Goal: Task Accomplishment & Management: Complete application form

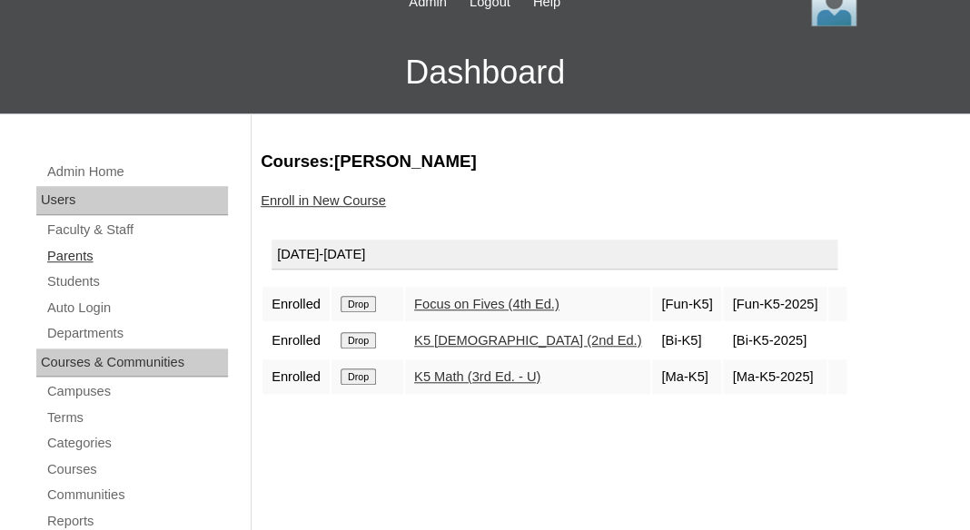
click at [78, 257] on link "Parents" at bounding box center [136, 256] width 183 height 23
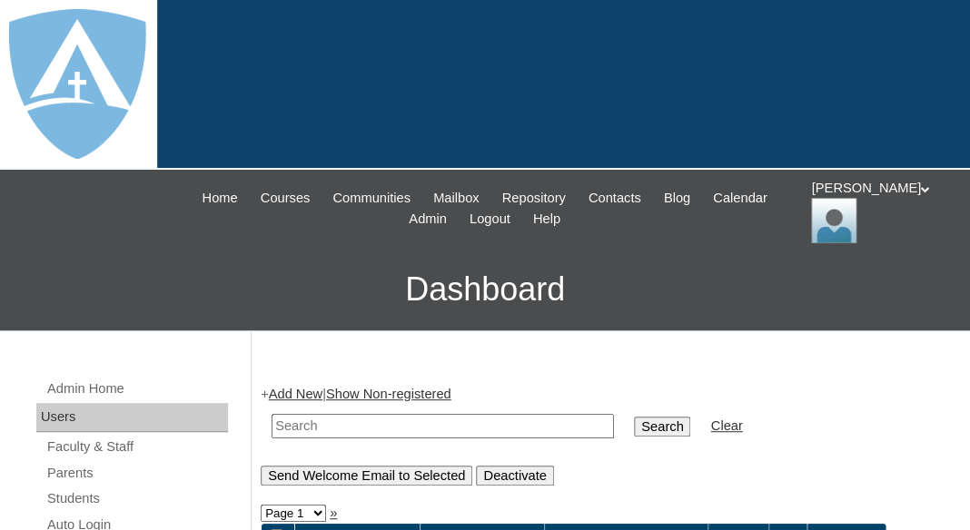
click at [303, 416] on input "text" at bounding box center [443, 426] width 342 height 25
paste input "[PERSON_NAME]!00012hi!"
type input "[PERSON_NAME]!00012hi!"
click at [370, 421] on input "Svetlana!00012hi!" at bounding box center [443, 426] width 342 height 25
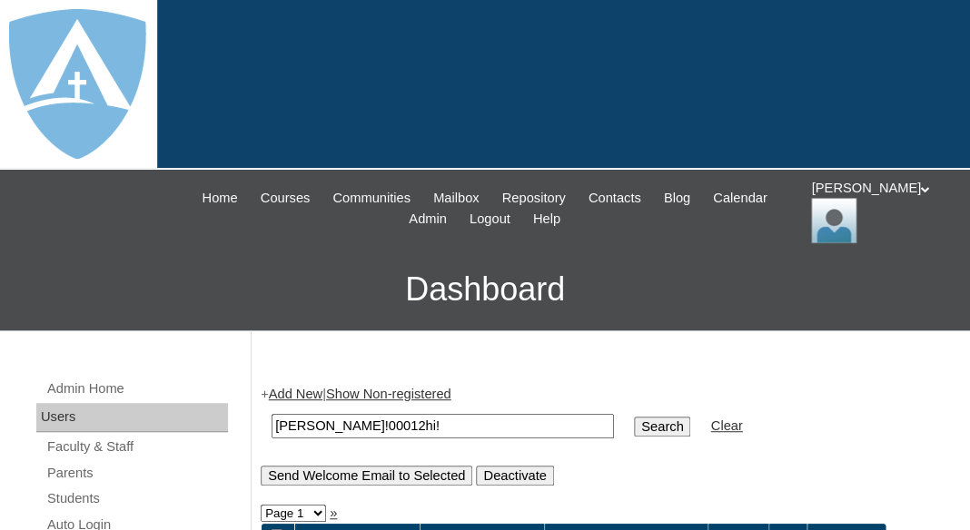
click at [370, 421] on input "Svetlana!00012hi!" at bounding box center [443, 426] width 342 height 25
click at [313, 421] on input "text" at bounding box center [443, 426] width 342 height 25
paste input "Edna Hensley"
click at [272, 414] on input "Edna Hensley" at bounding box center [443, 426] width 342 height 25
type input "Hensley"
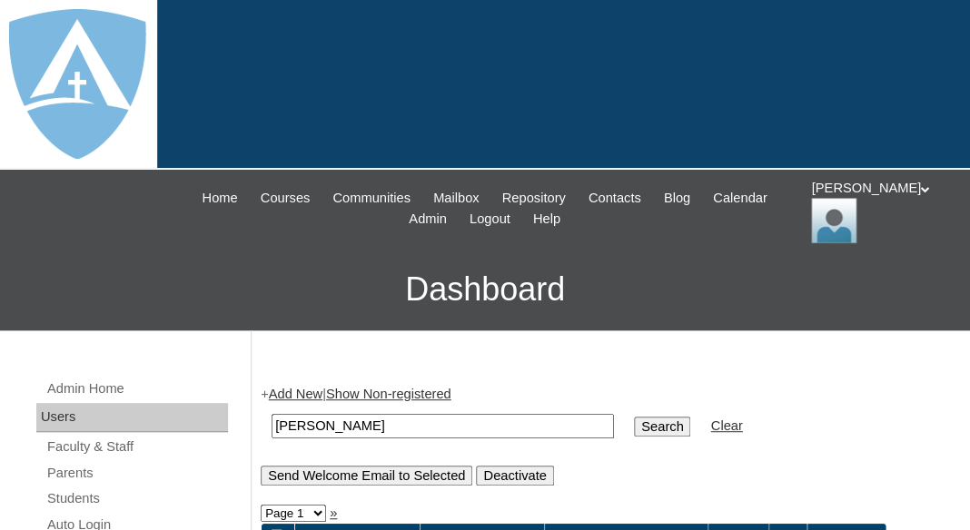
click at [634, 417] on input "Search" at bounding box center [662, 427] width 56 height 20
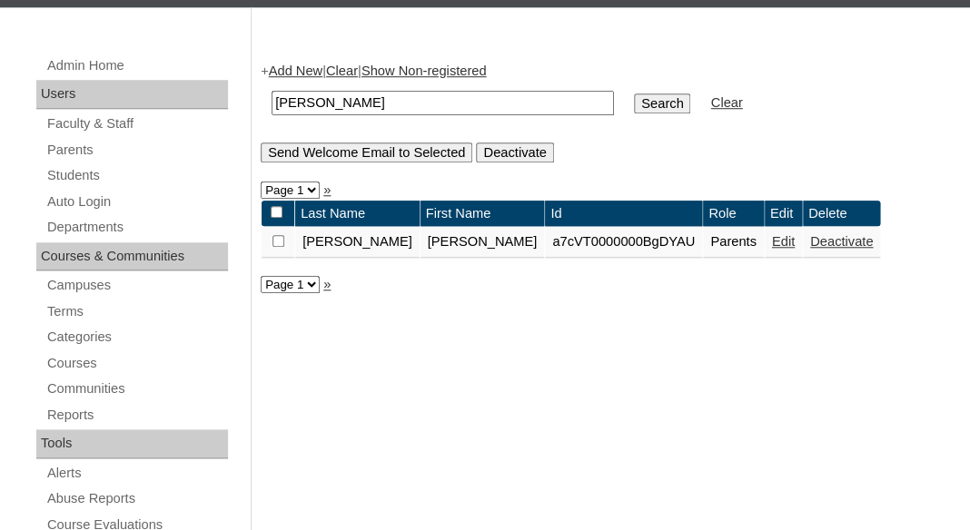
scroll to position [324, 0]
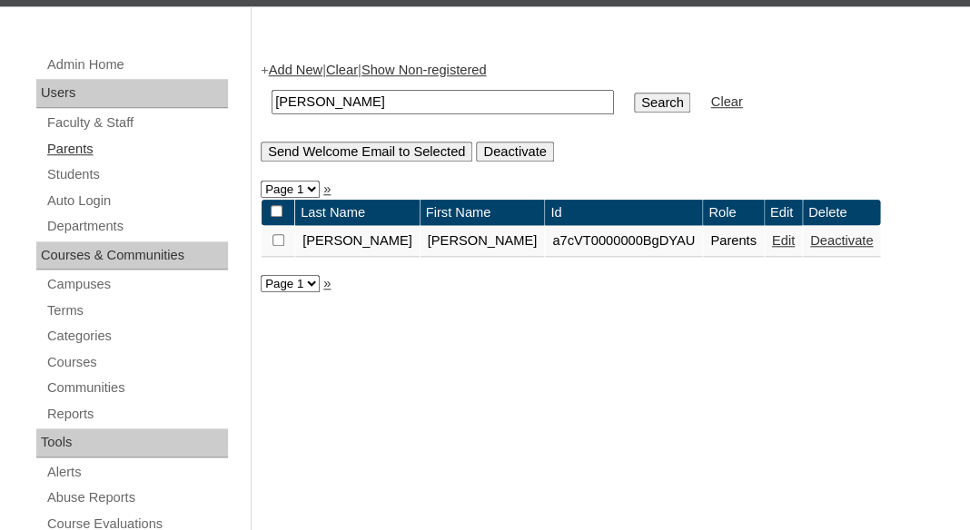
click at [69, 144] on link "Parents" at bounding box center [136, 149] width 183 height 23
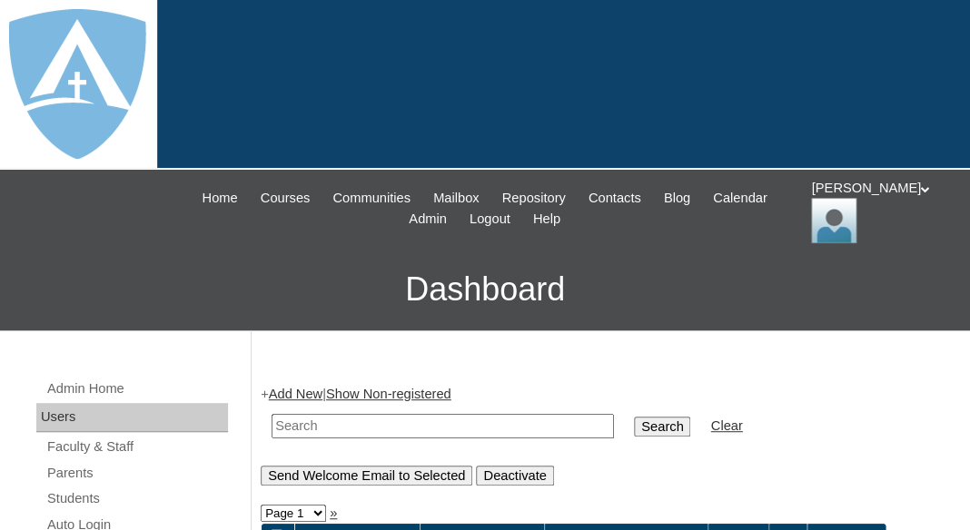
click at [307, 392] on link "Add New" at bounding box center [296, 394] width 54 height 15
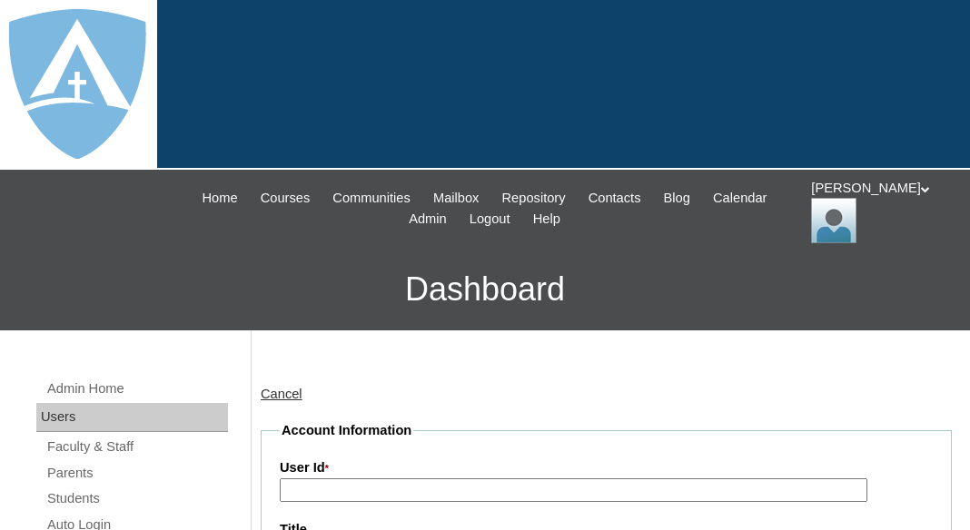
type input "tlambert"
click at [713, 209] on span "Calendar" at bounding box center [740, 198] width 54 height 21
type input "tlambert"
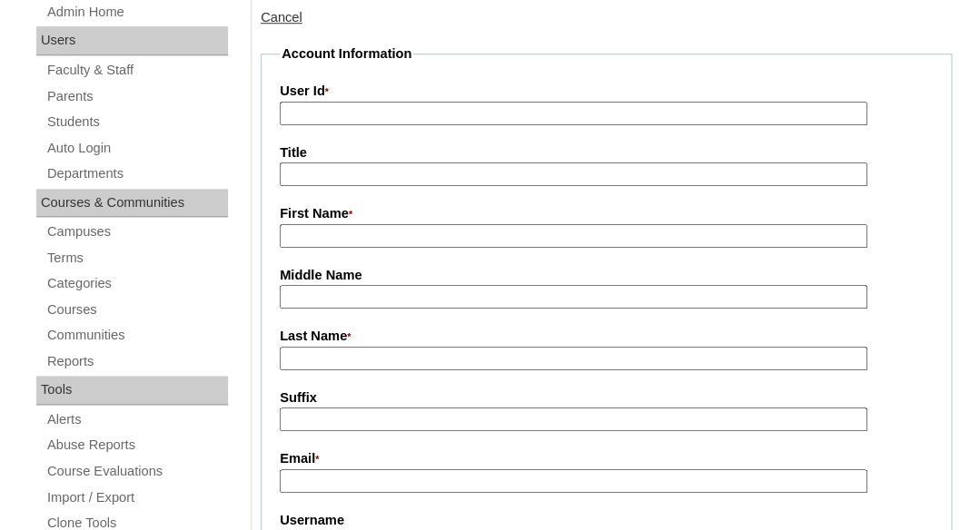
scroll to position [377, 0]
click at [345, 238] on input "First Name *" at bounding box center [574, 236] width 588 height 25
paste input "Edna Hensley"
drag, startPoint x: 322, startPoint y: 230, endPoint x: 446, endPoint y: 245, distance: 124.5
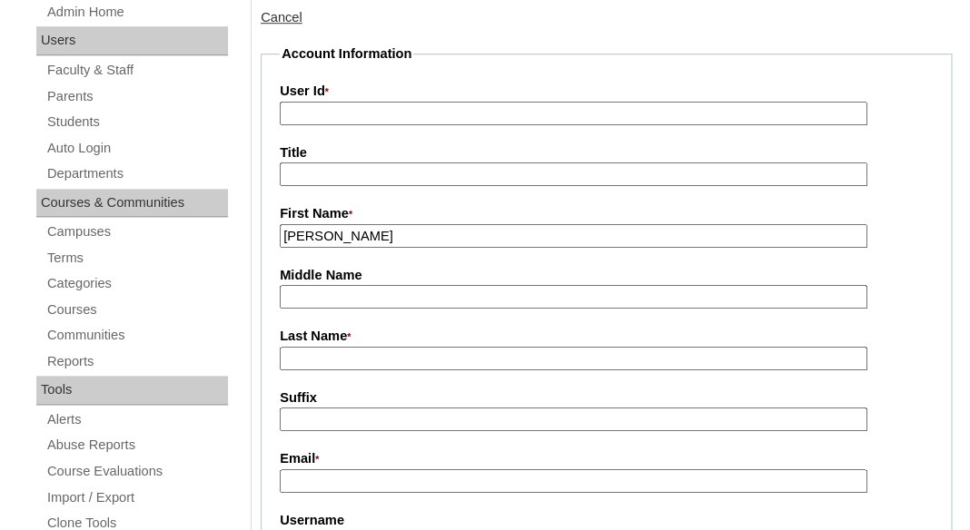
click at [446, 245] on input "Edna Hensley" at bounding box center [574, 236] width 588 height 25
type input "Edna"
click at [349, 361] on input "Last Name *" at bounding box center [574, 359] width 588 height 25
paste input "Hensley"
type input "Hensley"
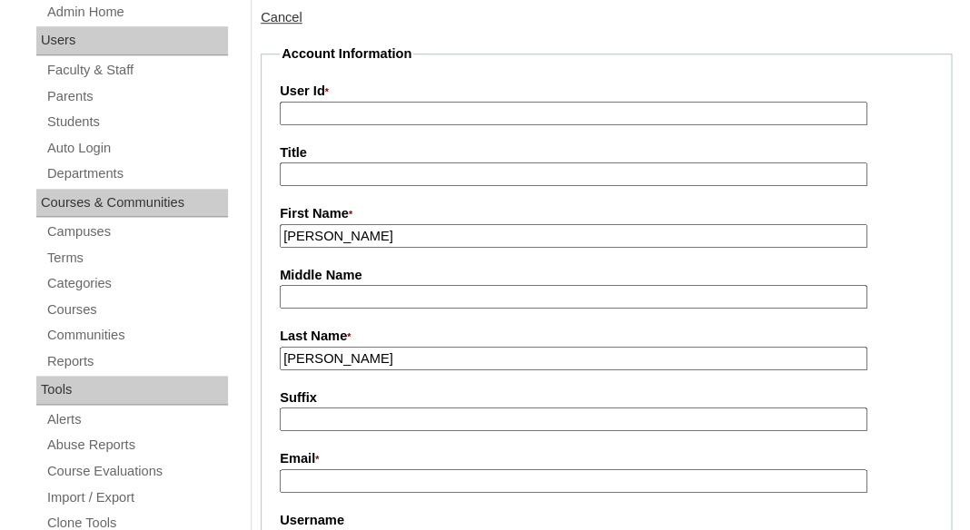
click at [347, 419] on input "Suffix" at bounding box center [574, 420] width 588 height 25
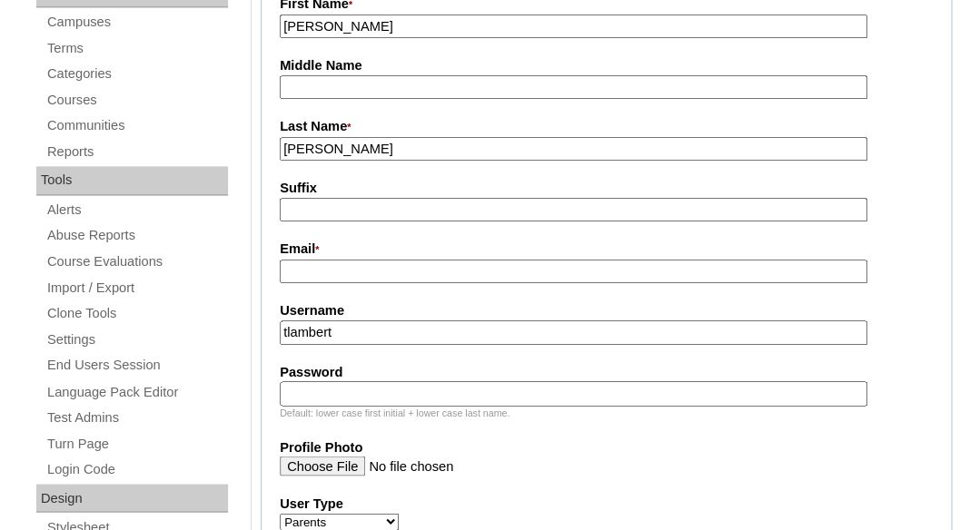
scroll to position [627, 0]
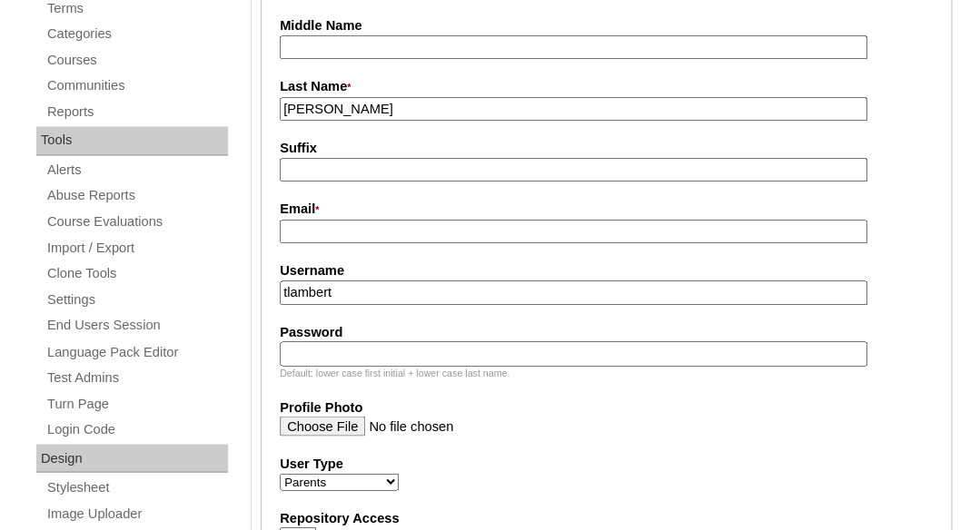
click at [476, 229] on input "Email *" at bounding box center [574, 232] width 588 height 25
paste input "ednam5@yahoo.com"
type input "ednam5@yahoo.com"
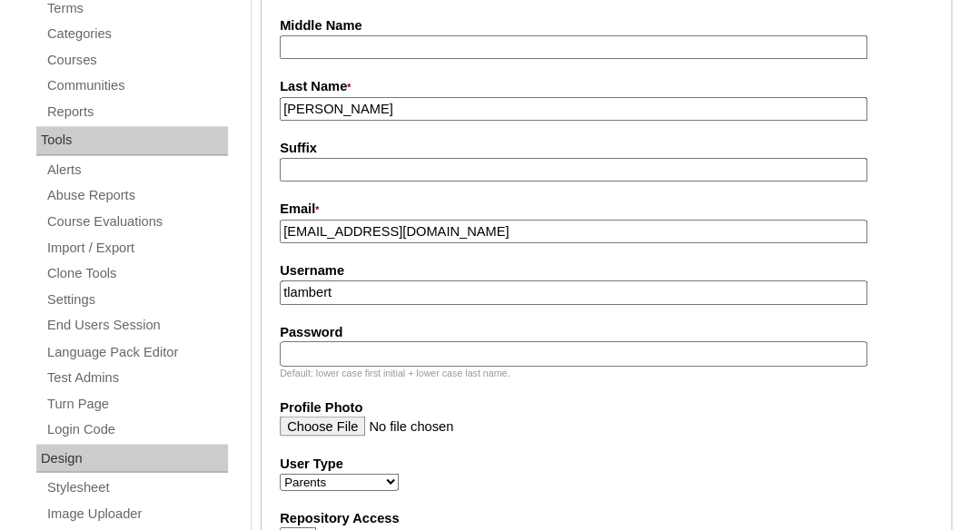
click at [453, 290] on input "tlambert" at bounding box center [574, 293] width 588 height 25
paste input "ednam5@yahoo.com"
type input "ednam5@yahoo.com"
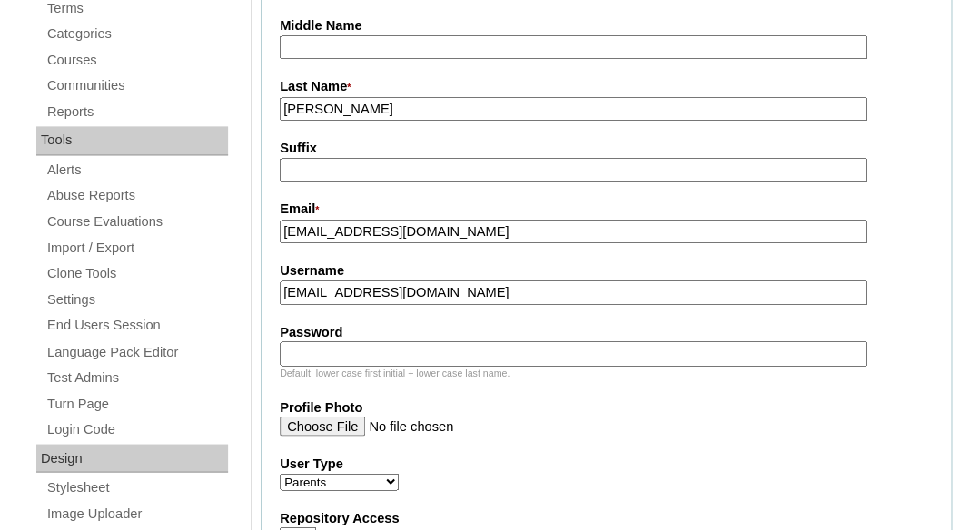
click at [414, 351] on input "Password" at bounding box center [574, 353] width 588 height 25
paste input "ednam5@yahoo.com"
type input "ednam5@yahoo.com"
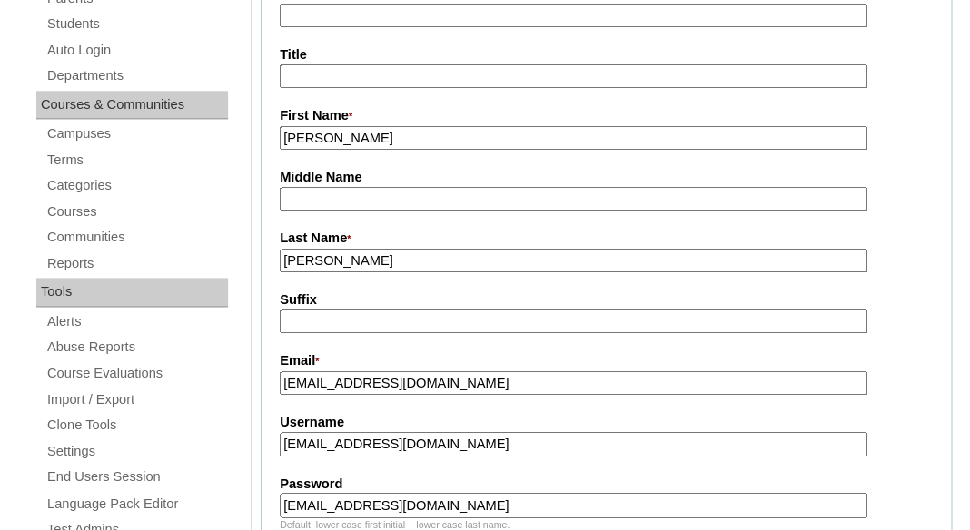
scroll to position [415, 0]
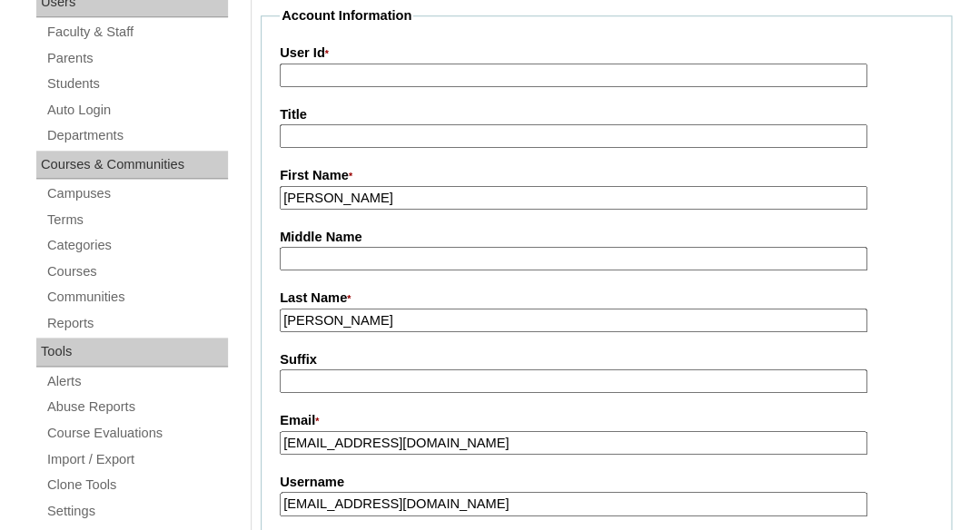
click at [460, 75] on input "User Id *" at bounding box center [574, 76] width 588 height 25
paste input "a7cVT0000000n3xYAA"
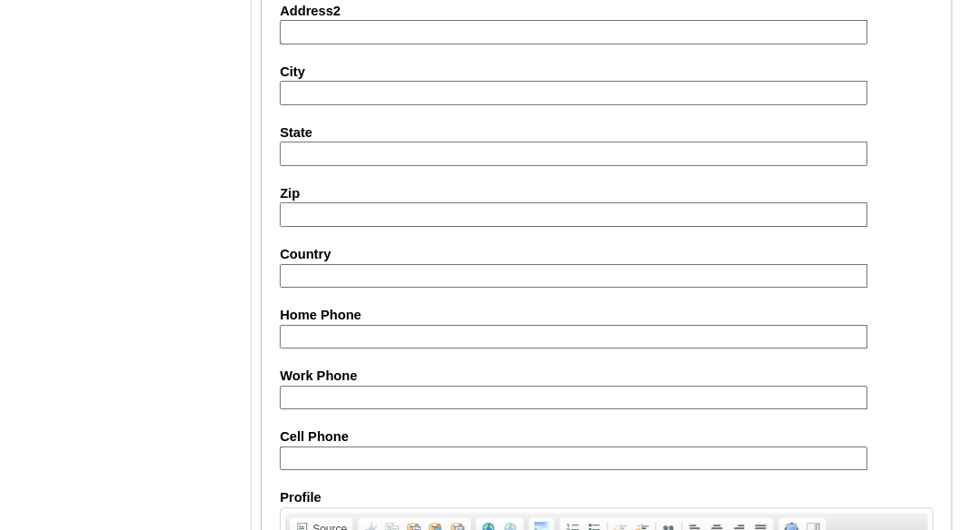
scroll to position [2051, 0]
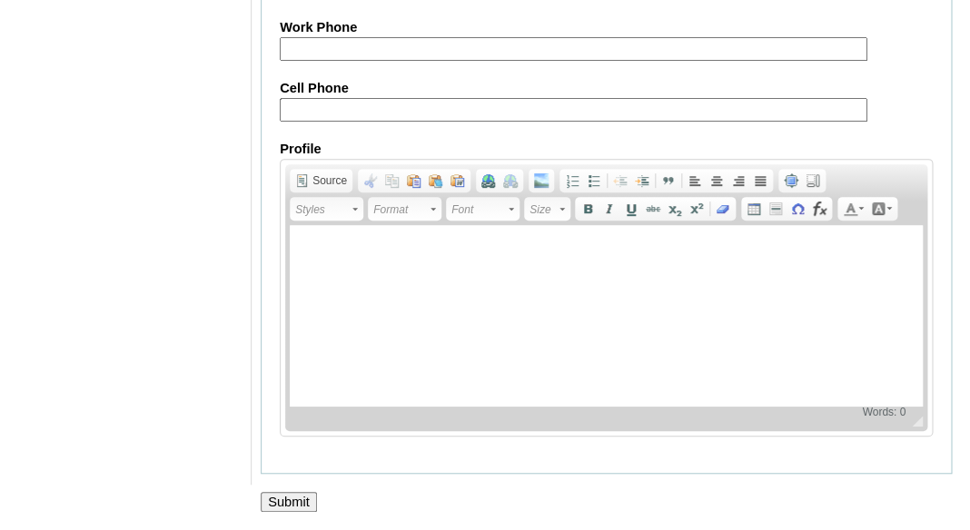
type input "a7cVT0000000n3xYAA"
click at [292, 502] on input "Submit" at bounding box center [289, 502] width 56 height 20
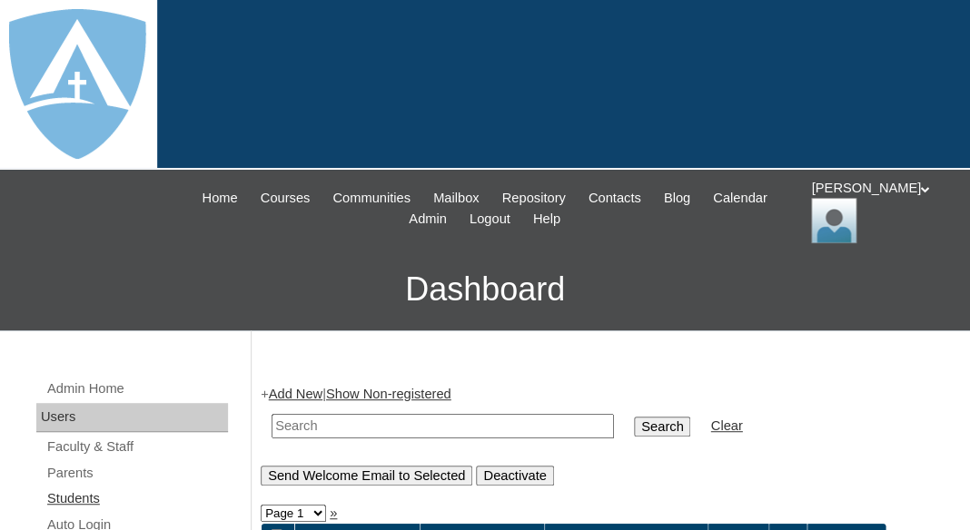
click at [64, 495] on link "Students" at bounding box center [136, 499] width 183 height 23
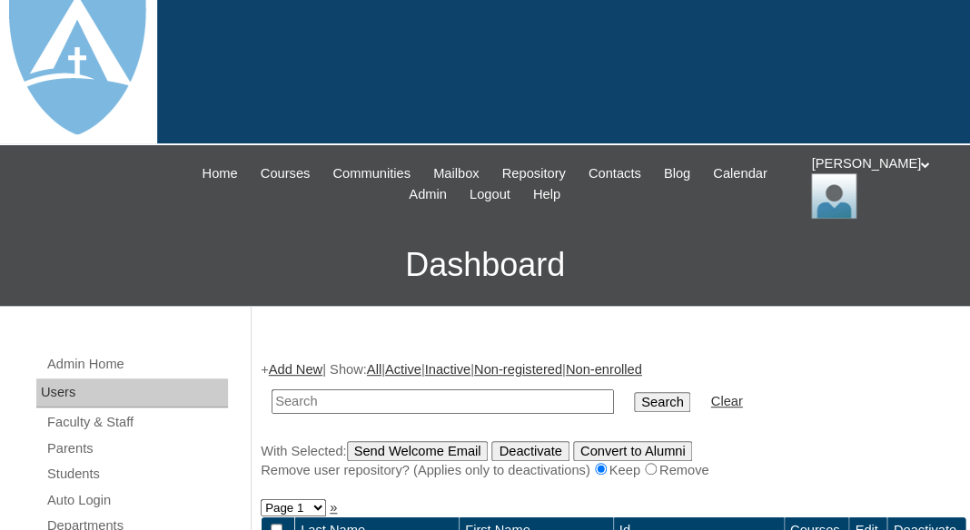
scroll to position [83, 0]
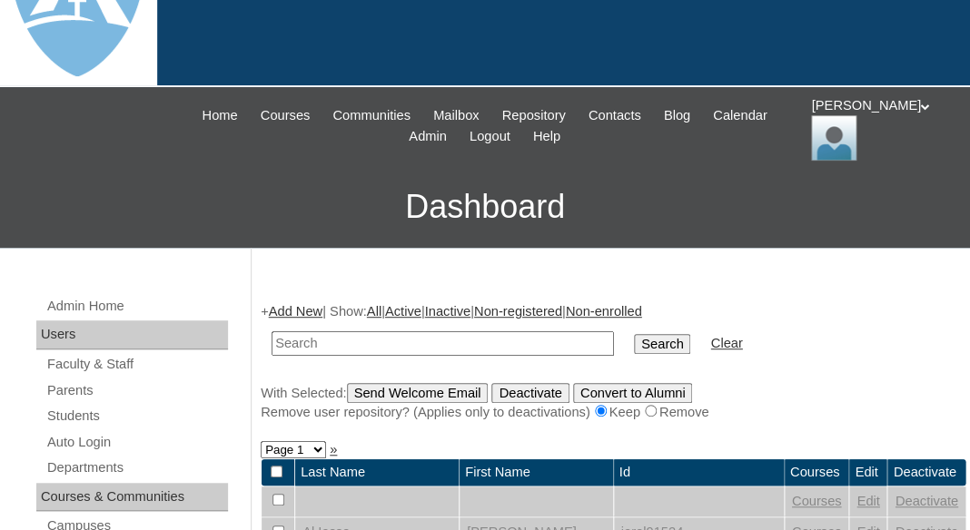
click at [310, 309] on link "Add New" at bounding box center [296, 311] width 54 height 15
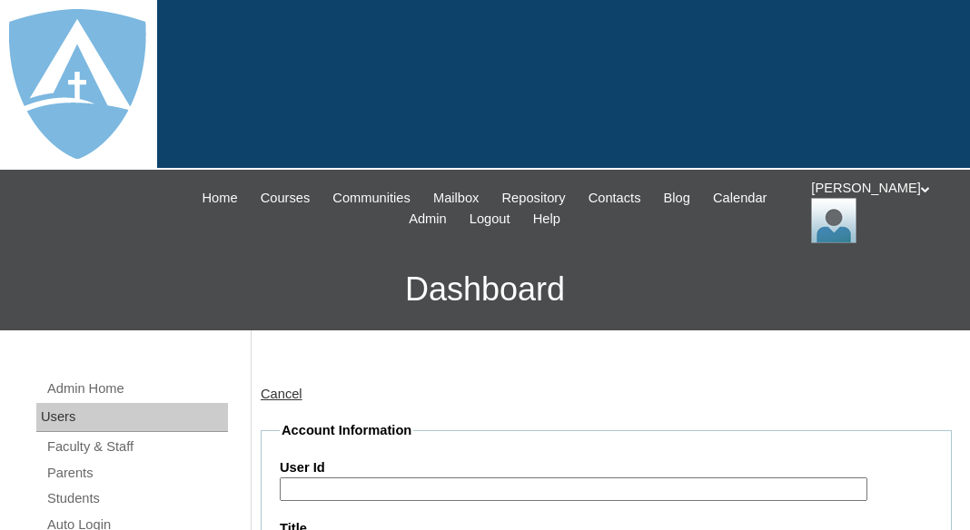
click at [333, 159] on div at bounding box center [485, 85] width 970 height 170
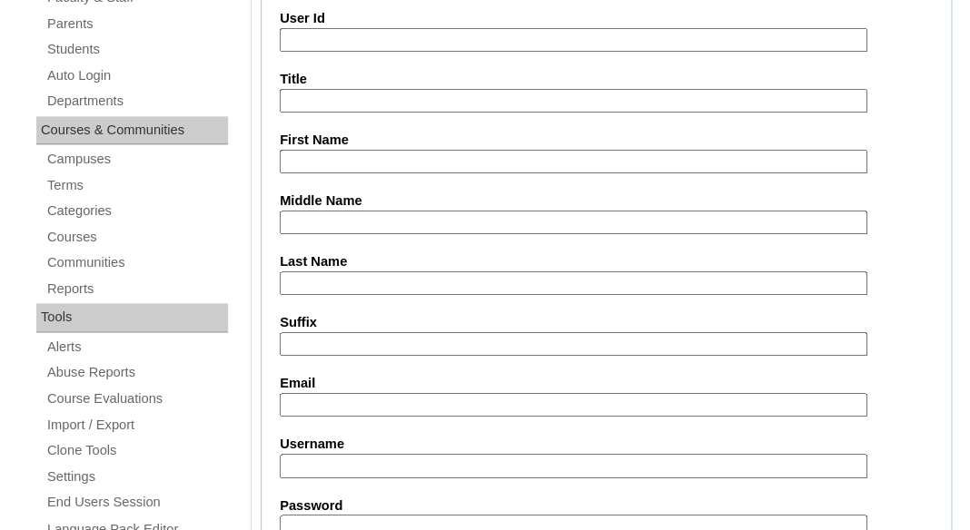
type input "tlambert"
click at [335, 153] on input "First Name" at bounding box center [574, 162] width 588 height 25
paste input "Everleigh Hensley"
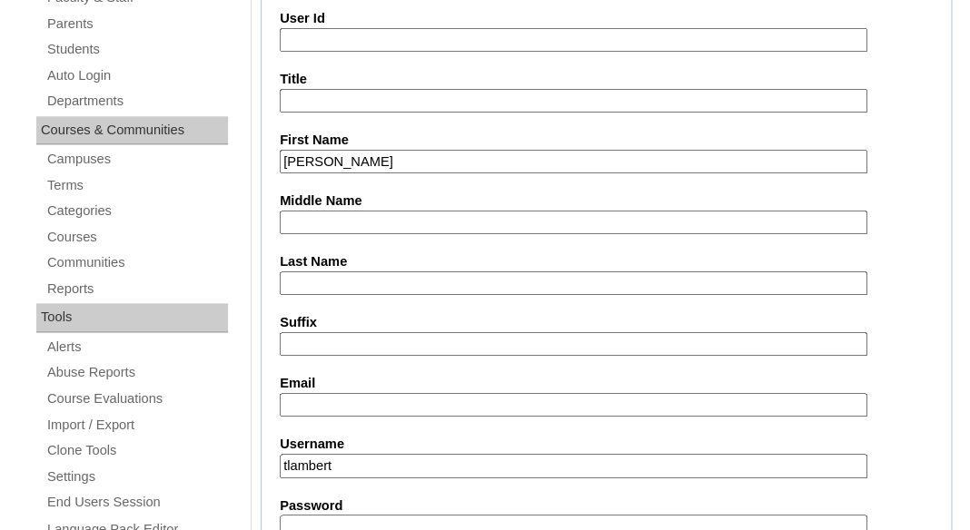
drag, startPoint x: 349, startPoint y: 154, endPoint x: 472, endPoint y: 160, distance: 123.6
click at [472, 160] on input "Everleigh Hensley" at bounding box center [574, 162] width 588 height 25
type input "Everleigh"
click at [353, 278] on input "Last Name" at bounding box center [574, 284] width 588 height 25
paste input "Hensley"
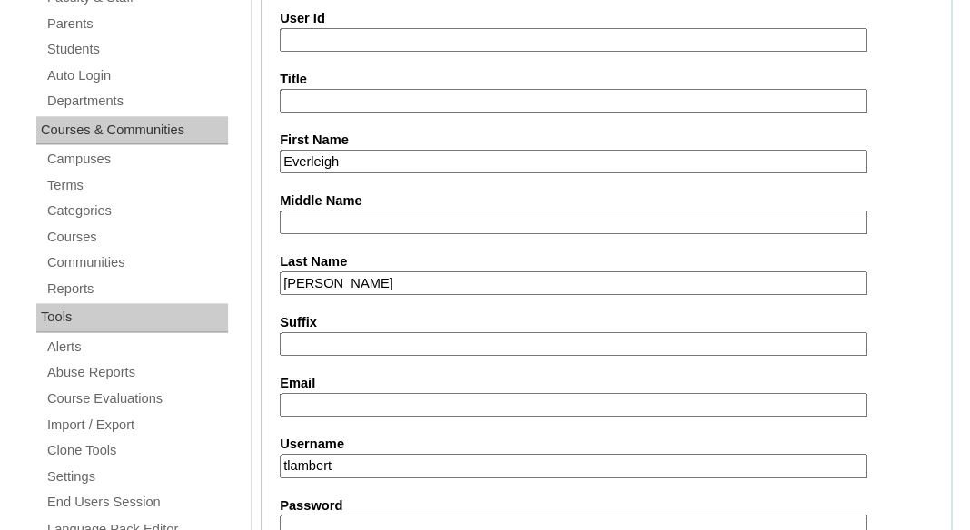
type input "Hensley"
click at [345, 337] on input "Suffix" at bounding box center [574, 344] width 588 height 25
click at [381, 407] on input "Email" at bounding box center [574, 405] width 588 height 25
paste input "ednam5@yahoo.com"
type input "ednam5@yahoo.com"
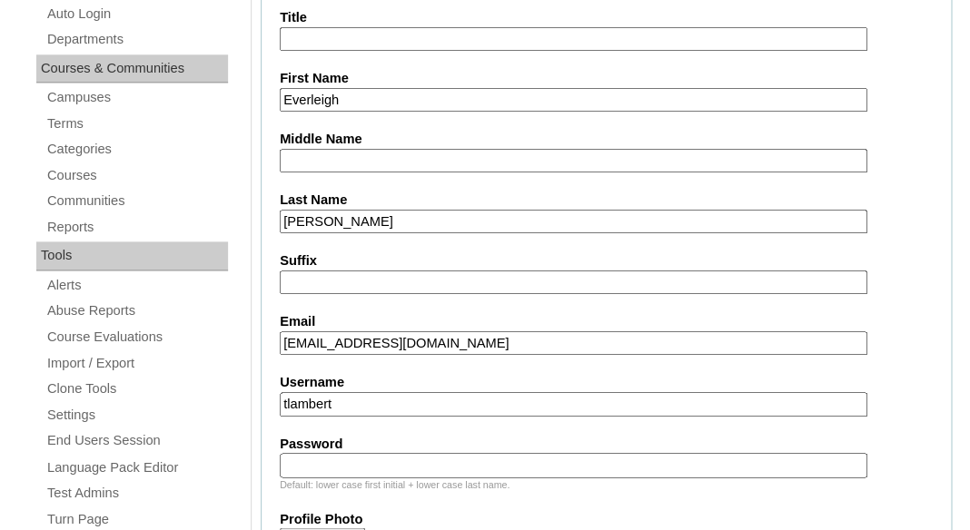
scroll to position [513, 0]
click at [370, 392] on input "tlambert" at bounding box center [574, 402] width 588 height 25
paste input "everleigh.hensley@enlightiumstudent.com"
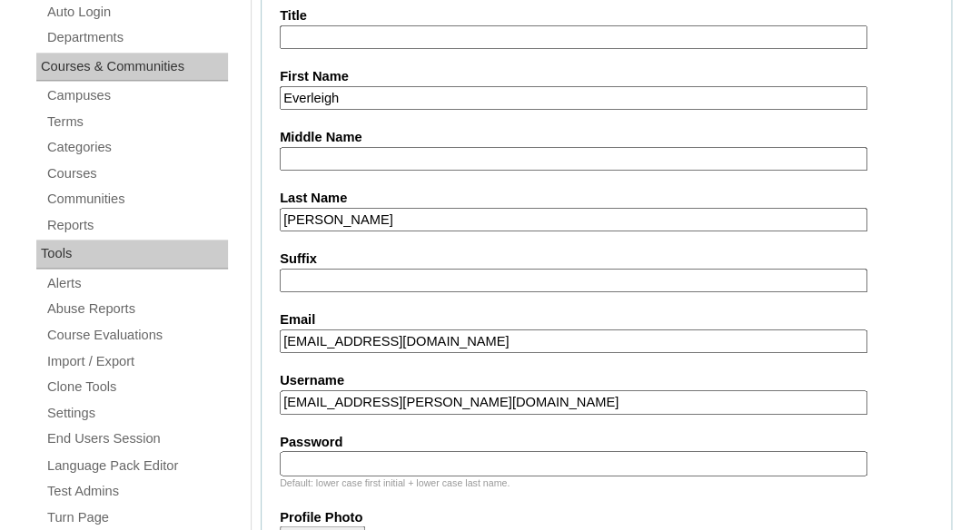
type input "everleigh.hensley@enlightiumstudent.com"
click at [334, 459] on input "Password" at bounding box center [574, 463] width 588 height 25
paste input "everleigh.hensley@enlightiumstudent.com"
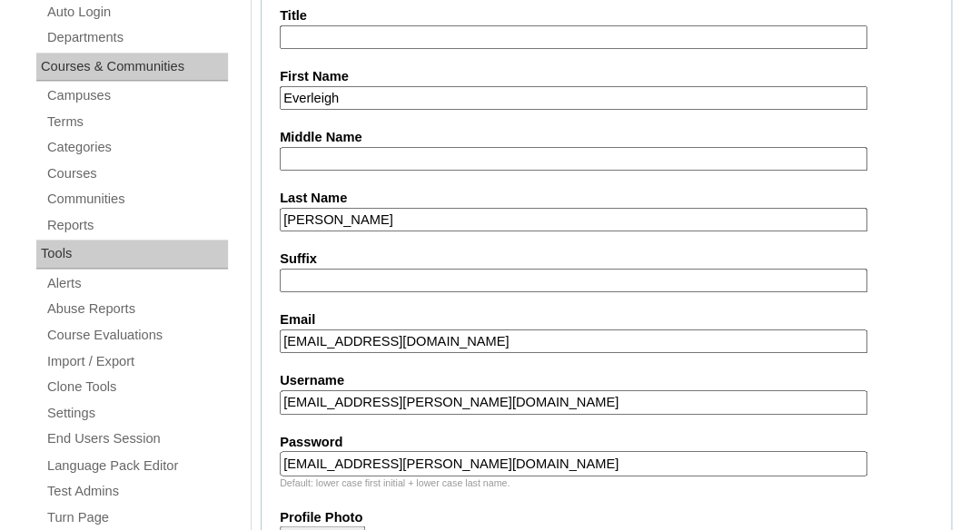
scroll to position [215, 0]
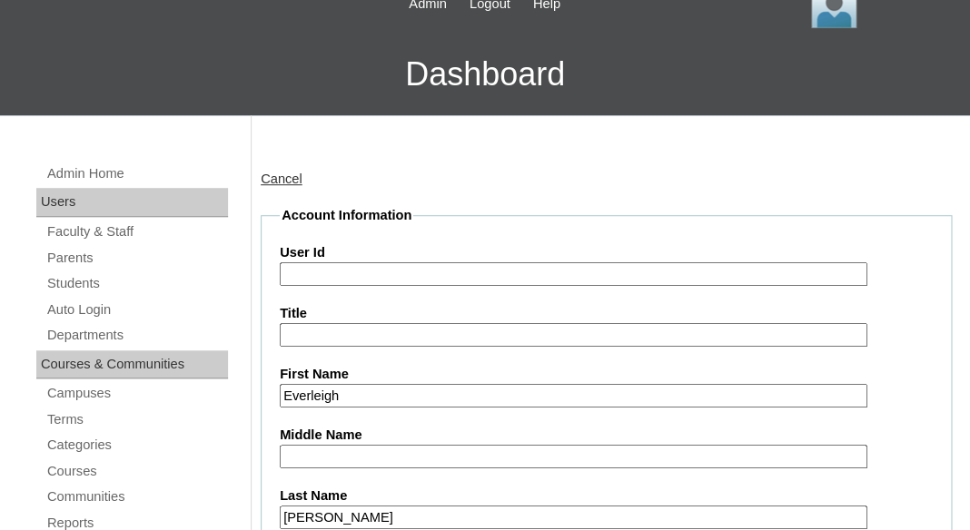
type input "everleigh.hensley@enlightiumstudent.com"
click at [361, 271] on input "User Id" at bounding box center [574, 274] width 588 height 25
paste input "everleigh.hensley@enlightiumstudent.com"
type input "26everleigh.hensley@enlightiumstudent.com"
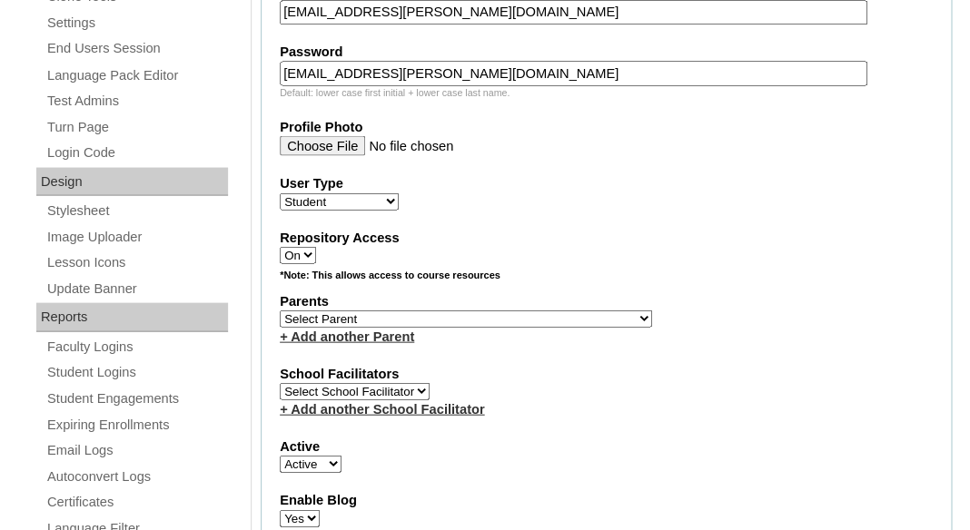
scroll to position [970, 0]
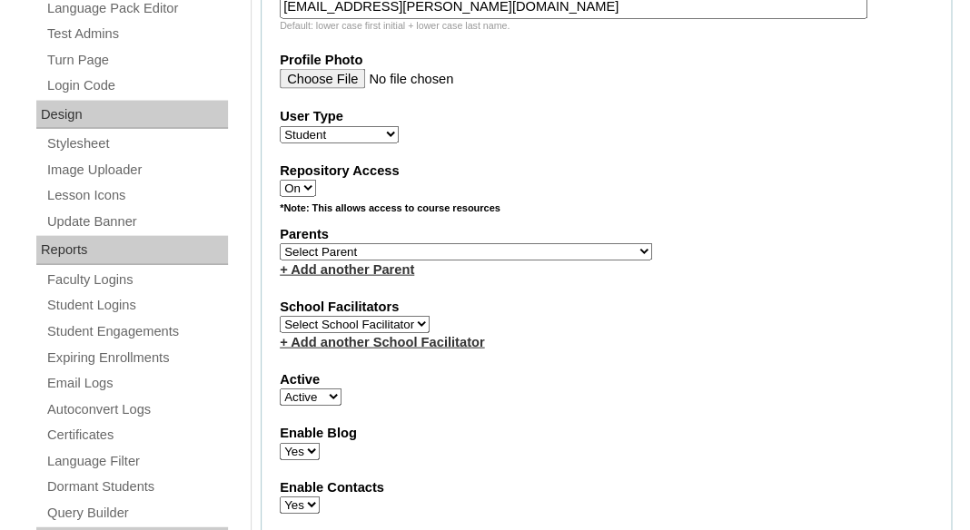
click at [357, 252] on select "Select Parent Abbas, Tahani Garcia, Rosa Kaneko, Chad Labourdette, Jessica Nich…" at bounding box center [466, 251] width 372 height 17
click at [280, 243] on select "Select Parent Abbas, Tahani Garcia, Rosa Kaneko, Chad Labourdette, Jessica Nich…" at bounding box center [466, 251] width 372 height 17
select select "101499"
click option "Hensley, Edna" at bounding box center [0, 0] width 0 height 0
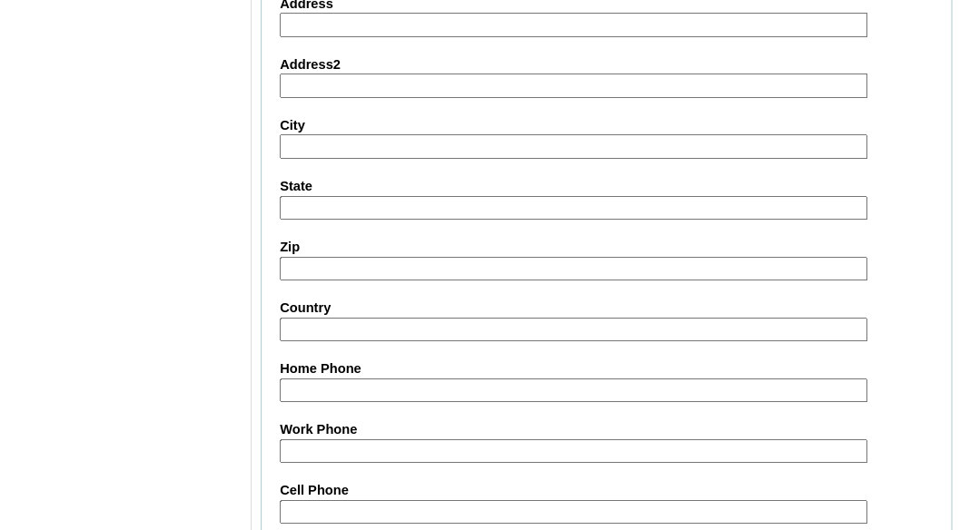
scroll to position [2376, 0]
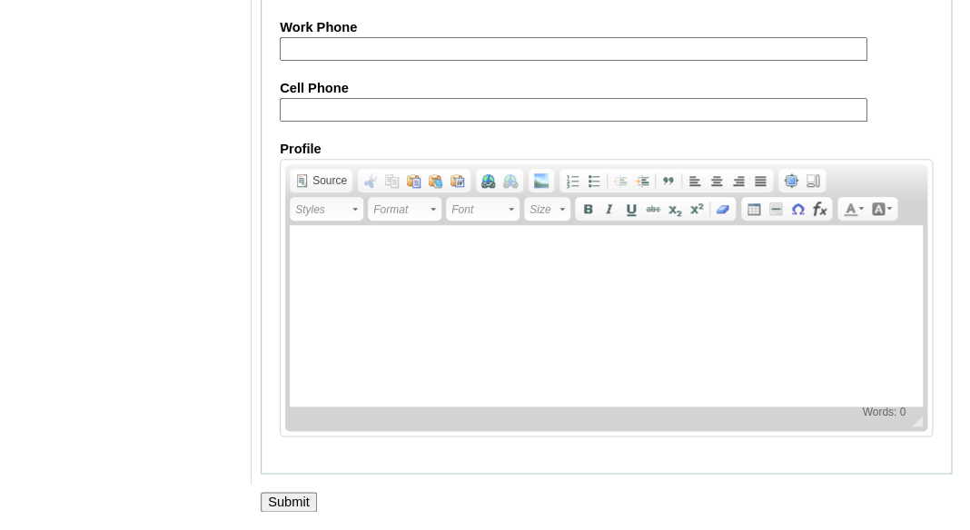
click at [292, 499] on input "Submit" at bounding box center [289, 502] width 56 height 20
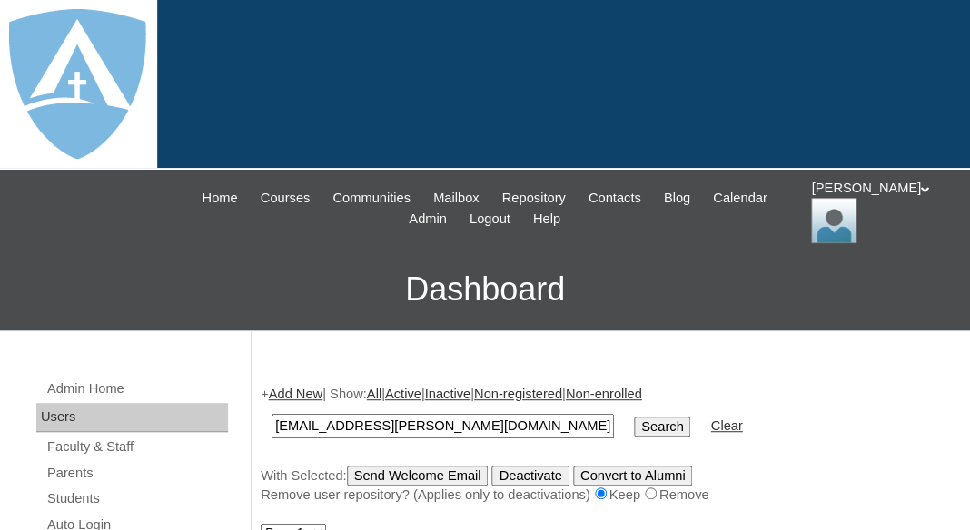
type input "[EMAIL_ADDRESS][PERSON_NAME][DOMAIN_NAME]"
click at [634, 417] on input "Search" at bounding box center [662, 427] width 56 height 20
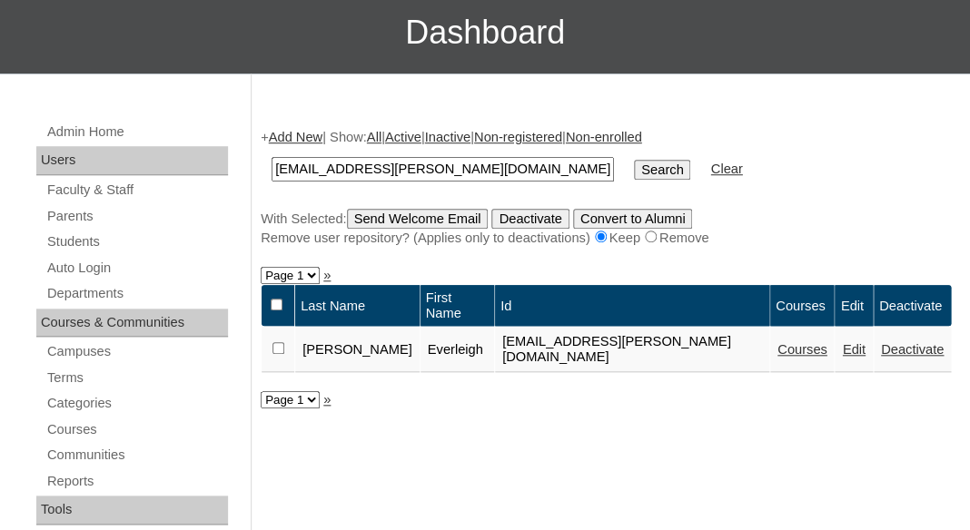
scroll to position [381, 0]
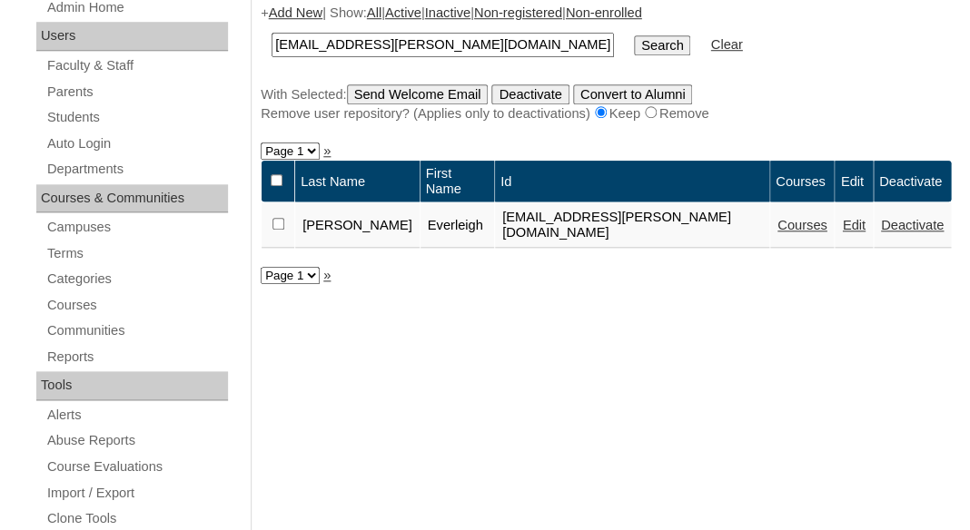
click at [777, 219] on link "Courses" at bounding box center [802, 225] width 50 height 15
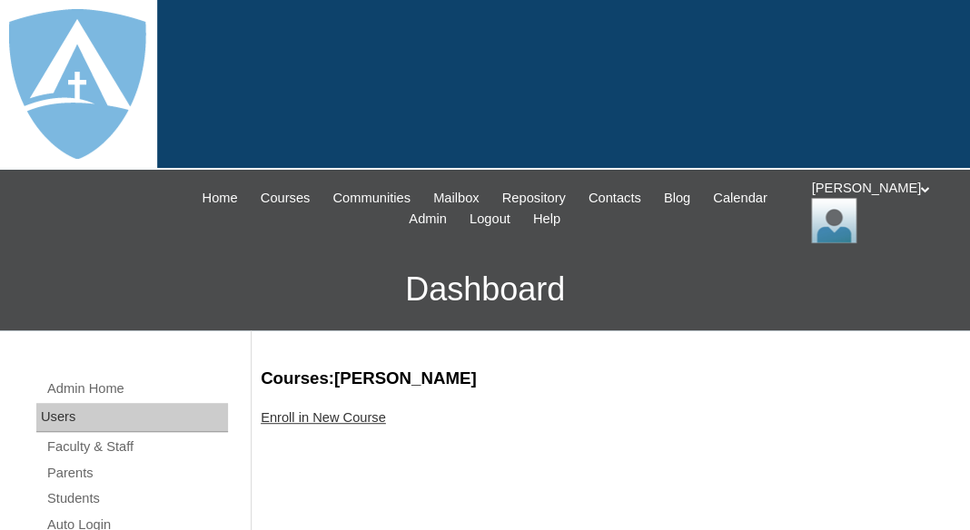
click at [343, 414] on link "Enroll in New Course" at bounding box center [323, 417] width 125 height 15
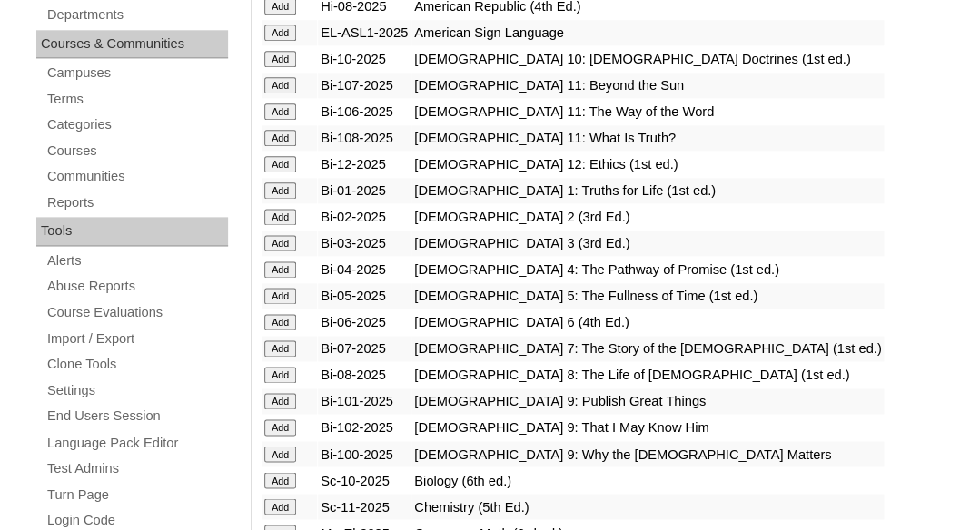
scroll to position [546, 0]
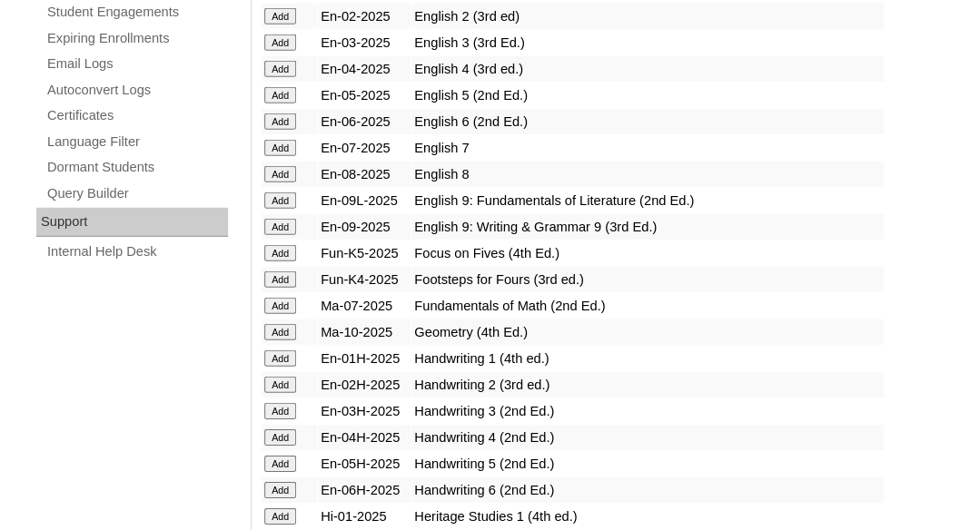
scroll to position [1331, 0]
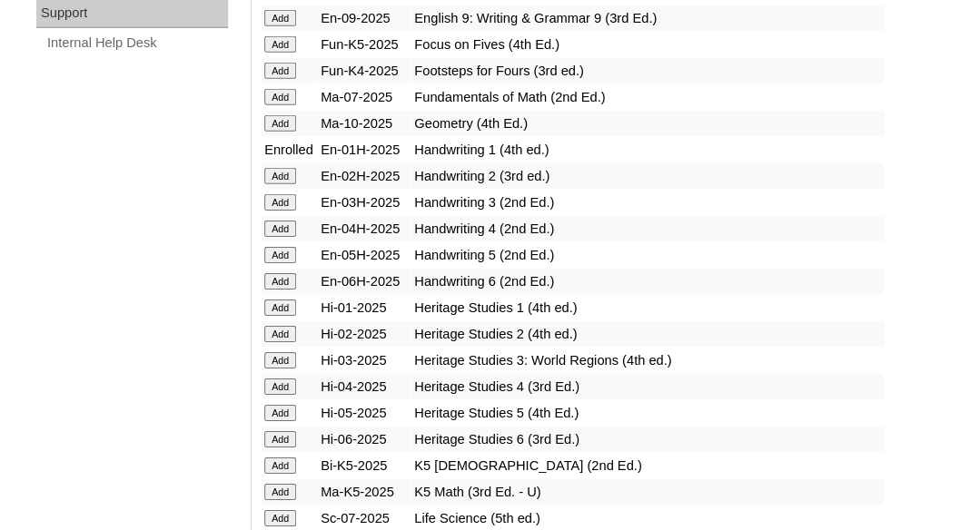
scroll to position [1589, 0]
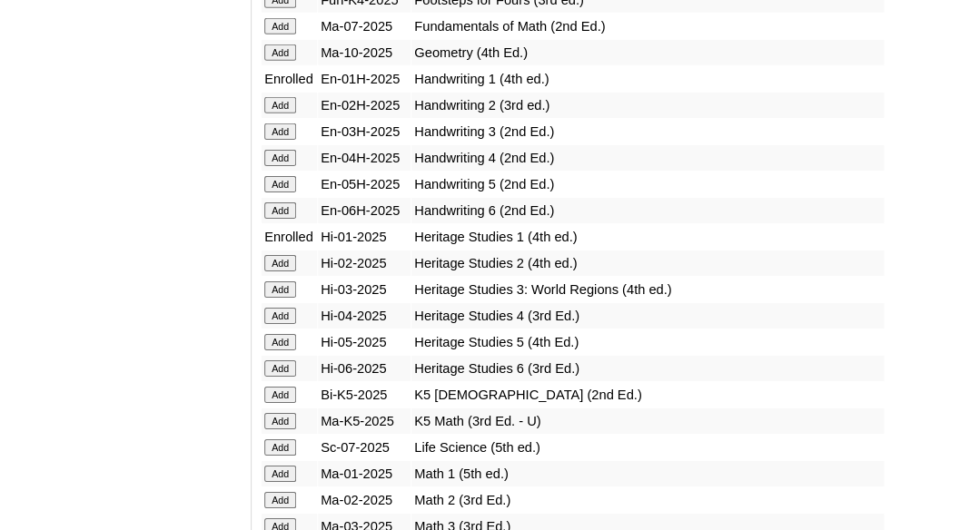
scroll to position [1694, 0]
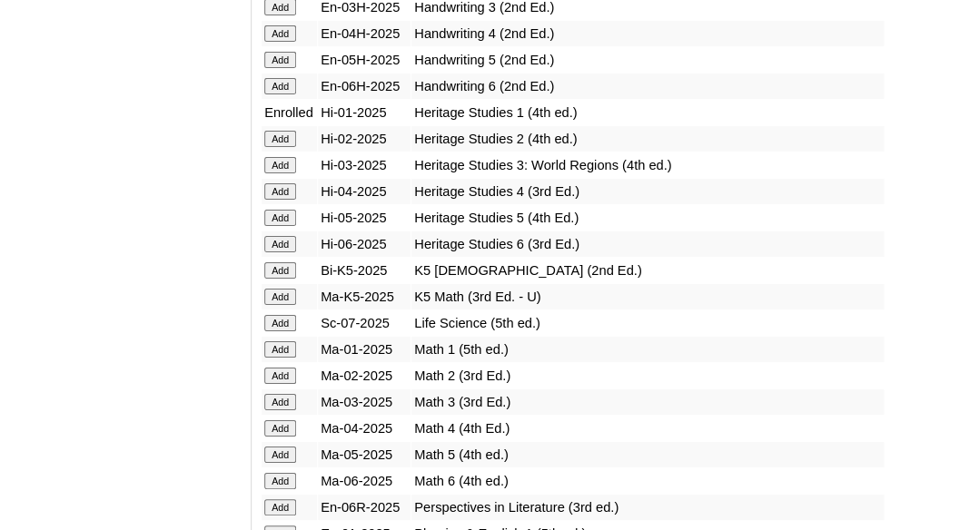
click at [283, 257] on td "Add" at bounding box center [289, 244] width 55 height 25
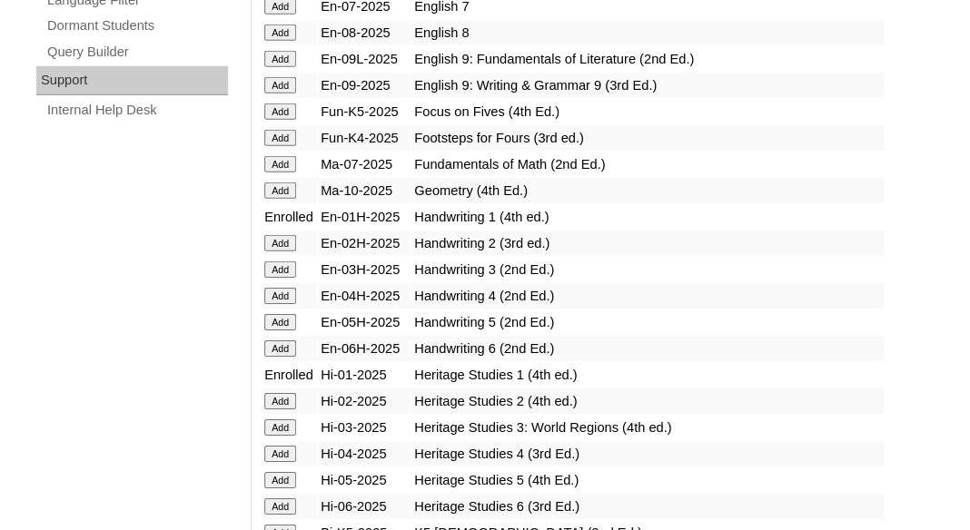
scroll to position [2067, 0]
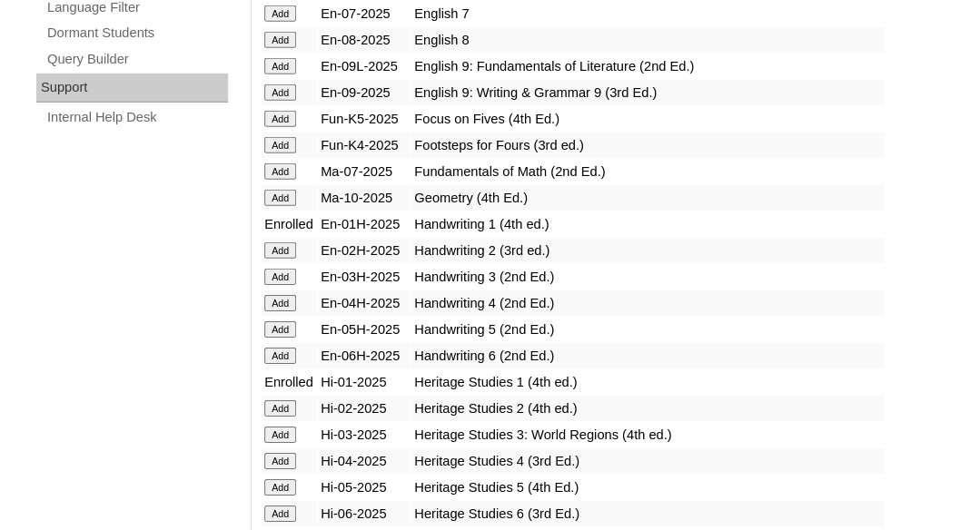
scroll to position [2045, 0]
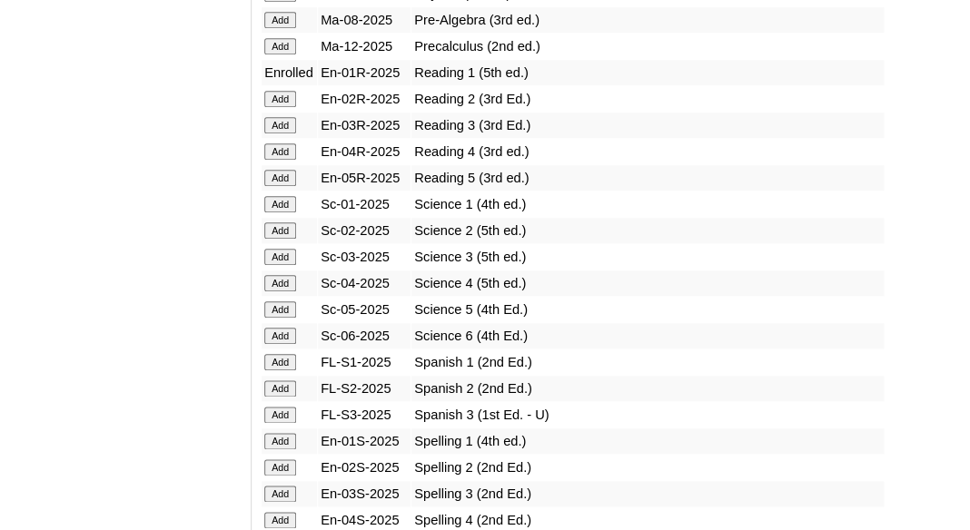
scroll to position [2292, 0]
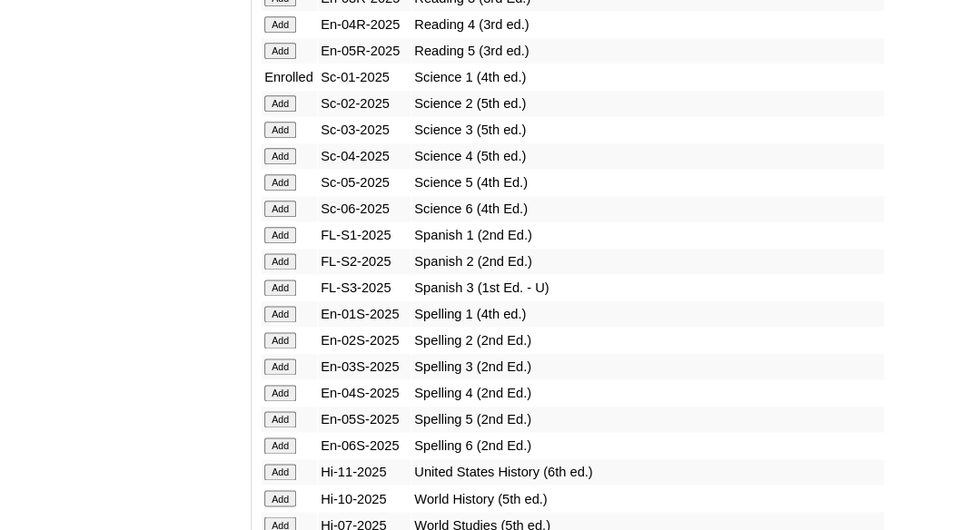
scroll to position [2464, 0]
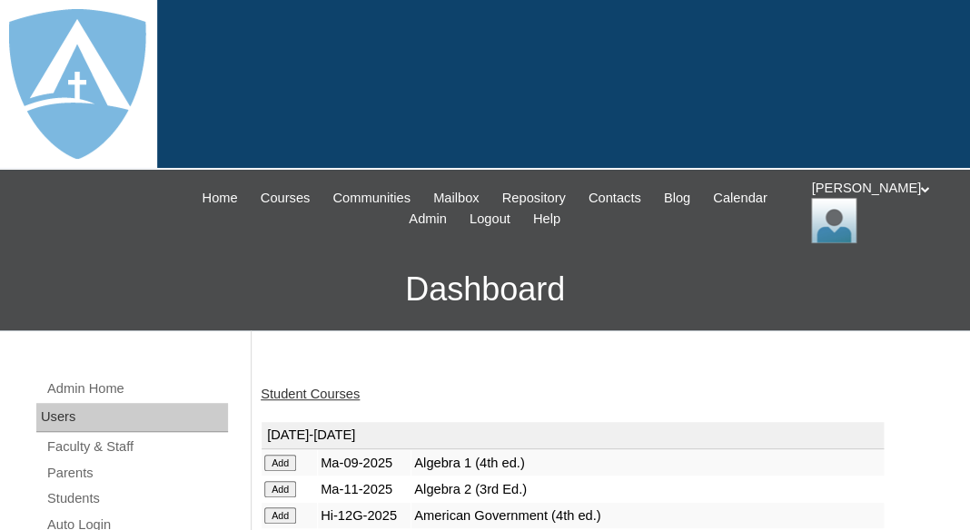
click at [322, 393] on link "Student Courses" at bounding box center [310, 394] width 99 height 15
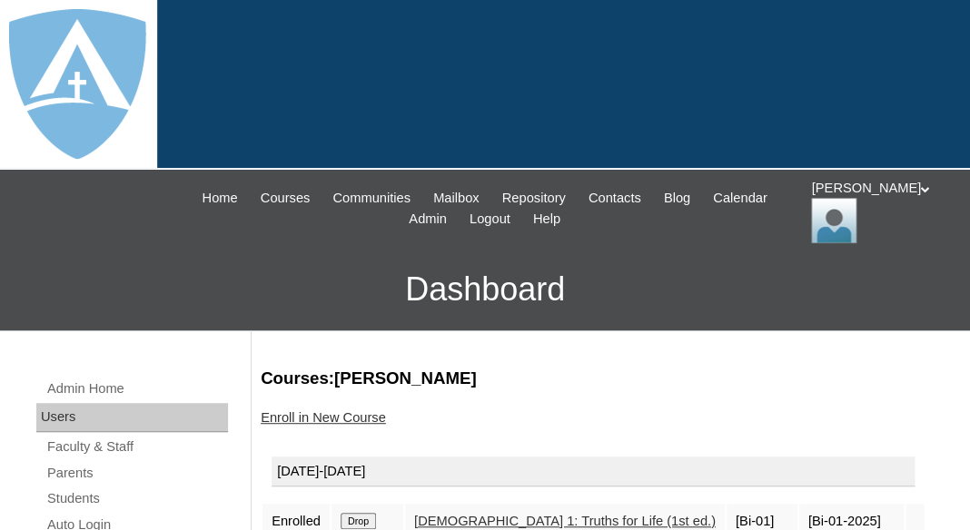
scroll to position [369, 0]
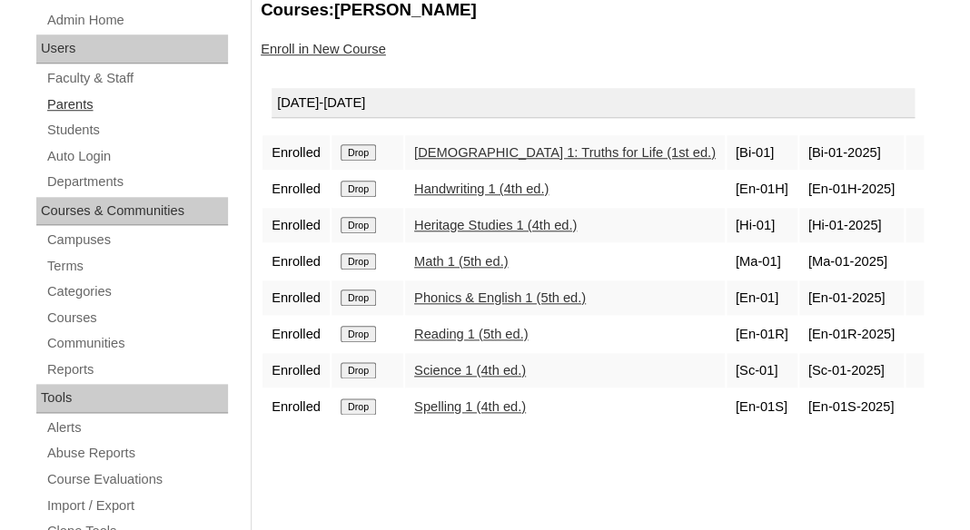
click at [84, 103] on link "Parents" at bounding box center [136, 105] width 183 height 23
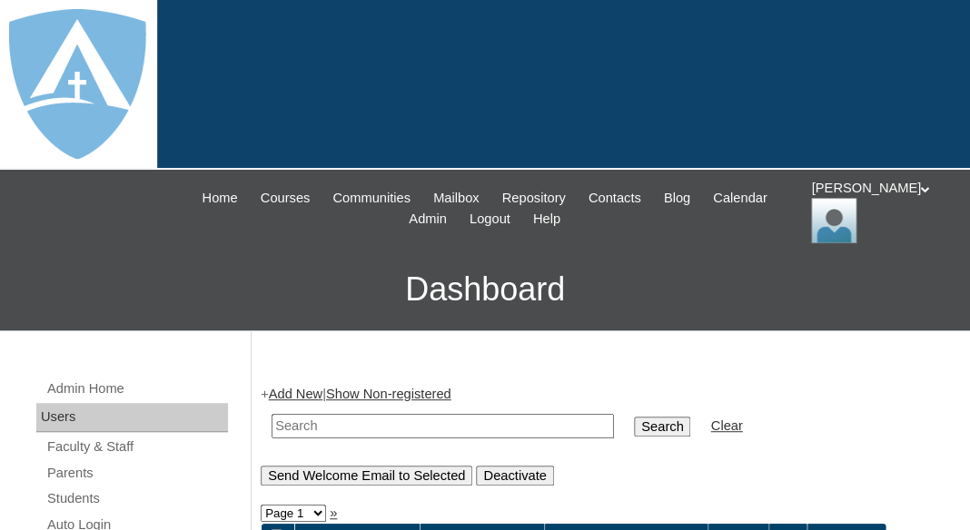
click at [279, 431] on input "text" at bounding box center [443, 426] width 342 height 25
paste input "Sarah Flores"
drag, startPoint x: 319, startPoint y: 422, endPoint x: 231, endPoint y: 418, distance: 88.2
click at [272, 420] on input "Sarah Flores" at bounding box center [443, 426] width 342 height 25
type input "Flores"
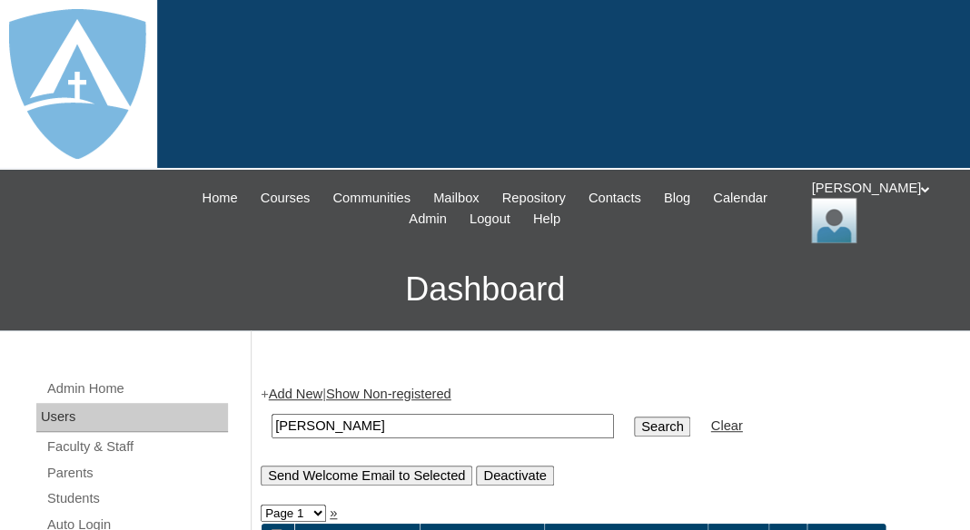
click at [634, 417] on input "Search" at bounding box center [662, 427] width 56 height 20
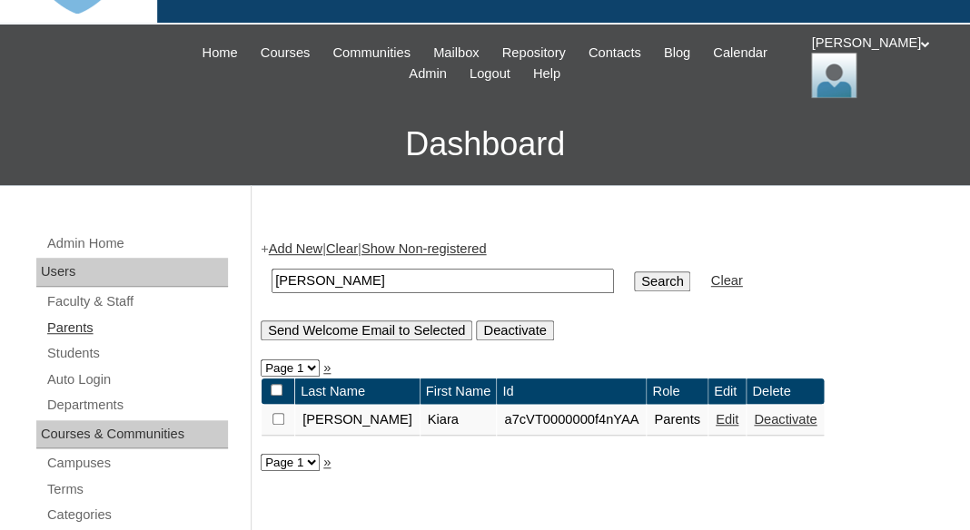
click at [69, 317] on link "Parents" at bounding box center [136, 328] width 183 height 23
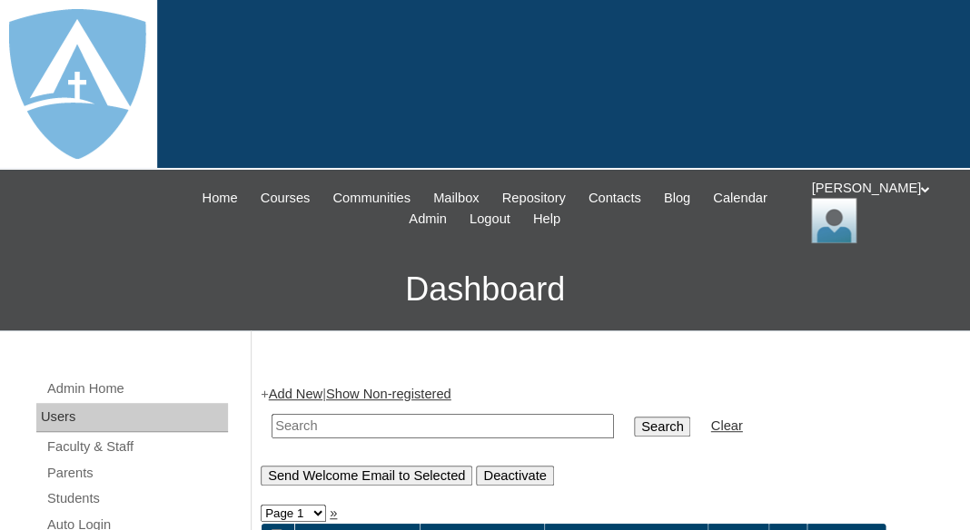
click at [300, 391] on link "Add New" at bounding box center [296, 394] width 54 height 15
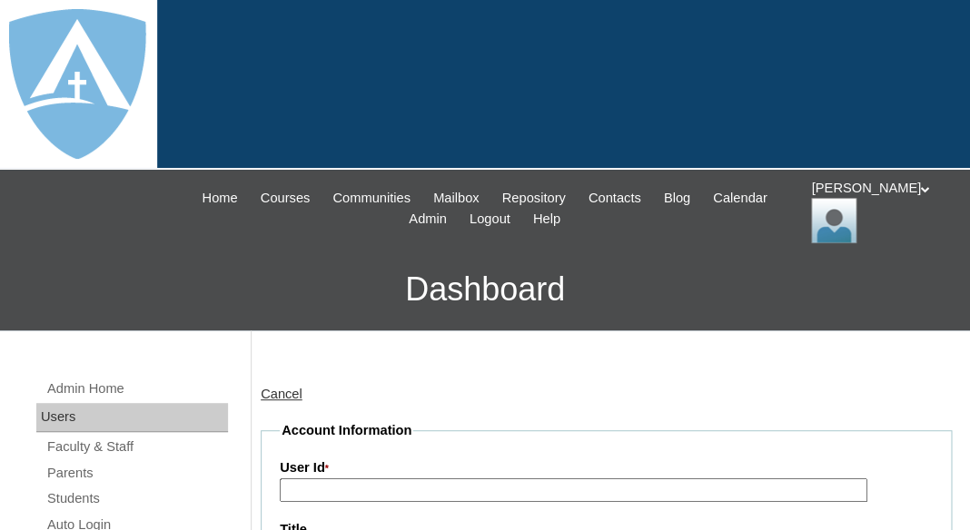
type input "tlambert"
click at [329, 313] on h3 "Dashboard" at bounding box center [485, 290] width 952 height 82
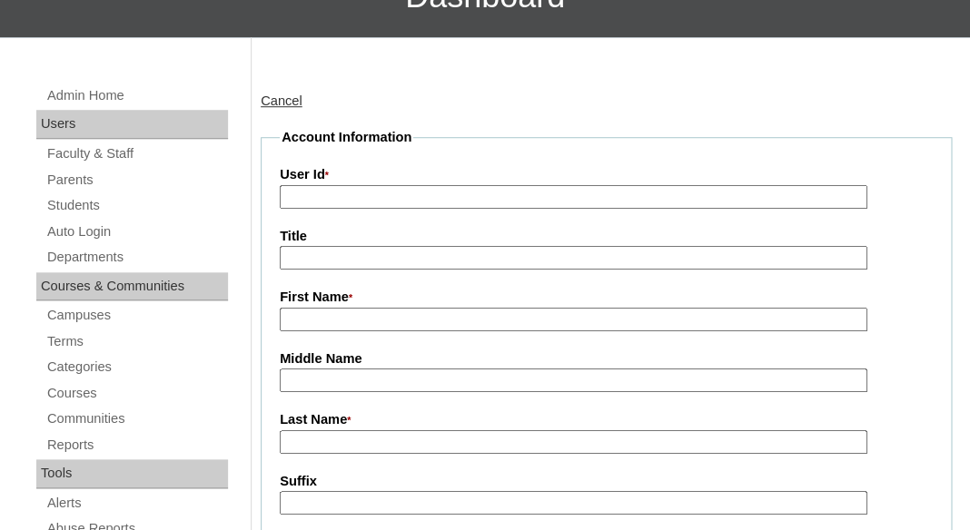
click at [329, 313] on input "First Name *" at bounding box center [574, 320] width 588 height 25
paste input "Sarah Flores"
drag, startPoint x: 325, startPoint y: 315, endPoint x: 411, endPoint y: 315, distance: 86.3
click at [411, 315] on input "Sarah Flores" at bounding box center [574, 320] width 588 height 25
type input "Sarah"
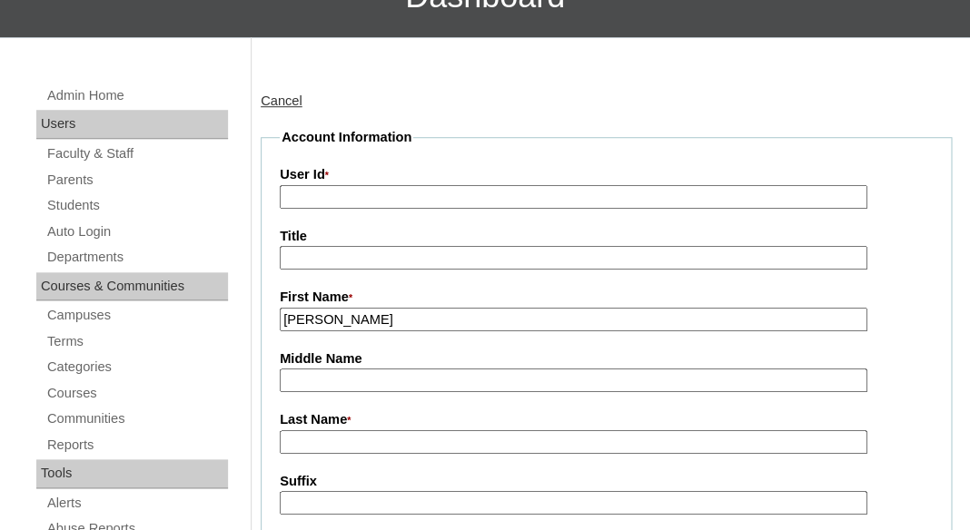
click at [325, 441] on input "Last Name *" at bounding box center [574, 442] width 588 height 25
paste input "[PERSON_NAME]"
type input "[PERSON_NAME]"
click at [329, 373] on input "Middle Name" at bounding box center [574, 381] width 588 height 25
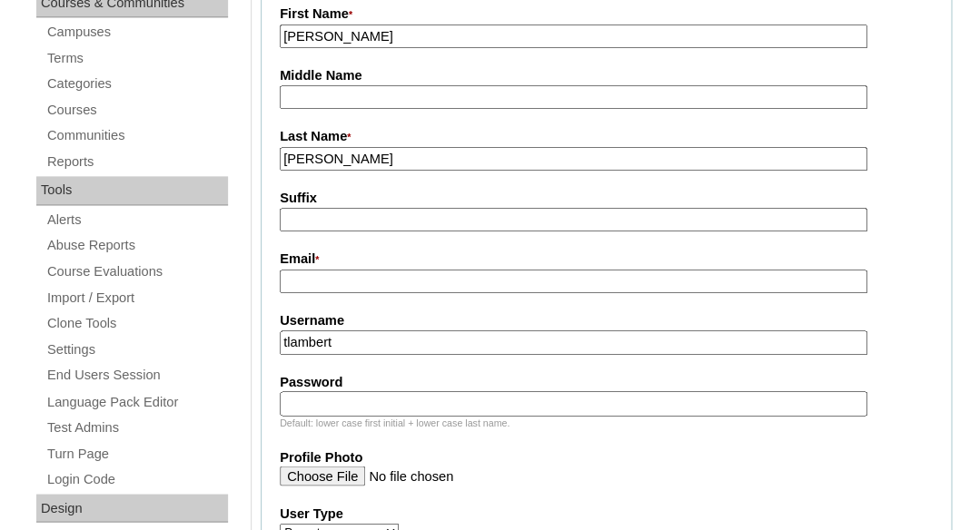
click at [384, 272] on input "Email *" at bounding box center [574, 282] width 588 height 25
paste input "sarflores95@gmail.com"
type input "sarflores95@gmail.com"
click at [372, 344] on input "tlambert" at bounding box center [574, 343] width 588 height 25
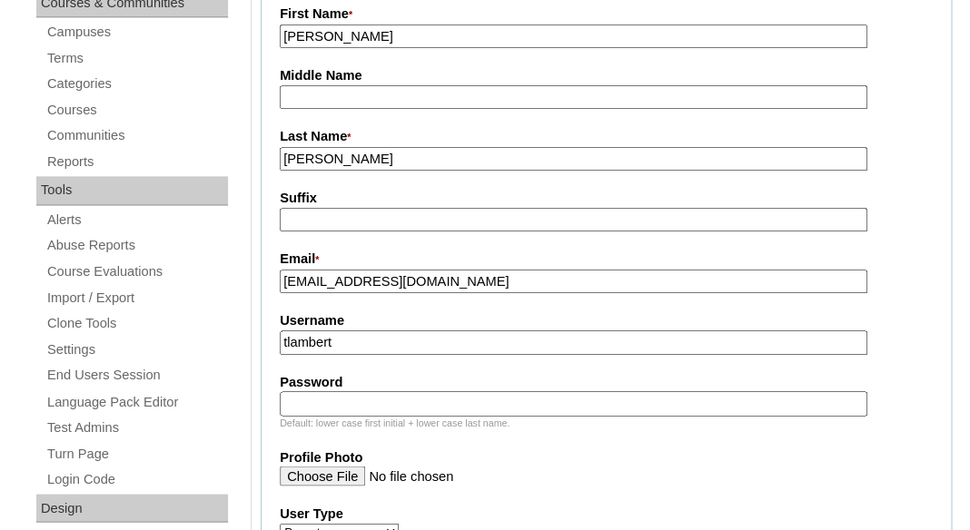
click at [372, 344] on input "tlambert" at bounding box center [574, 343] width 588 height 25
paste input "sarflores95@gmail.com"
type input "sarflores95@gmail.com"
click at [351, 406] on input "Password" at bounding box center [574, 403] width 588 height 25
paste input "sarflores95@gmail.com"
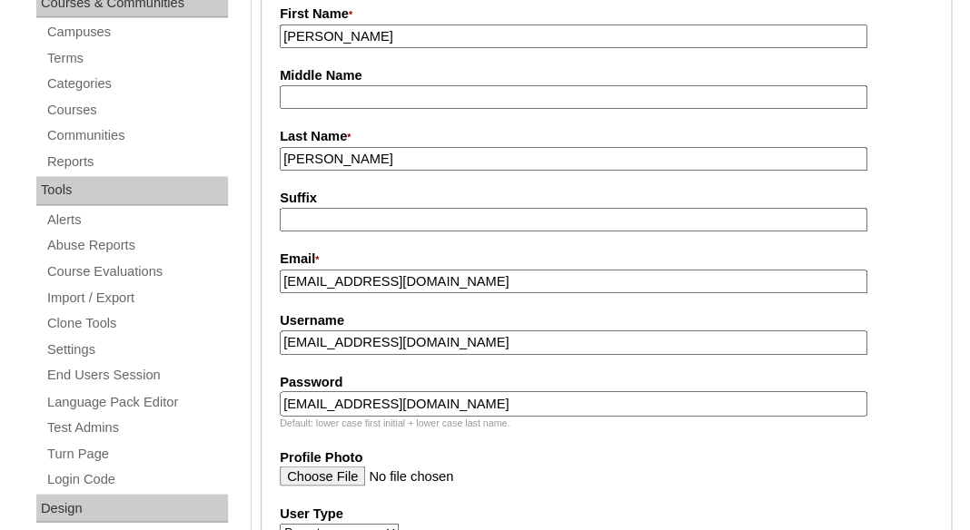
type input "sarflores95@gmail.com"
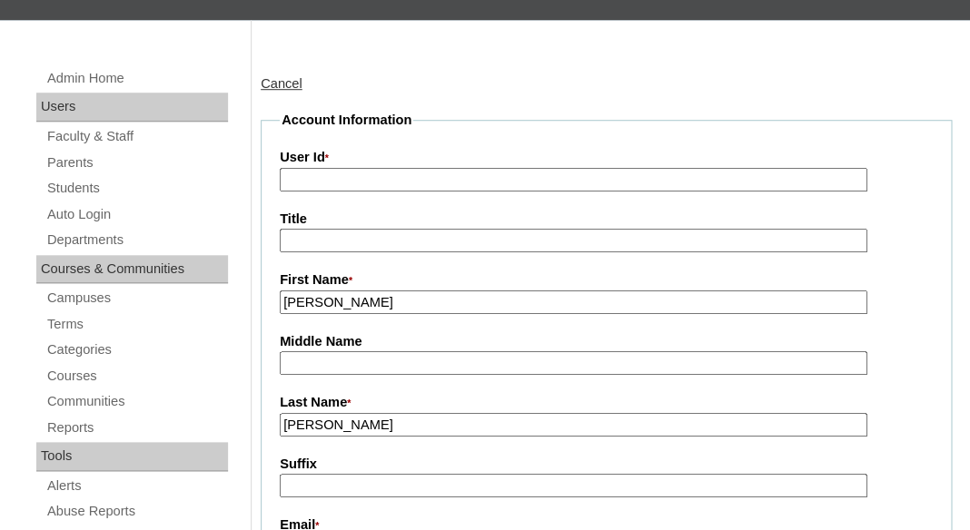
scroll to position [291, 0]
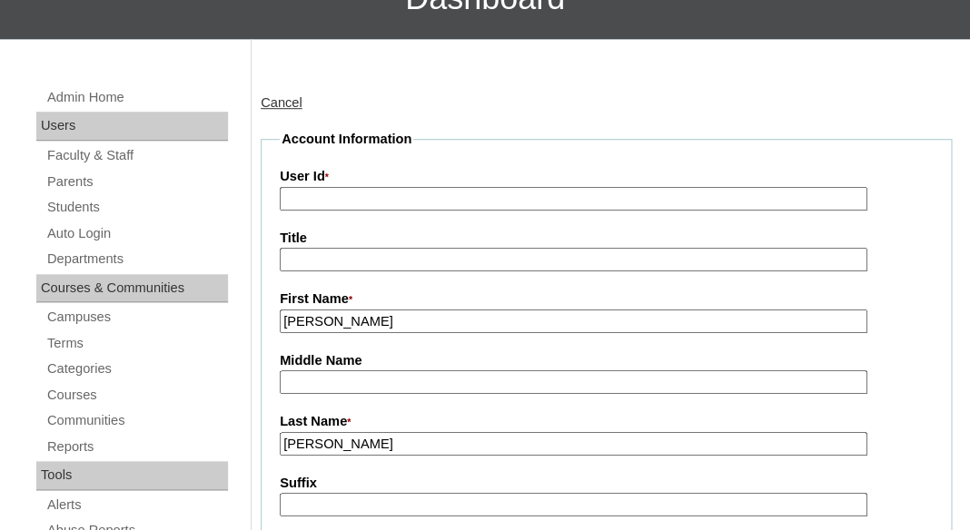
click at [442, 188] on input "User Id *" at bounding box center [574, 199] width 588 height 25
paste input "a7cVT0000000nDdYAI"
type input "a7cVT0000000nDdYAI"
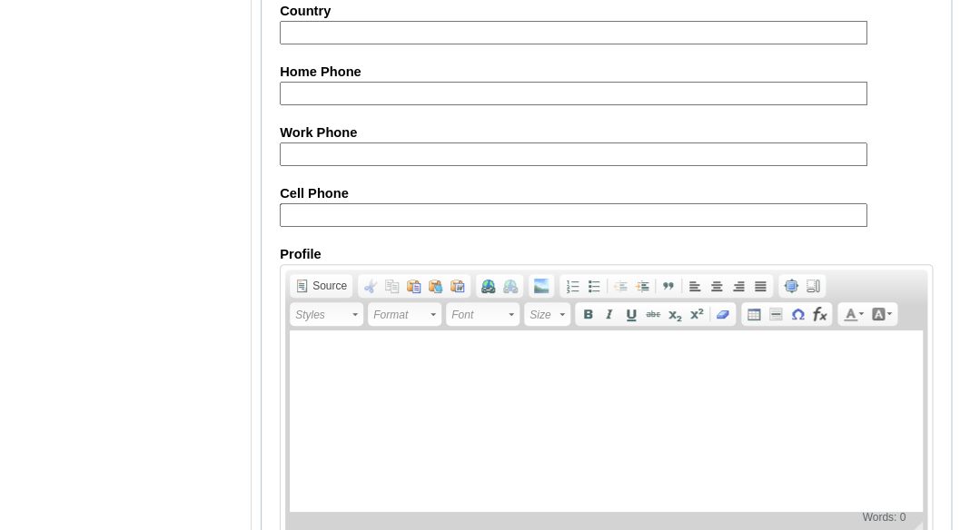
scroll to position [2051, 0]
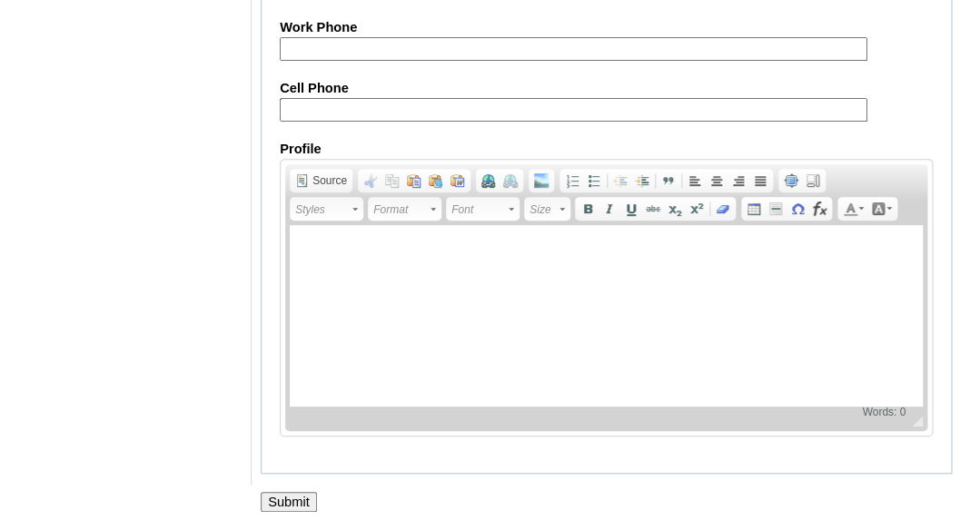
click at [296, 501] on input "Submit" at bounding box center [289, 502] width 56 height 20
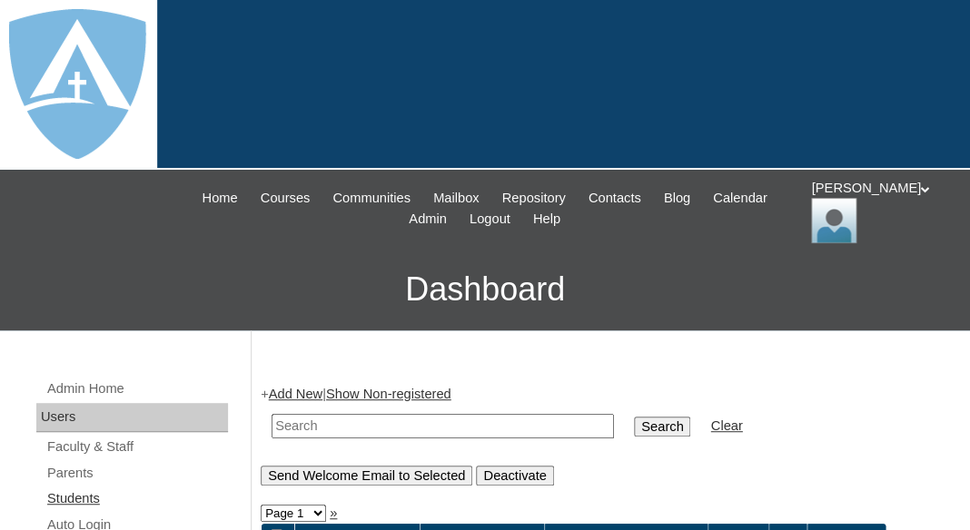
click at [74, 494] on link "Students" at bounding box center [136, 499] width 183 height 23
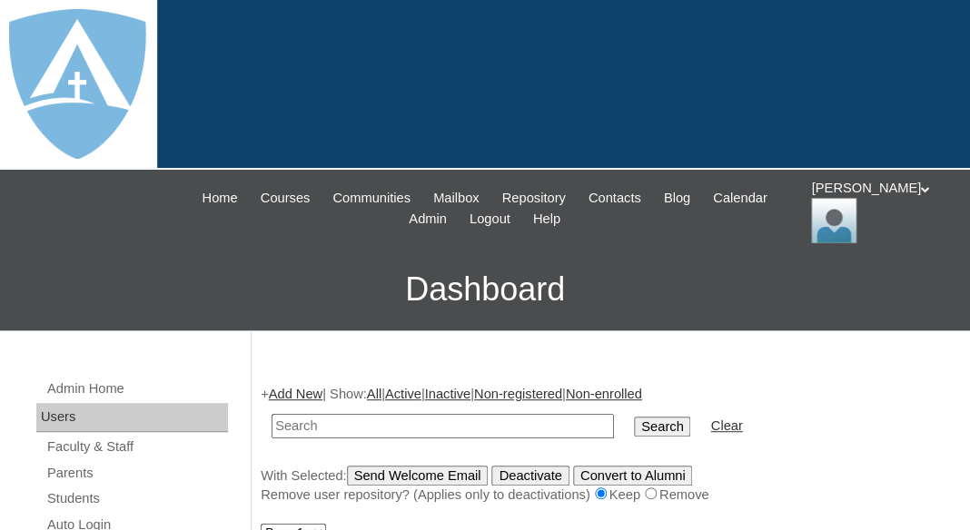
click at [294, 390] on link "Add New" at bounding box center [296, 394] width 54 height 15
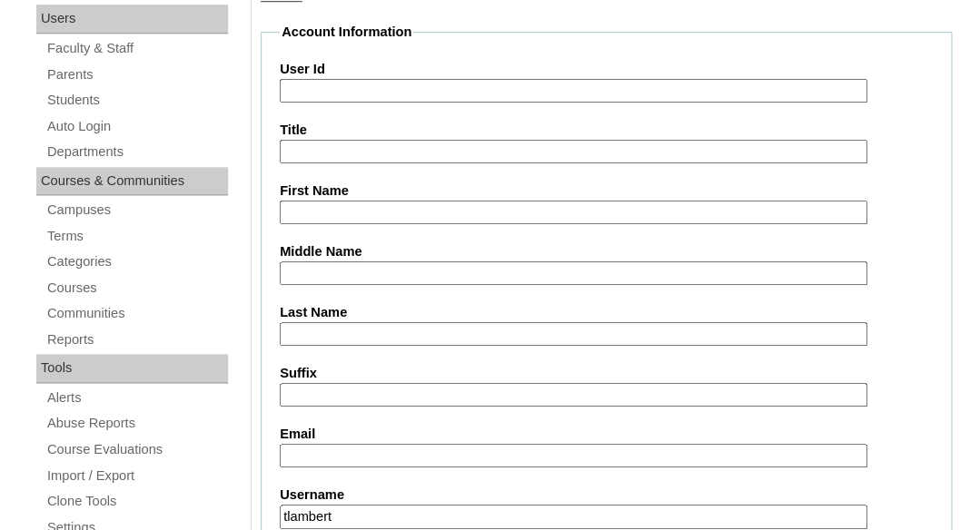
click at [343, 209] on input "First Name" at bounding box center [574, 213] width 588 height 25
paste input "Rose Flores"
drag, startPoint x: 321, startPoint y: 206, endPoint x: 455, endPoint y: 214, distance: 134.6
click at [455, 214] on input "Rose Flores" at bounding box center [574, 213] width 588 height 25
type input "Rose"
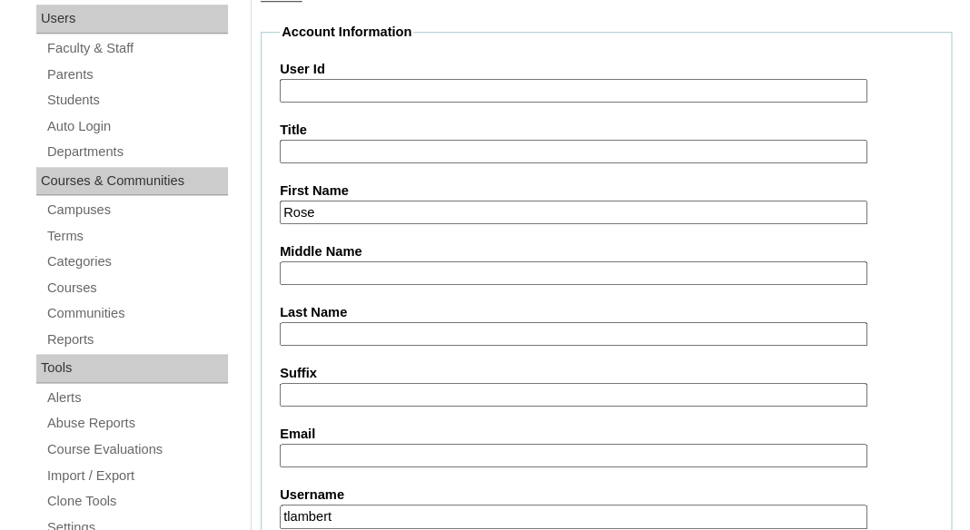
click at [396, 331] on input "Last Name" at bounding box center [574, 334] width 588 height 25
paste input "[PERSON_NAME]"
type input "[PERSON_NAME]"
click at [385, 390] on input "Suffix" at bounding box center [574, 395] width 588 height 25
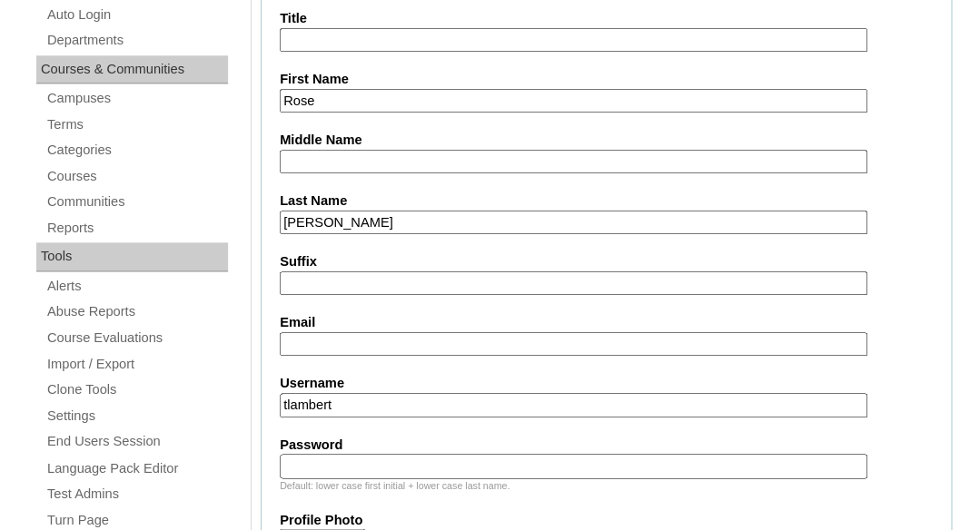
scroll to position [554, 0]
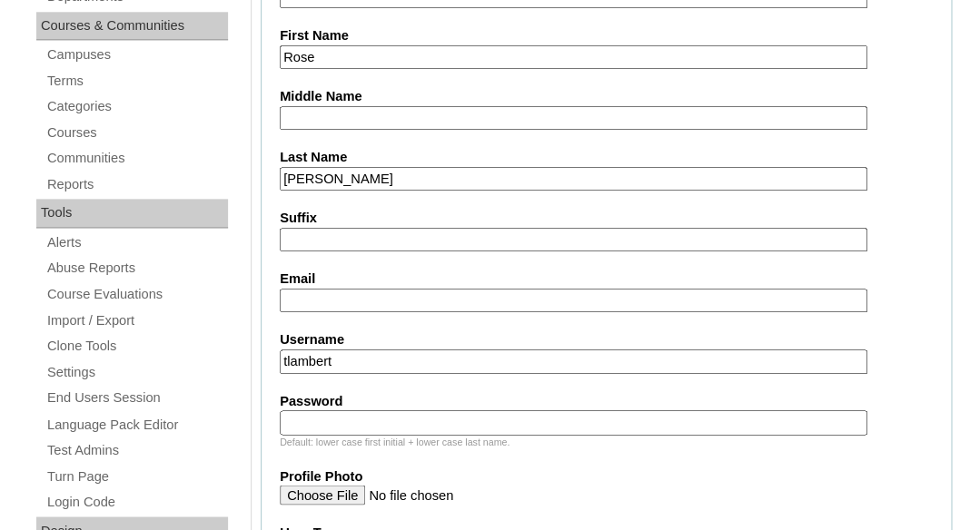
click at [351, 291] on input "Email" at bounding box center [574, 301] width 588 height 25
paste input "sarflores95@gmail.com"
type input "sarflores95@gmail.com"
click at [419, 352] on input "tlambert" at bounding box center [574, 362] width 588 height 25
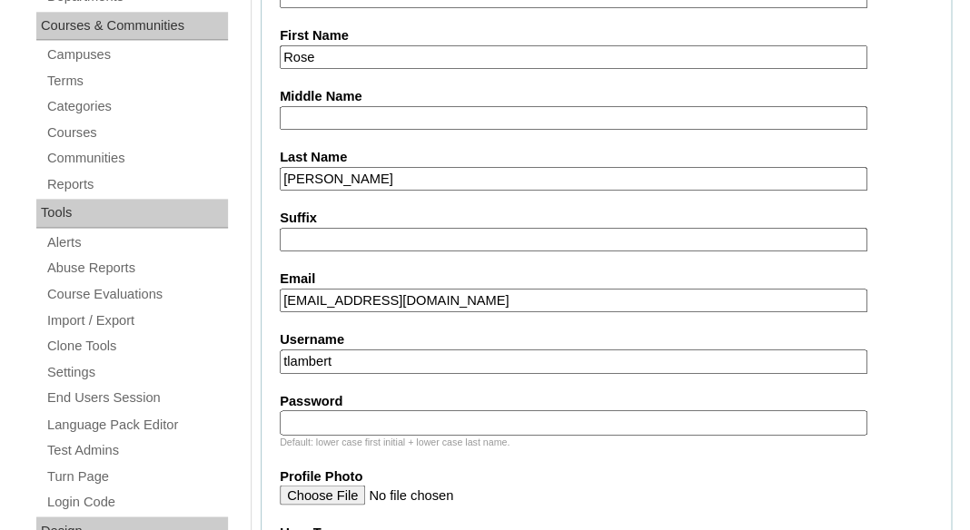
click at [419, 352] on input "tlambert" at bounding box center [574, 362] width 588 height 25
paste input "rose.flores@enlightiumstudent.com"
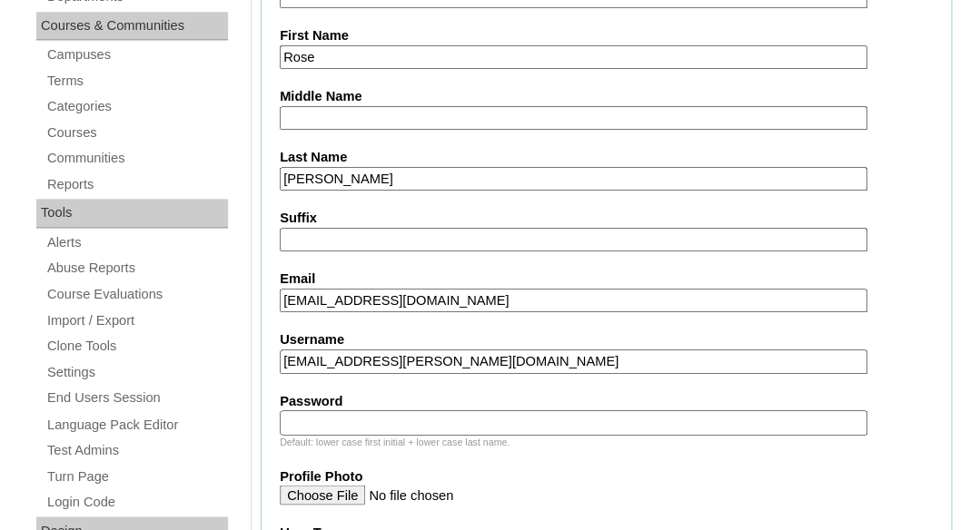
type input "rose.flores@enlightiumstudent.com"
click at [401, 418] on input "Password" at bounding box center [574, 422] width 588 height 25
paste input "rose.flores@enlightiumstudent.com"
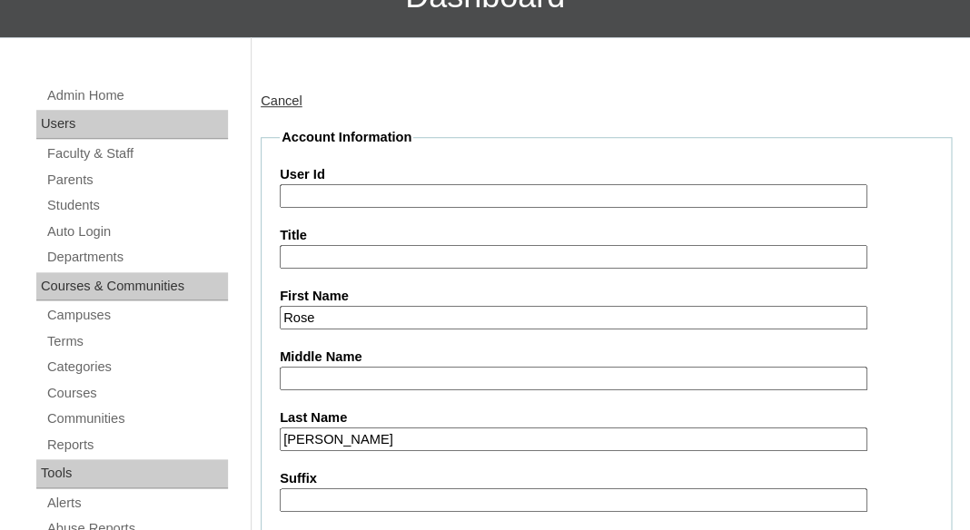
scroll to position [255, 0]
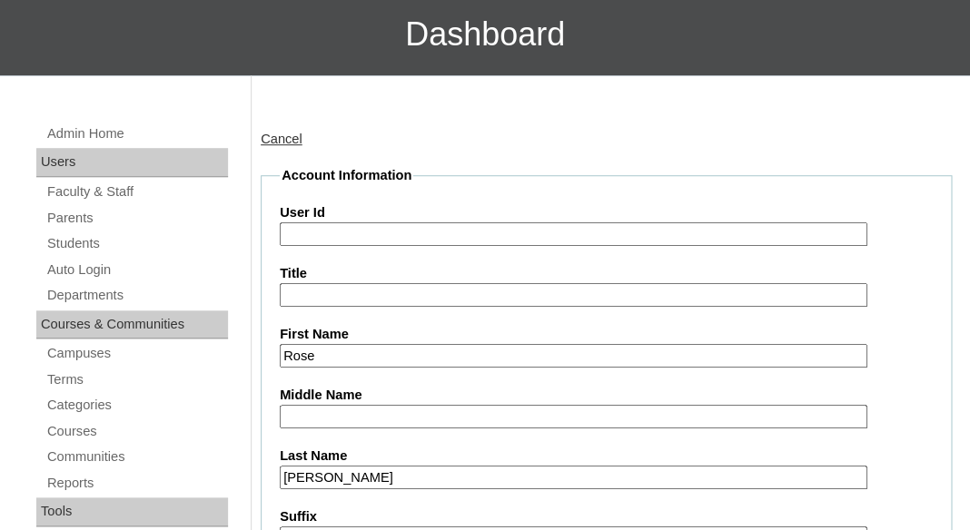
type input "rose.flores@enlightiumstudent.com"
click at [348, 236] on input "User Id" at bounding box center [574, 234] width 588 height 25
paste input "rose.flores@enlightiumstudent.com"
type input "26rose.flores@enlightiumstudent.com"
click at [356, 291] on input "Title" at bounding box center [574, 295] width 588 height 25
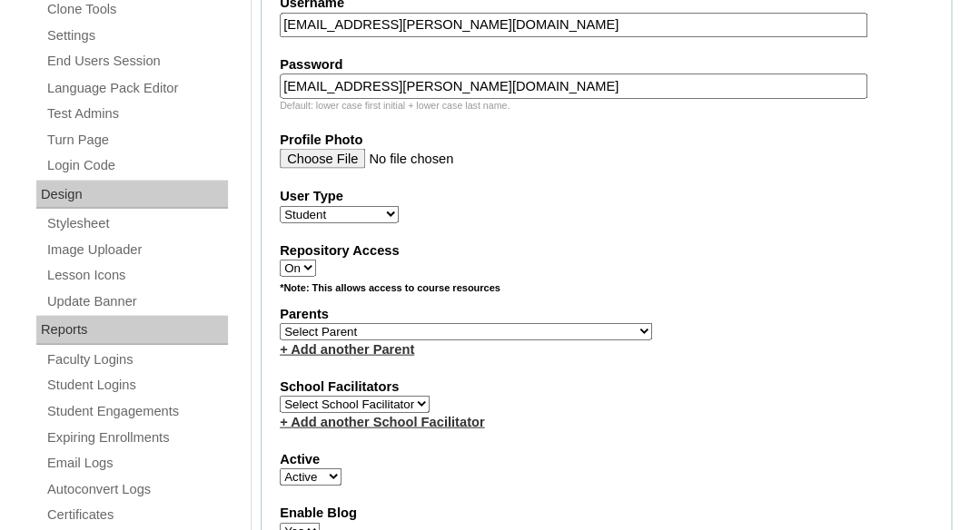
scroll to position [898, 0]
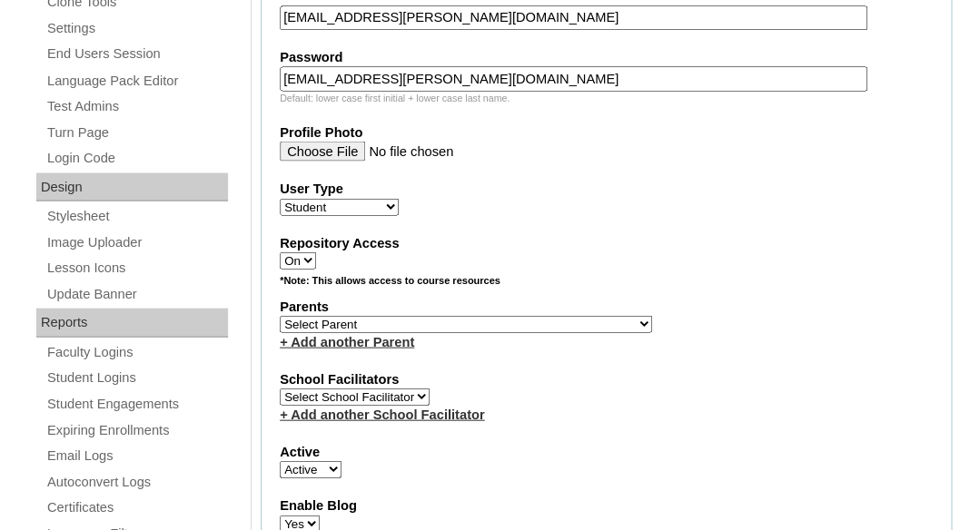
click at [280, 315] on select "Select Parent Abbas, Tahani Garcia, Rosa Kaneko, Chad Labourdette, Jessica Nich…" at bounding box center [466, 323] width 372 height 17
select select "101501"
click option "Flores, Sarah" at bounding box center [0, 0] width 0 height 0
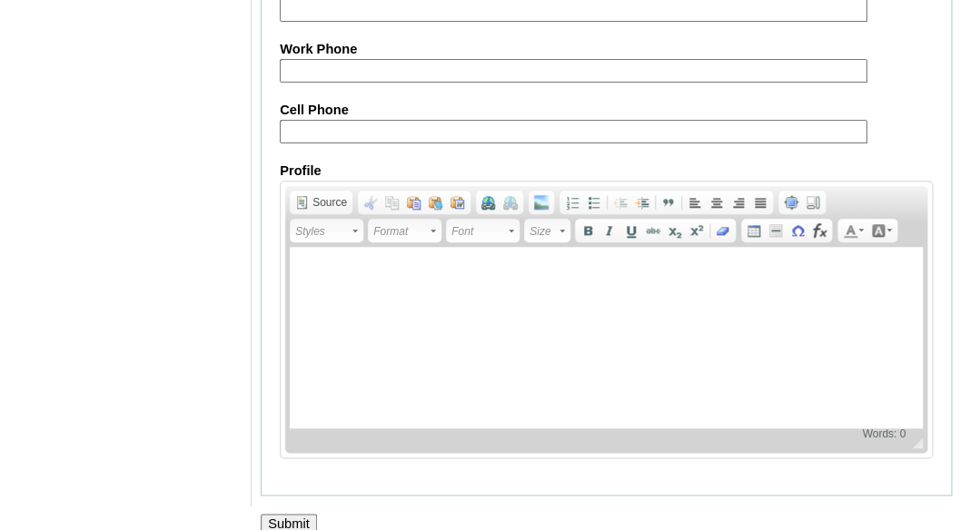
scroll to position [2376, 0]
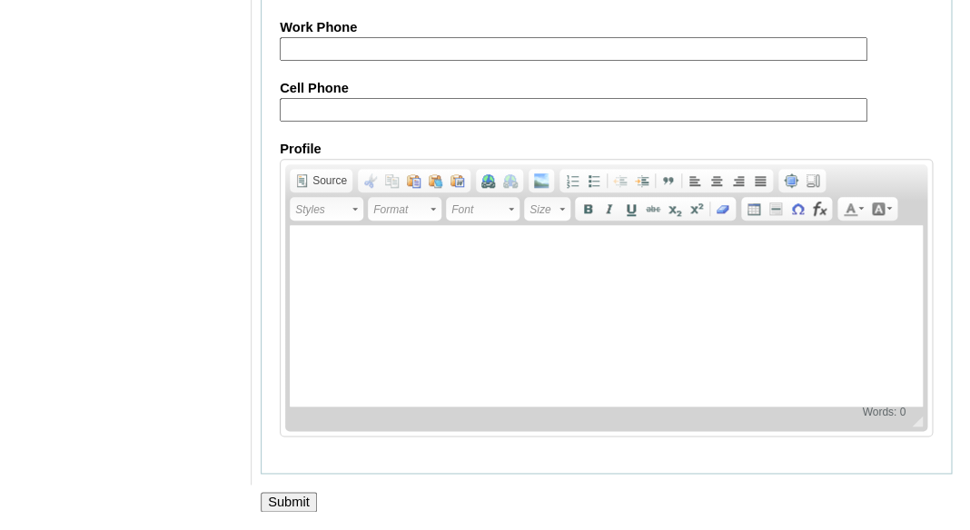
click at [279, 508] on input "Submit" at bounding box center [289, 502] width 56 height 20
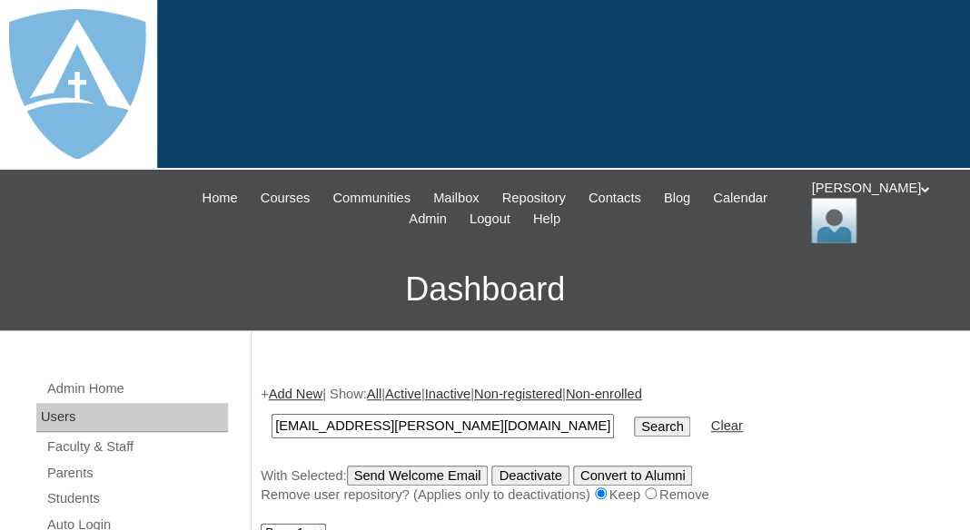
type input "[EMAIL_ADDRESS][PERSON_NAME][DOMAIN_NAME]"
click at [634, 417] on input "Search" at bounding box center [662, 427] width 56 height 20
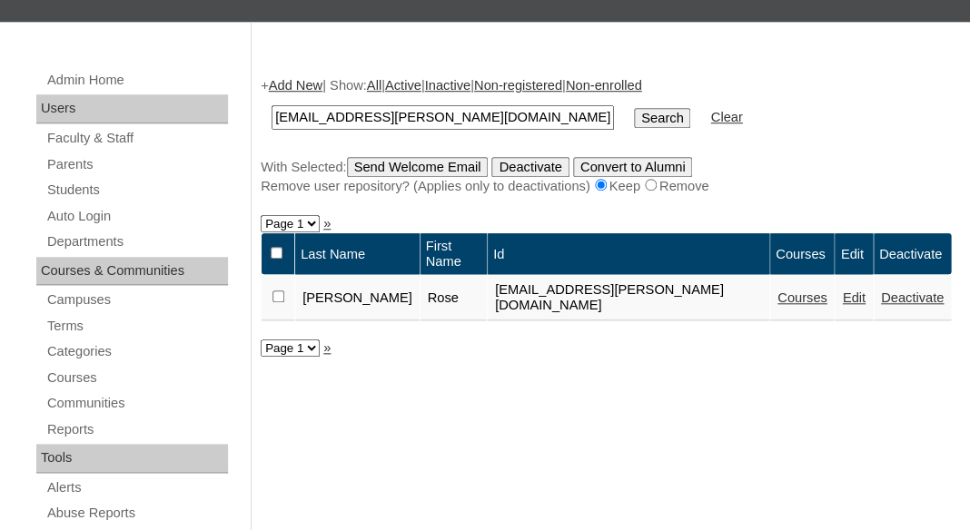
scroll to position [311, 0]
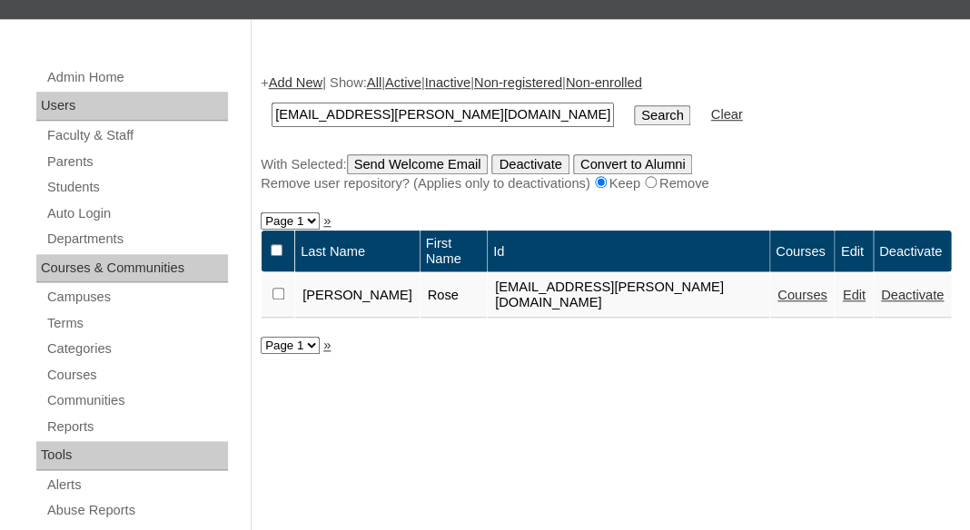
click at [777, 288] on link "Courses" at bounding box center [802, 295] width 50 height 15
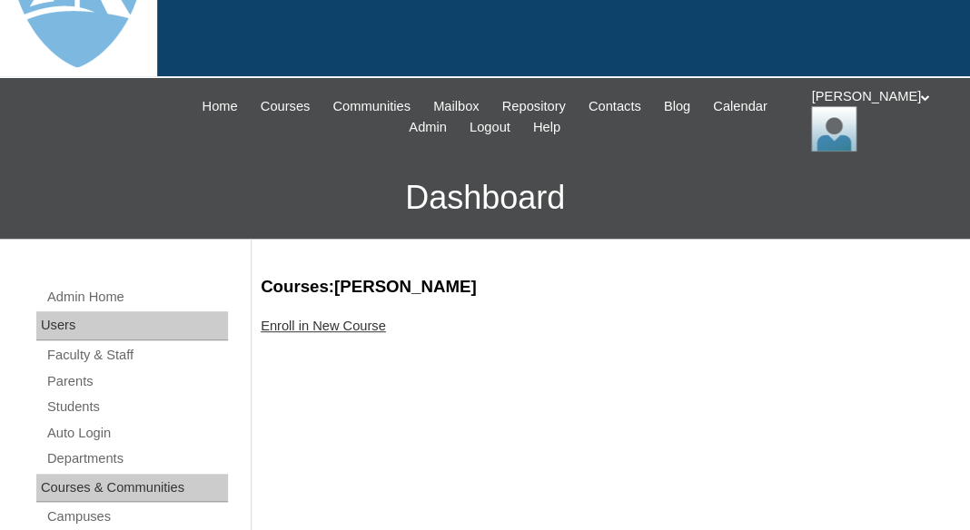
scroll to position [255, 0]
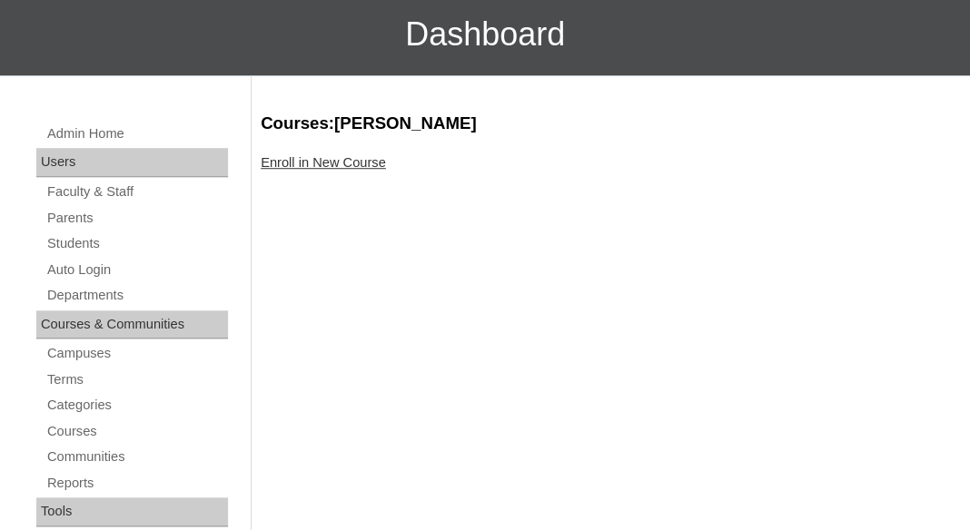
click at [380, 158] on link "Enroll in New Course" at bounding box center [323, 162] width 125 height 15
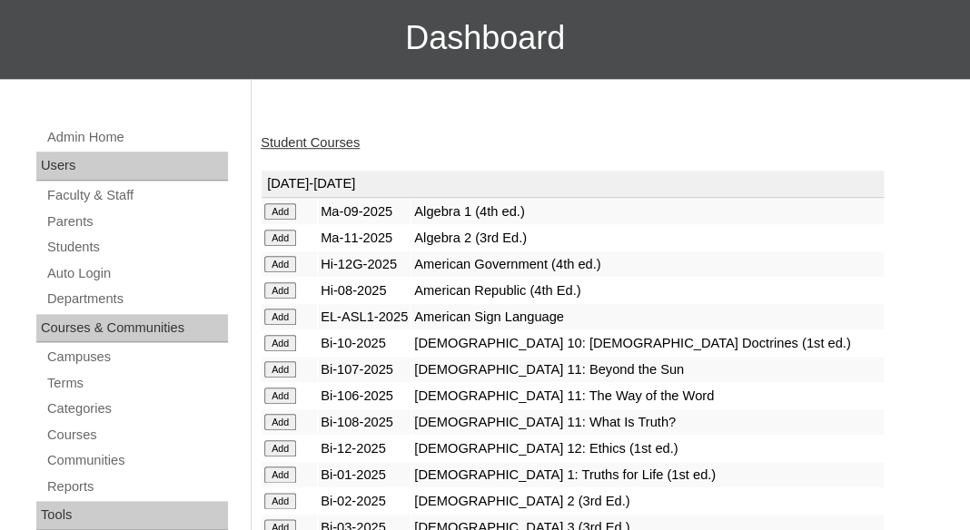
scroll to position [405, 0]
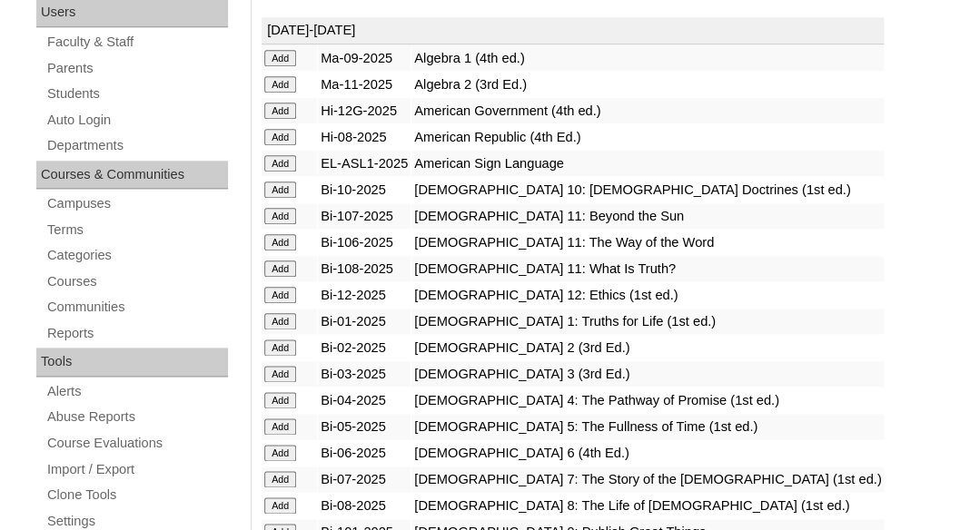
click at [278, 66] on input "Add" at bounding box center [280, 58] width 32 height 16
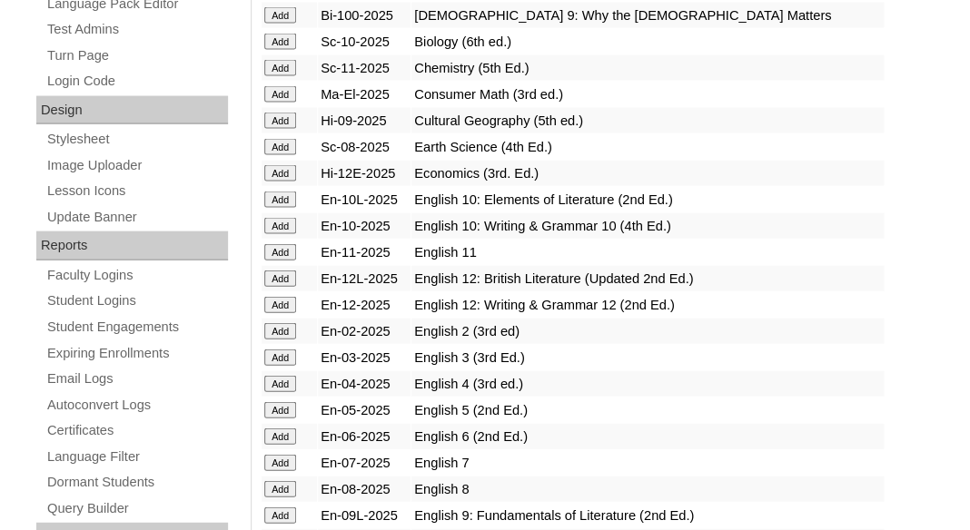
scroll to position [1437, 0]
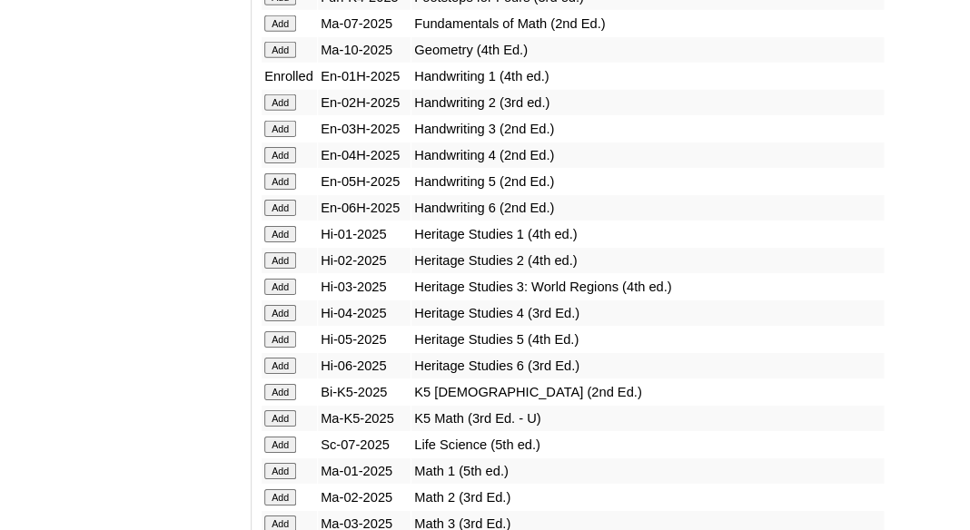
scroll to position [1617, 0]
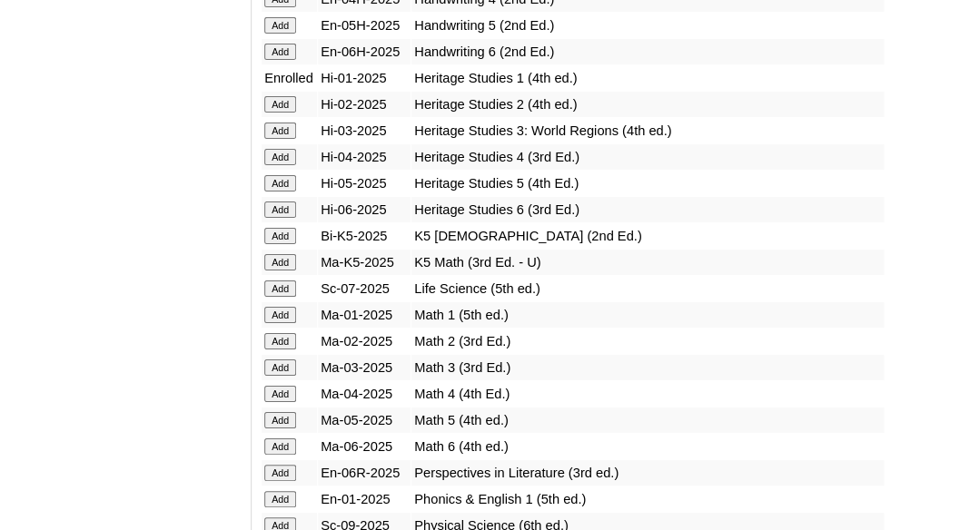
scroll to position [1891, 0]
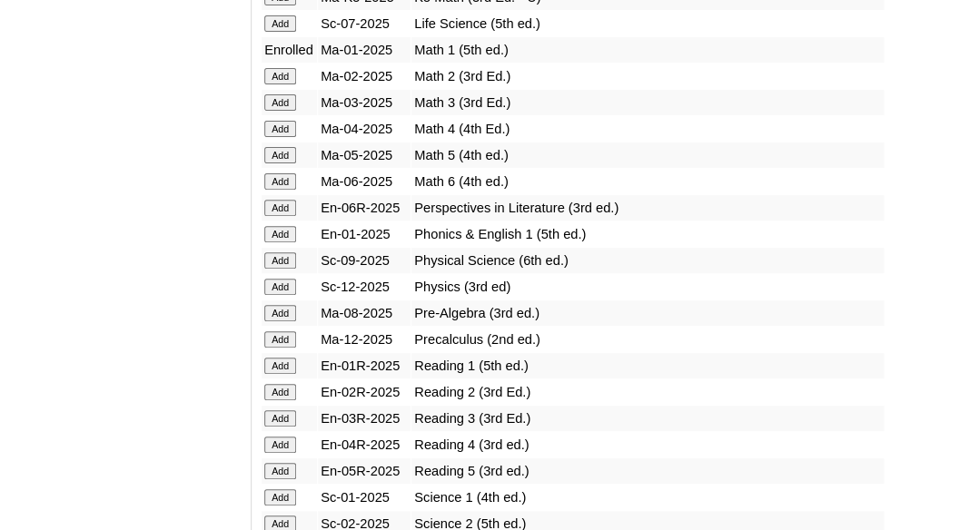
scroll to position [1997, 0]
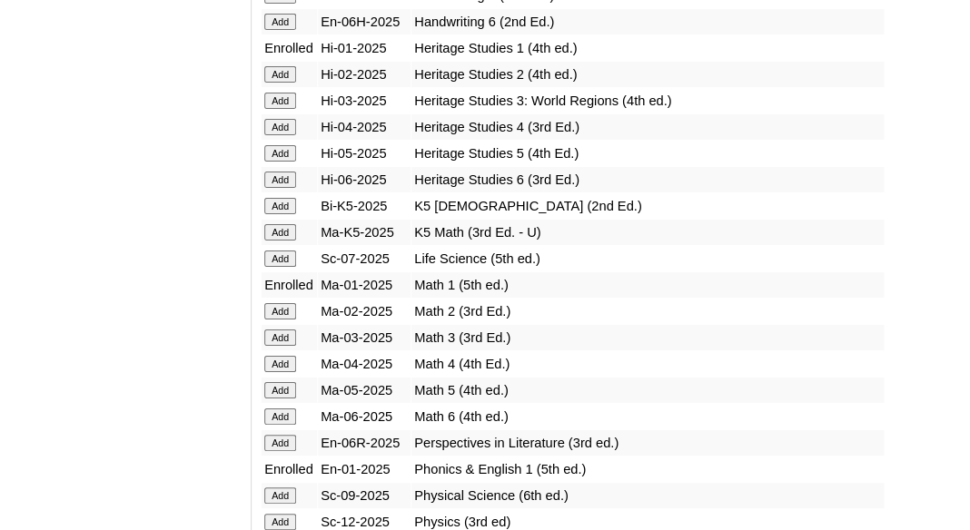
scroll to position [2231, 0]
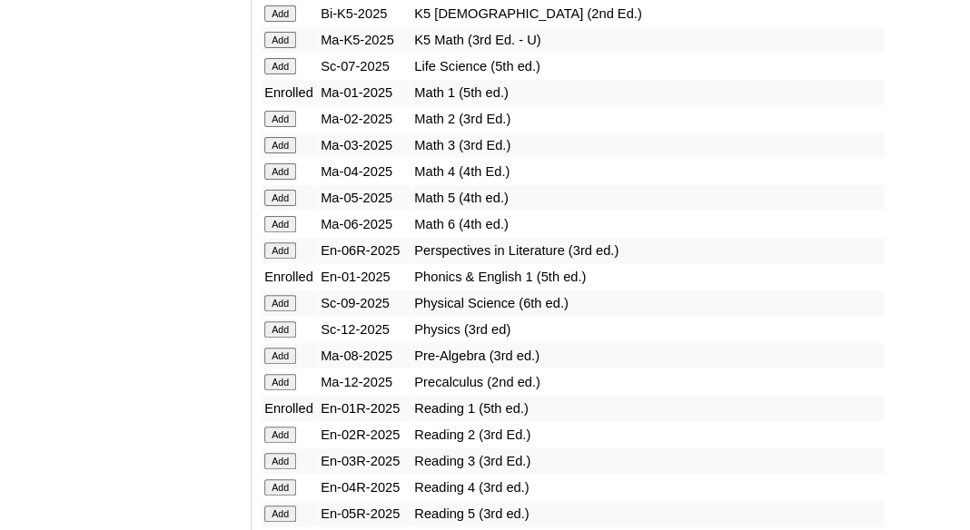
scroll to position [2344, 0]
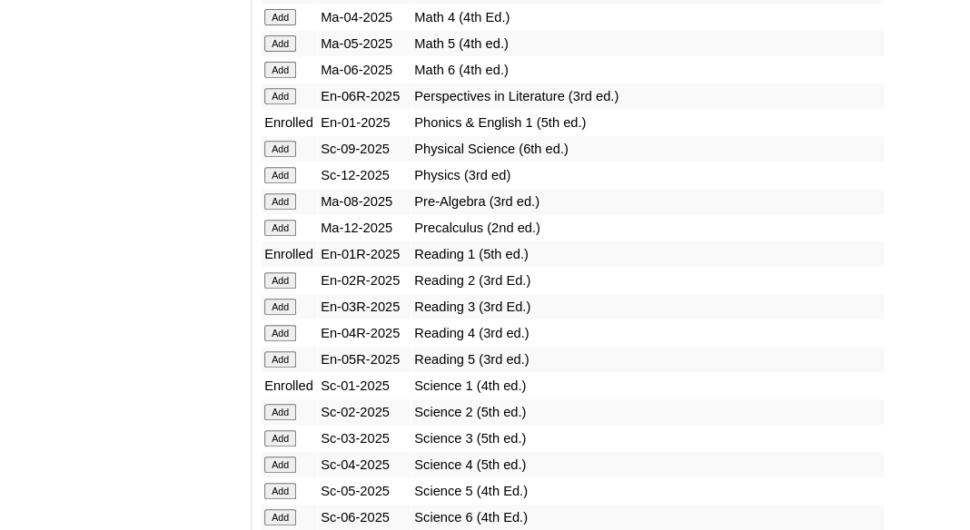
scroll to position [2533, 0]
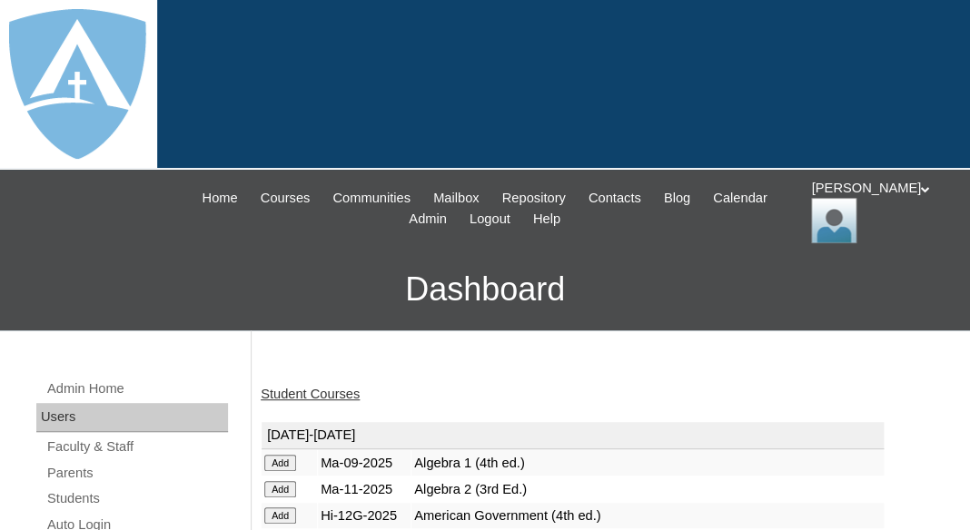
click at [313, 387] on link "Student Courses" at bounding box center [310, 394] width 99 height 15
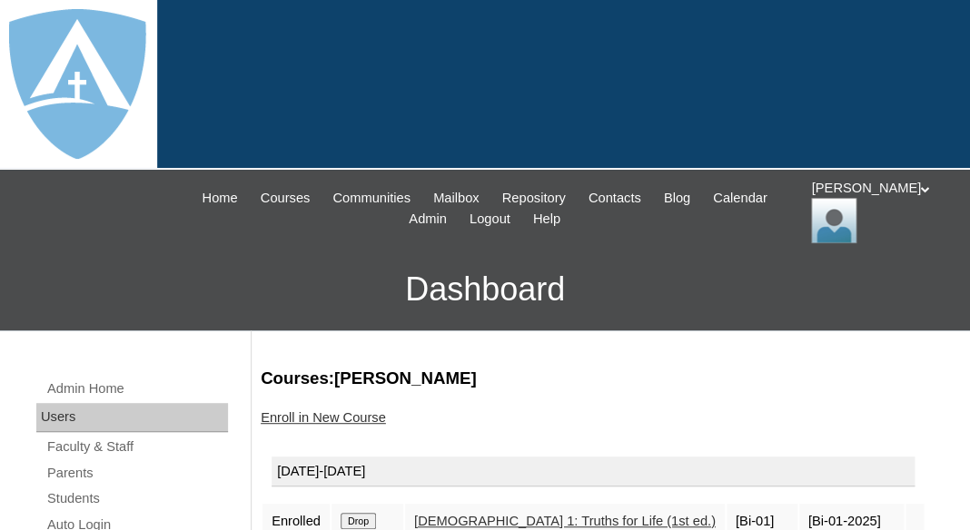
click at [857, 205] on div "[PERSON_NAME] My Profile My Settings Logout" at bounding box center [881, 211] width 141 height 64
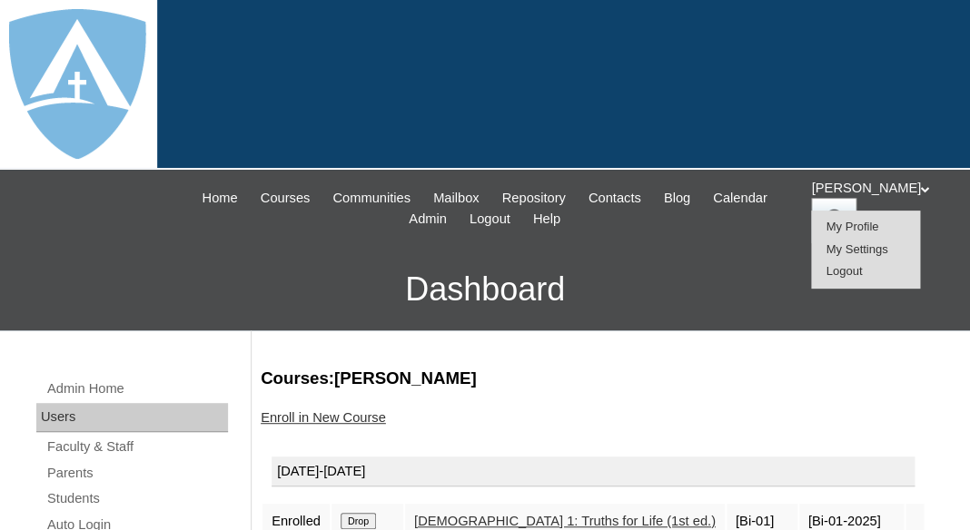
click at [850, 271] on span "Logout" at bounding box center [843, 271] width 36 height 14
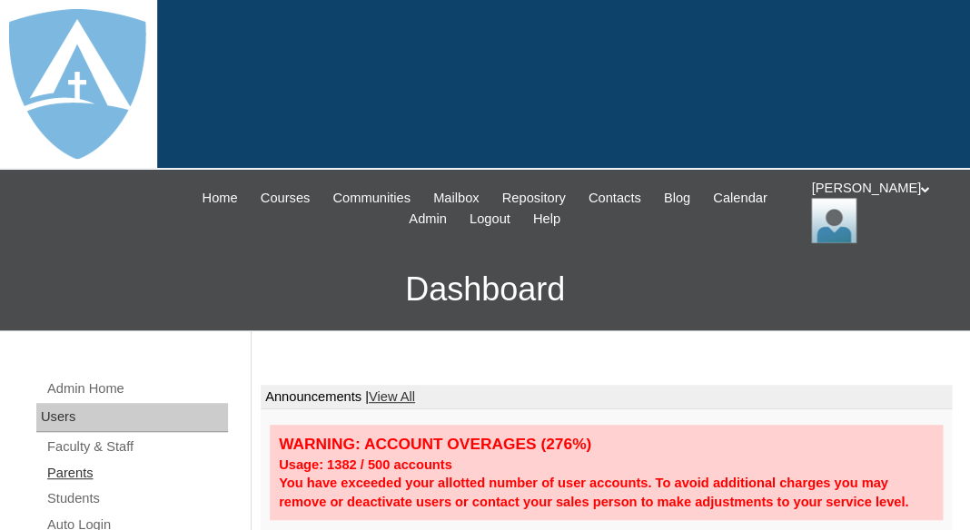
click at [71, 468] on link "Parents" at bounding box center [136, 473] width 183 height 23
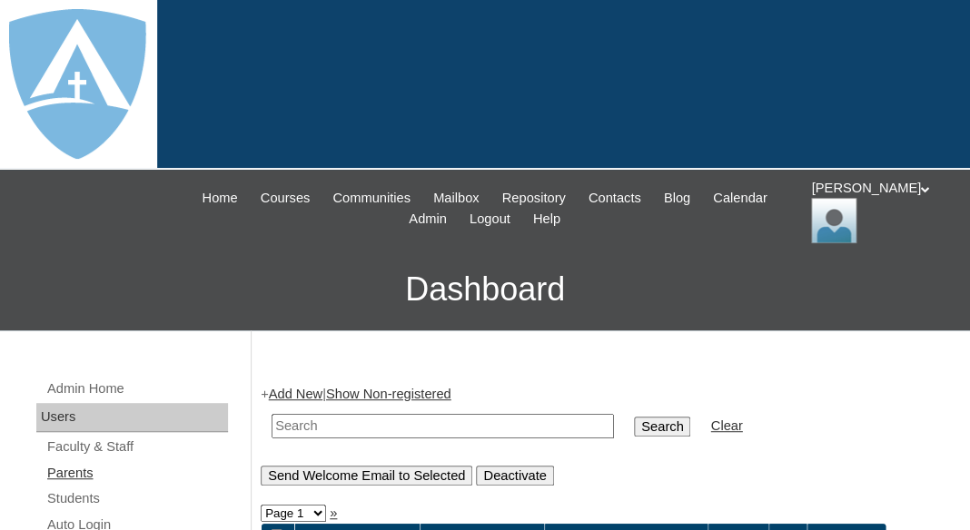
click at [69, 473] on link "Parents" at bounding box center [136, 473] width 183 height 23
click at [77, 469] on link "Parents" at bounding box center [136, 473] width 183 height 23
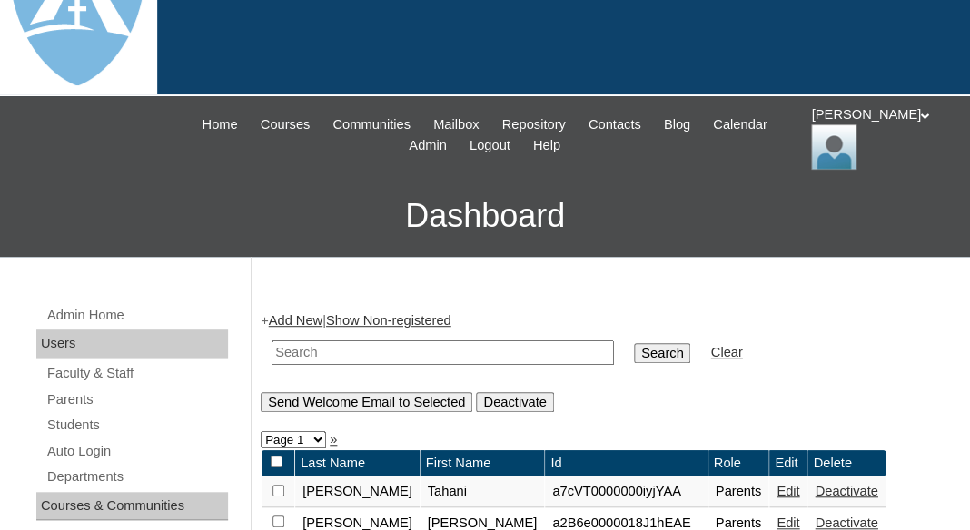
scroll to position [230, 0]
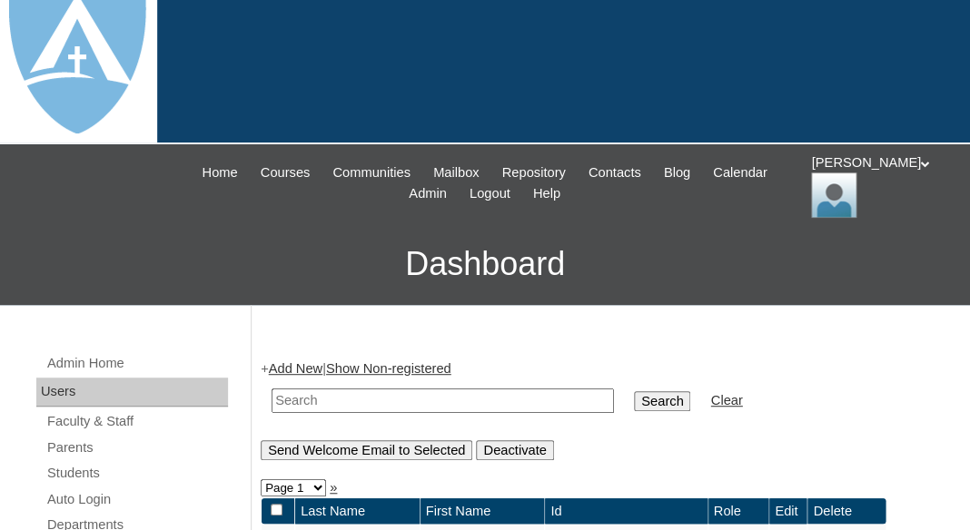
scroll to position [86, 0]
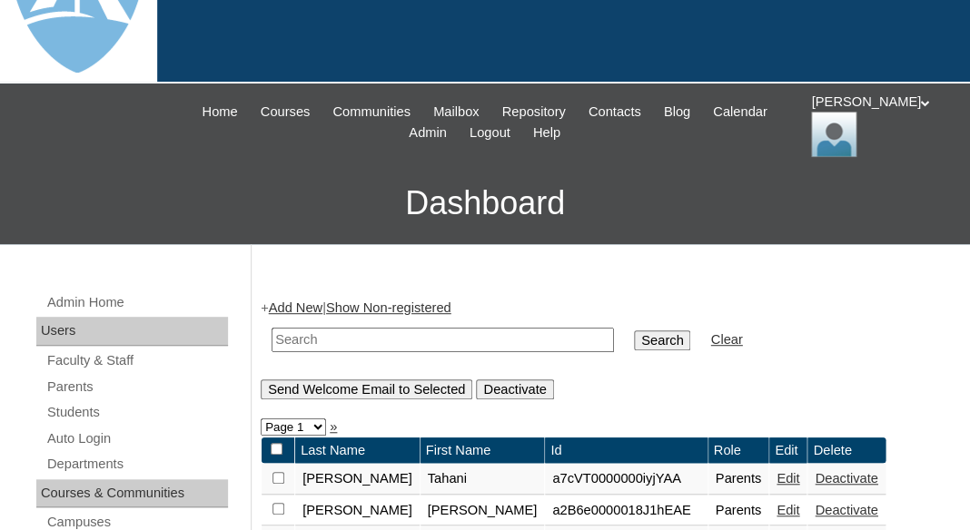
click at [302, 335] on input "text" at bounding box center [443, 340] width 342 height 25
paste input "Mary Gold"
drag, startPoint x: 311, startPoint y: 335, endPoint x: 199, endPoint y: 333, distance: 112.6
click at [272, 333] on input "Gold" at bounding box center [443, 340] width 342 height 25
type input "Gold"
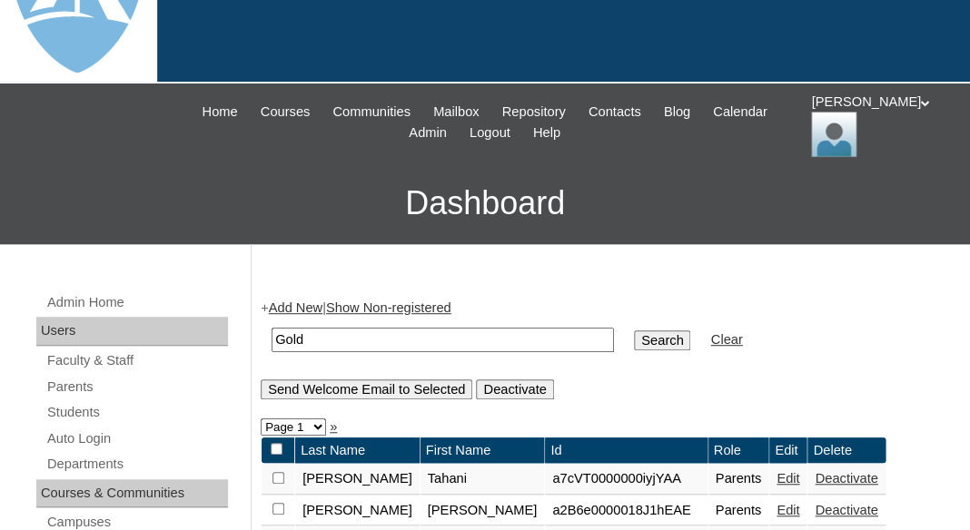
click at [634, 331] on input "Search" at bounding box center [662, 341] width 56 height 20
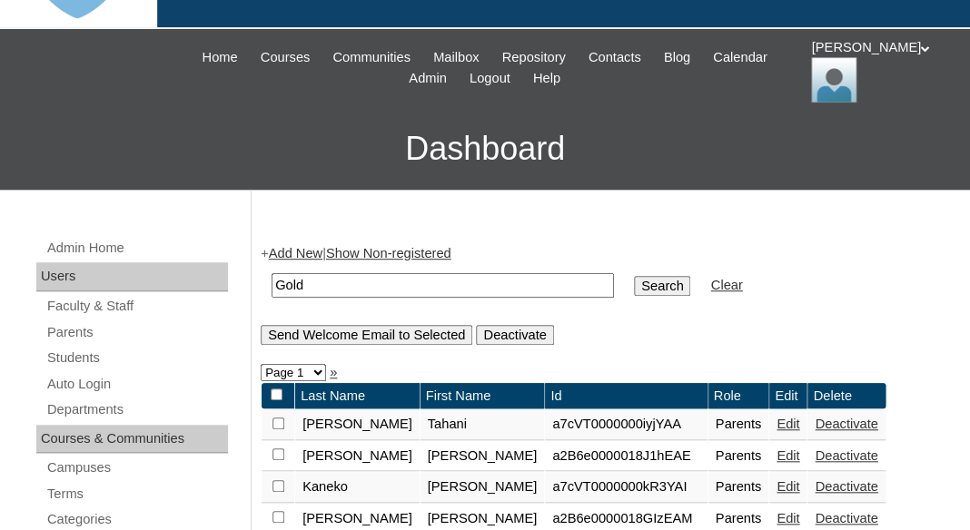
scroll to position [201, 0]
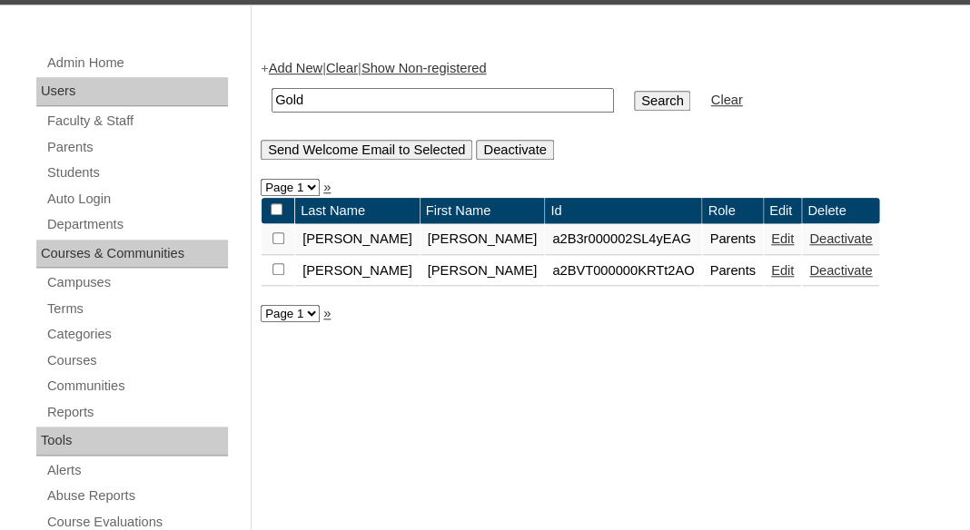
scroll to position [364, 0]
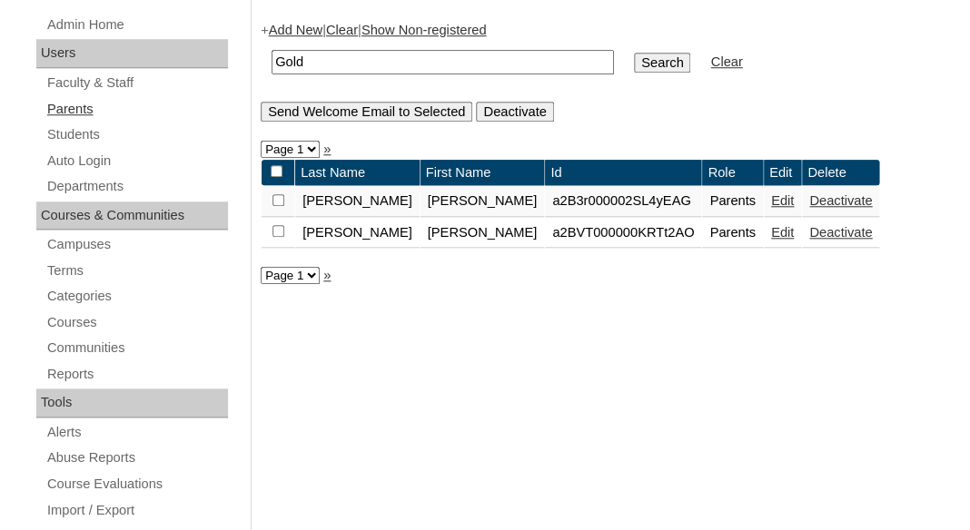
click at [81, 99] on link "Parents" at bounding box center [136, 109] width 183 height 23
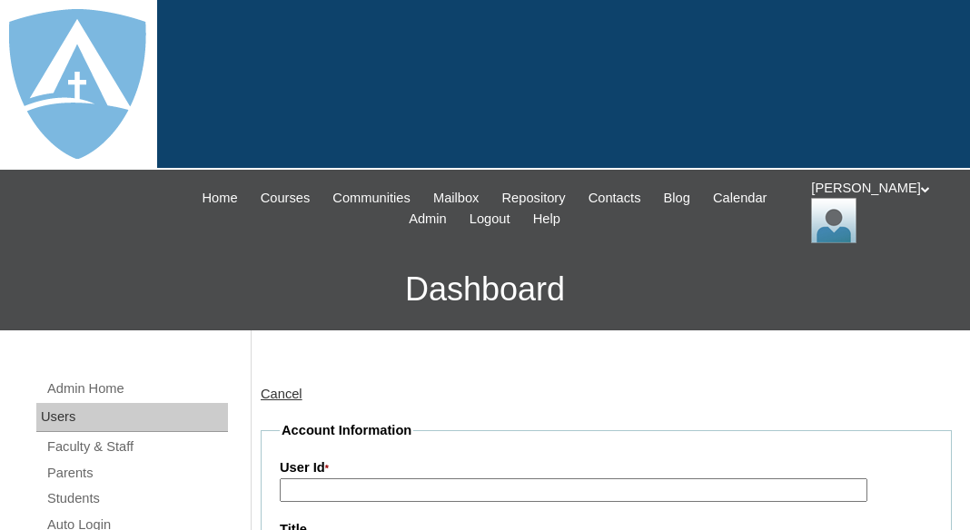
type input "tlambert"
click at [59, 469] on link "Parents" at bounding box center [136, 473] width 183 height 23
click at [85, 469] on link "Parents" at bounding box center [136, 473] width 183 height 23
click at [863, 204] on div "Thomas My Profile My Settings Logout" at bounding box center [881, 211] width 141 height 64
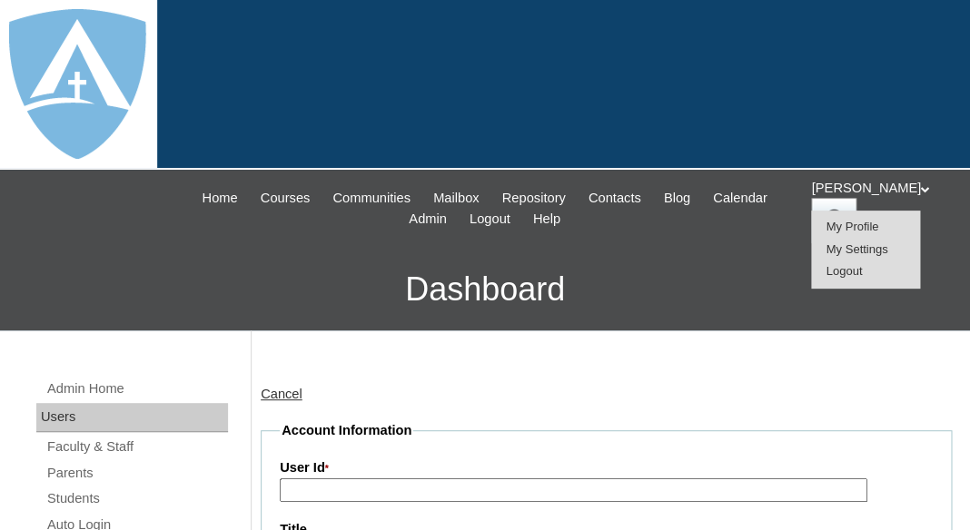
click at [845, 264] on li "Logout" at bounding box center [865, 272] width 87 height 23
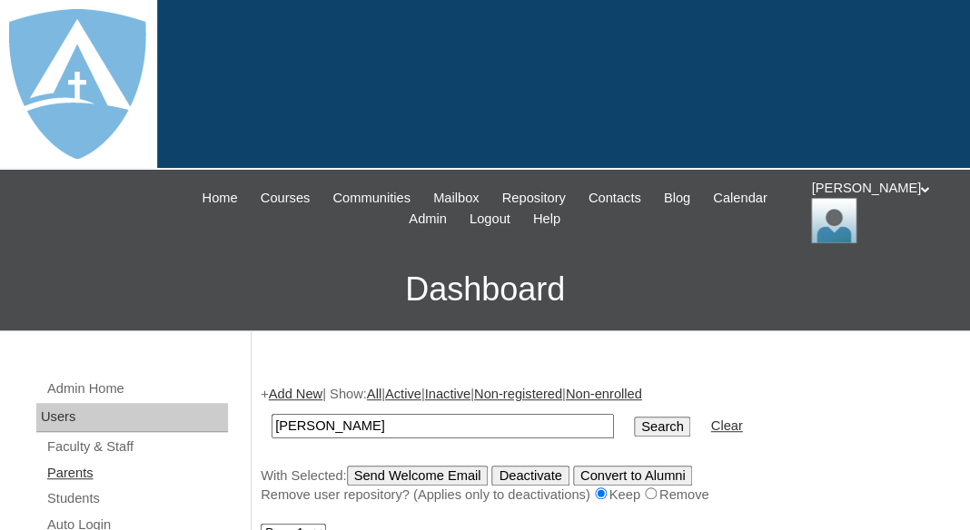
type input "[PERSON_NAME]"
click at [80, 469] on link "Parents" at bounding box center [136, 473] width 183 height 23
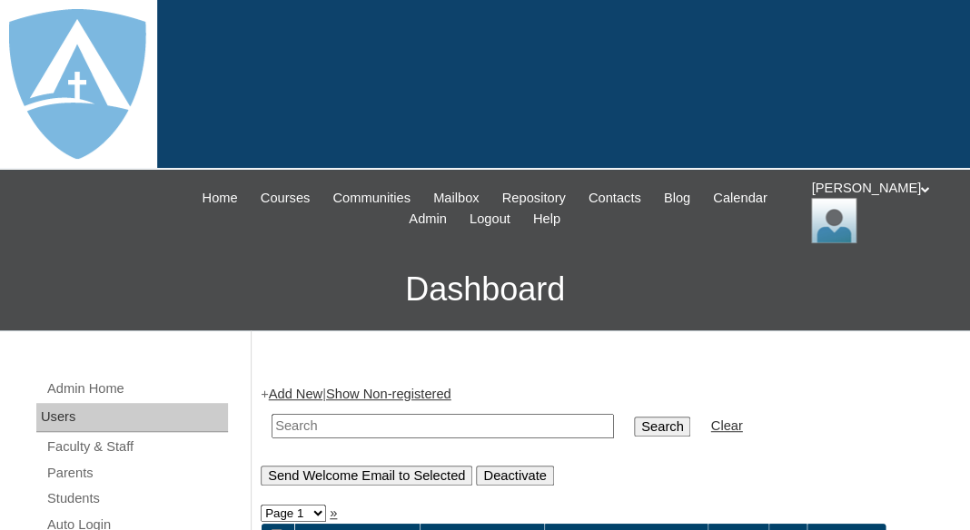
click at [302, 394] on link "Add New" at bounding box center [296, 394] width 54 height 15
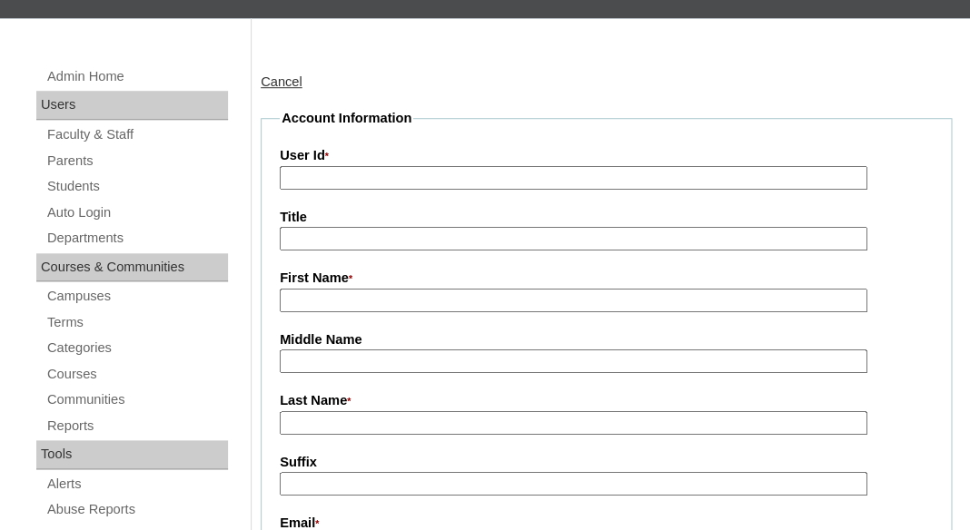
scroll to position [361, 0]
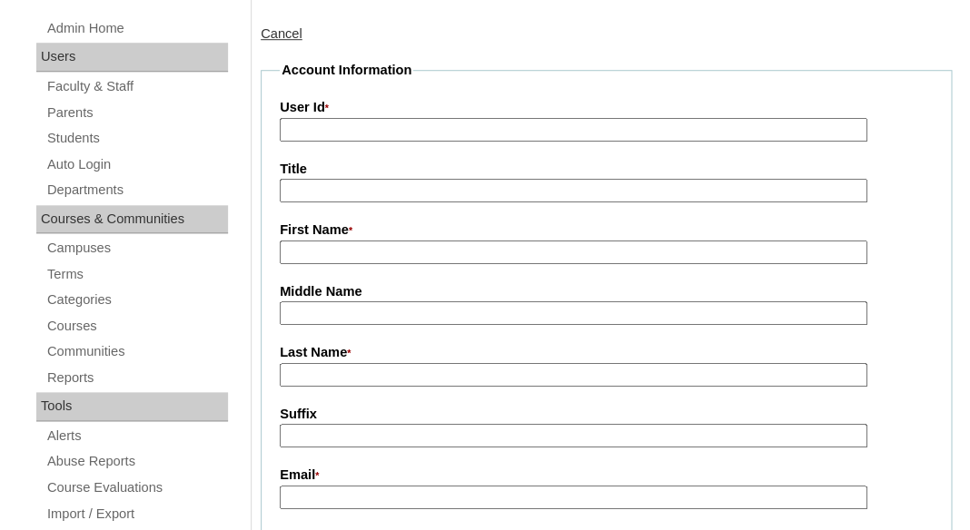
click at [346, 251] on input "First Name *" at bounding box center [574, 253] width 588 height 25
paste input "Mary Gold"
drag, startPoint x: 321, startPoint y: 249, endPoint x: 425, endPoint y: 252, distance: 103.6
click at [425, 252] on input "Mary Gold" at bounding box center [574, 253] width 588 height 25
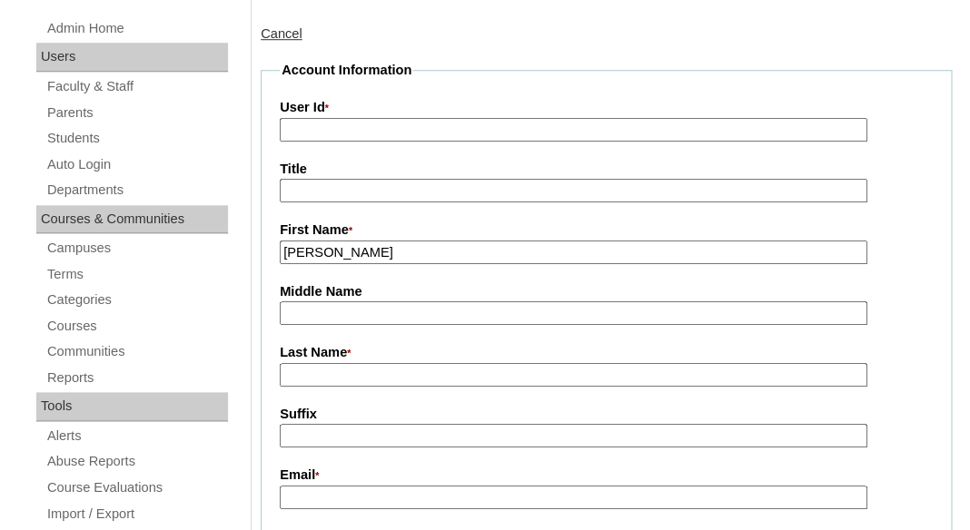
type input "Mary"
click at [366, 367] on input "Last Name *" at bounding box center [574, 375] width 588 height 25
paste input "Gold"
type input "Gold"
click at [351, 431] on input "Suffix" at bounding box center [574, 436] width 588 height 25
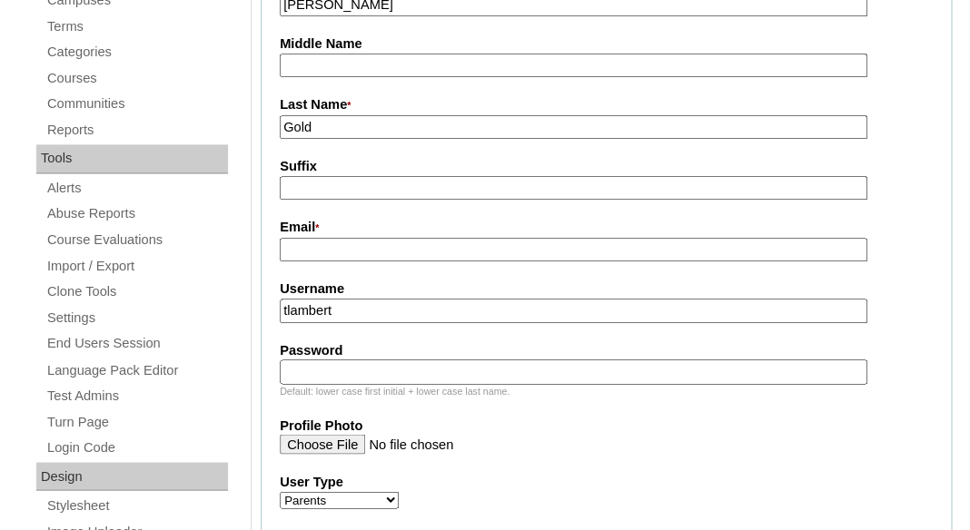
scroll to position [626, 0]
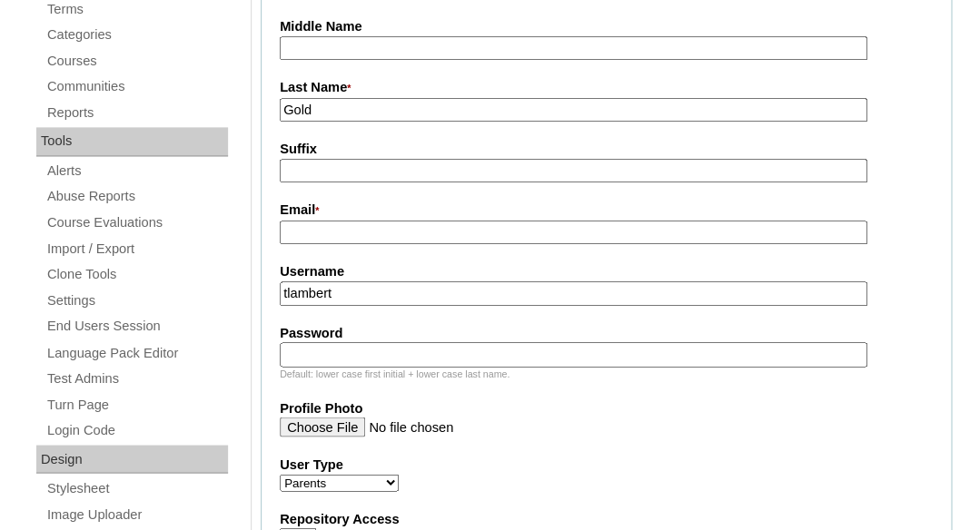
click at [460, 229] on input "Email *" at bounding box center [574, 233] width 588 height 25
paste input "marygold020@gmail.com"
type input "marygold020@gmail.com"
click at [449, 277] on label "Username" at bounding box center [606, 271] width 653 height 19
click at [449, 282] on input "tlambert" at bounding box center [574, 294] width 588 height 25
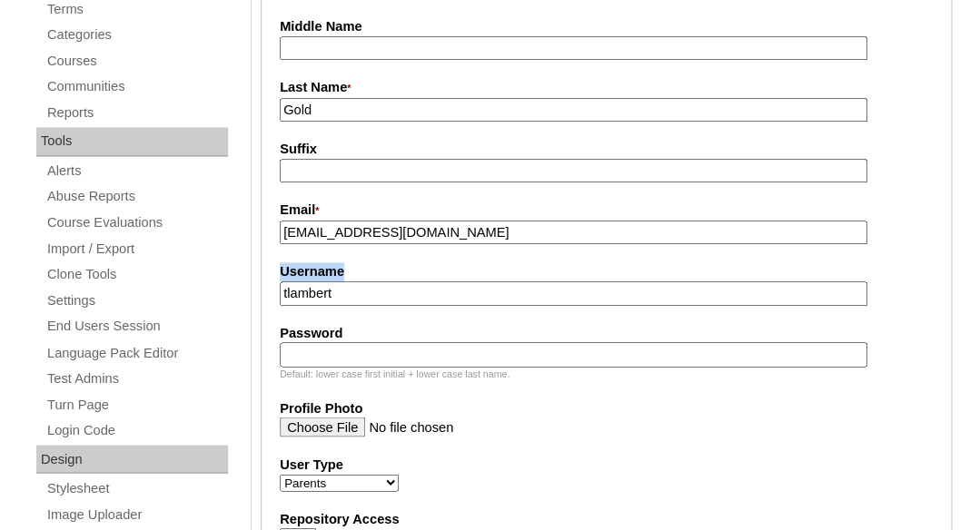
click at [449, 277] on label "Username" at bounding box center [606, 271] width 653 height 19
click at [449, 282] on input "tlambert" at bounding box center [574, 294] width 588 height 25
click at [448, 294] on input "tlambert" at bounding box center [574, 294] width 588 height 25
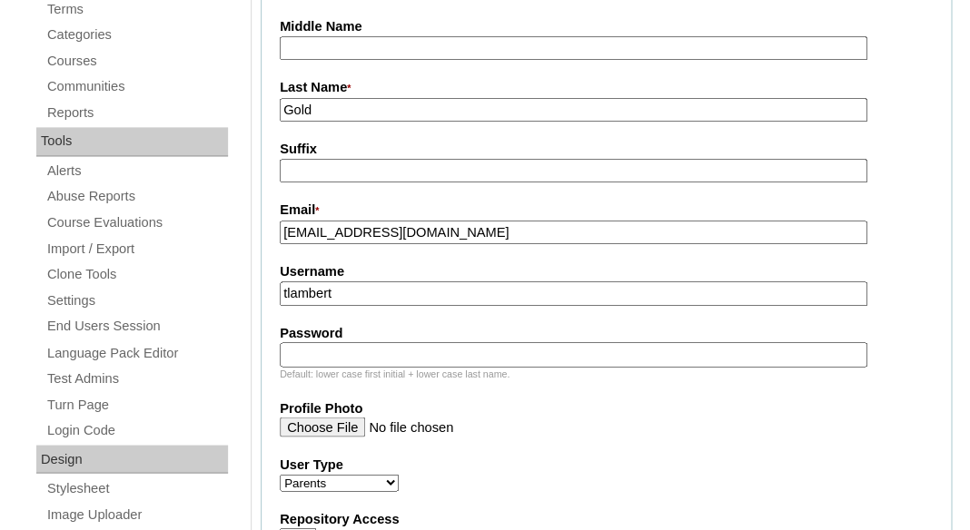
paste input "marygold020@gmail.com"
type input "marygold020@gmail.com"
click at [420, 348] on input "Password" at bounding box center [574, 354] width 588 height 25
paste input "marygold020@gmail.com"
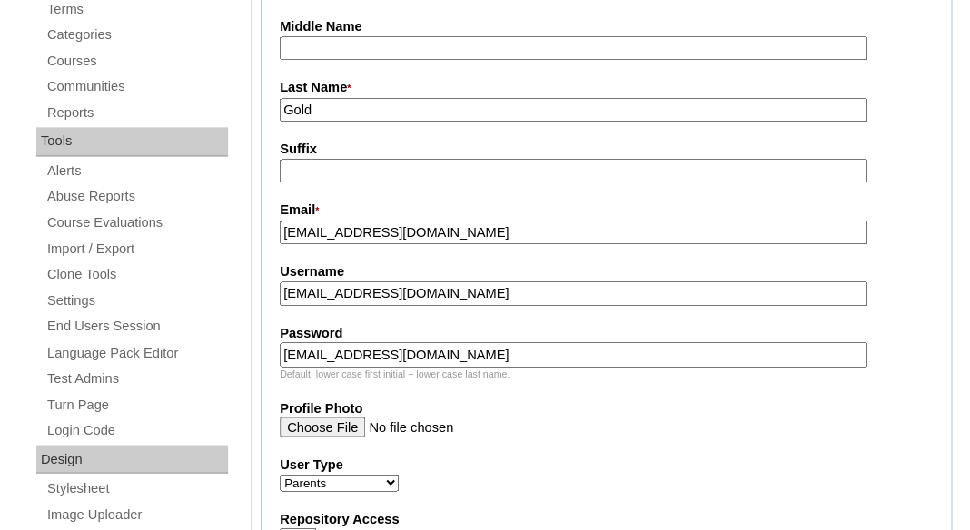
type input "marygold020@gmail.com"
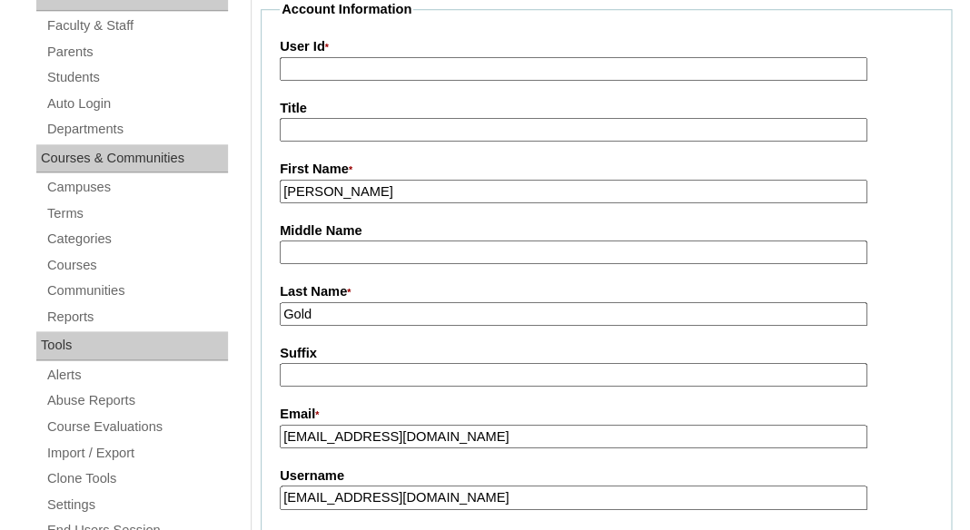
scroll to position [415, 0]
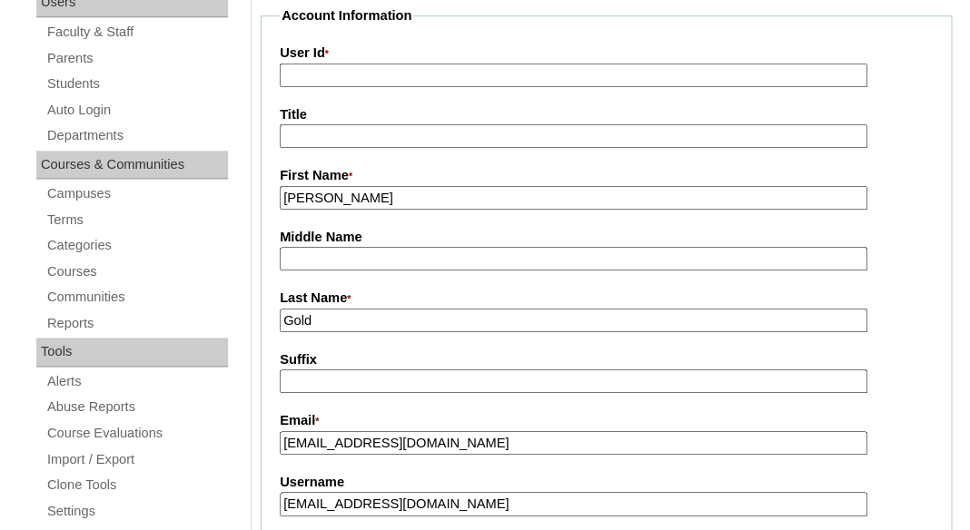
click at [442, 73] on input "User Id *" at bounding box center [574, 76] width 588 height 25
paste input "a7cVT0000000nS9YAI"
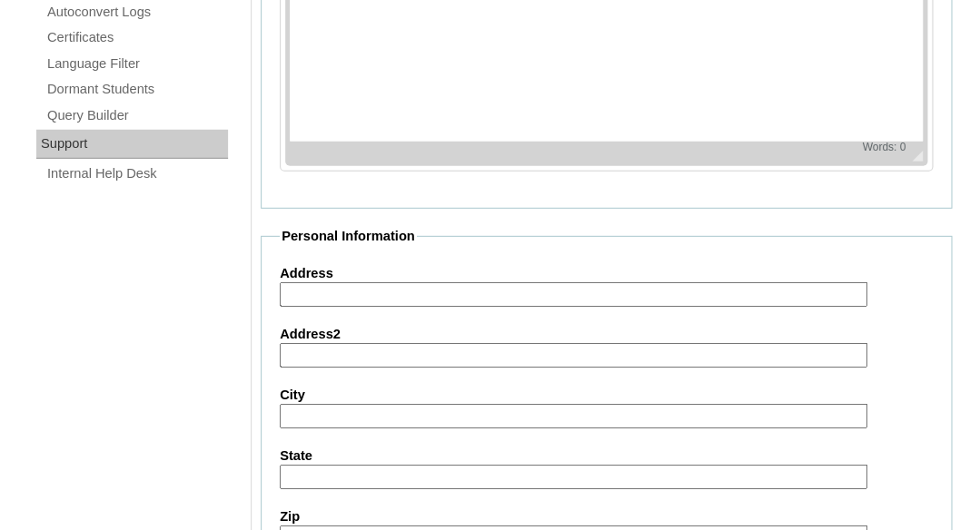
scroll to position [2051, 0]
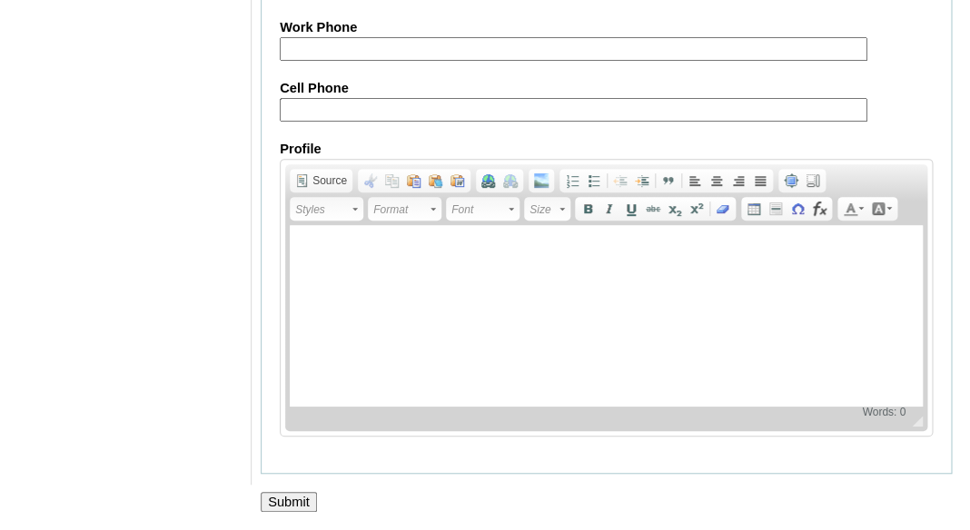
type input "a7cVT0000000nS9YAI"
click at [297, 497] on input "Submit" at bounding box center [289, 502] width 56 height 20
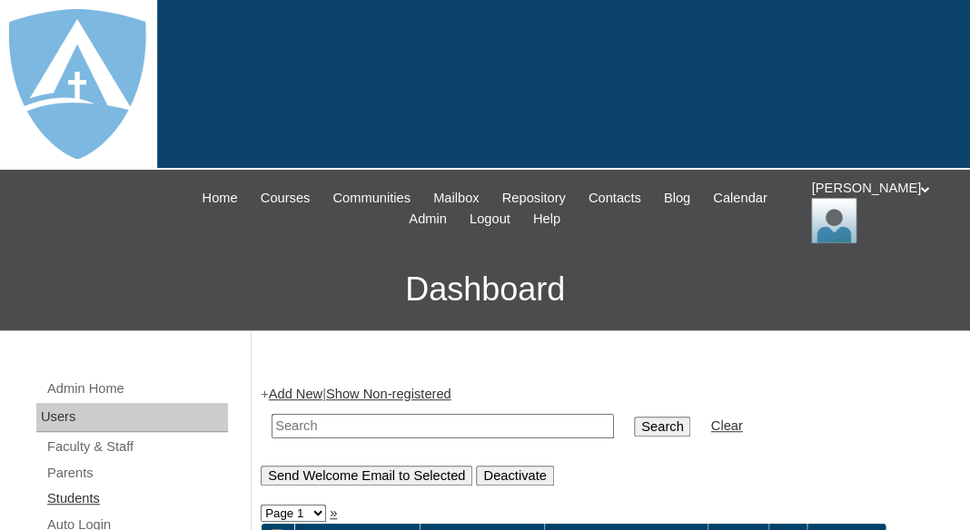
click at [83, 496] on link "Students" at bounding box center [136, 499] width 183 height 23
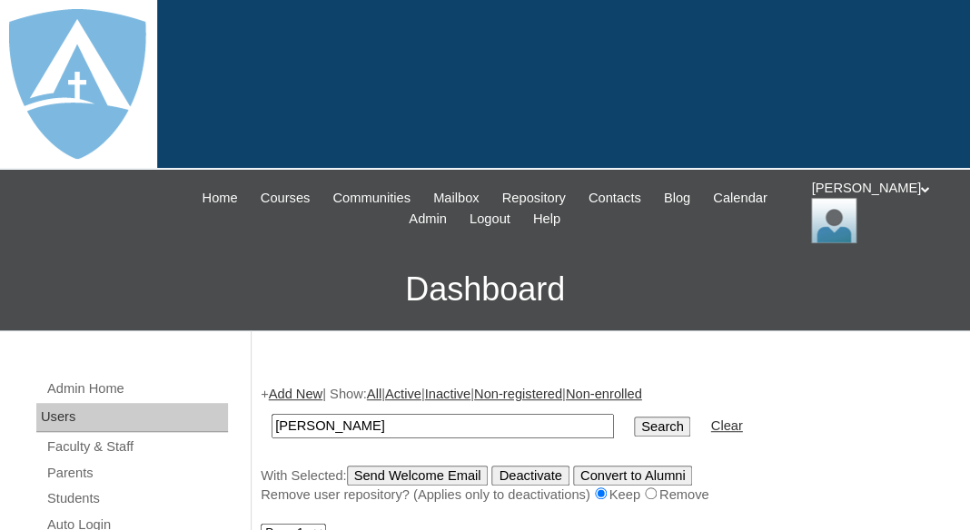
drag, startPoint x: 321, startPoint y: 423, endPoint x: 189, endPoint y: 420, distance: 132.6
click at [272, 421] on input "Alison Gold" at bounding box center [443, 426] width 342 height 25
type input "Gold"
click at [634, 417] on input "Search" at bounding box center [662, 427] width 56 height 20
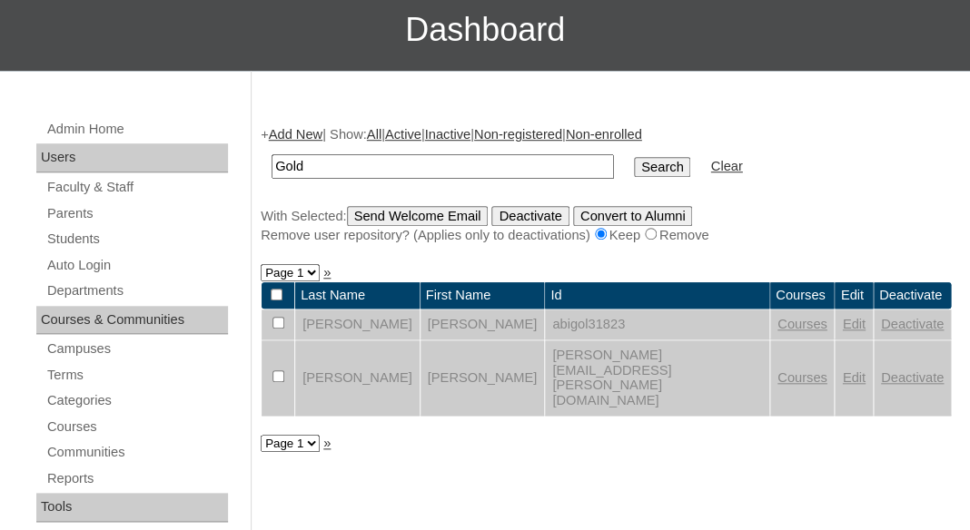
scroll to position [262, 0]
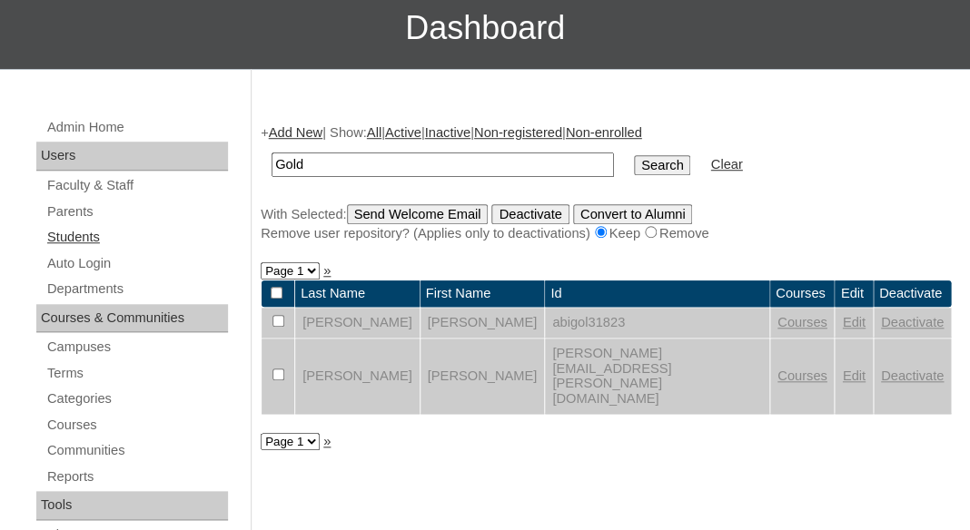
click at [65, 235] on link "Students" at bounding box center [136, 237] width 183 height 23
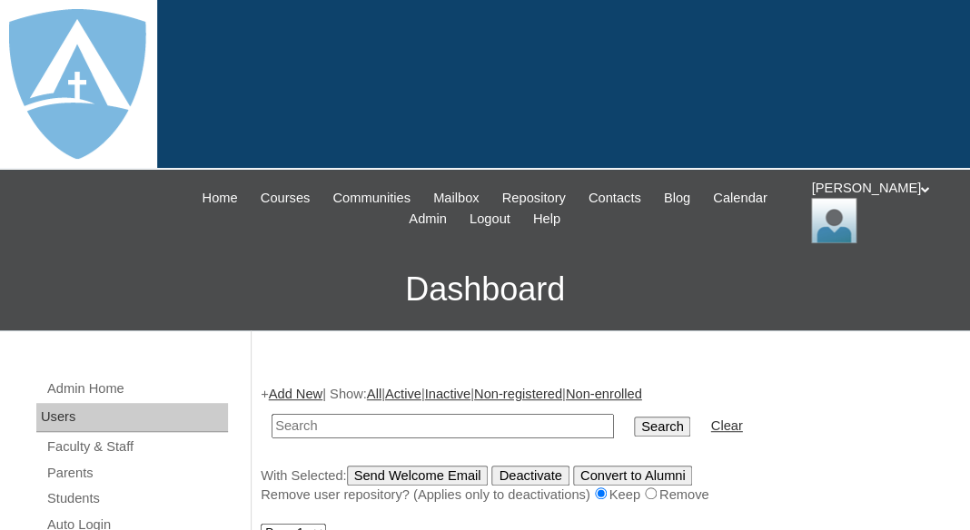
click at [304, 388] on link "Add New" at bounding box center [296, 394] width 54 height 15
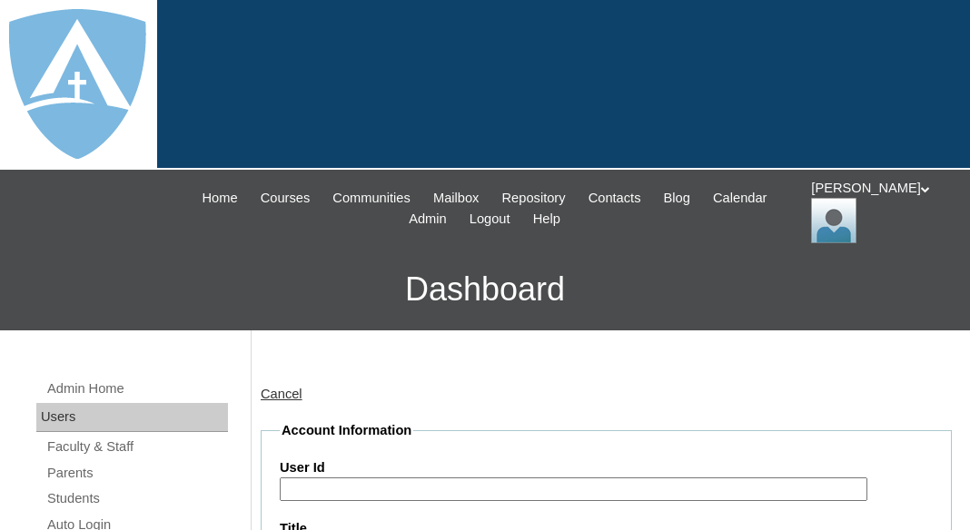
type input "tlambert"
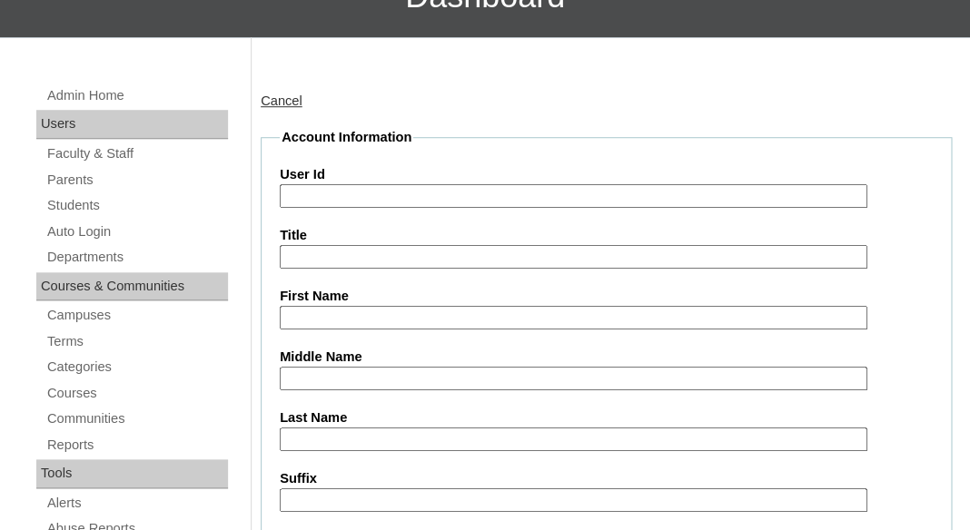
scroll to position [314, 0]
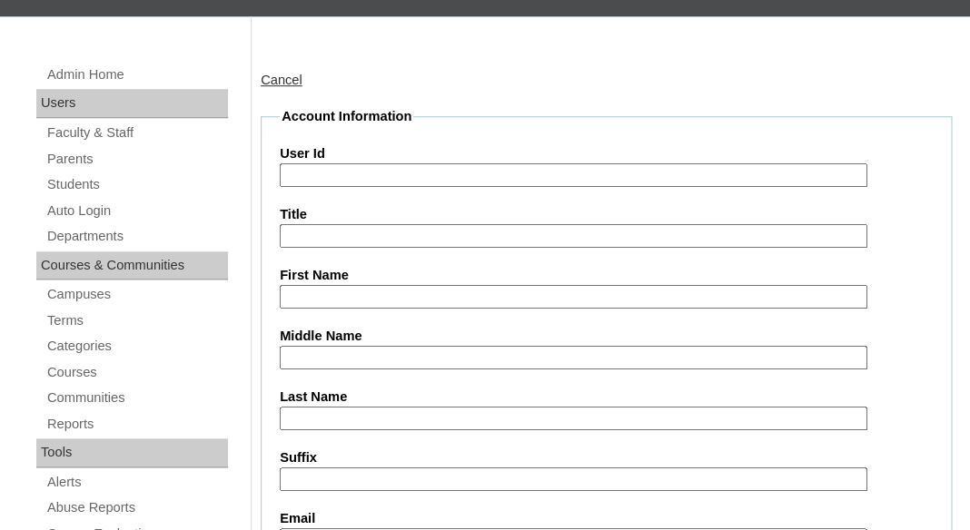
click at [363, 295] on input "First Name" at bounding box center [574, 297] width 588 height 25
paste input "Alison Gold"
drag, startPoint x: 327, startPoint y: 294, endPoint x: 400, endPoint y: 294, distance: 72.6
click at [400, 294] on input "Alison Gold" at bounding box center [574, 297] width 588 height 25
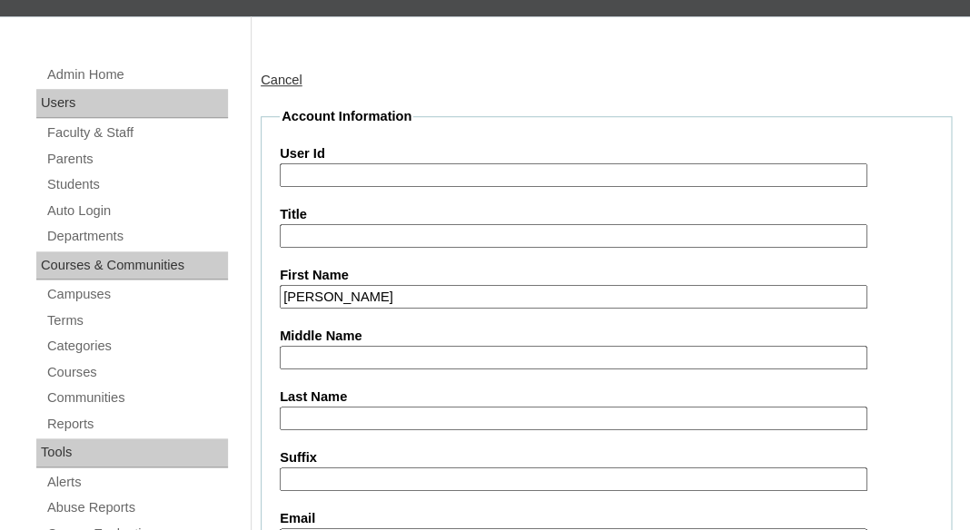
type input "Alison"
click at [332, 423] on input "Last Name" at bounding box center [574, 419] width 588 height 25
paste input "Gold"
type input "Gold"
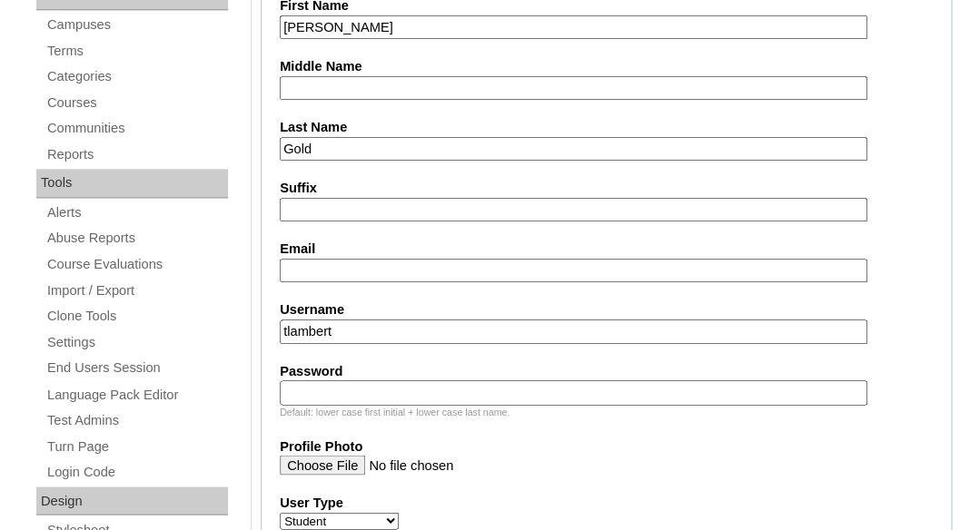
scroll to position [677, 0]
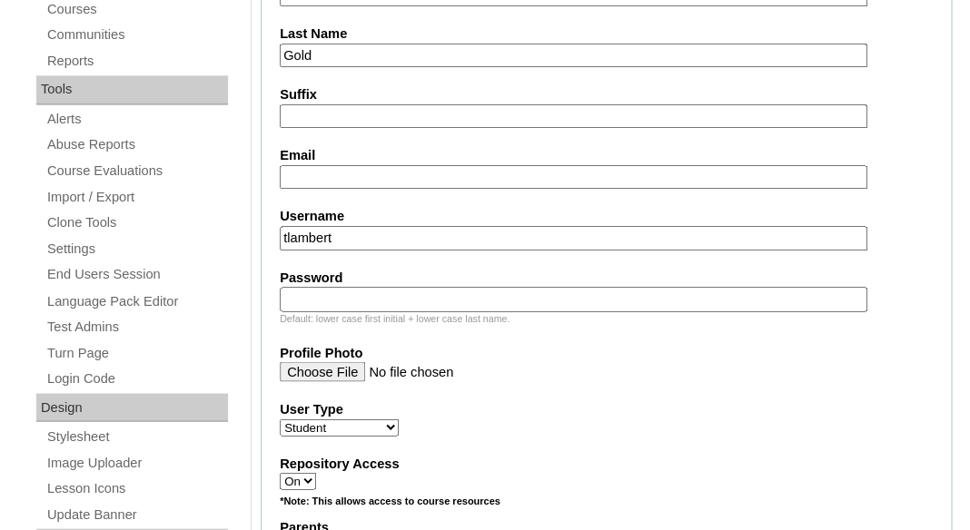
click at [429, 175] on input "Email" at bounding box center [574, 177] width 588 height 25
paste input "marygold020@gmail.com"
type input "marygold020@gmail.com"
click at [490, 232] on input "tlambert" at bounding box center [574, 238] width 588 height 25
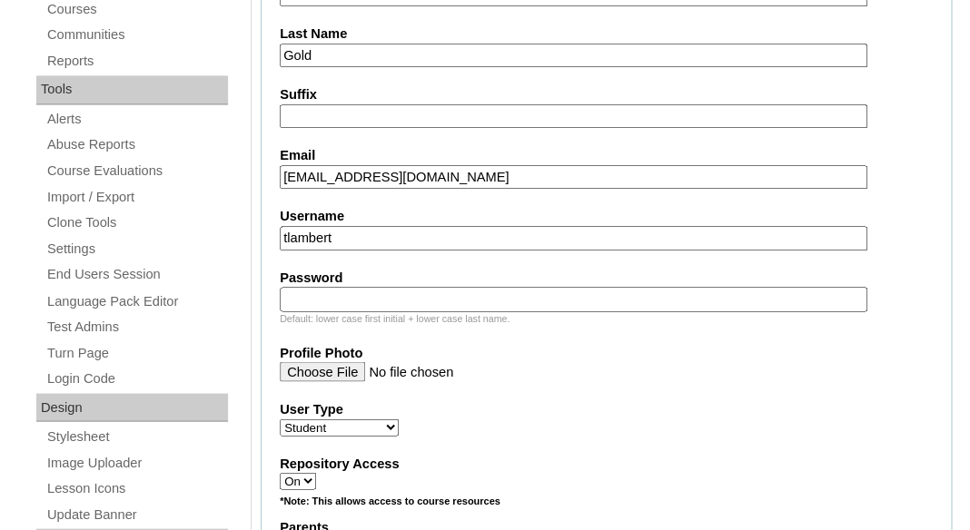
click at [490, 232] on input "tlambert" at bounding box center [574, 238] width 588 height 25
paste input "alison.gold@enlightiumstudent.com"
type input "alison.gold@enlightiumstudent.com"
click at [462, 311] on div "Default: lower case first initial + lower case last name." at bounding box center [606, 318] width 653 height 14
click at [460, 292] on input "Password" at bounding box center [574, 299] width 588 height 25
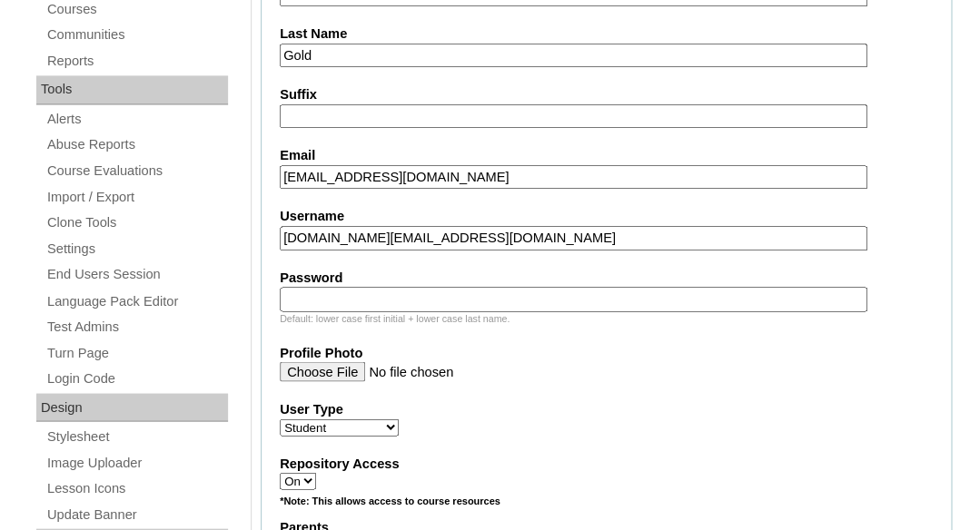
paste input "alison.gold@enlightiumstudent.com"
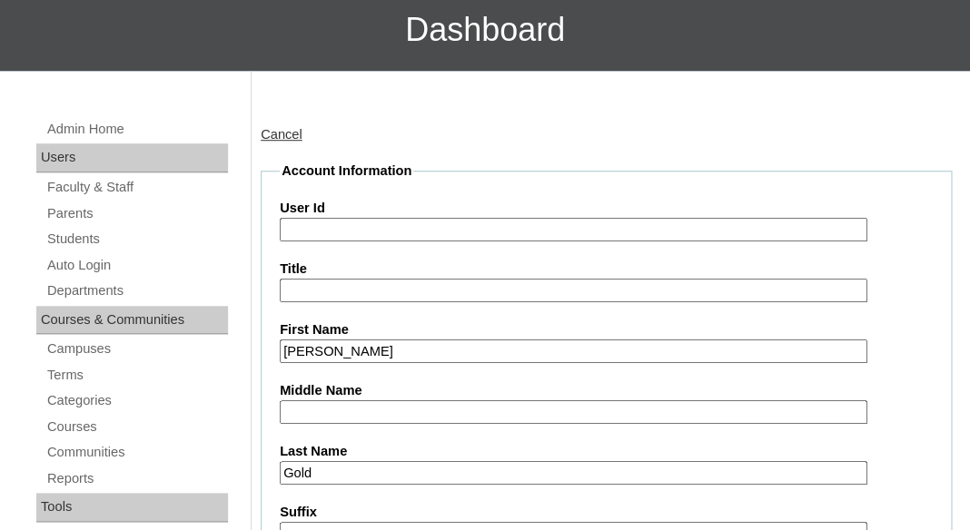
scroll to position [256, 0]
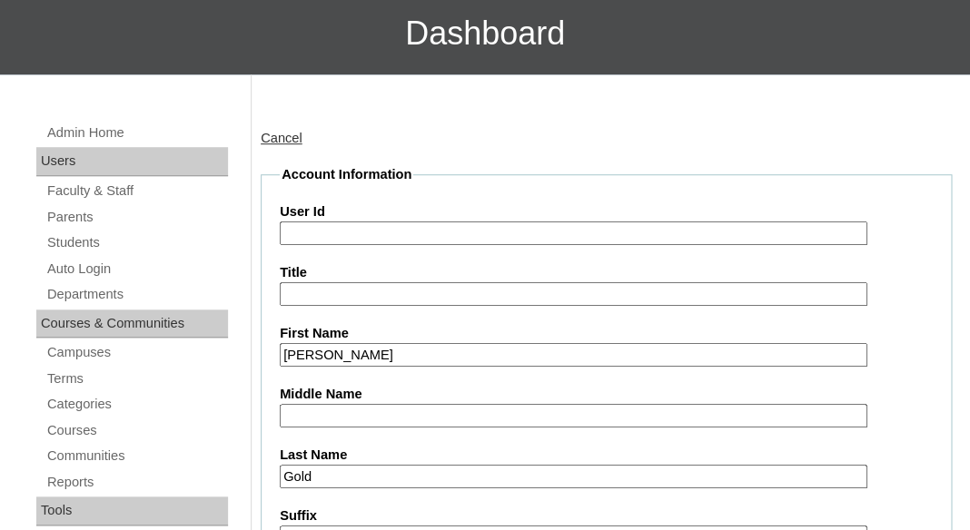
type input "alison.gold@enlightiumstudent.com"
click at [394, 225] on input "User Id" at bounding box center [574, 234] width 588 height 25
paste input "alison.gold@enlightiumstudent.com"
type input "26alison.gold@enlightiumstudent.com"
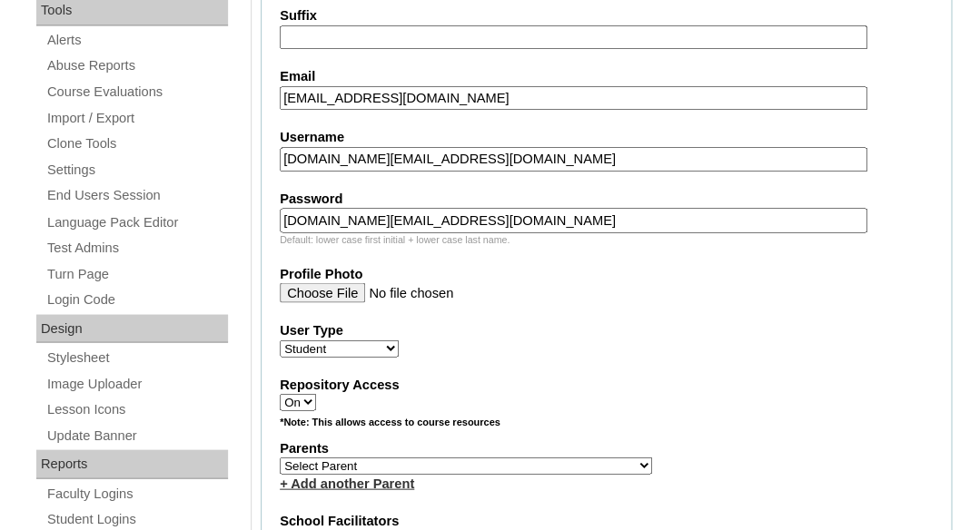
scroll to position [943, 0]
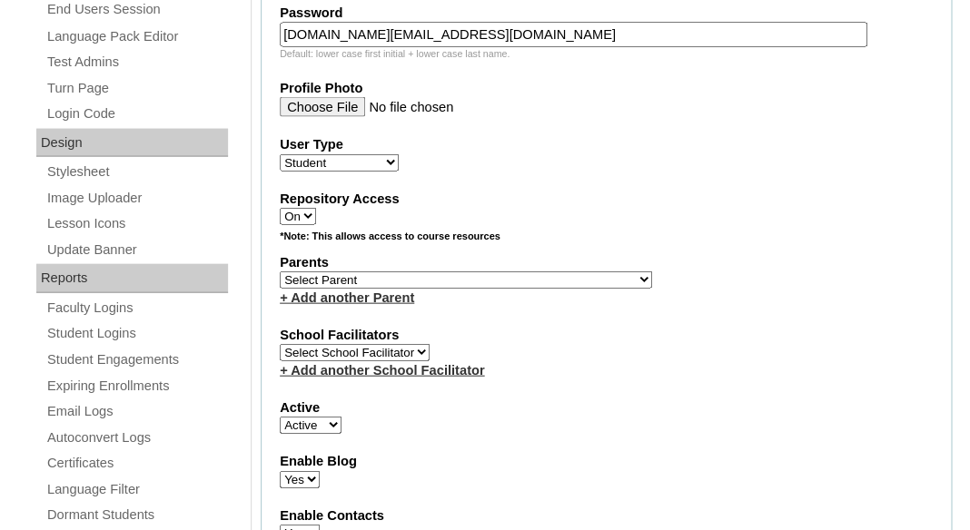
click at [280, 271] on select "Select Parent Abbas, Tahani Garcia, Rosa Kaneko, Chad Labourdette, Jessica Nich…" at bounding box center [466, 279] width 372 height 17
select select "101503"
click option "Gold, Mary" at bounding box center [0, 0] width 0 height 0
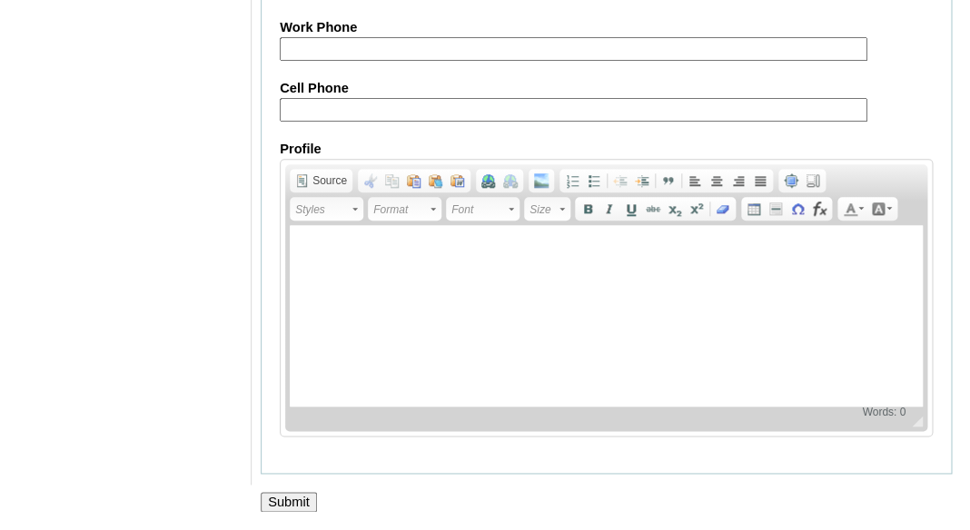
scroll to position [2376, 0]
click at [284, 497] on input "Submit" at bounding box center [289, 502] width 56 height 20
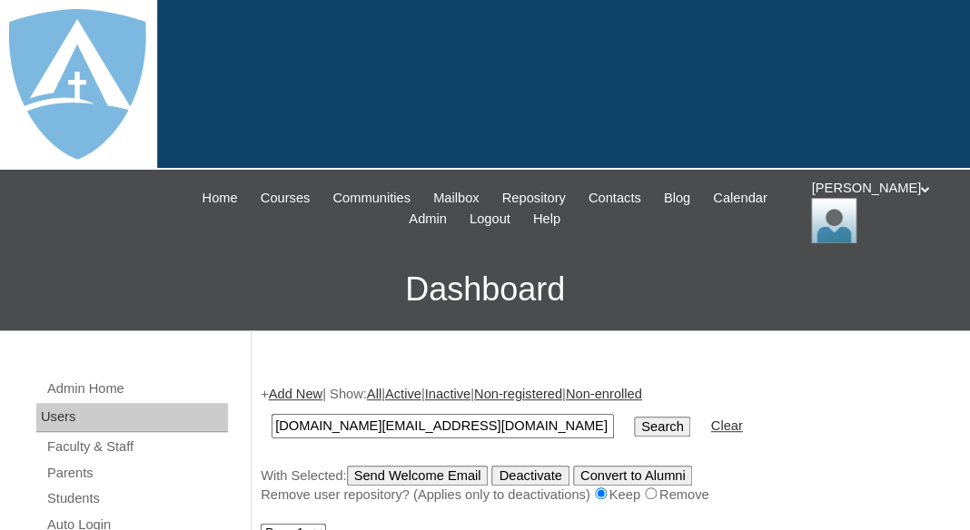
type input "[DOMAIN_NAME][EMAIL_ADDRESS][DOMAIN_NAME]"
click at [634, 417] on input "Search" at bounding box center [662, 427] width 56 height 20
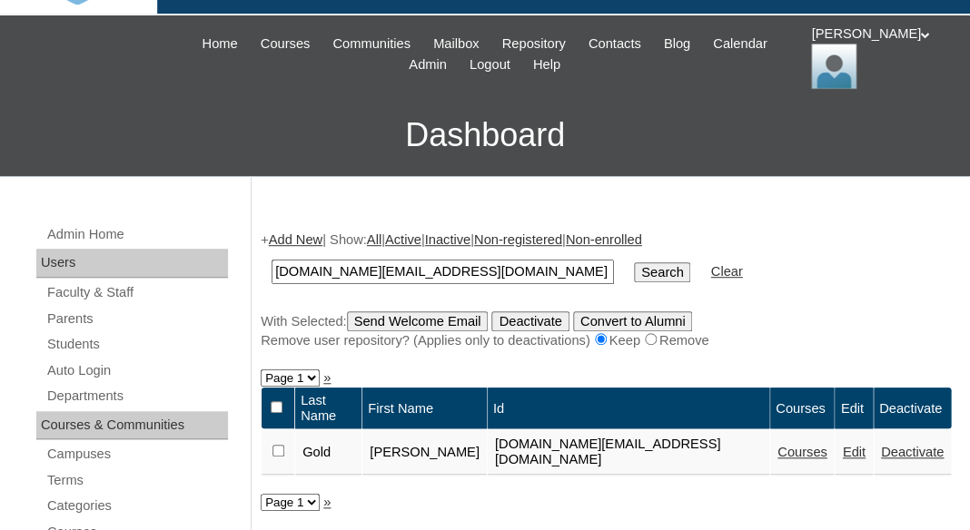
scroll to position [324, 0]
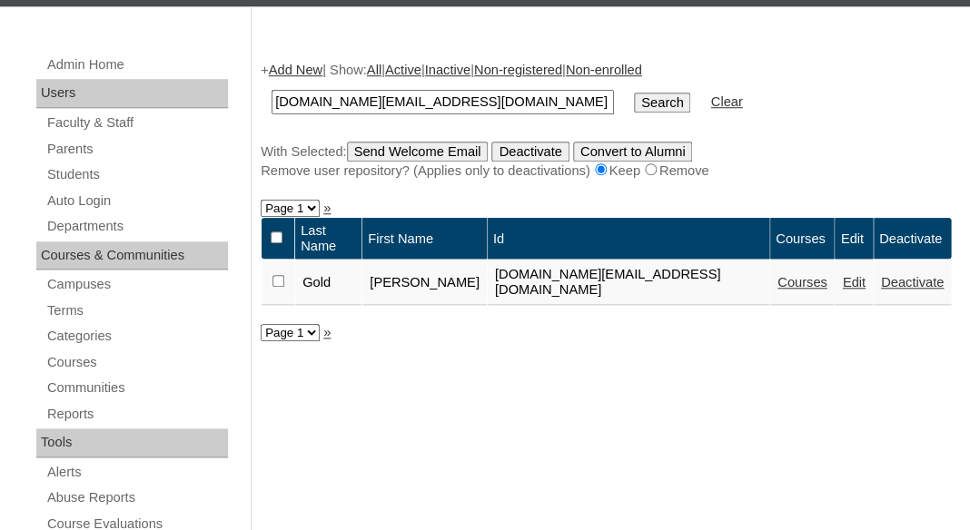
click at [777, 275] on link "Courses" at bounding box center [802, 282] width 50 height 15
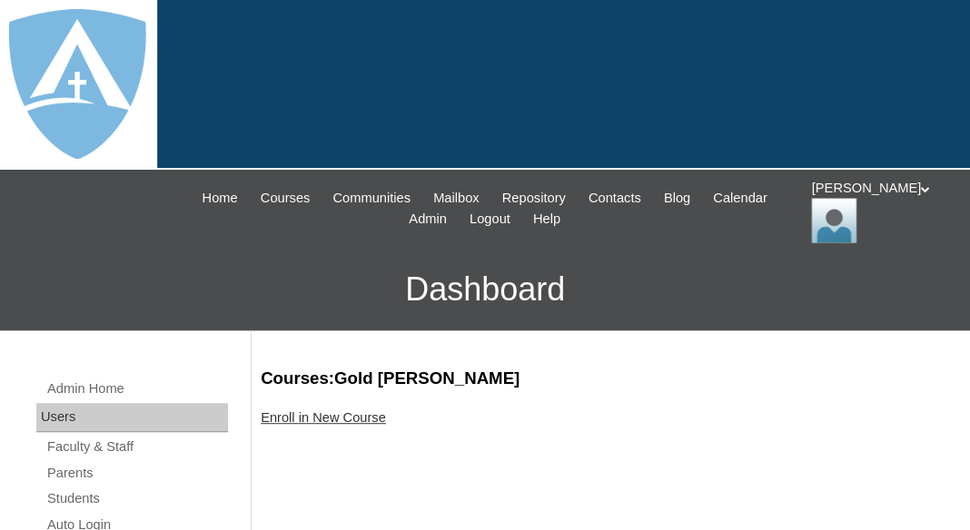
scroll to position [141, 0]
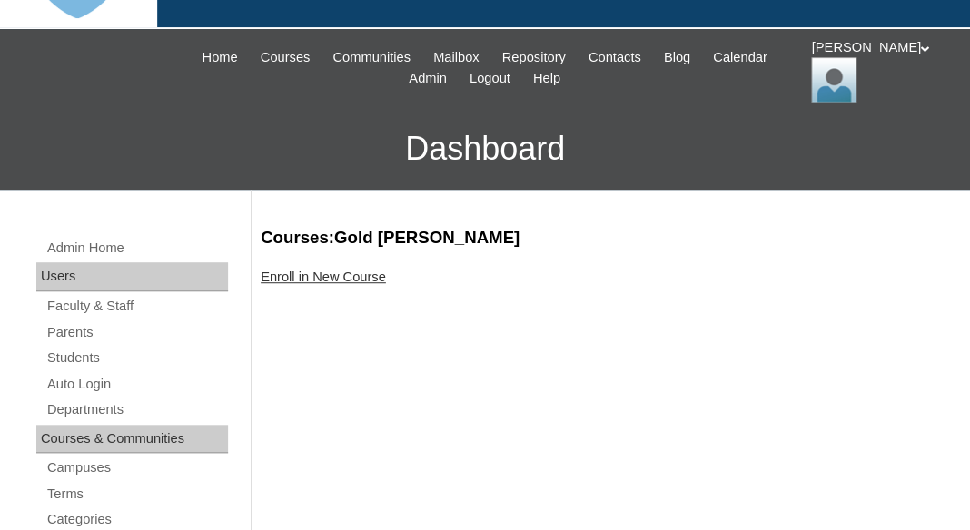
click at [344, 270] on link "Enroll in New Course" at bounding box center [323, 277] width 125 height 15
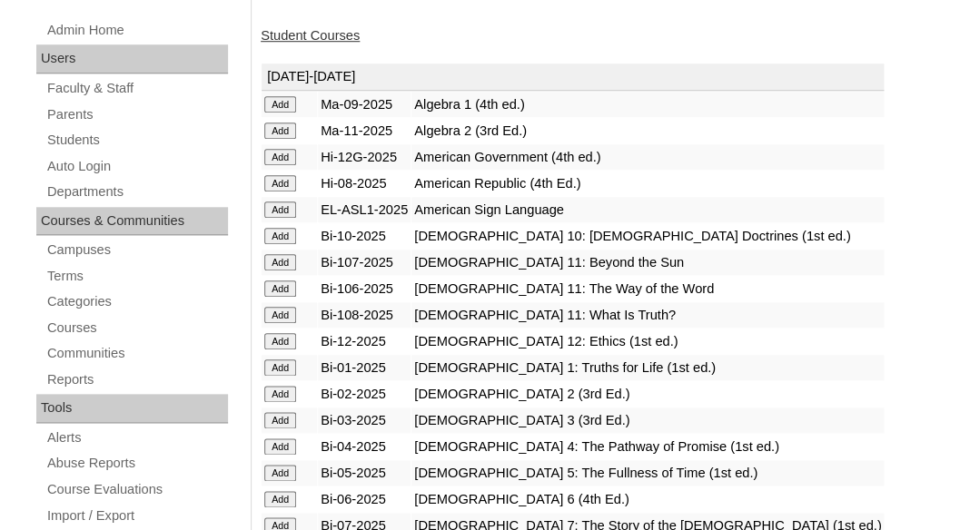
scroll to position [471, 0]
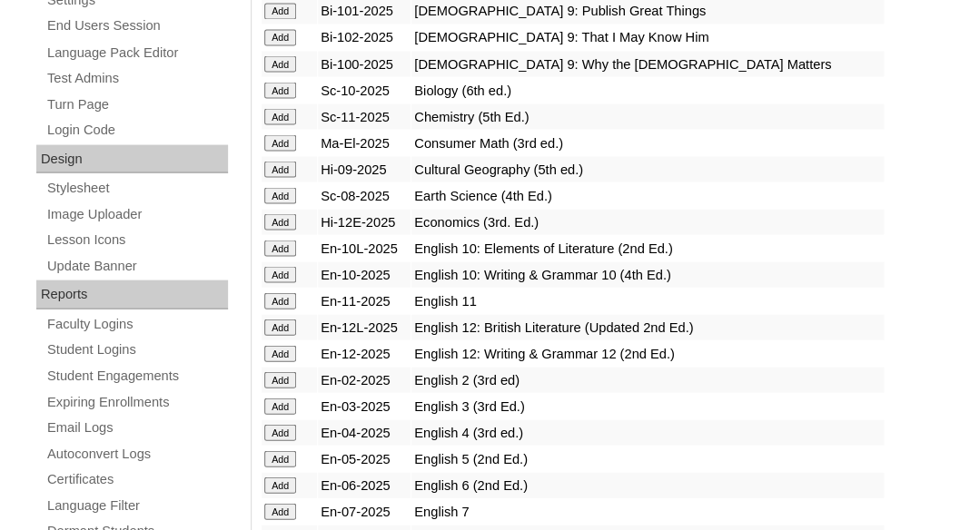
scroll to position [932, 0]
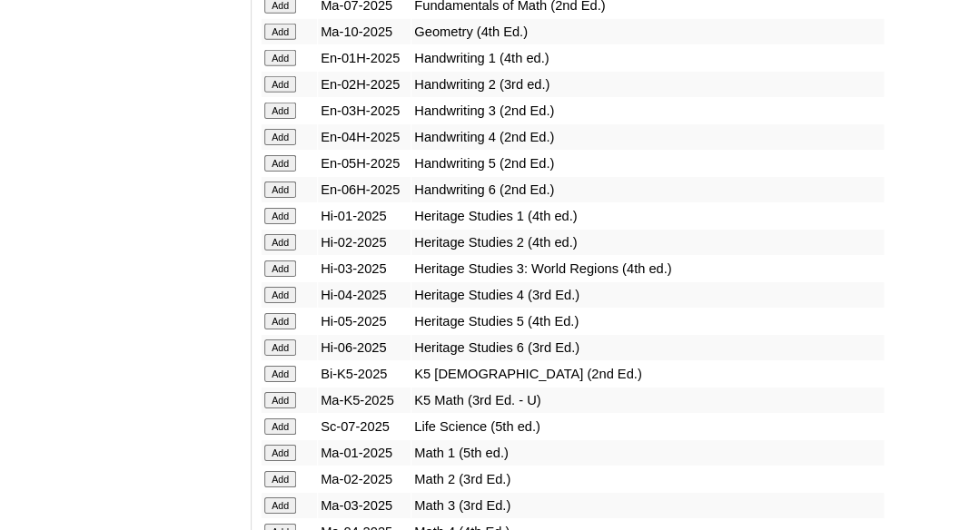
scroll to position [1596, 0]
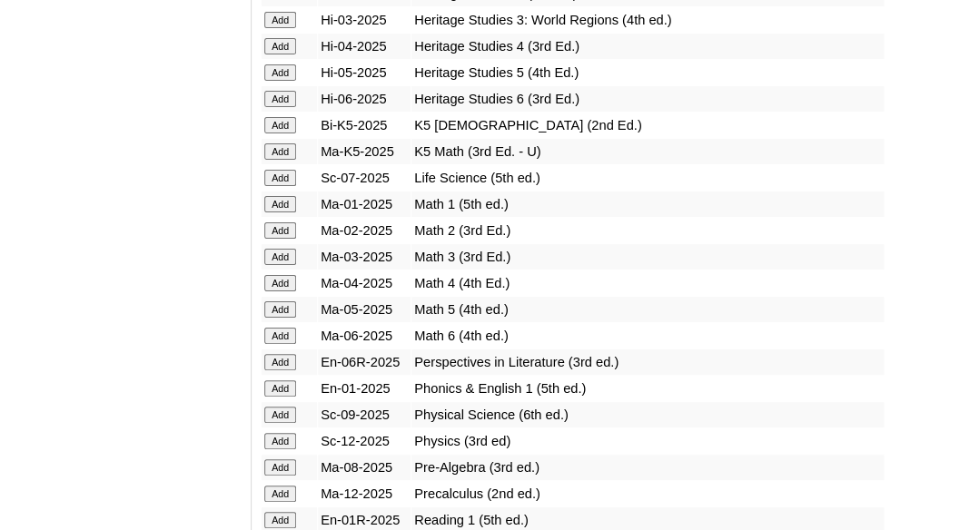
scroll to position [1850, 0]
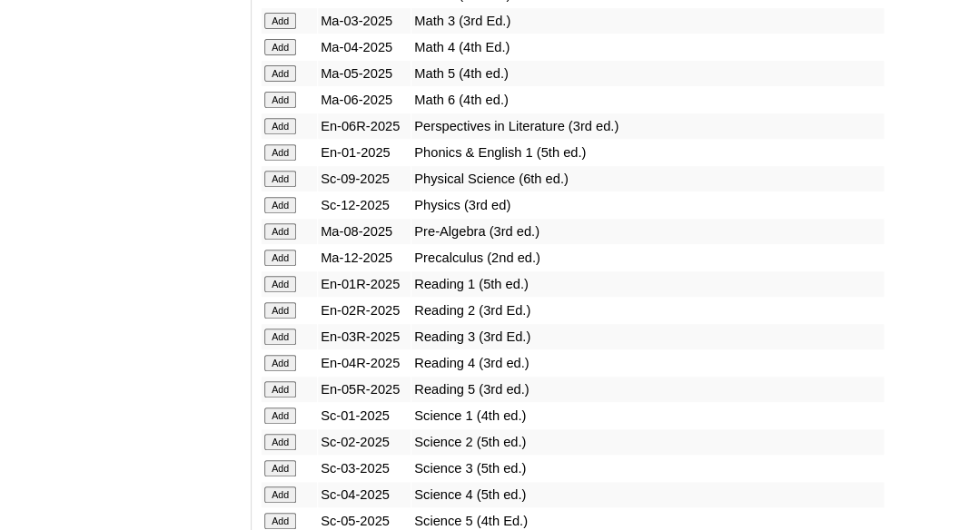
scroll to position [2113, 0]
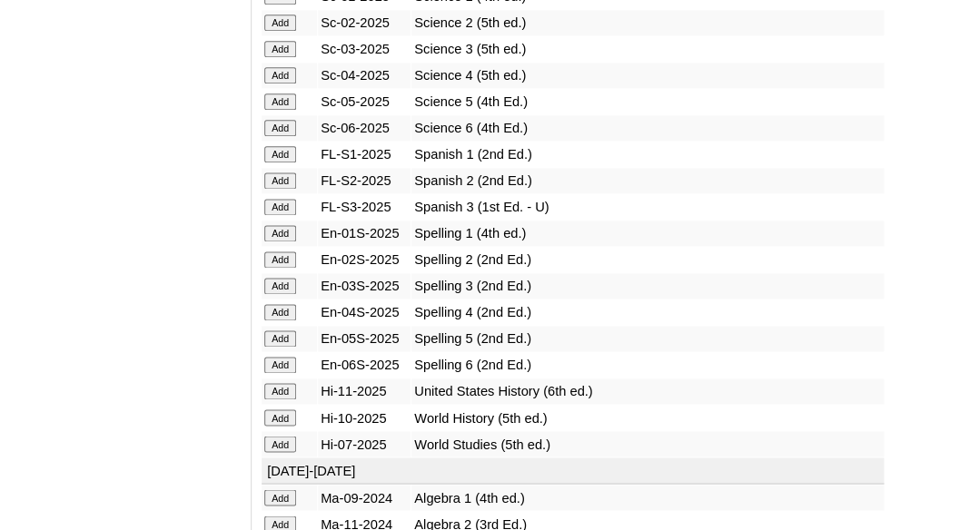
scroll to position [2457, 0]
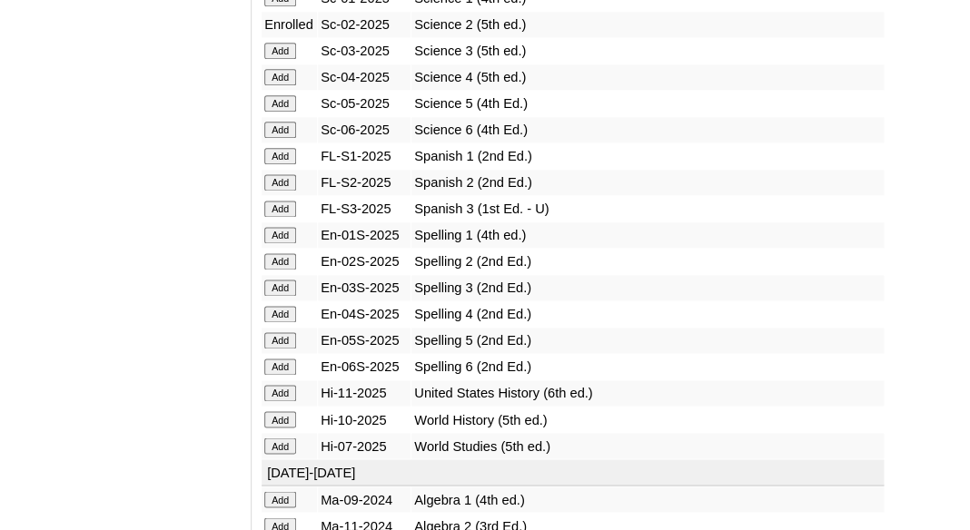
scroll to position [2509, 0]
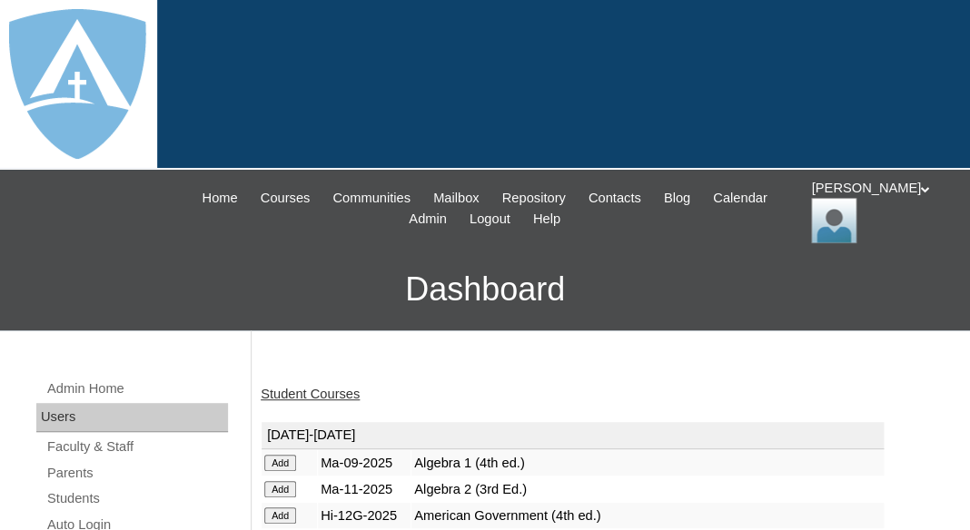
click at [315, 392] on link "Student Courses" at bounding box center [310, 394] width 99 height 15
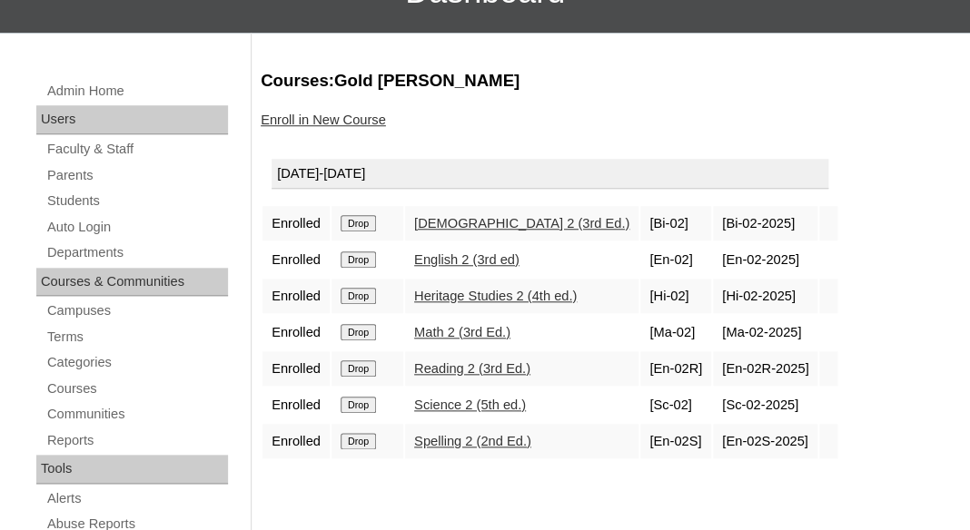
scroll to position [322, 0]
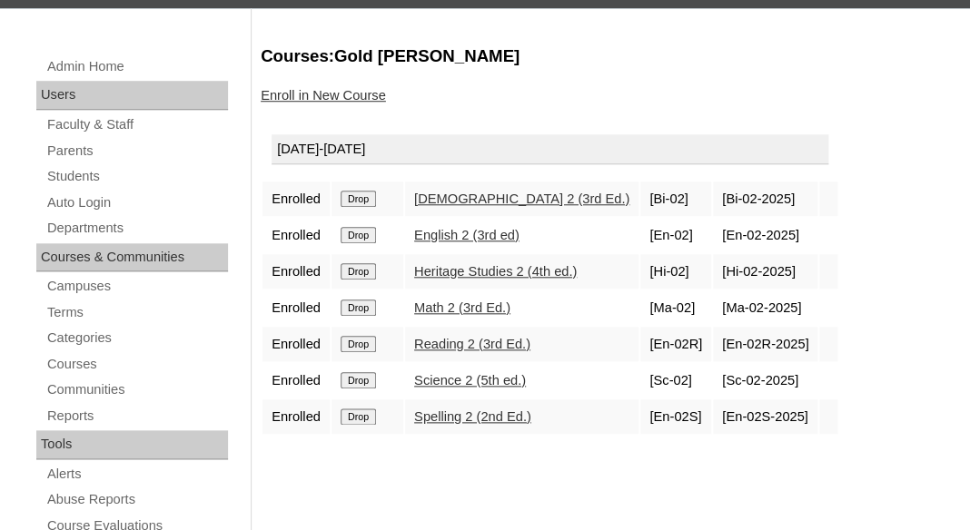
click at [329, 98] on link "Enroll in New Course" at bounding box center [323, 95] width 125 height 15
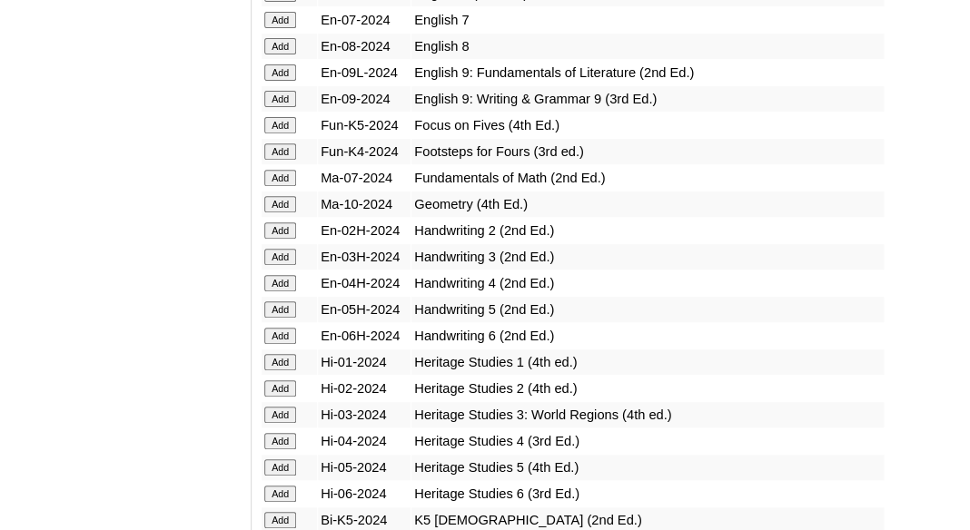
scroll to position [4000, 0]
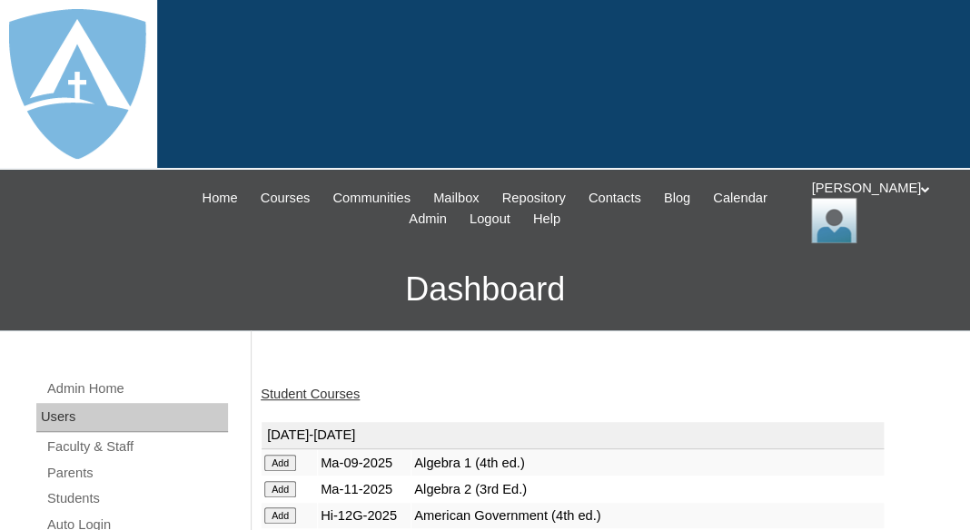
click at [319, 395] on link "Student Courses" at bounding box center [310, 394] width 99 height 15
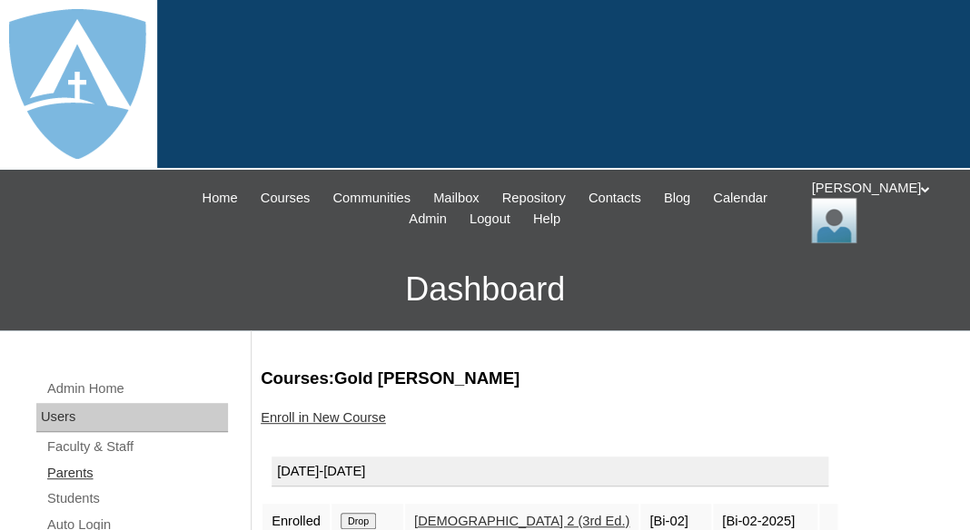
click at [82, 468] on link "Parents" at bounding box center [136, 473] width 183 height 23
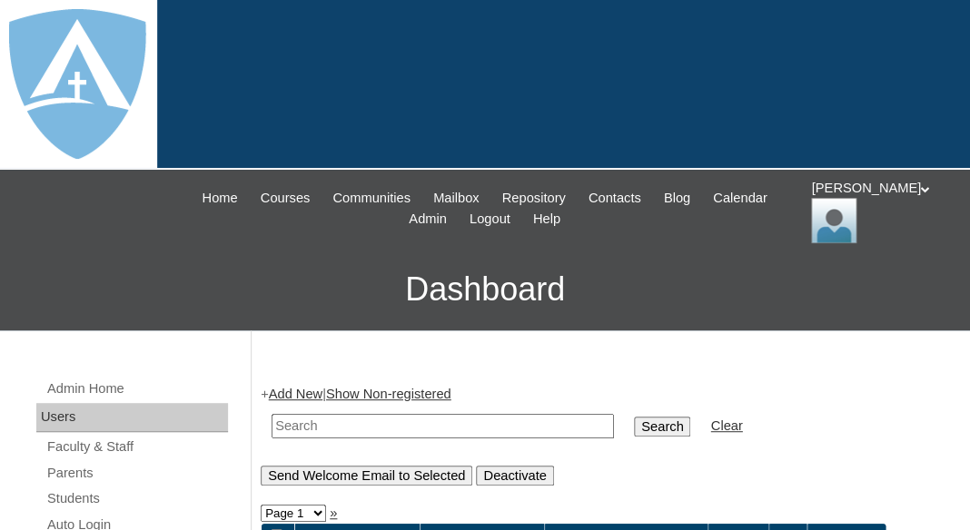
click at [305, 414] on input "text" at bounding box center [443, 426] width 342 height 25
paste input "[PERSON_NAME]"
drag, startPoint x: 314, startPoint y: 414, endPoint x: 446, endPoint y: 424, distance: 132.1
click at [446, 424] on input "Aster" at bounding box center [443, 426] width 342 height 25
type input "Aster"
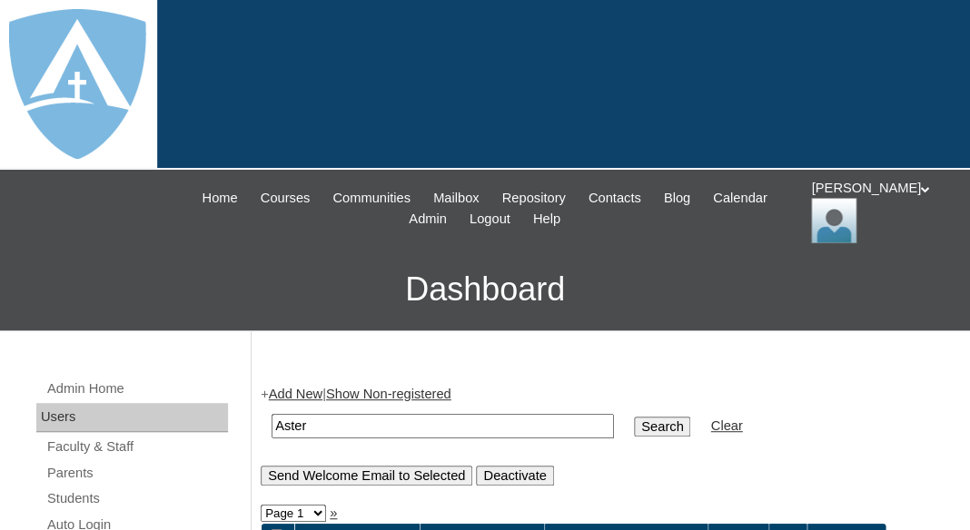
click at [634, 417] on input "Search" at bounding box center [662, 427] width 56 height 20
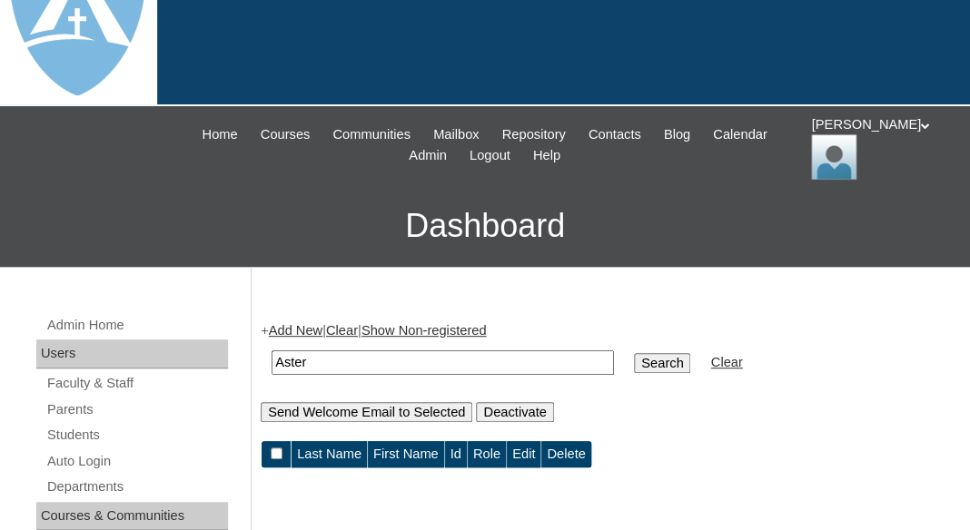
scroll to position [141, 0]
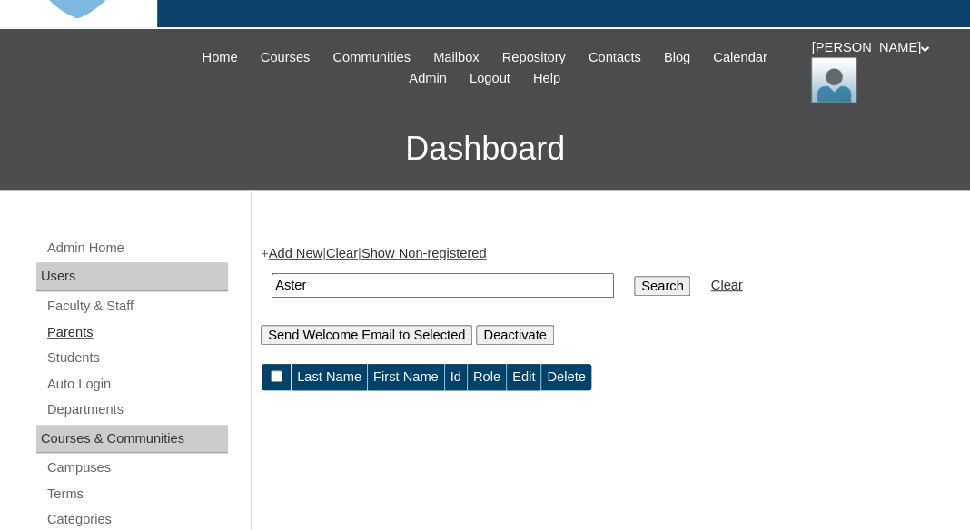
click at [74, 331] on link "Parents" at bounding box center [136, 332] width 183 height 23
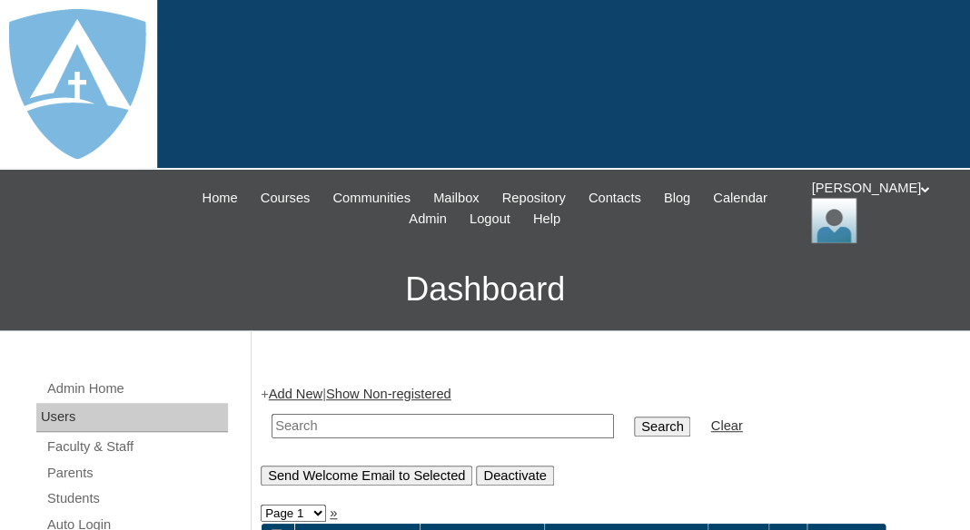
click at [295, 390] on link "Add New" at bounding box center [296, 394] width 54 height 15
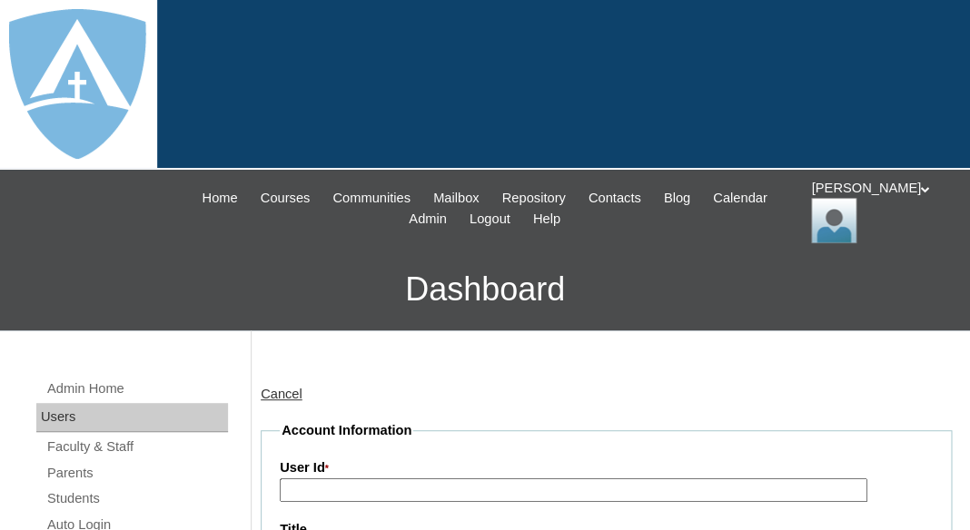
type input "tlambert"
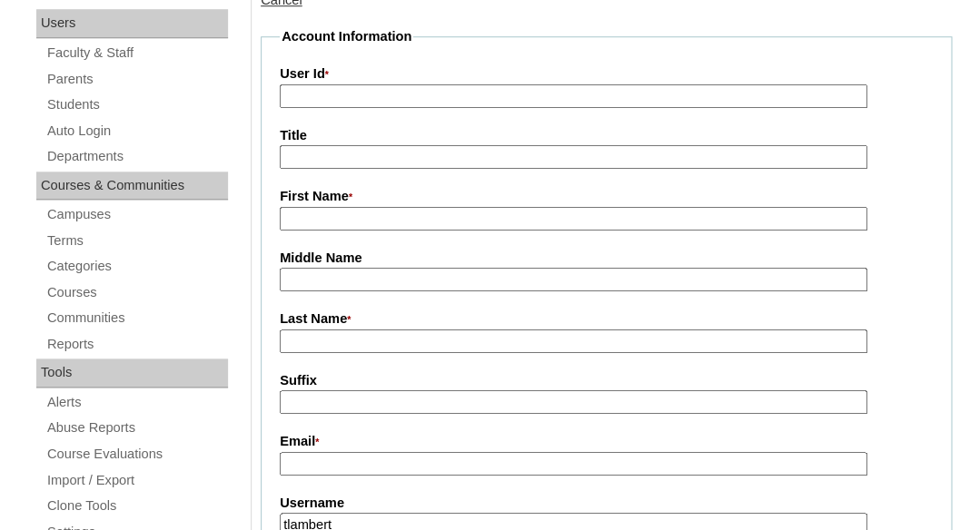
click at [338, 207] on input "First Name *" at bounding box center [574, 219] width 588 height 25
paste input "Aster Oge-Apelu"
drag, startPoint x: 322, startPoint y: 209, endPoint x: 420, endPoint y: 221, distance: 97.9
click at [420, 221] on input "Aster Oge-Apelu" at bounding box center [574, 219] width 588 height 25
type input "Aster"
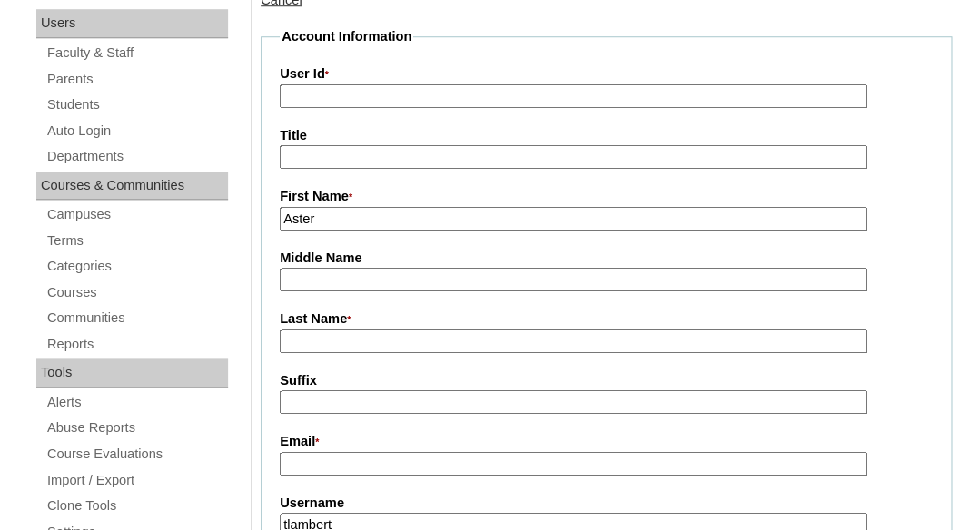
click at [354, 341] on input "Last Name *" at bounding box center [574, 342] width 588 height 25
paste input "Oge-Apelu"
type input "Oge-Apelu"
click at [345, 396] on input "Suffix" at bounding box center [574, 402] width 588 height 25
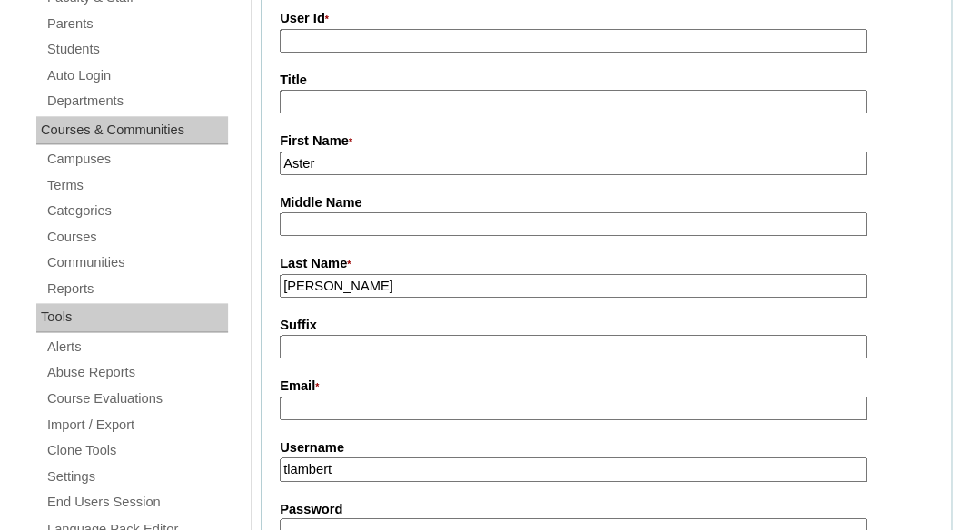
scroll to position [503, 0]
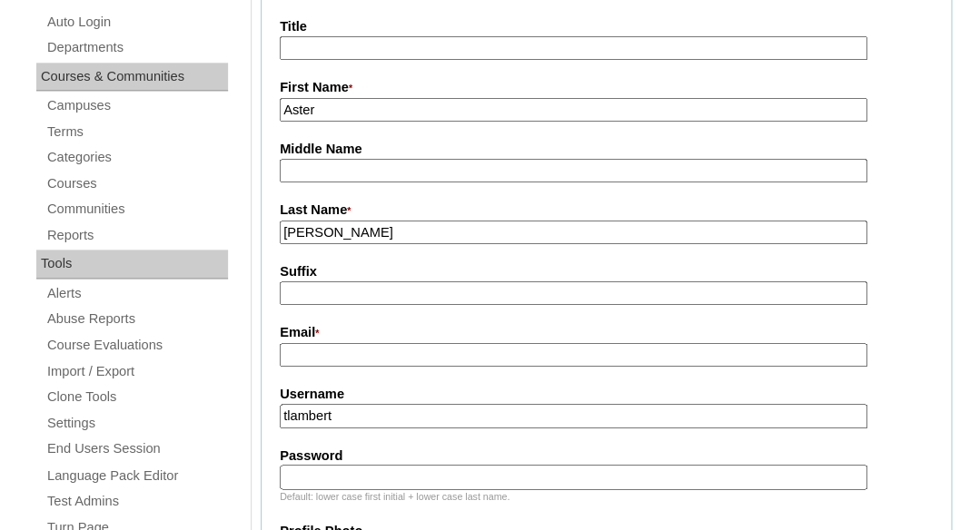
click at [449, 343] on input "Email *" at bounding box center [574, 355] width 588 height 25
paste input "aoge_0918@yahoo.com"
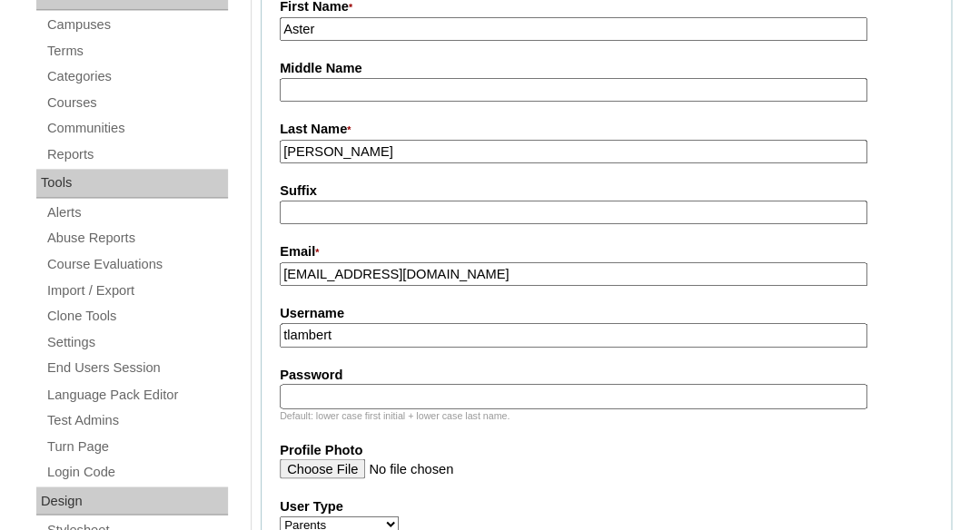
scroll to position [590, 0]
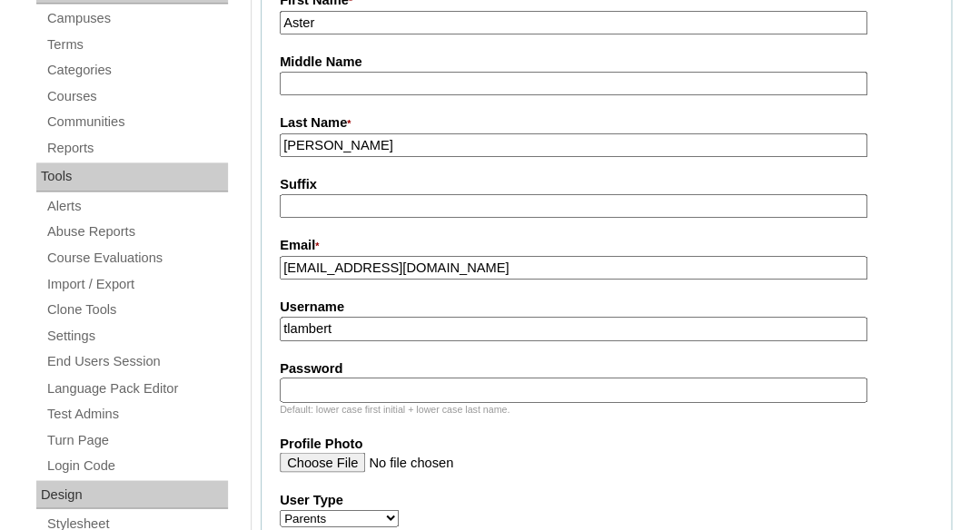
type input "aoge_0918@yahoo.com"
click at [429, 321] on input "tlambert" at bounding box center [574, 329] width 588 height 25
paste input "aoge_0918@yahoo.com"
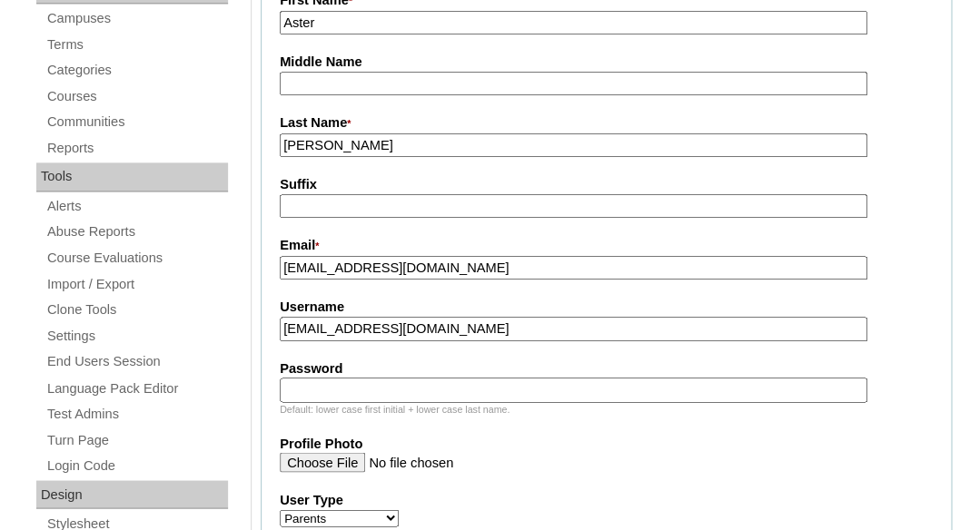
type input "aoge_0918@yahoo.com"
click at [407, 387] on input "Password" at bounding box center [574, 390] width 588 height 25
paste input "aoge_0918@yahoo.com"
type input "aoge_0918@yahoo.com"
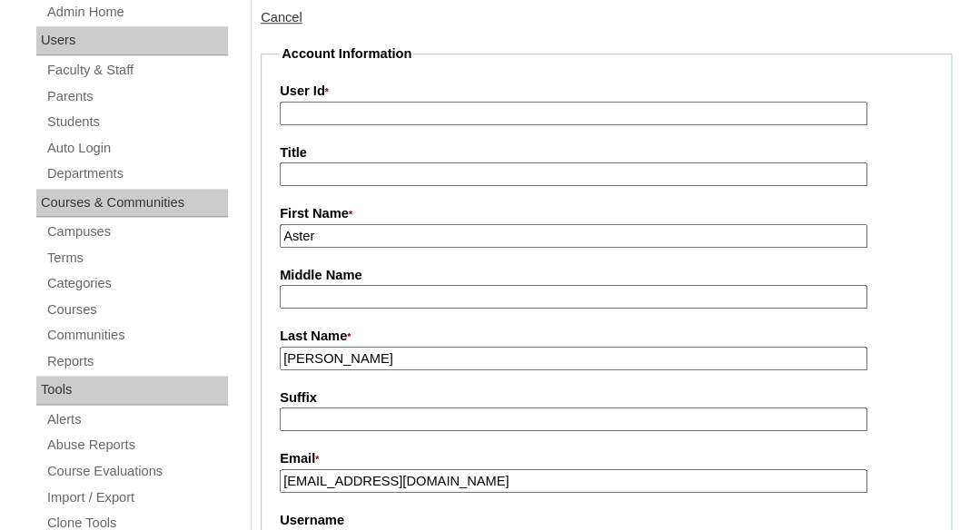
scroll to position [222, 0]
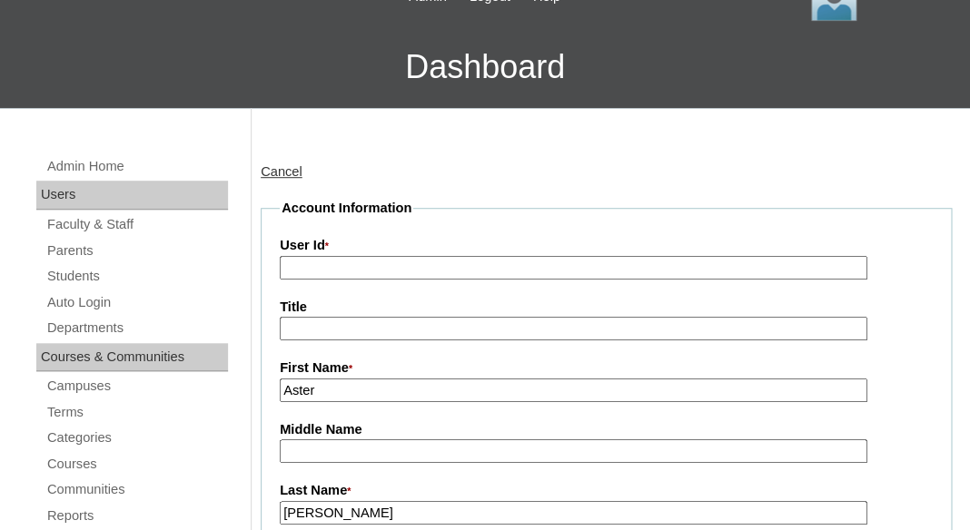
click at [420, 259] on input "User Id *" at bounding box center [574, 268] width 588 height 25
paste input "a7cVT0000000nVNYAY"
type input "a7cVT0000000nVNYAY"
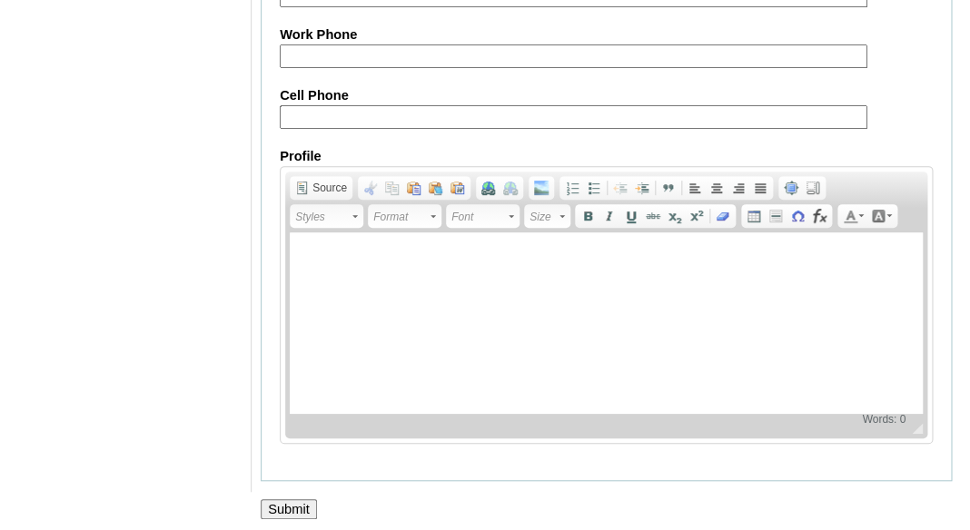
scroll to position [2051, 0]
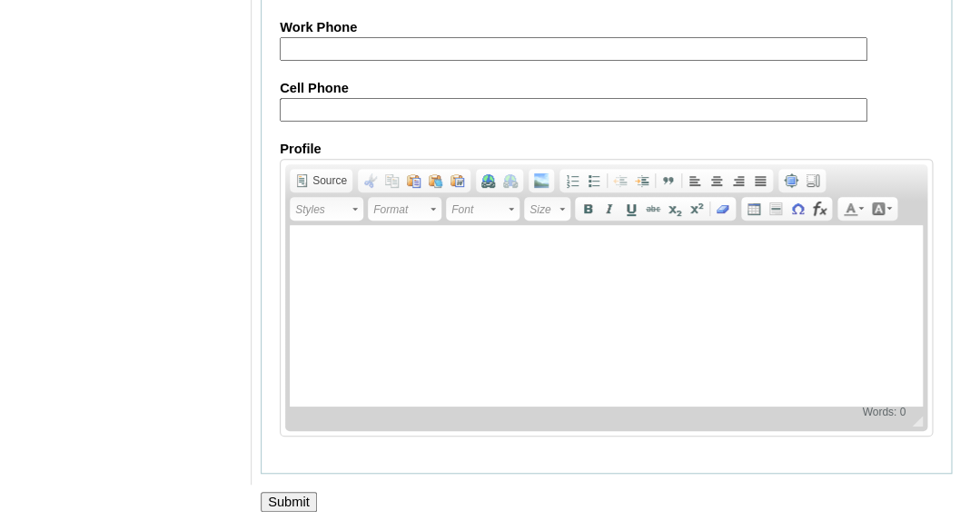
click at [294, 499] on input "Submit" at bounding box center [289, 502] width 56 height 20
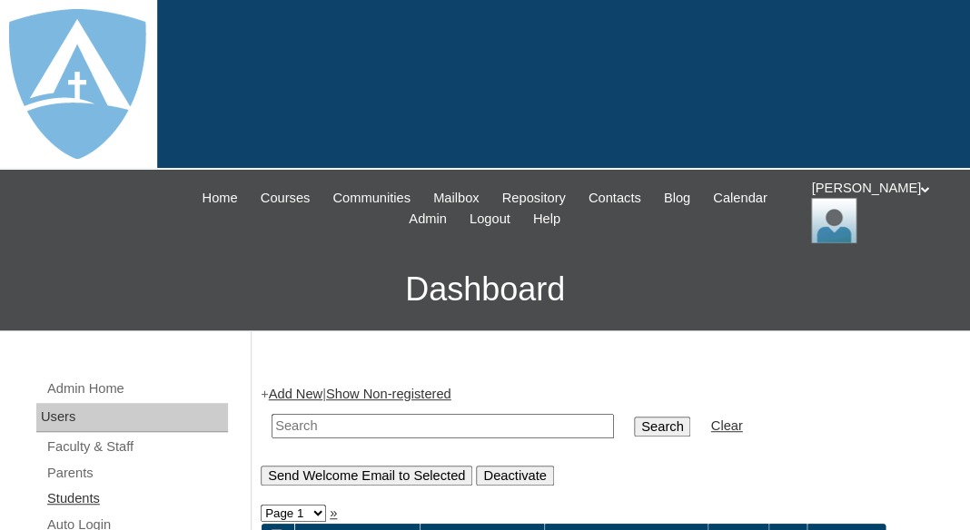
click at [77, 496] on link "Students" at bounding box center [136, 499] width 183 height 23
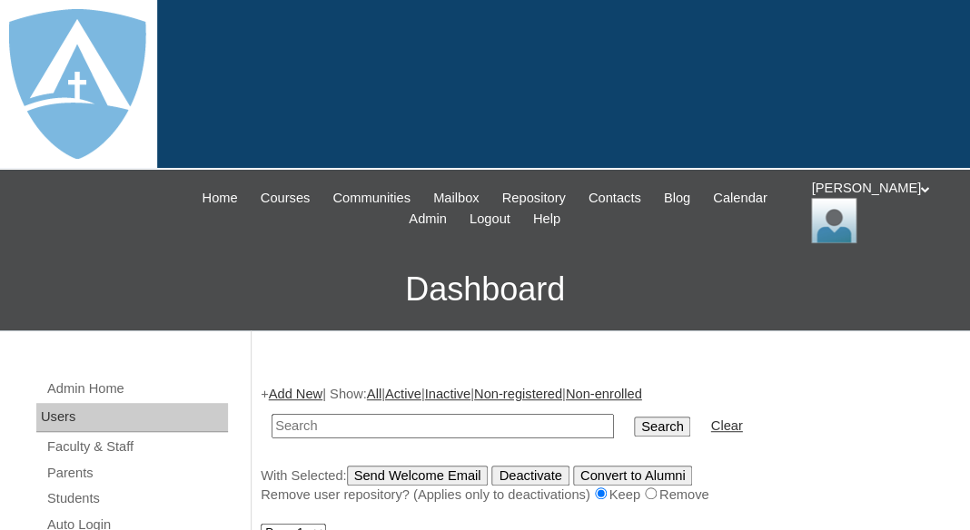
click at [285, 390] on link "Add New" at bounding box center [296, 394] width 54 height 15
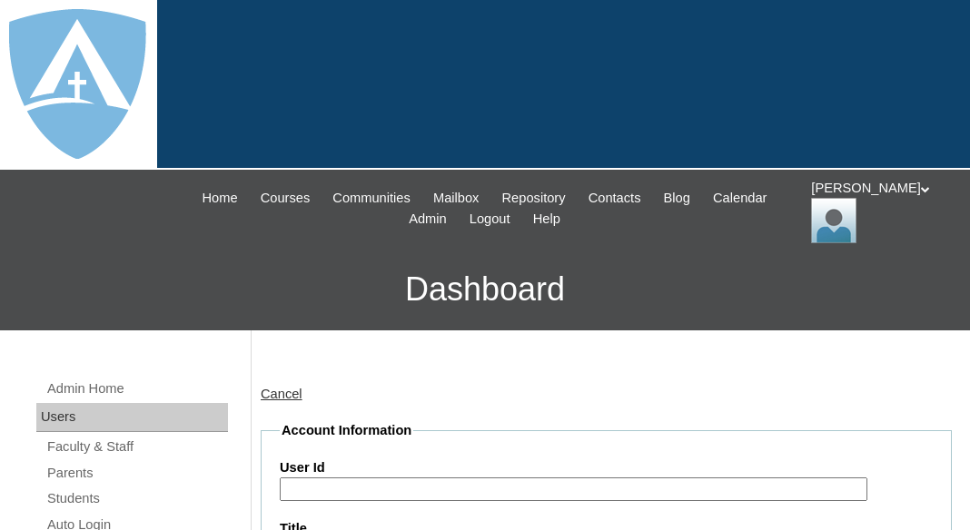
type input "tlambert"
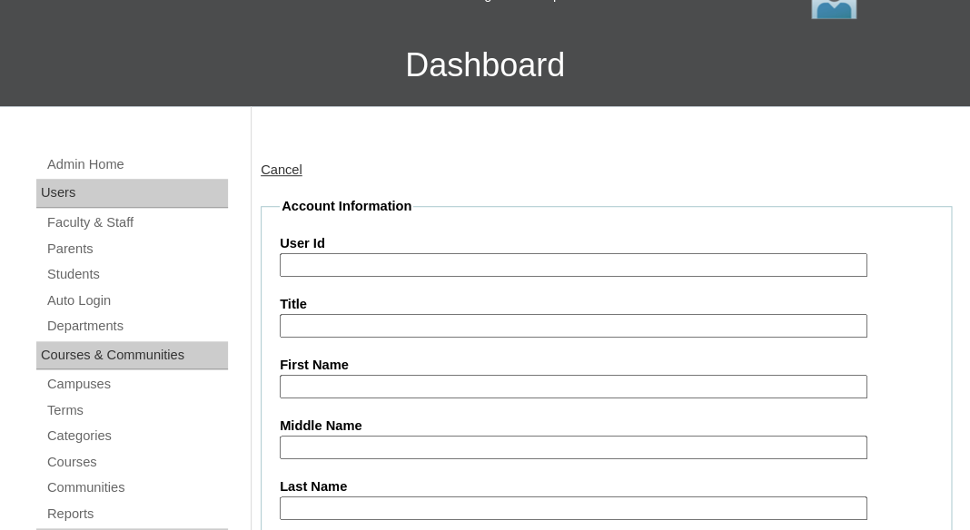
scroll to position [354, 0]
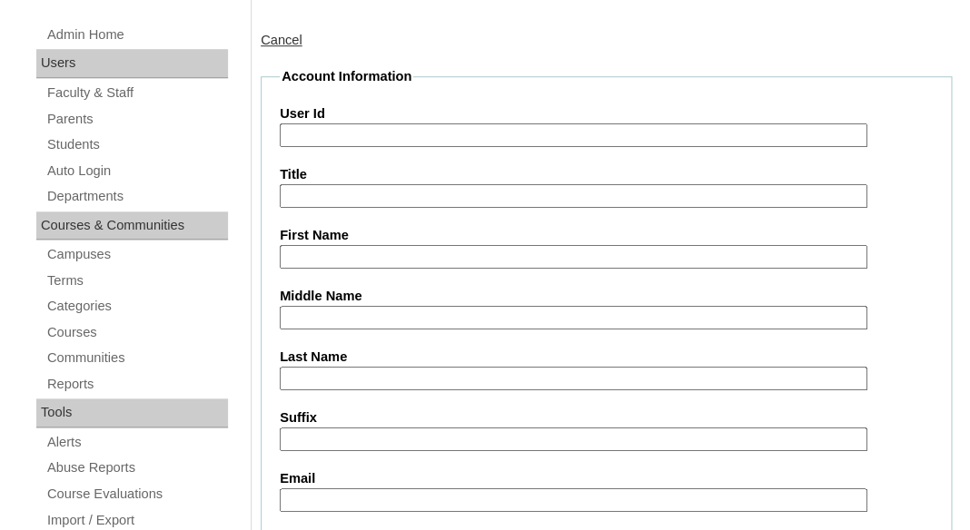
click at [342, 245] on input "First Name" at bounding box center [574, 257] width 588 height 25
paste input "Alexander Apelu"
drag, startPoint x: 356, startPoint y: 248, endPoint x: 433, endPoint y: 246, distance: 77.2
click at [434, 248] on input "Alexander Apelu" at bounding box center [574, 257] width 588 height 25
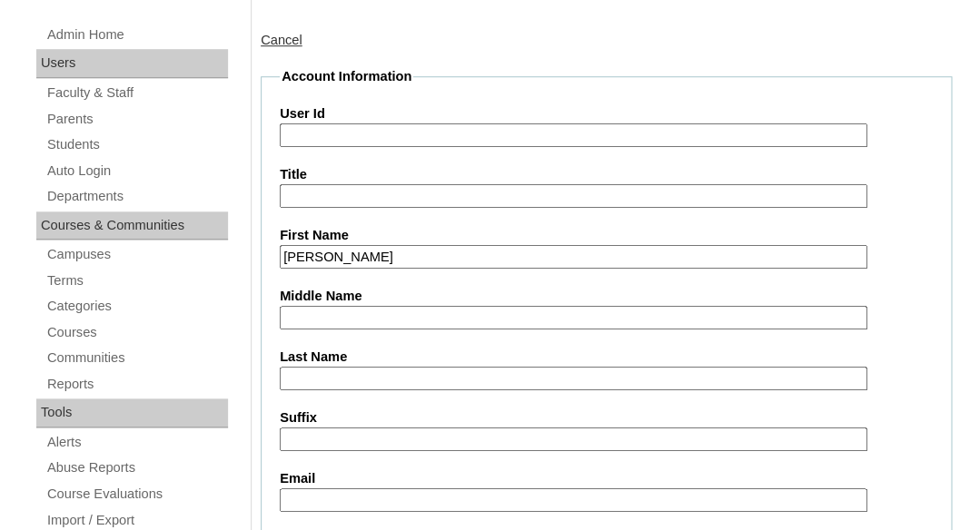
type input "Alexander"
click at [384, 377] on input "Last Name" at bounding box center [574, 379] width 588 height 25
paste input "Apelu"
type input "Apelu"
click at [371, 348] on label "Last Name" at bounding box center [606, 357] width 653 height 19
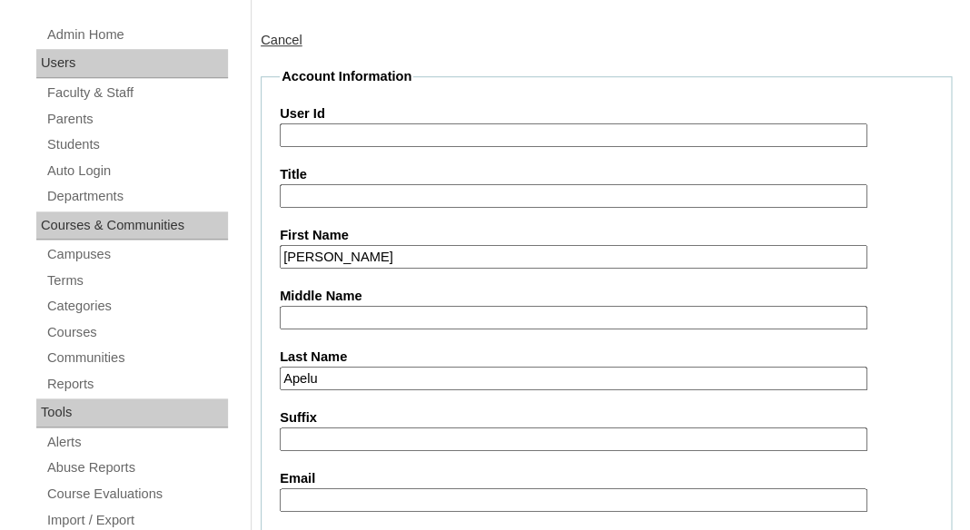
click at [371, 367] on input "Apelu" at bounding box center [574, 379] width 588 height 25
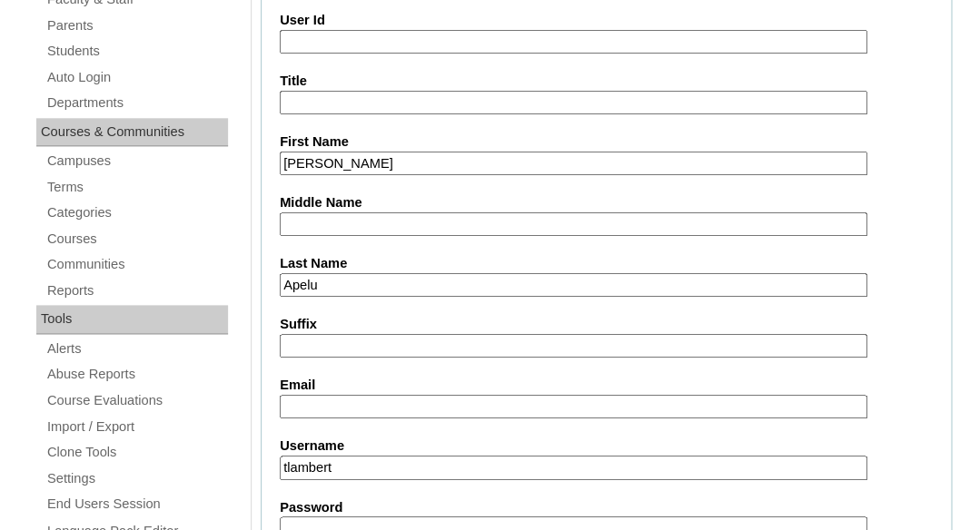
scroll to position [505, 0]
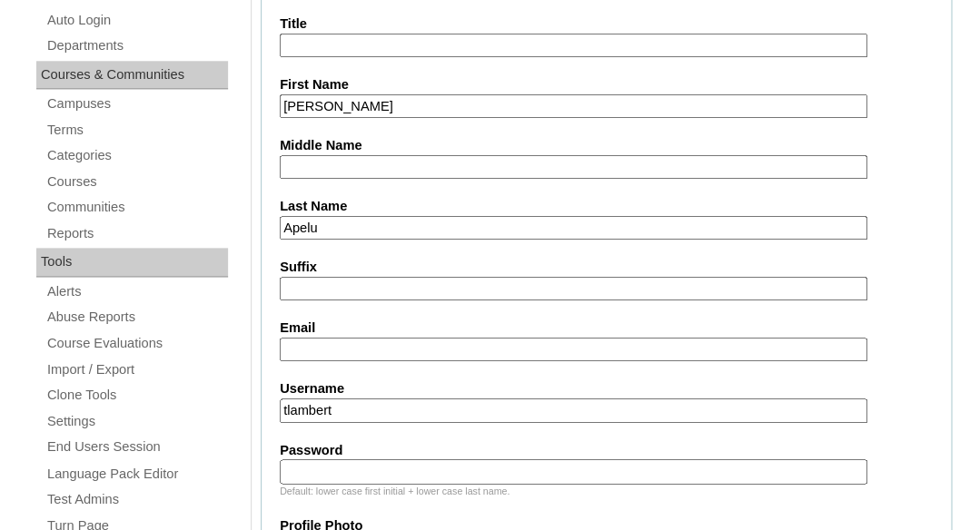
click at [409, 340] on input "Email" at bounding box center [574, 350] width 588 height 25
paste input "aoge_0918@yahoo.com"
type input "aoge_0918@yahoo.com"
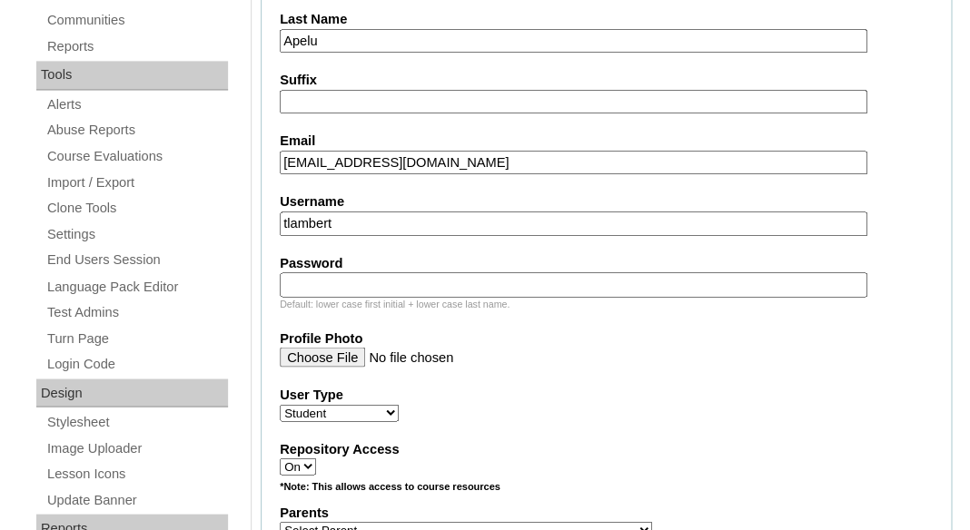
scroll to position [710, 0]
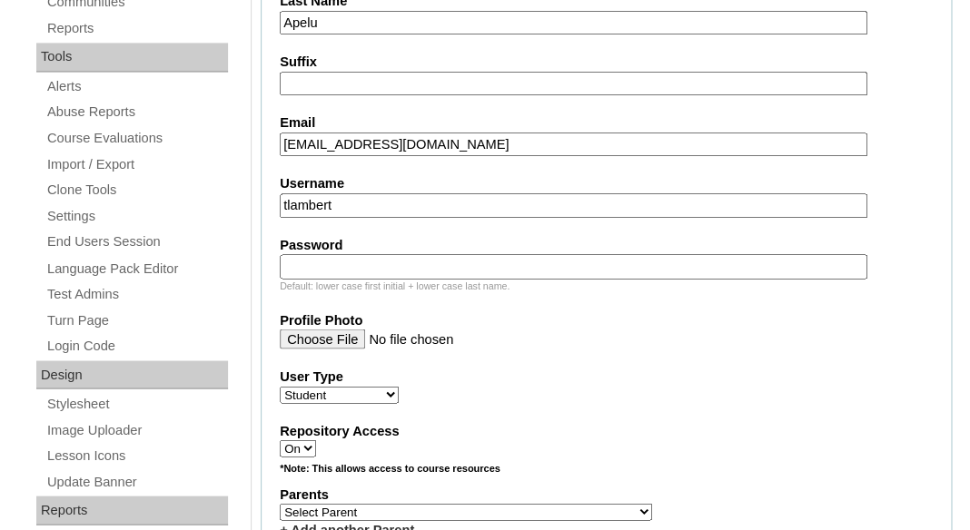
click at [576, 199] on input "tlambert" at bounding box center [574, 205] width 588 height 25
paste input "alexander.apelu@enlightiumstudent.com"
type input "alexander.apelu@enlightiumstudent.com"
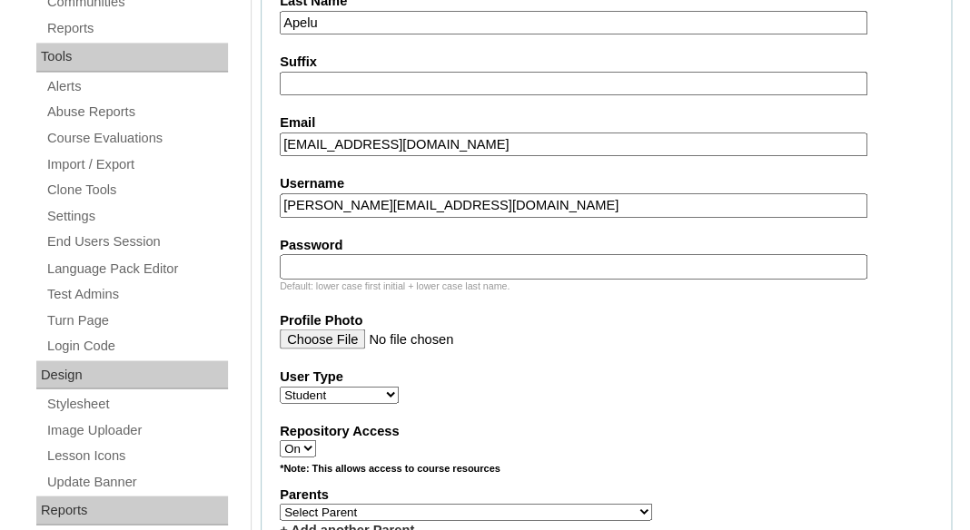
click at [529, 279] on div "Default: lower case first initial + lower case last name." at bounding box center [606, 286] width 653 height 14
click at [528, 263] on input "Password" at bounding box center [574, 266] width 588 height 25
paste input "alexander.apelu@enlightiumstudent.com"
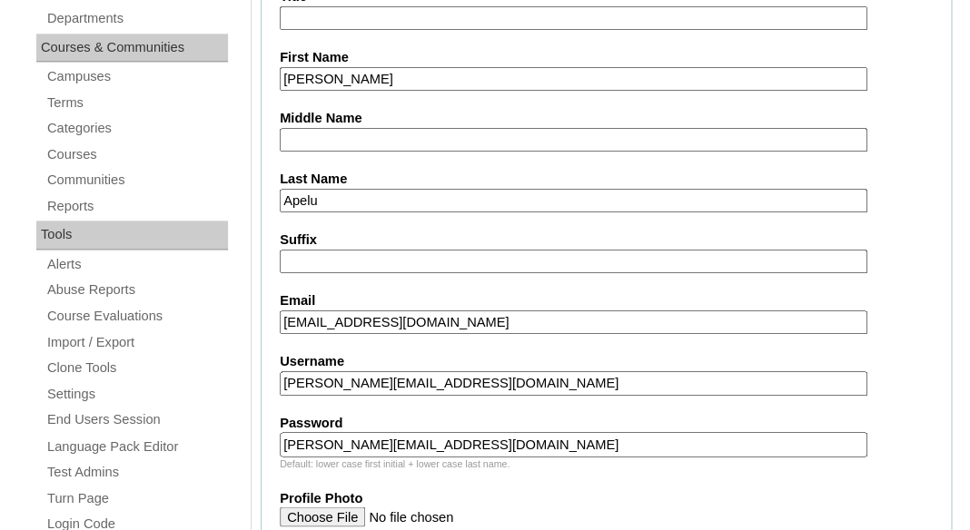
scroll to position [380, 0]
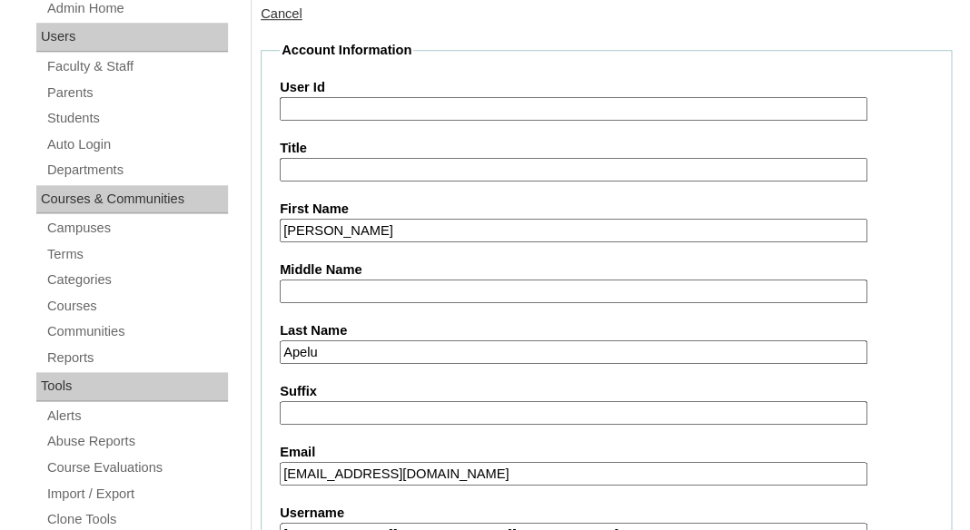
type input "alexander.apelu@enlightiumstudent.com"
click at [355, 97] on input "User Id" at bounding box center [574, 109] width 588 height 25
paste input "alexander.apelu@enlightiumstudent.com"
type input "26alexander.apelu@enlightiumstudent.com"
click at [372, 166] on input "Title" at bounding box center [574, 170] width 588 height 25
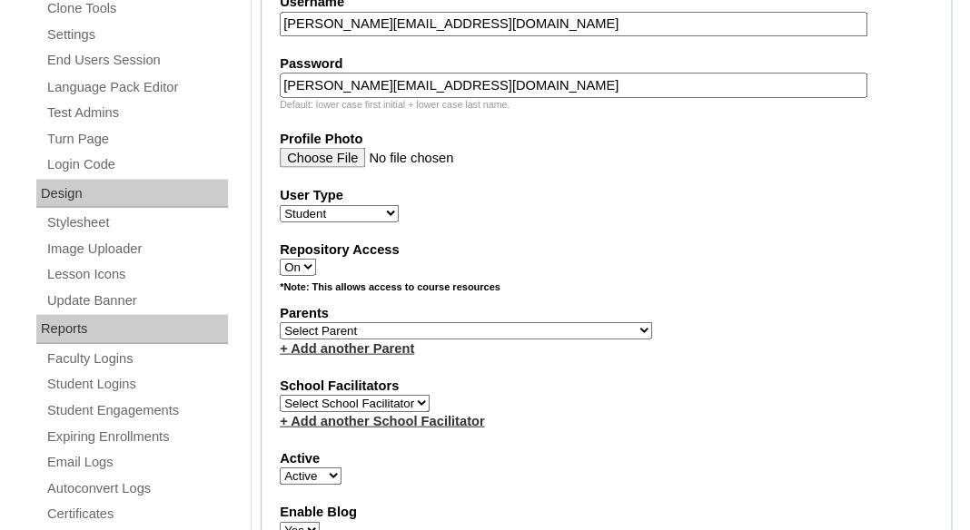
scroll to position [898, 0]
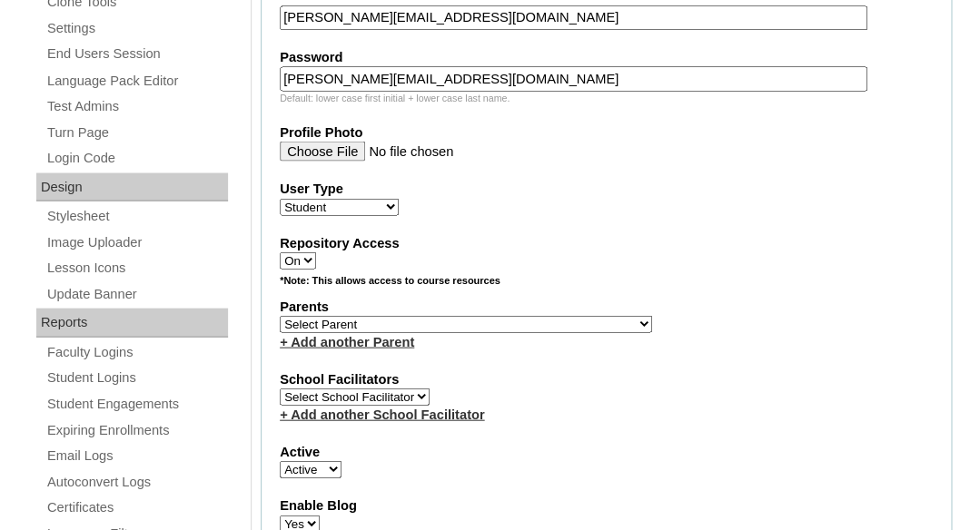
click at [280, 315] on select "Select Parent Abbas, Tahani Garcia, Rosa Kaneko, Chad Labourdette, Jessica Nich…" at bounding box center [466, 323] width 372 height 17
select select "101505"
click option "Oge-Apelu, Aster" at bounding box center [0, 0] width 0 height 0
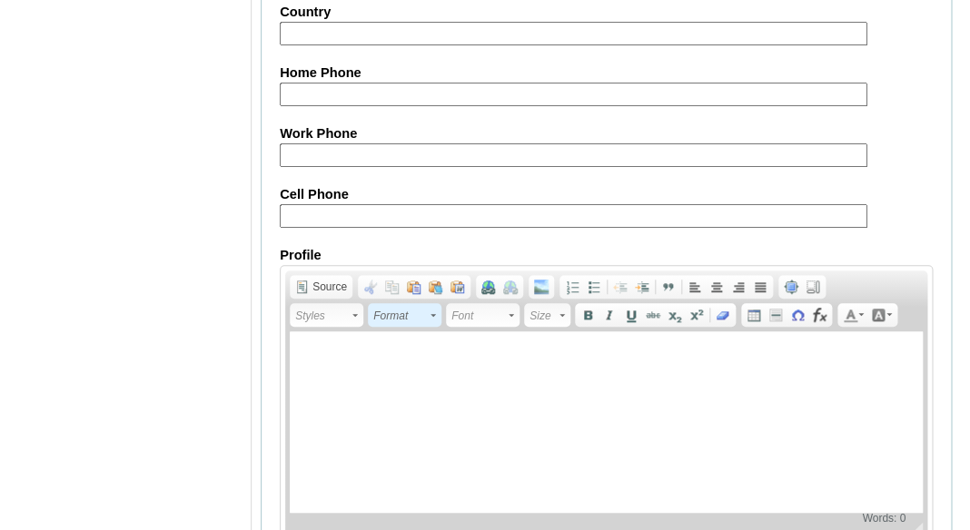
scroll to position [2376, 0]
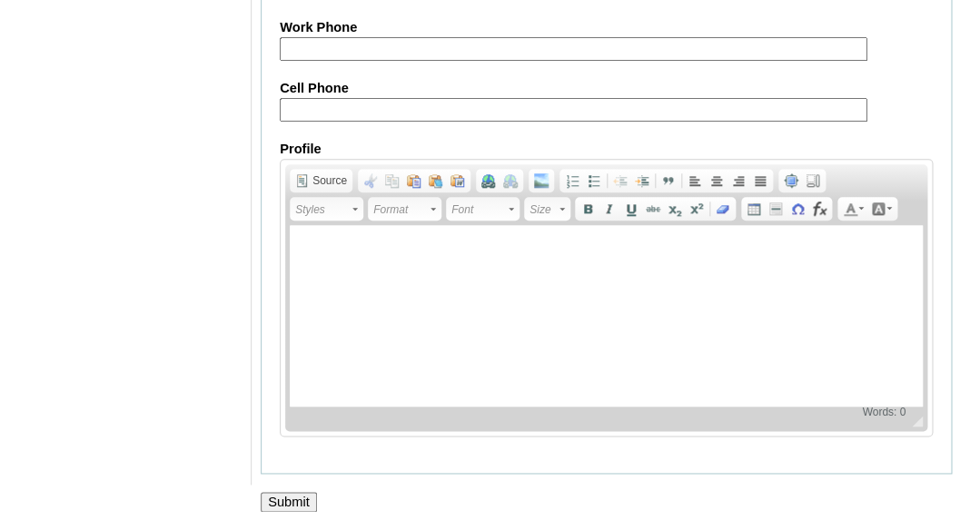
click at [298, 501] on input "Submit" at bounding box center [289, 502] width 56 height 20
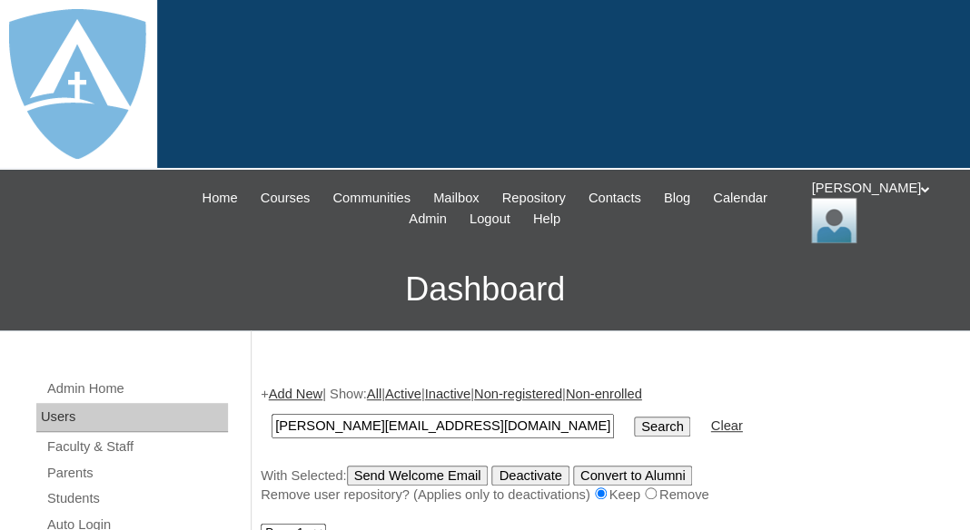
type input "[PERSON_NAME][EMAIL_ADDRESS][DOMAIN_NAME]"
click at [634, 417] on input "Search" at bounding box center [662, 427] width 56 height 20
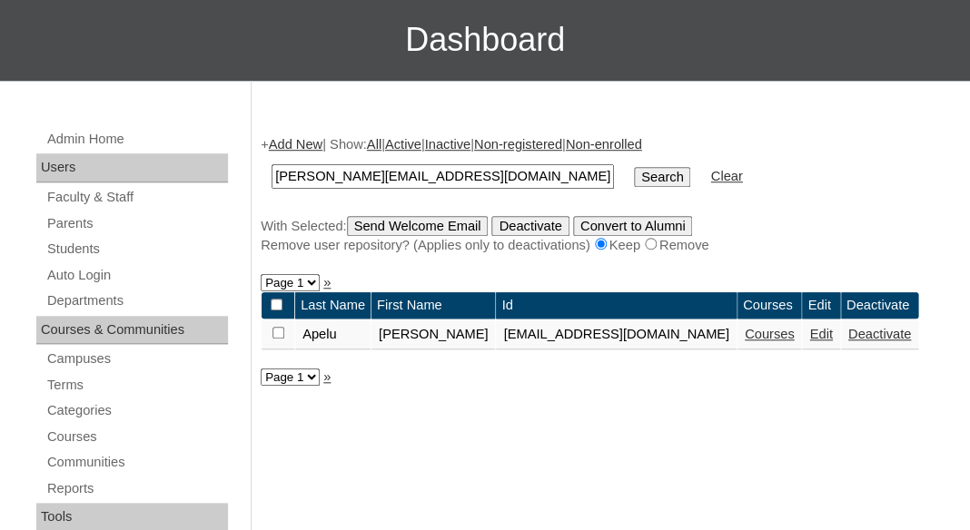
scroll to position [252, 0]
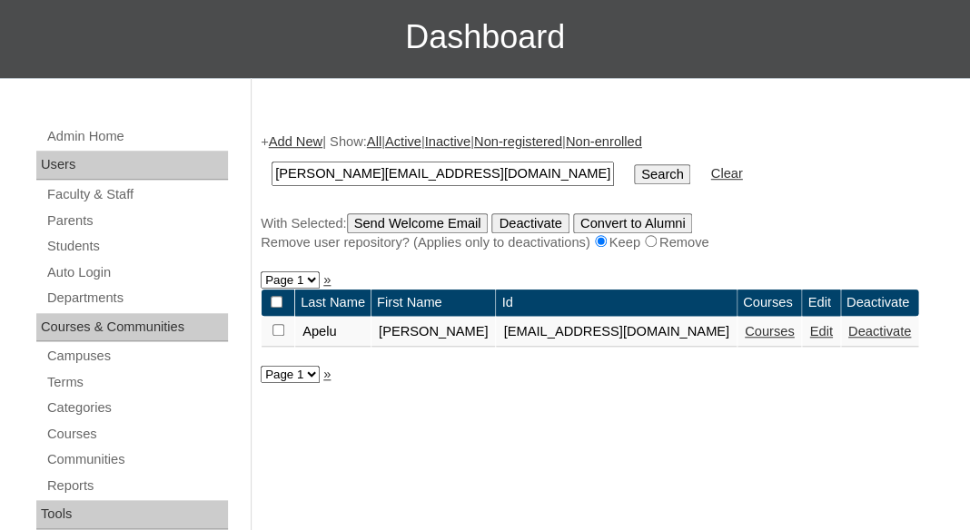
click at [772, 339] on link "Courses" at bounding box center [770, 331] width 50 height 15
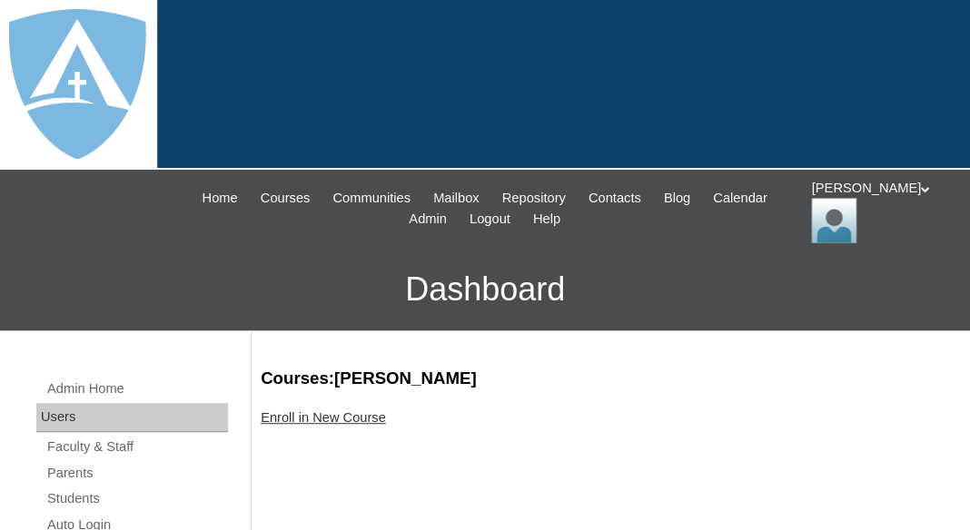
click at [371, 412] on link "Enroll in New Course" at bounding box center [323, 417] width 125 height 15
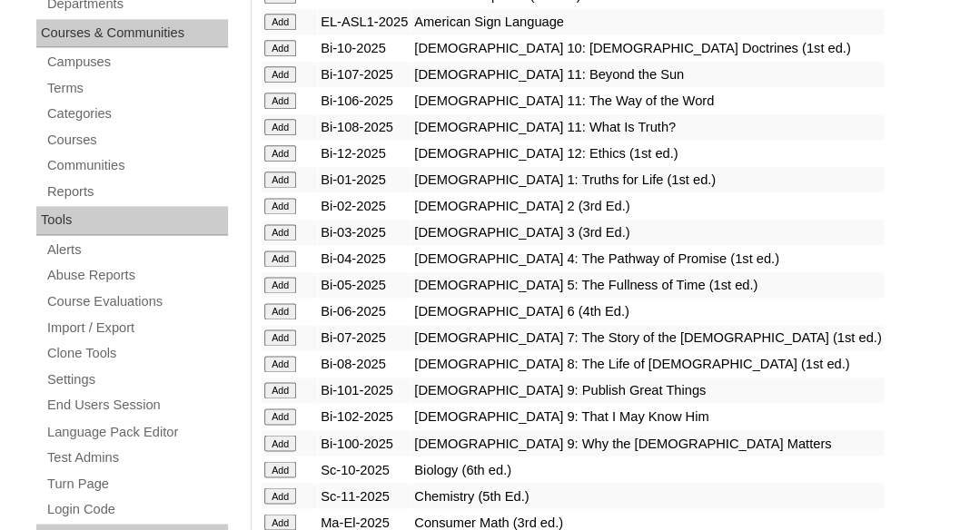
scroll to position [551, 0]
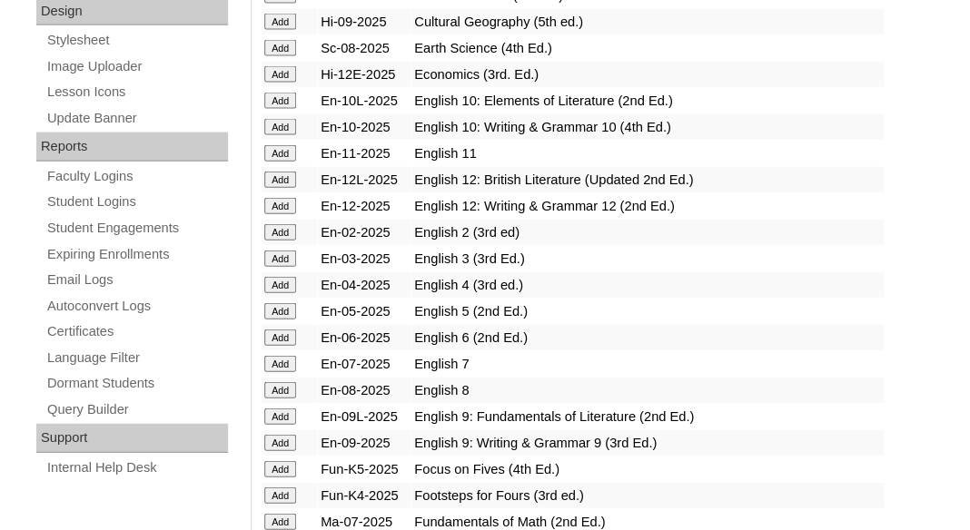
scroll to position [1105, 0]
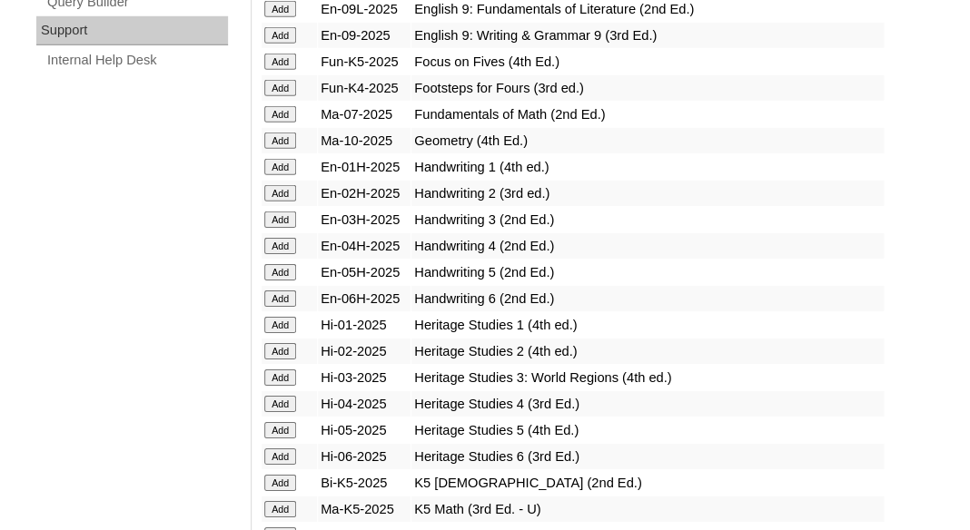
scroll to position [1484, 0]
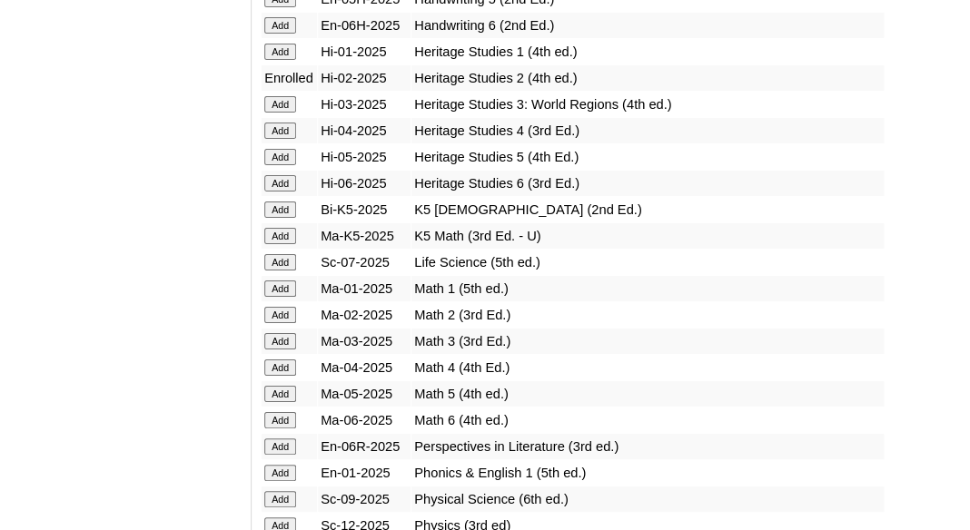
scroll to position [1756, 0]
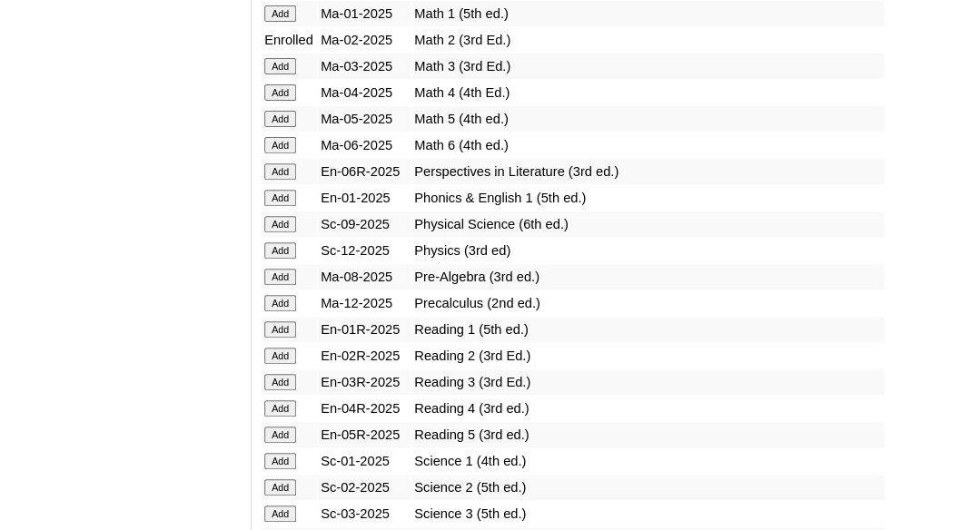
scroll to position [2049, 0]
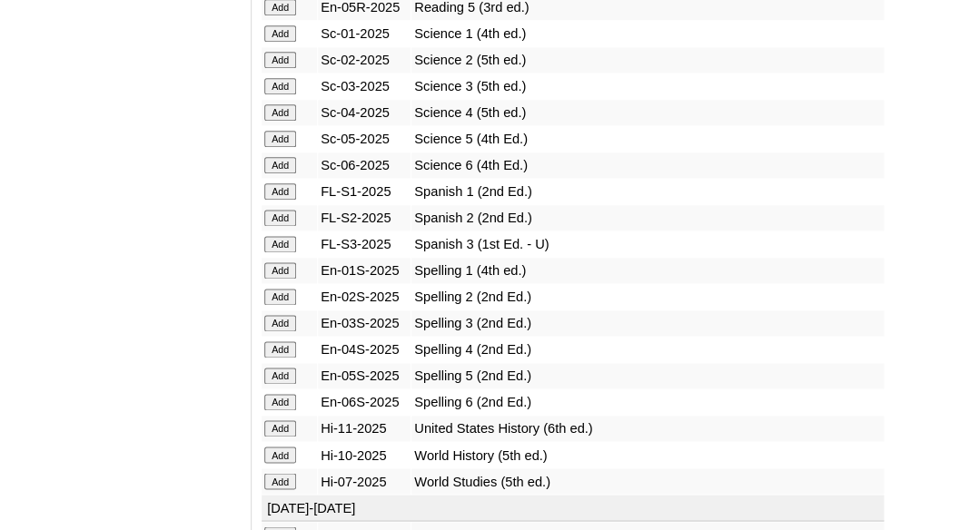
scroll to position [2467, 0]
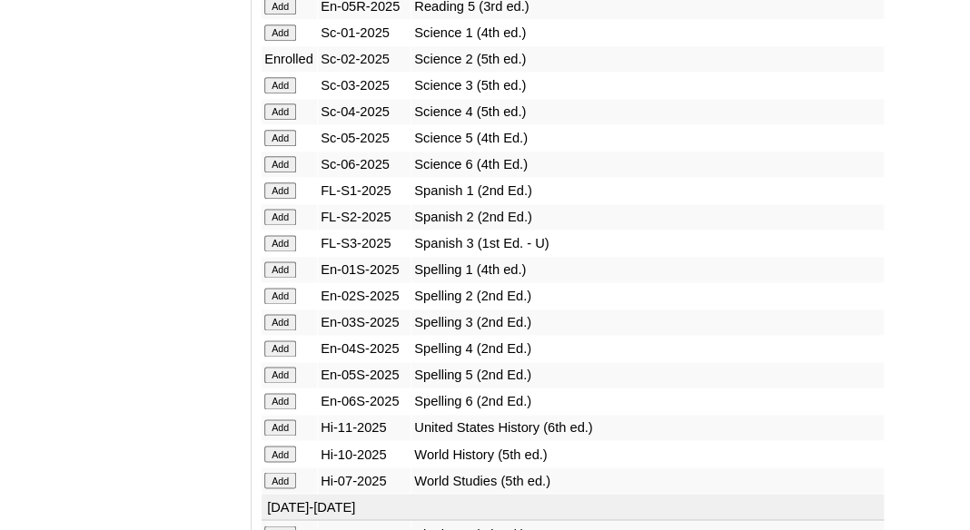
scroll to position [2462, 0]
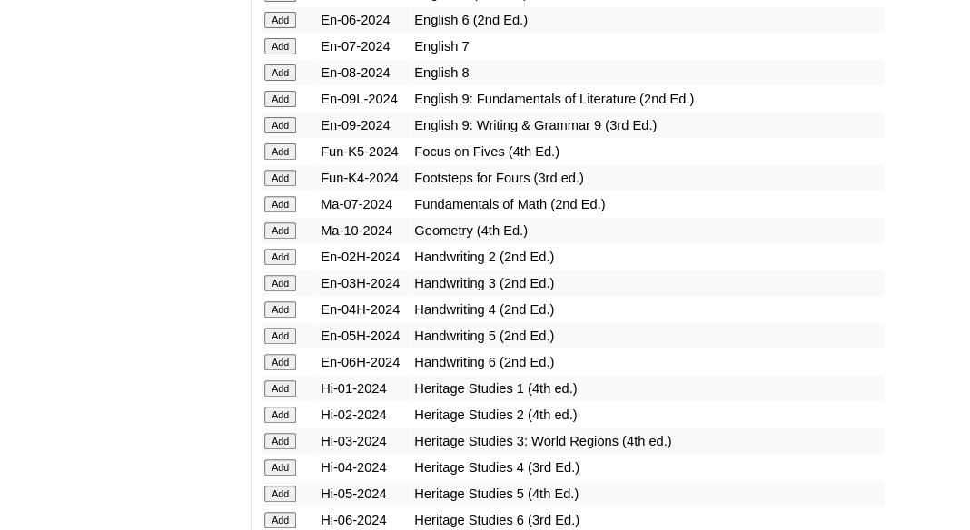
scroll to position [3975, 0]
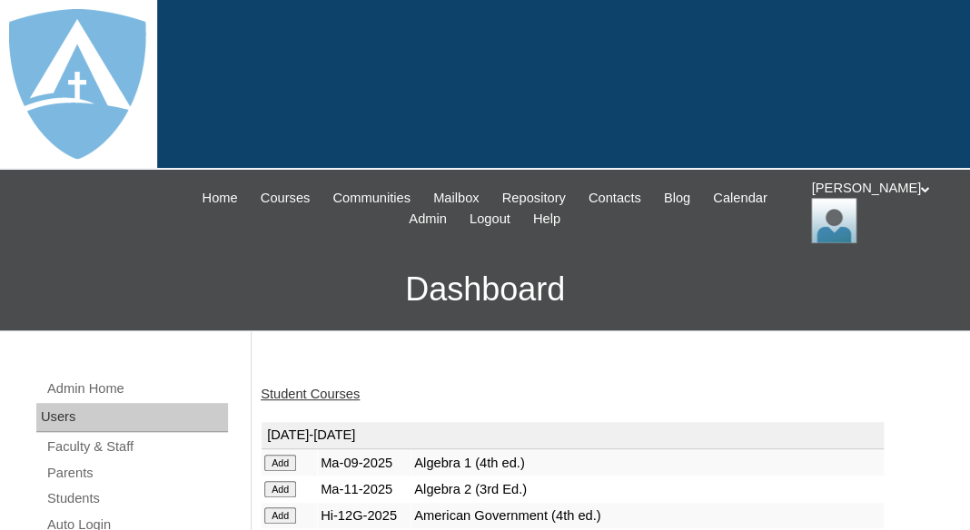
click at [315, 393] on link "Student Courses" at bounding box center [310, 394] width 99 height 15
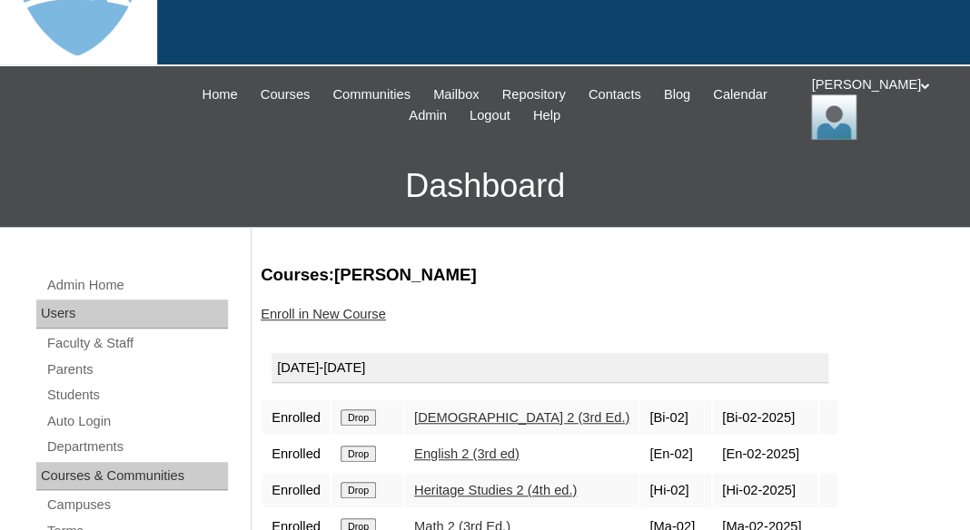
scroll to position [4, 0]
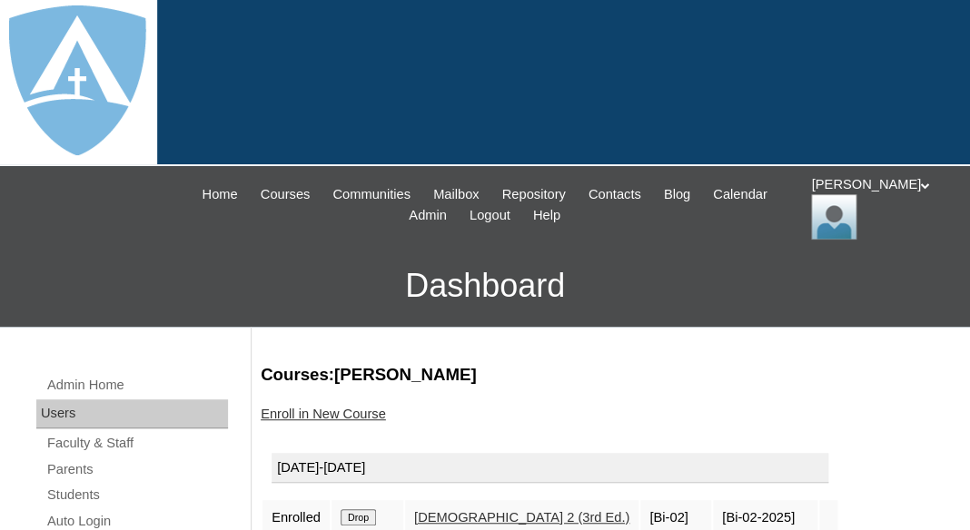
click at [84, 470] on link "Parents" at bounding box center [136, 470] width 183 height 23
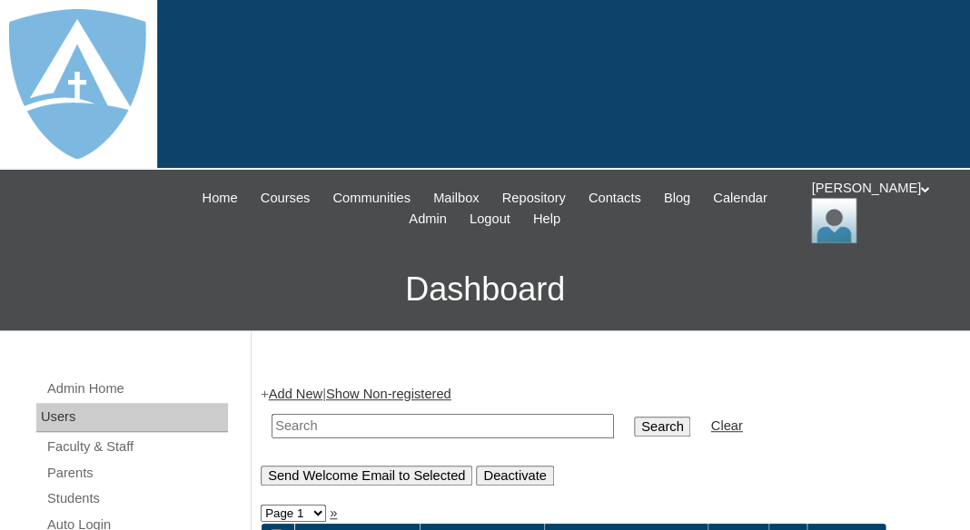
click at [311, 423] on input "text" at bounding box center [443, 426] width 342 height 25
paste input "Ayla Bennett"
drag, startPoint x: 308, startPoint y: 422, endPoint x: 444, endPoint y: 430, distance: 136.5
click at [444, 430] on input "Ayla" at bounding box center [443, 426] width 342 height 25
type input "Ayla"
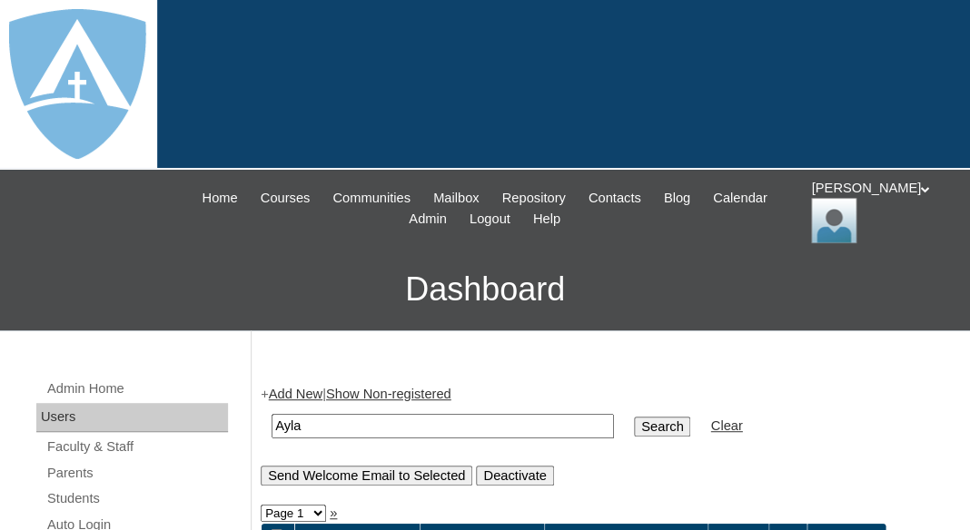
click at [634, 417] on input "Search" at bounding box center [662, 427] width 56 height 20
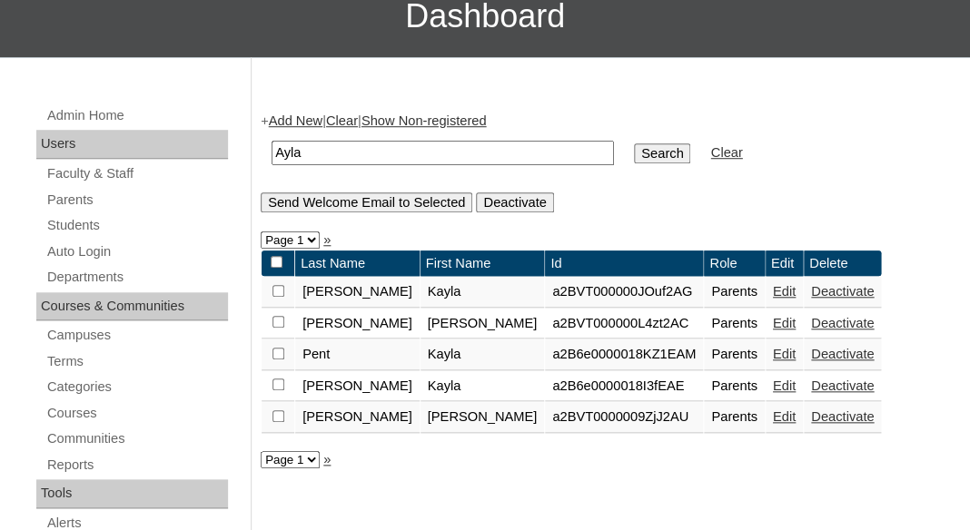
scroll to position [289, 0]
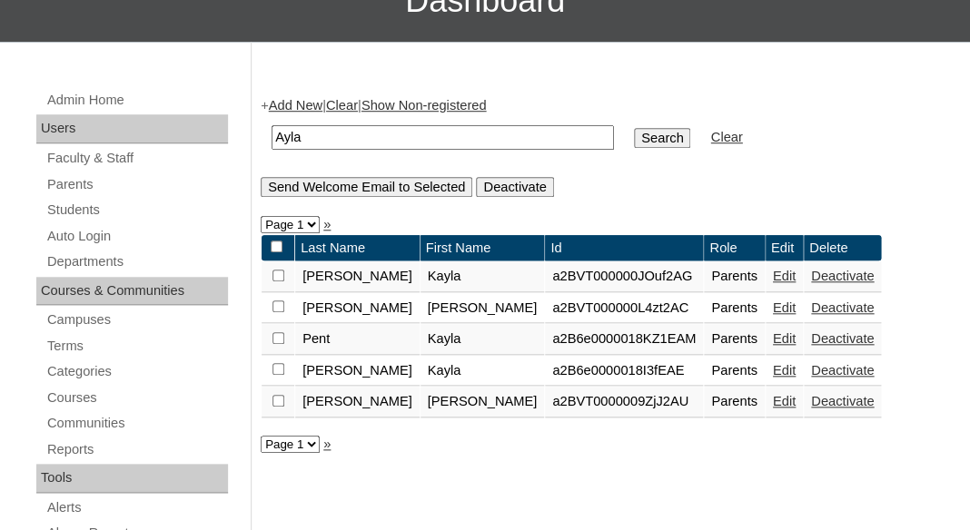
click at [292, 98] on link "Add New" at bounding box center [296, 105] width 54 height 15
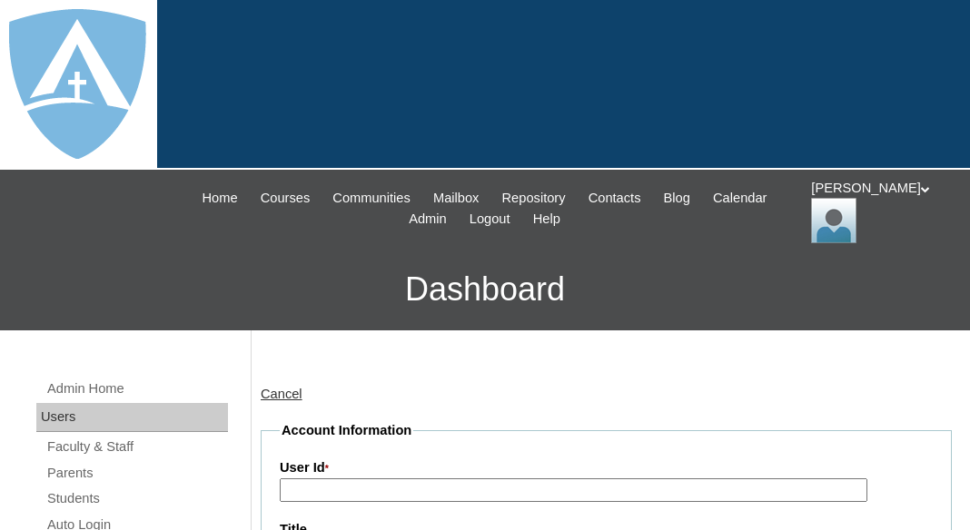
type input "tlambert"
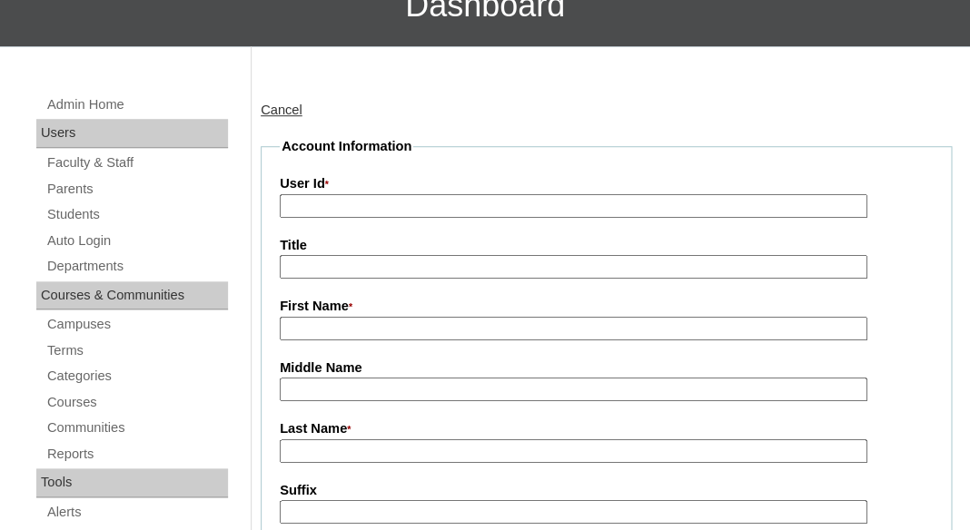
scroll to position [323, 0]
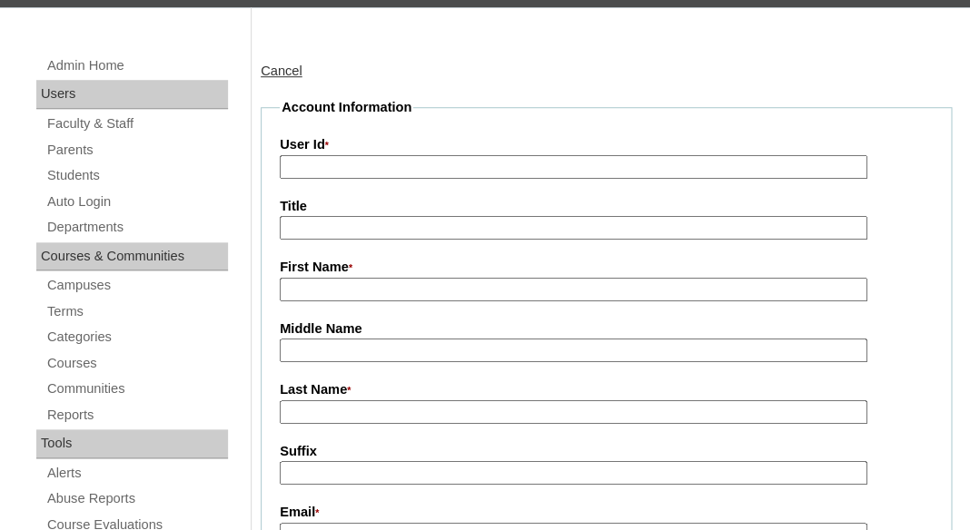
click at [387, 290] on input "First Name *" at bounding box center [574, 290] width 588 height 25
paste input "Ayla Bennett"
drag, startPoint x: 316, startPoint y: 280, endPoint x: 421, endPoint y: 285, distance: 105.5
click at [421, 285] on input "Ayla Bennett" at bounding box center [574, 290] width 588 height 25
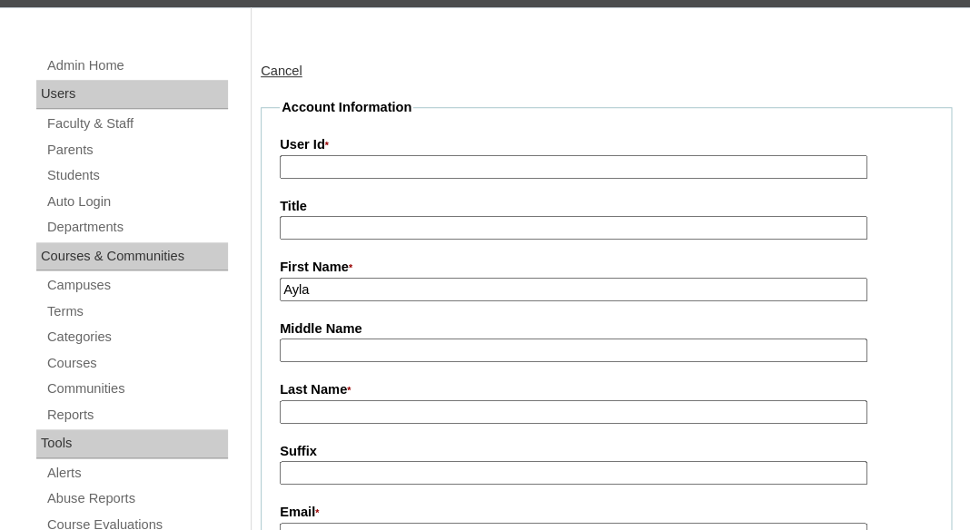
scroll to position [326, 0]
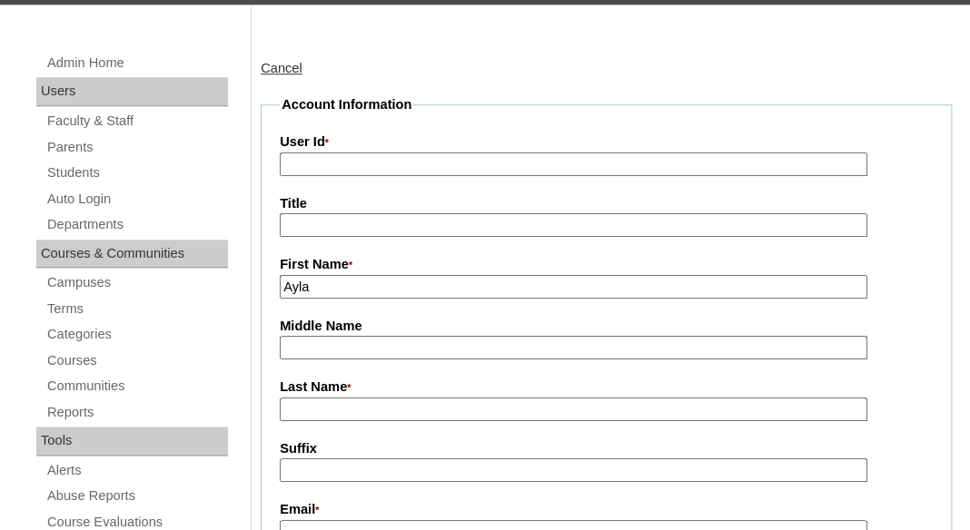
type input "Ayla"
click at [377, 410] on input "Last Name *" at bounding box center [574, 410] width 588 height 25
paste input "Bennett"
type input "Bennett"
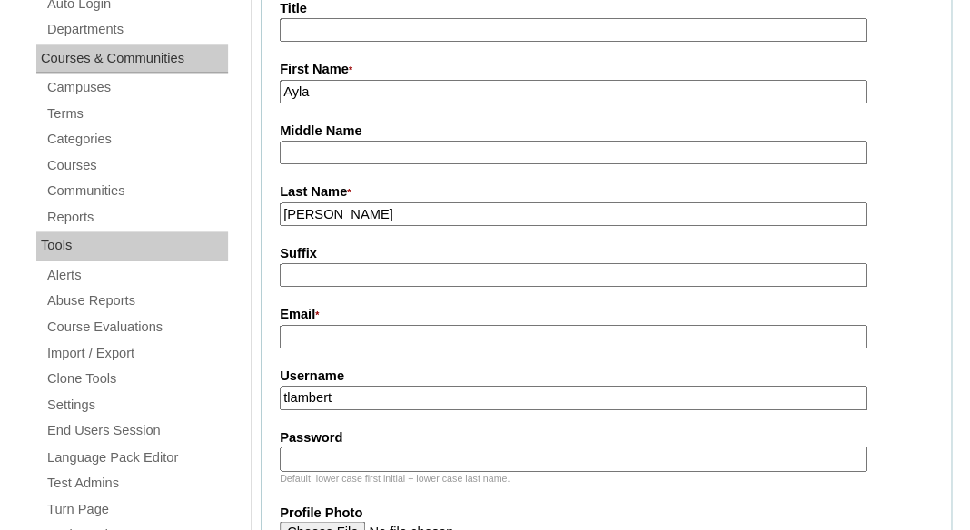
scroll to position [600, 0]
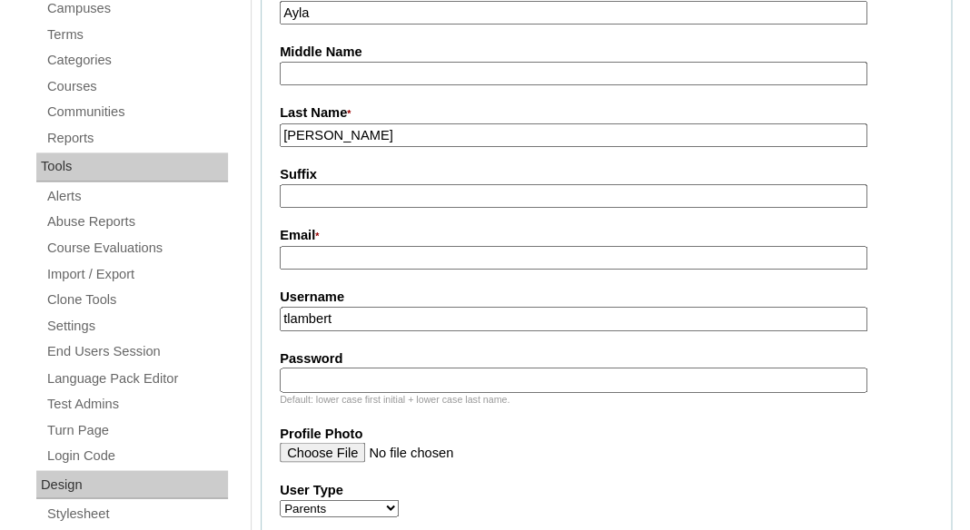
click at [433, 258] on input "Email *" at bounding box center [574, 258] width 588 height 25
paste input "aylamarie27@yahoo.com"
type input "aylamarie27@yahoo.com"
click at [423, 308] on input "tlambert" at bounding box center [574, 319] width 588 height 25
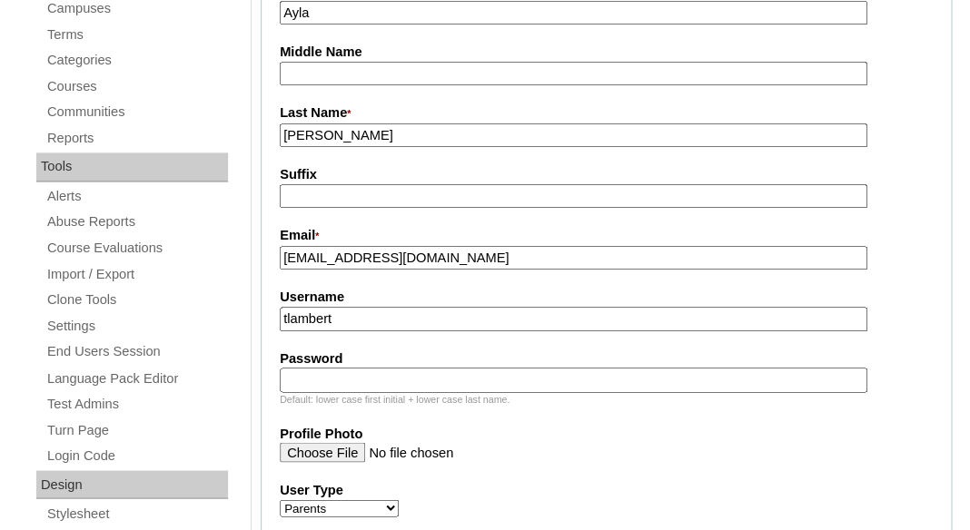
click at [423, 308] on input "tlambert" at bounding box center [574, 319] width 588 height 25
paste input "aylamarie27@yahoo.com"
type input "aylamarie27@yahoo.com"
click at [391, 371] on input "Password" at bounding box center [574, 380] width 588 height 25
paste input "aylamarie27@yahoo.com"
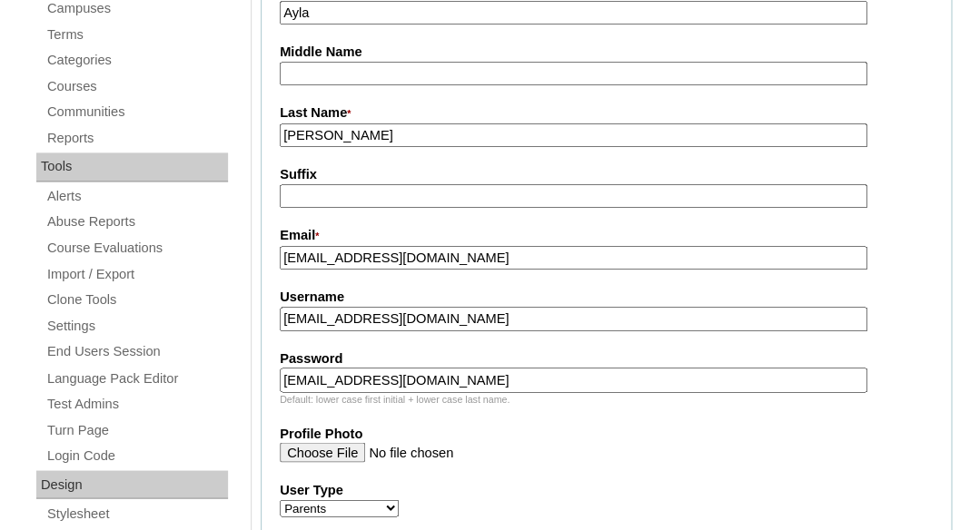
type input "aylamarie27@yahoo.com"
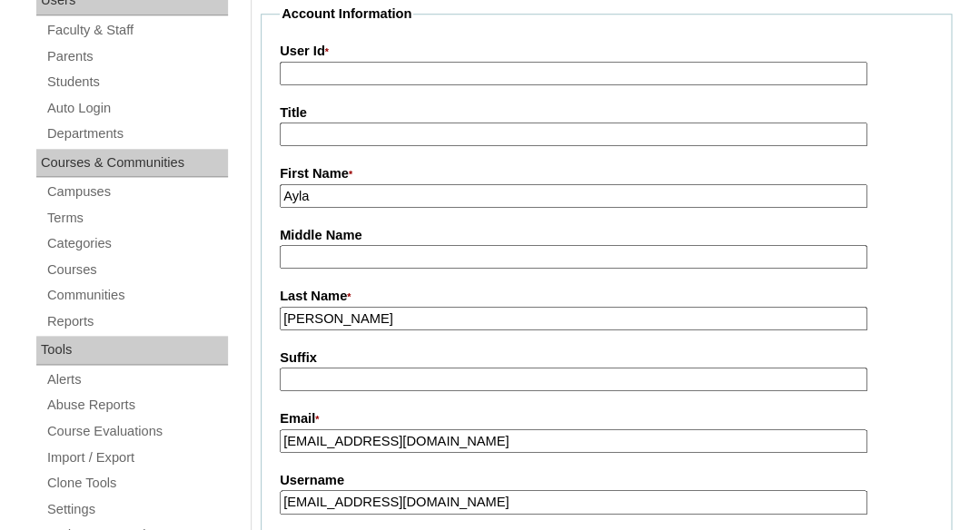
scroll to position [386, 0]
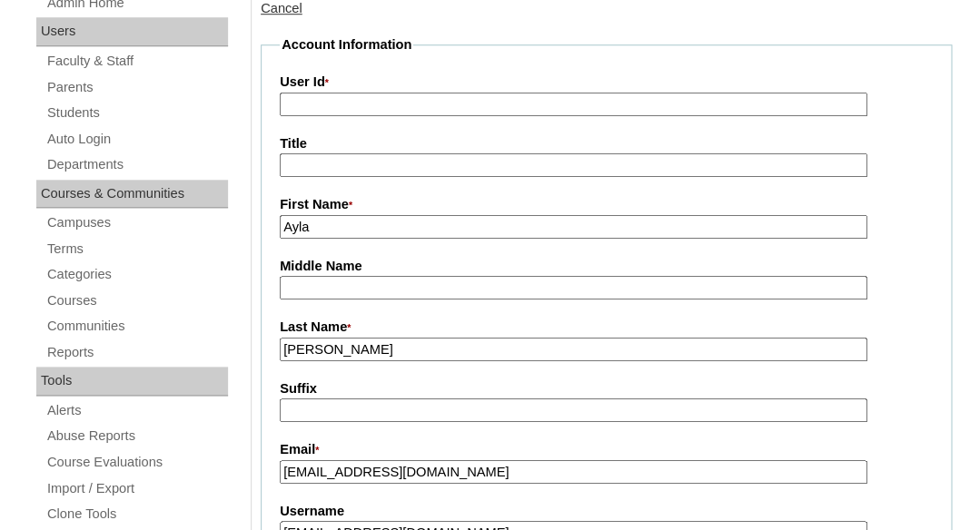
click at [434, 108] on input "User Id *" at bounding box center [574, 105] width 588 height 25
paste input "a7cVT0000000ndRYAQ"
type input "a7cVT0000000ndRYAQ"
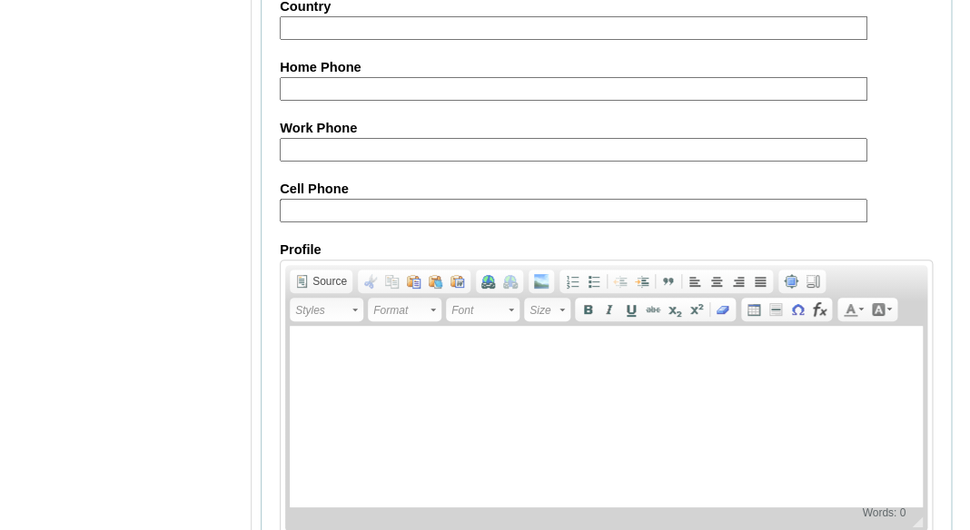
scroll to position [2051, 0]
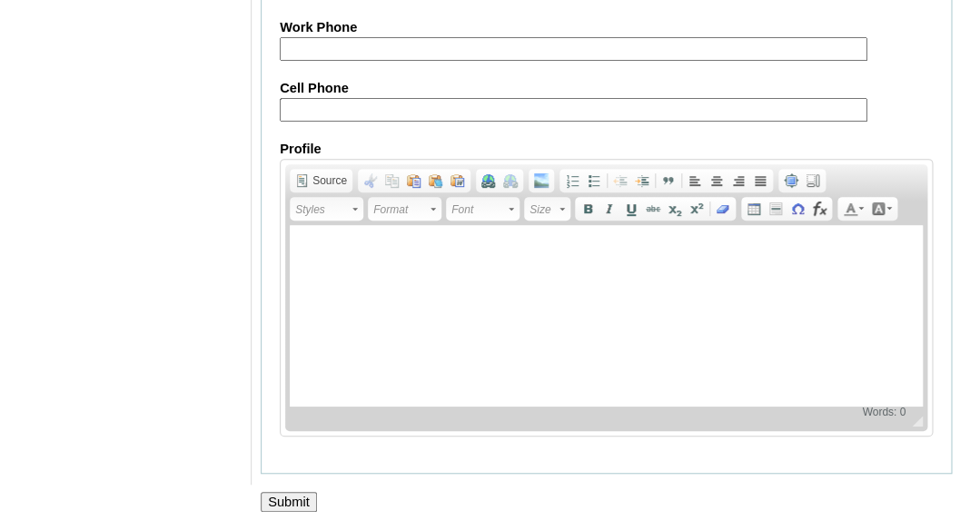
click at [290, 498] on input "Submit" at bounding box center [289, 502] width 56 height 20
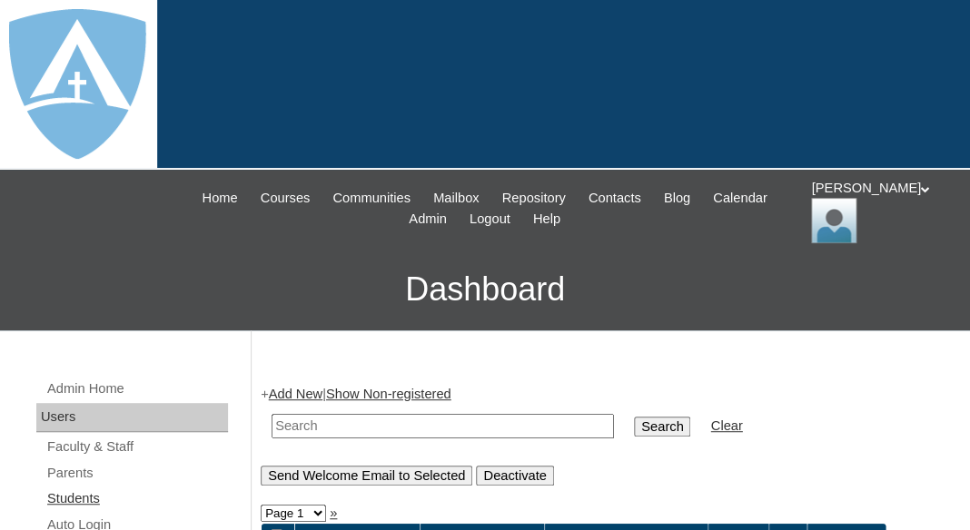
click at [74, 494] on link "Students" at bounding box center [136, 499] width 183 height 23
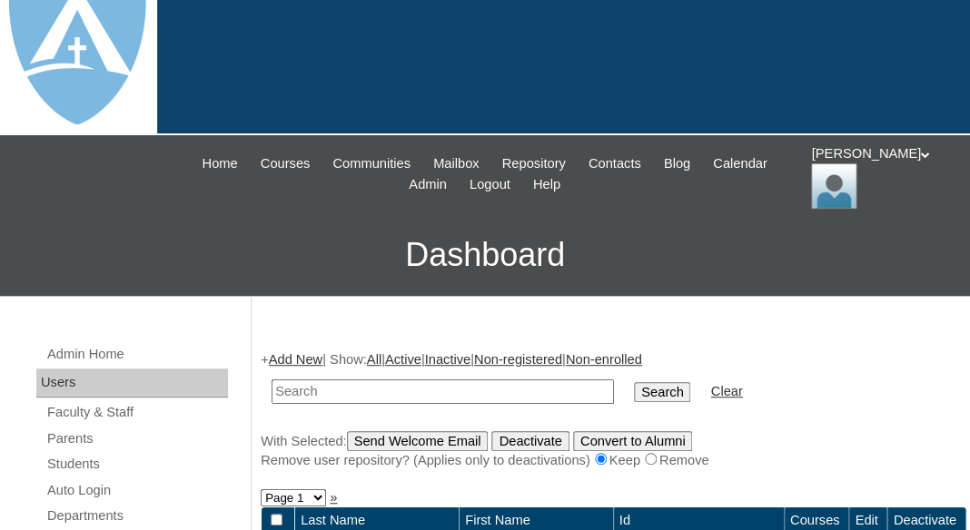
scroll to position [76, 0]
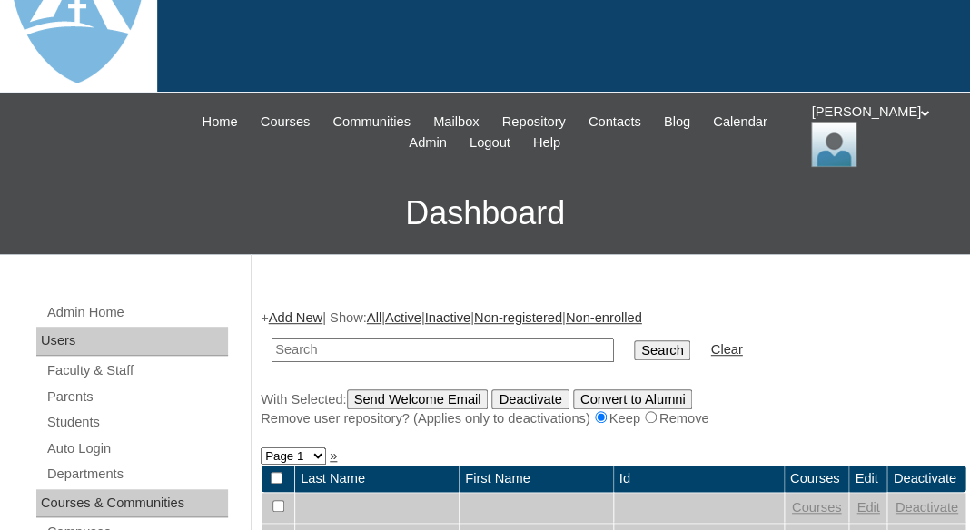
click at [308, 311] on link "Add New" at bounding box center [296, 318] width 54 height 15
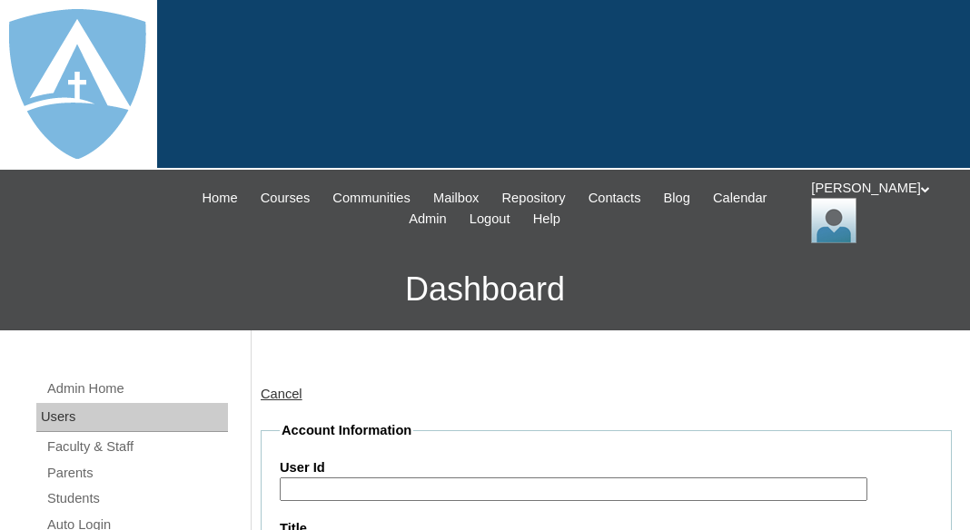
type input "tlambert"
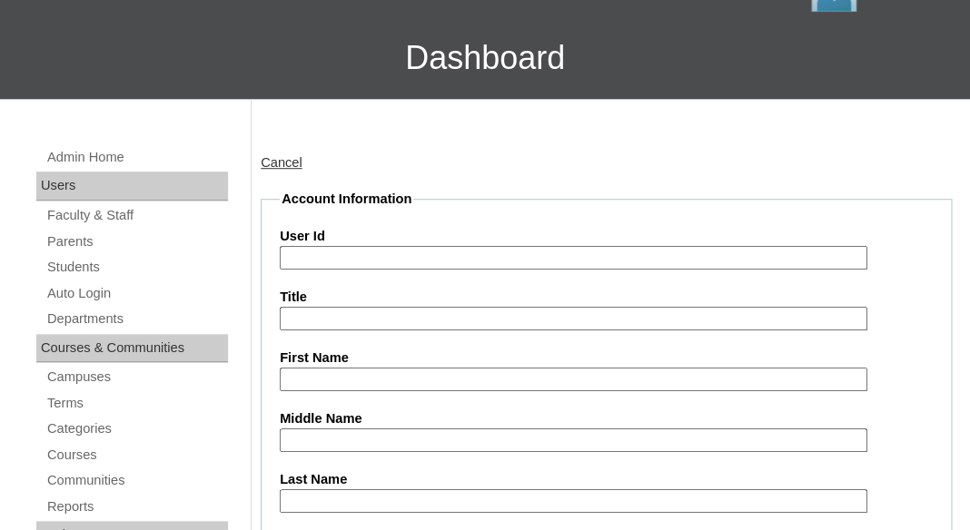
scroll to position [324, 0]
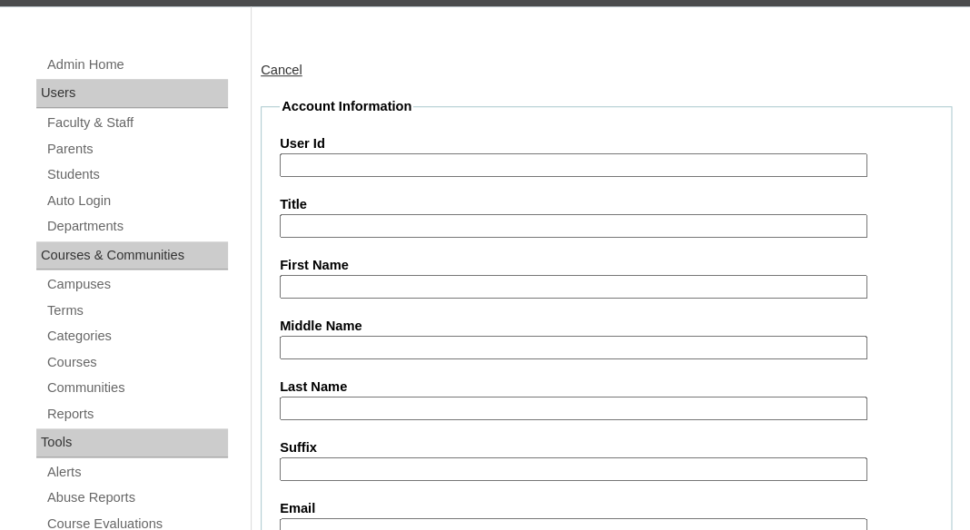
click at [341, 275] on input "First Name" at bounding box center [574, 287] width 588 height 25
paste input "Logan Dennis"
drag, startPoint x: 329, startPoint y: 282, endPoint x: 450, endPoint y: 282, distance: 120.8
click at [450, 282] on input "Logan Dennis" at bounding box center [574, 287] width 588 height 25
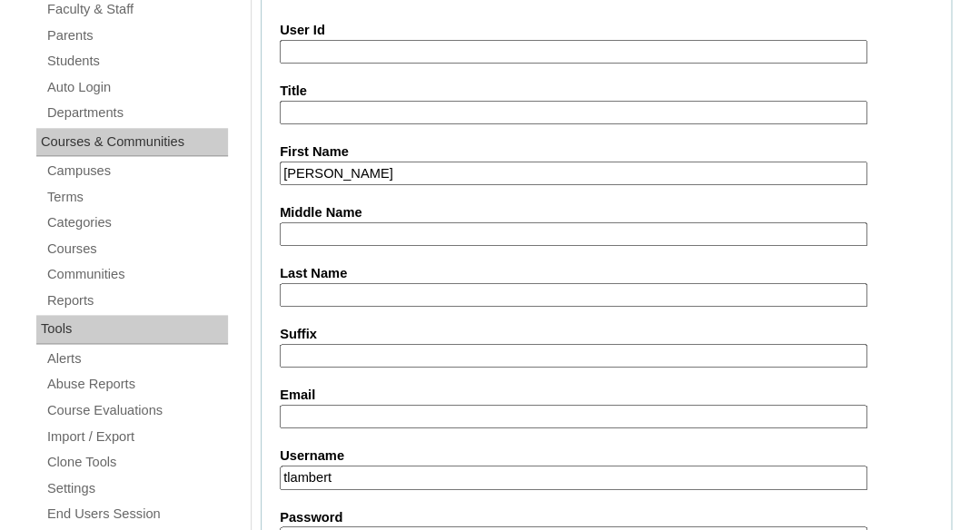
scroll to position [455, 0]
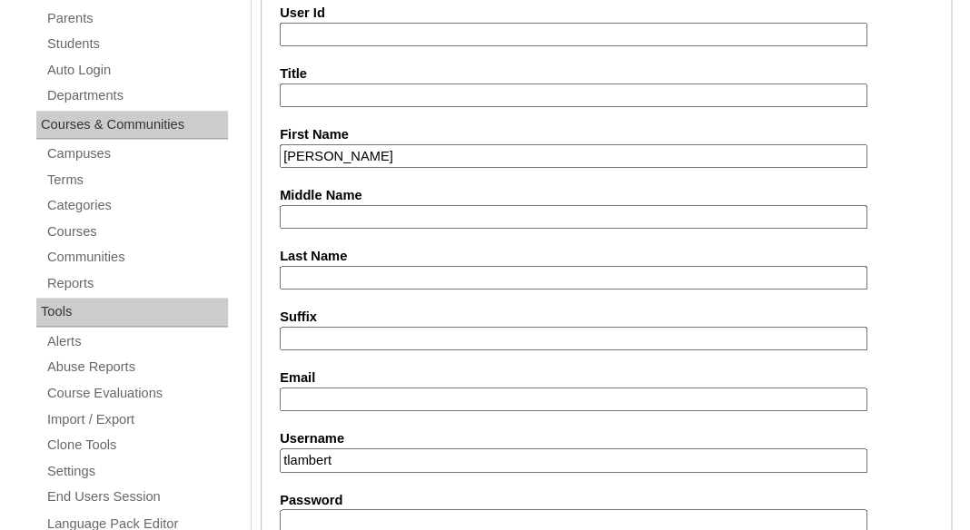
type input "[PERSON_NAME]"
click at [437, 273] on input "Last Name" at bounding box center [574, 278] width 588 height 25
paste input "[PERSON_NAME]"
type input "[PERSON_NAME]"
click at [419, 388] on input "Email" at bounding box center [574, 400] width 588 height 25
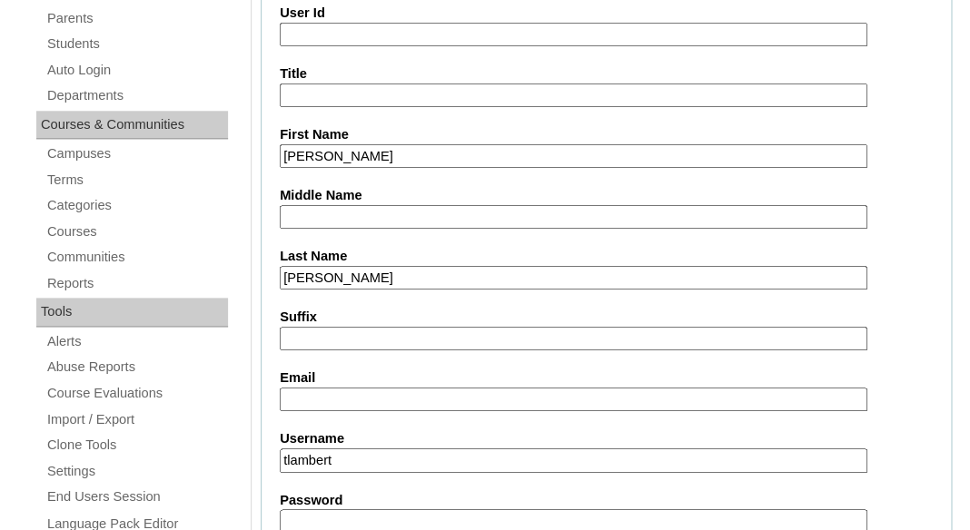
paste input "aylamarie27@yahoo.com"
type input "aylamarie27@yahoo.com"
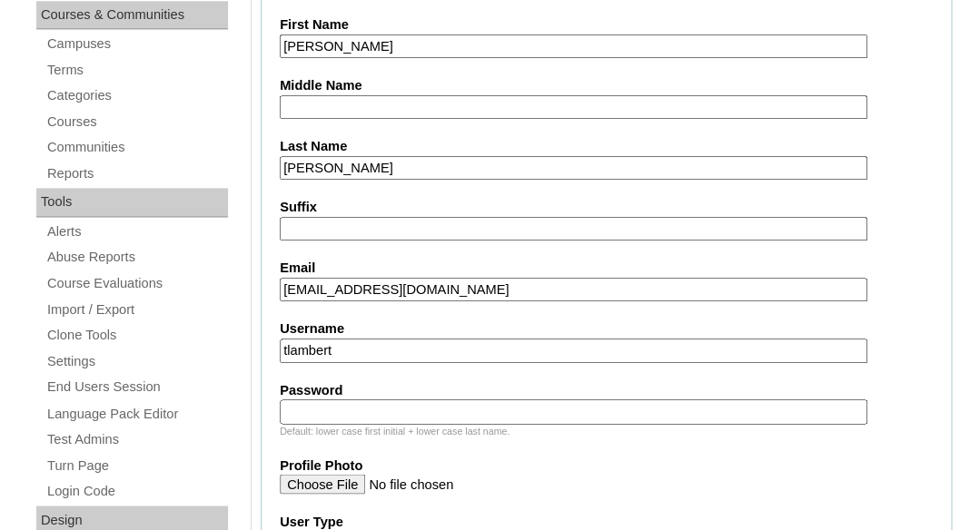
scroll to position [588, 0]
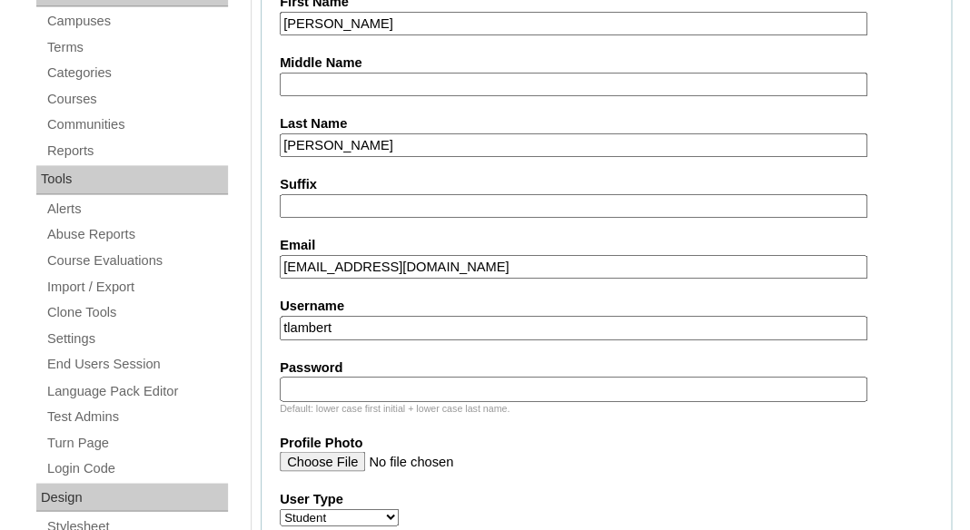
click at [414, 321] on input "tlambert" at bounding box center [574, 328] width 588 height 25
paste input "logan.dennis@enlightiumstudent.com"
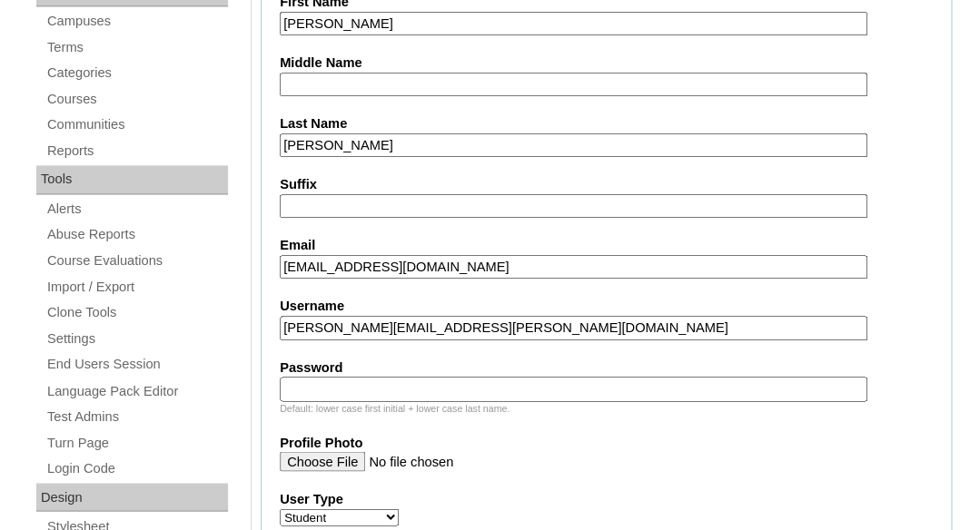
type input "logan.dennis@enlightiumstudent.com"
click at [400, 377] on input "Password" at bounding box center [574, 389] width 588 height 25
paste input "logan.dennis@enlightiumstudent.com"
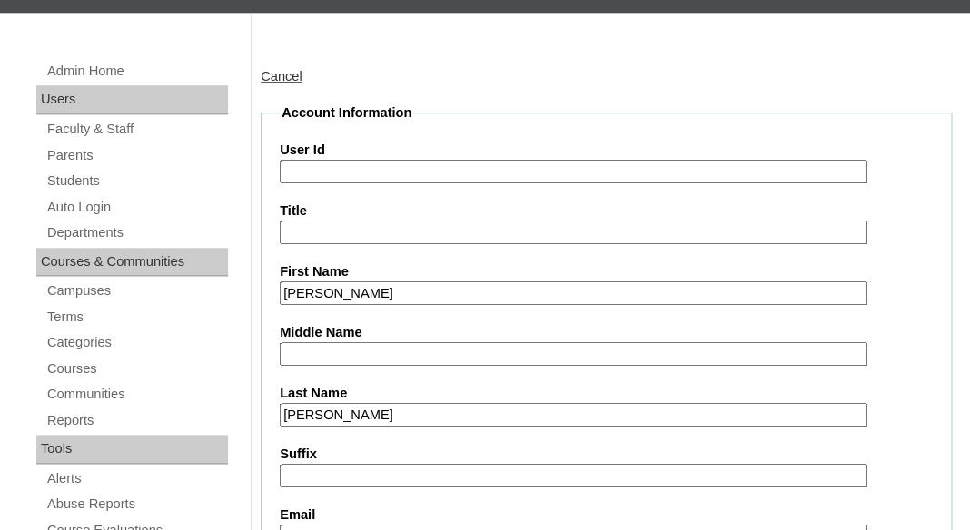
scroll to position [244, 0]
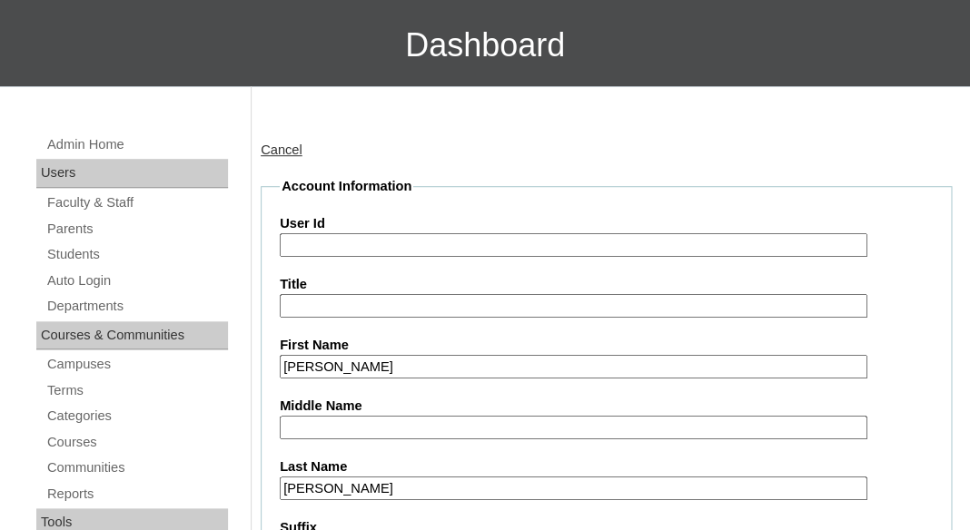
type input "logan.dennis@enlightiumstudent.com"
click at [350, 248] on input "User Id" at bounding box center [574, 245] width 588 height 25
paste input "logan.dennis@enlightiumstudent.com"
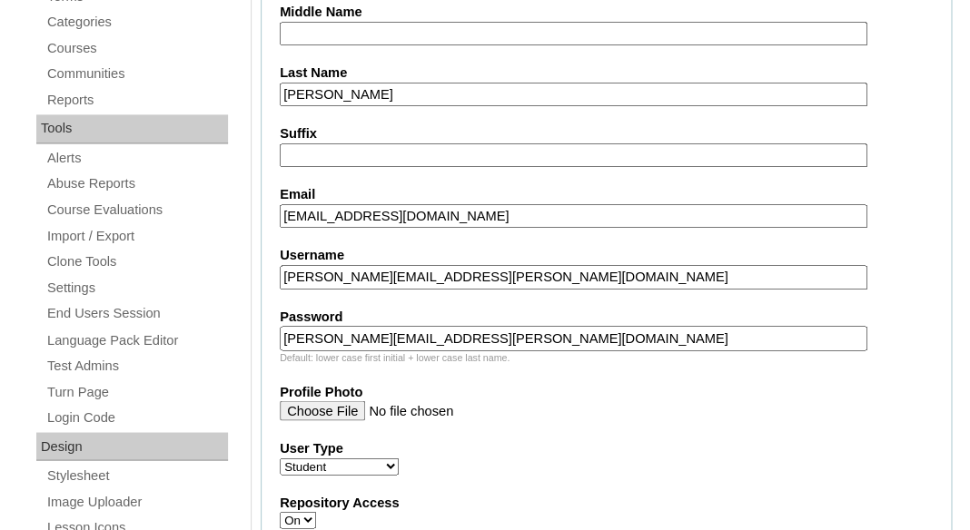
scroll to position [694, 0]
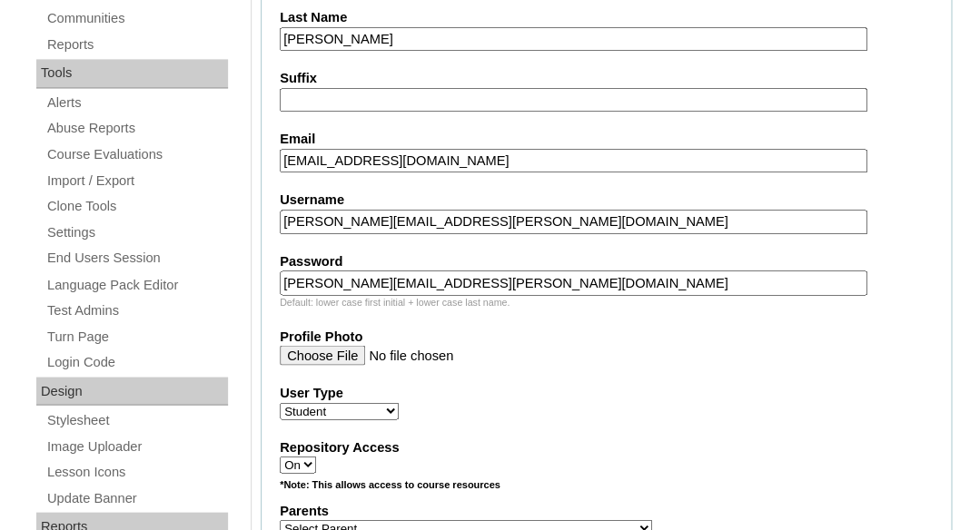
type input "26logan.dennis@enlightiumstudent.com"
click at [551, 277] on input "logan.dennis@enlightiumstudent.com" at bounding box center [574, 283] width 588 height 25
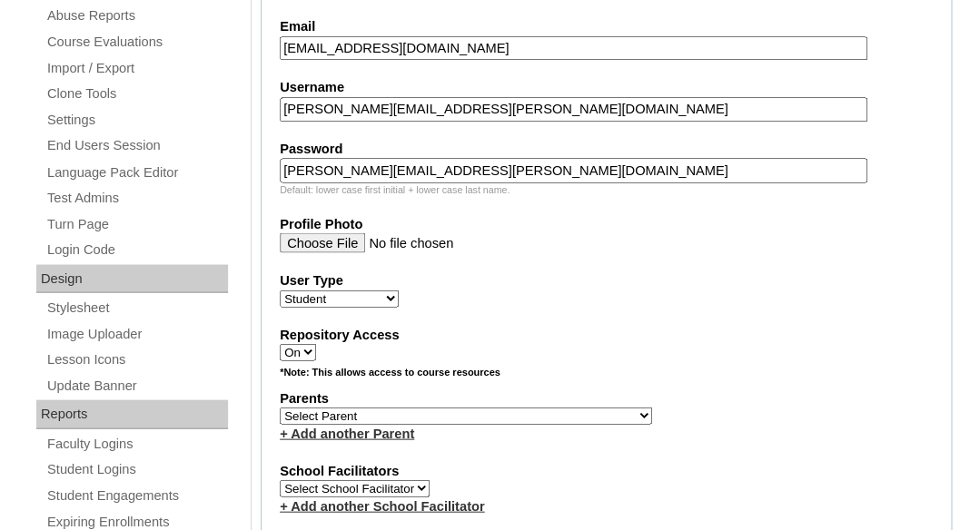
scroll to position [838, 0]
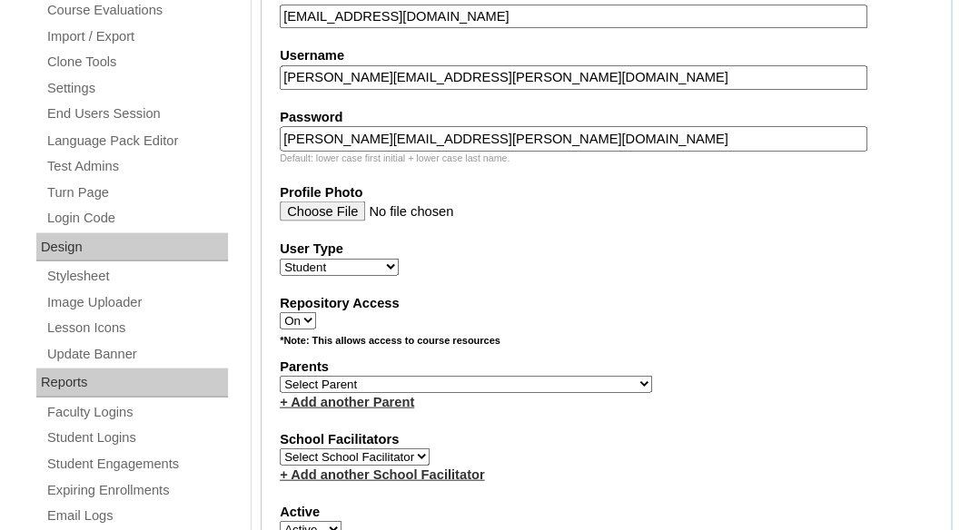
click at [280, 375] on select "Select Parent Abbas, Tahani Garcia, Rosa Kaneko, Chad Labourdette, Jessica Nich…" at bounding box center [466, 383] width 372 height 17
select select "101507"
click option "Bennett, Ayla" at bounding box center [0, 0] width 0 height 0
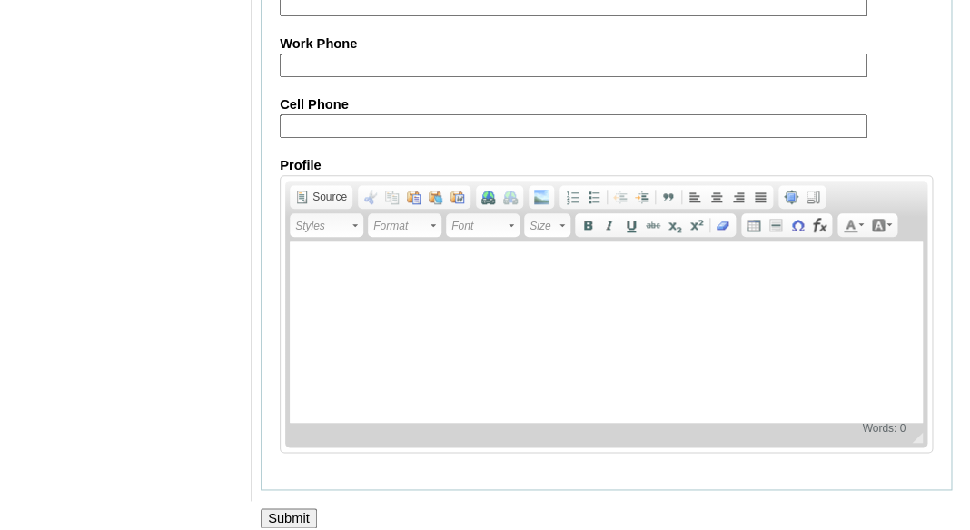
scroll to position [2376, 0]
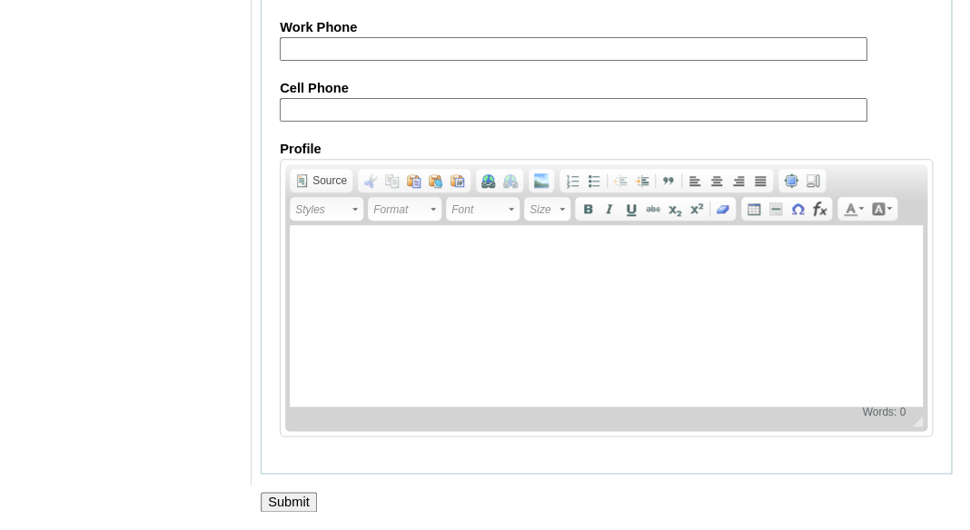
click at [278, 509] on input "Submit" at bounding box center [289, 502] width 56 height 20
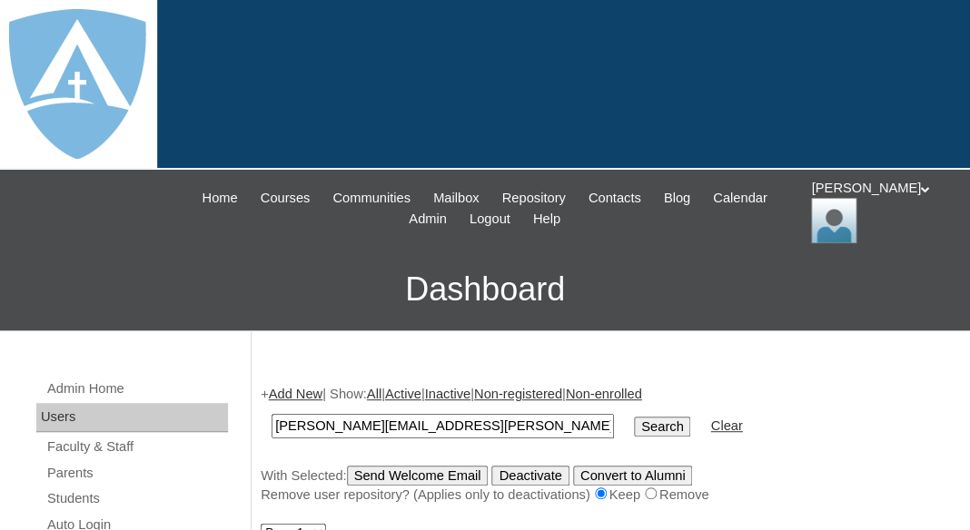
type input "[PERSON_NAME][EMAIL_ADDRESS][PERSON_NAME][DOMAIN_NAME]"
click at [634, 417] on input "Search" at bounding box center [662, 427] width 56 height 20
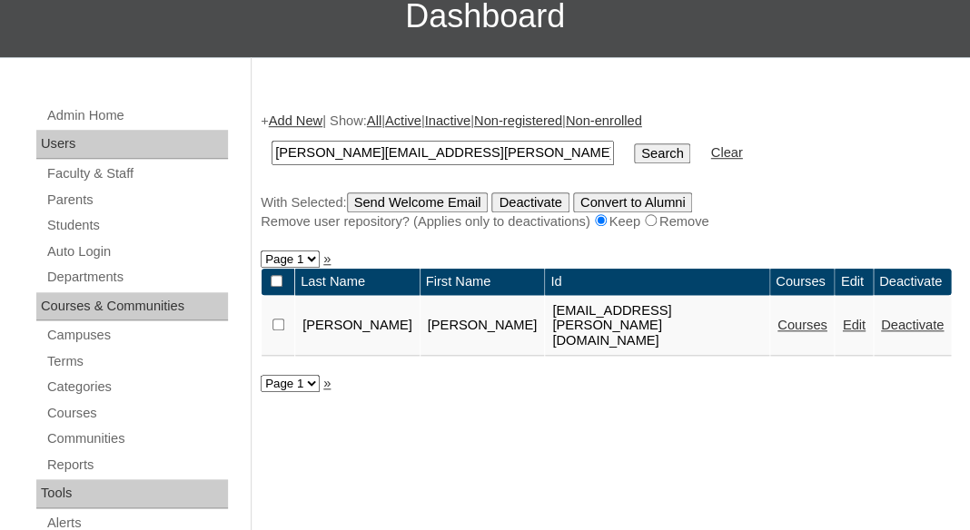
scroll to position [278, 0]
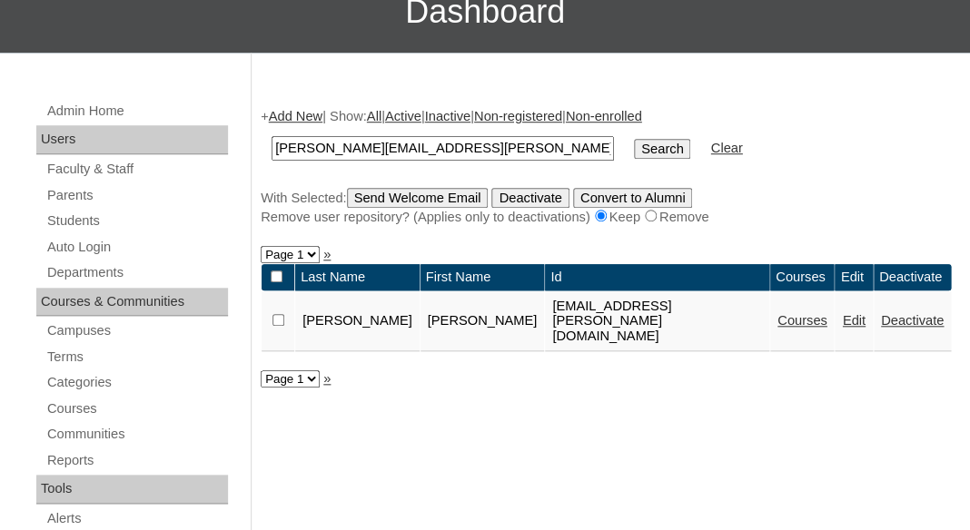
click at [777, 313] on link "Courses" at bounding box center [802, 320] width 50 height 15
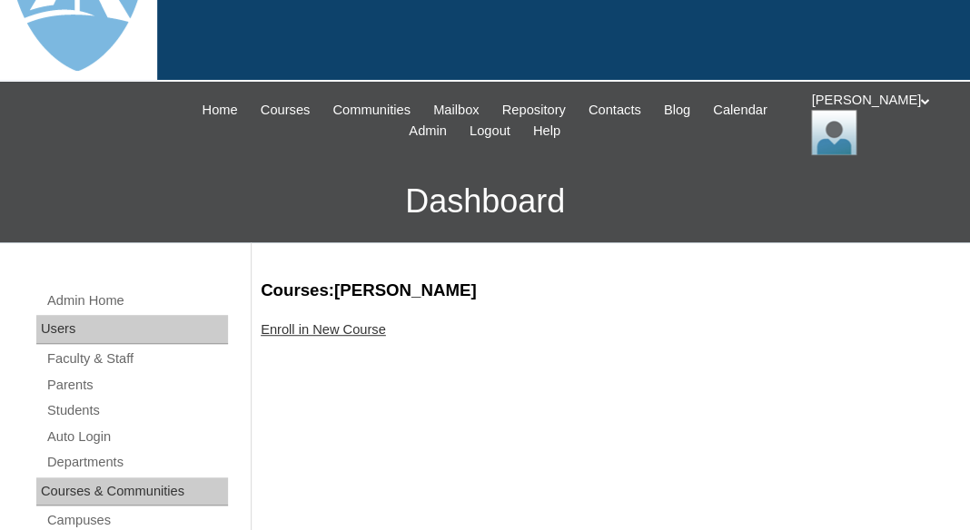
scroll to position [158, 0]
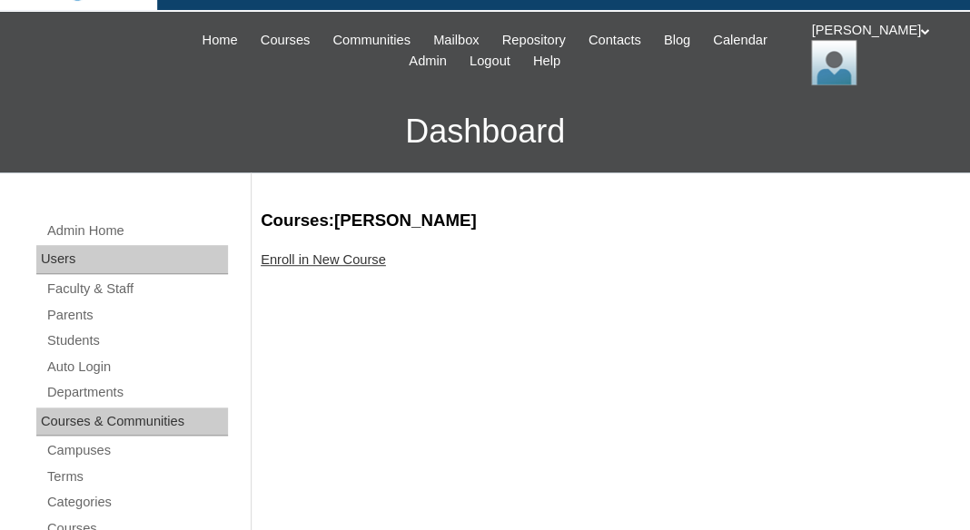
click at [351, 258] on link "Enroll in New Course" at bounding box center [323, 259] width 125 height 15
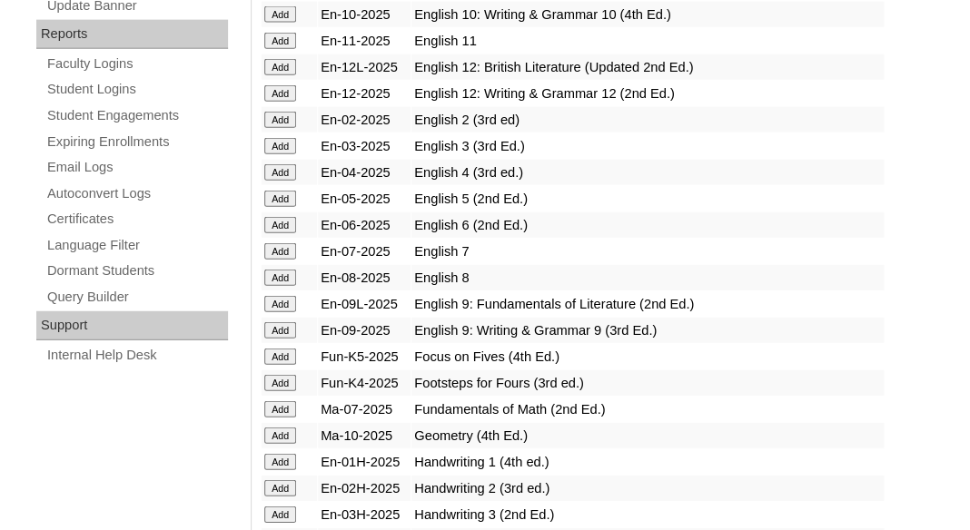
scroll to position [1321, 0]
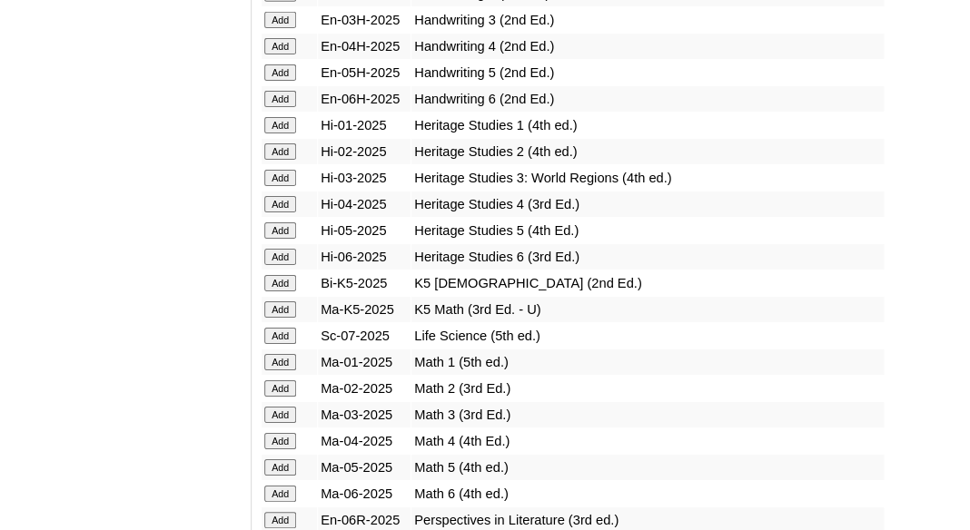
scroll to position [1750, 0]
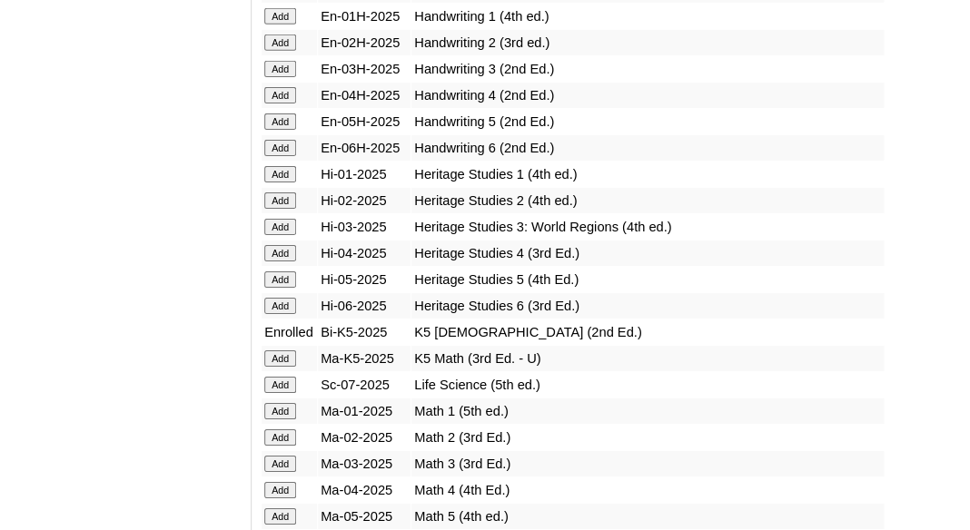
scroll to position [1687, 0]
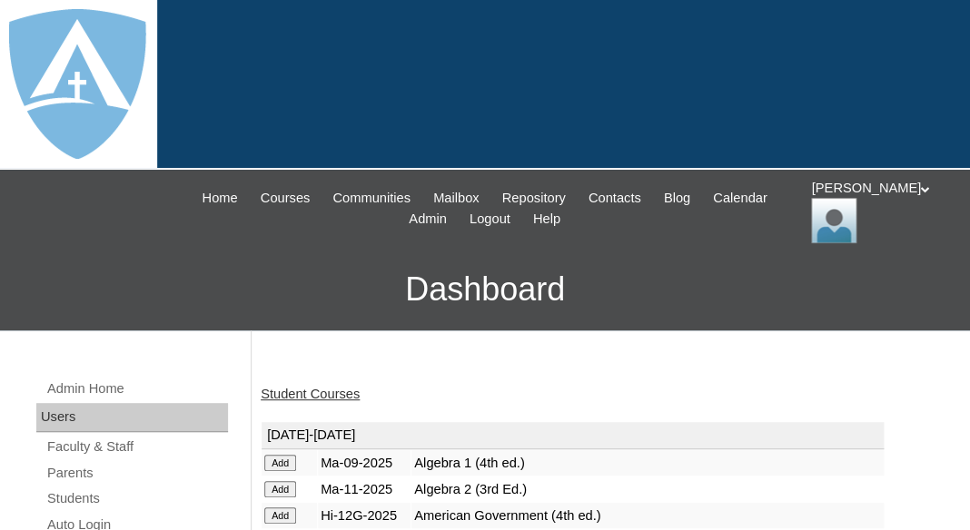
click at [301, 397] on link "Student Courses" at bounding box center [310, 394] width 99 height 15
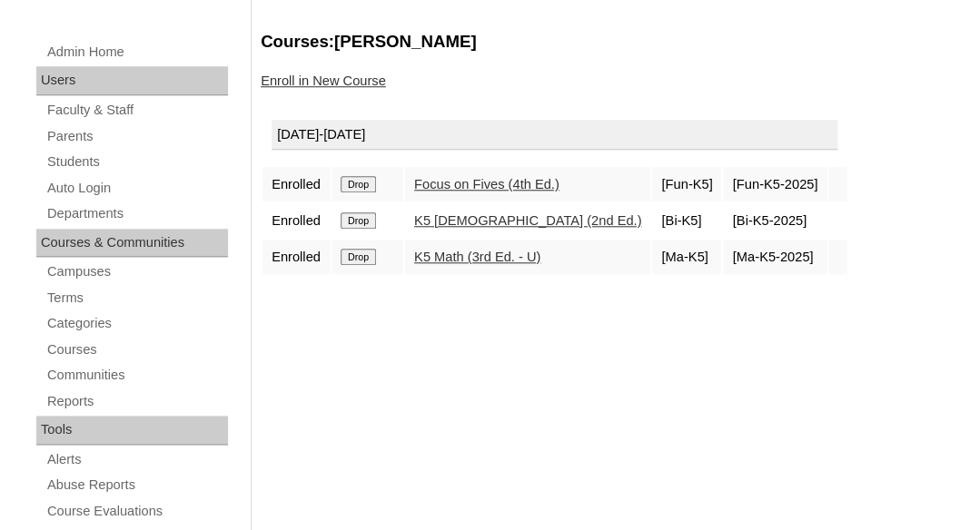
scroll to position [343, 0]
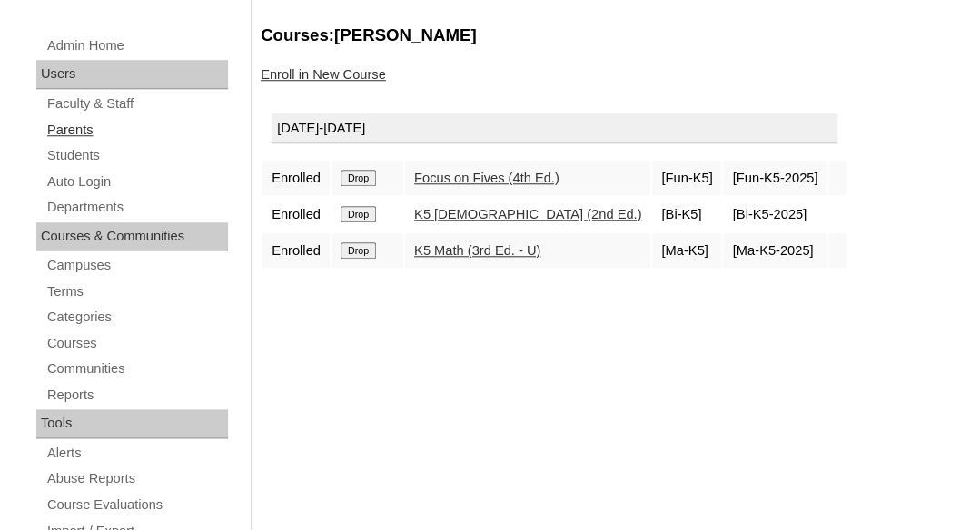
click at [63, 119] on link "Parents" at bounding box center [136, 130] width 183 height 23
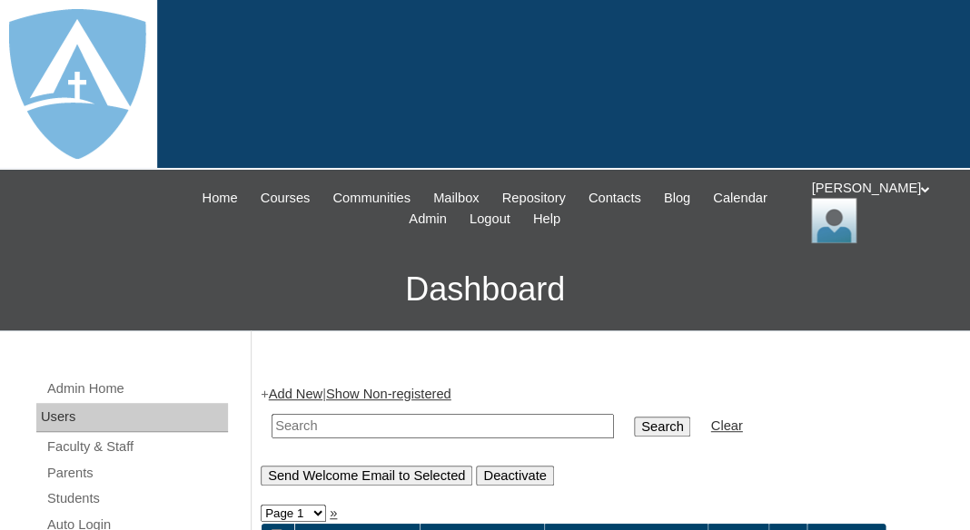
click at [338, 421] on input "text" at bounding box center [443, 426] width 342 height 25
paste input "[PERSON_NAME]"
drag, startPoint x: 310, startPoint y: 425, endPoint x: 537, endPoint y: 432, distance: 227.1
click at [537, 432] on input "[PERSON_NAME]" at bounding box center [443, 426] width 342 height 25
type input "[PERSON_NAME]"
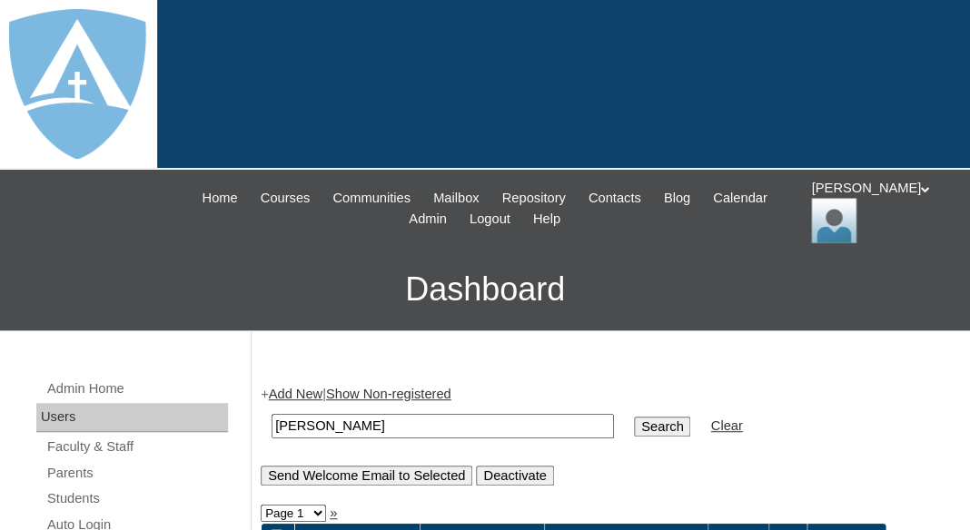
click at [634, 417] on input "Search" at bounding box center [662, 427] width 56 height 20
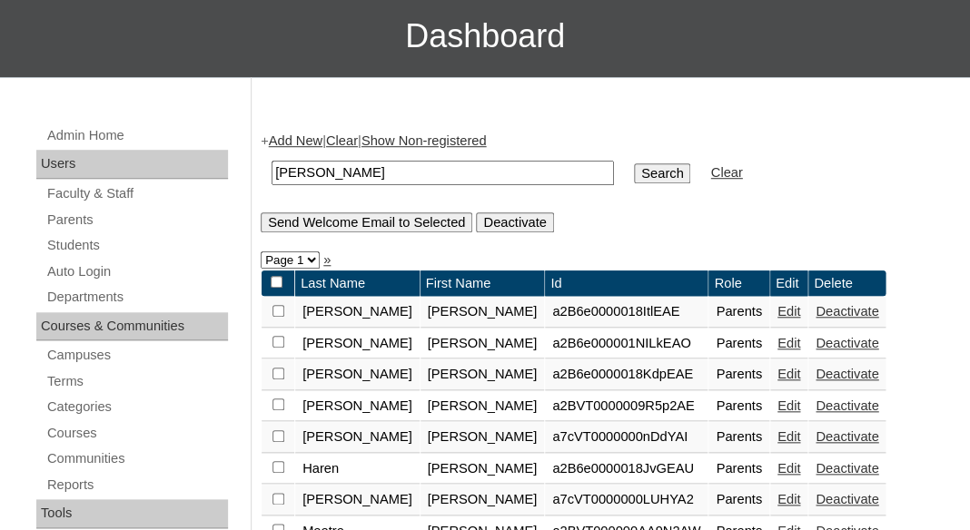
scroll to position [124, 0]
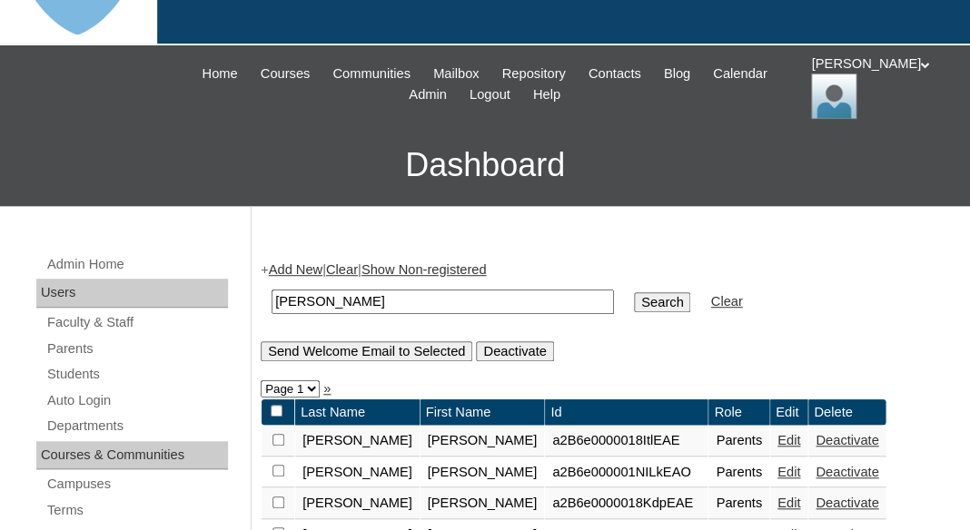
click at [284, 262] on link "Add New" at bounding box center [296, 269] width 54 height 15
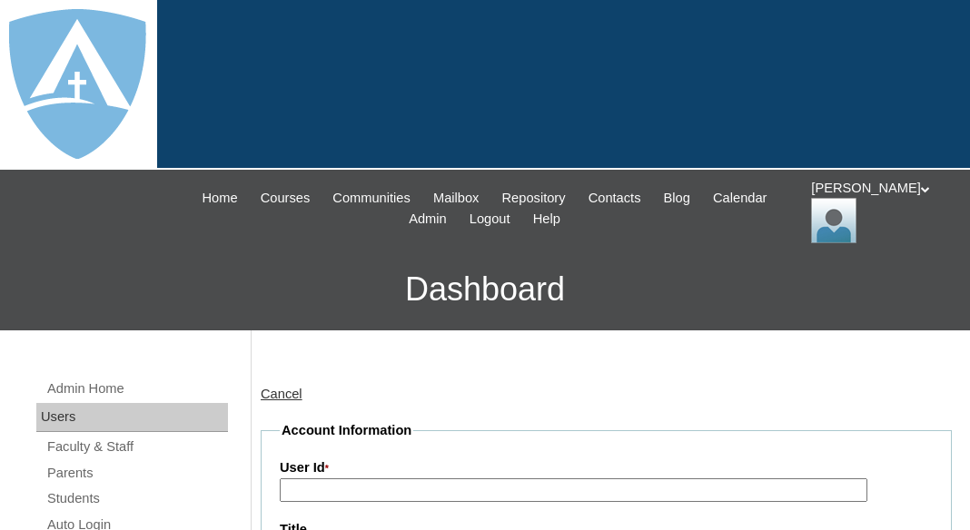
type input "tlambert"
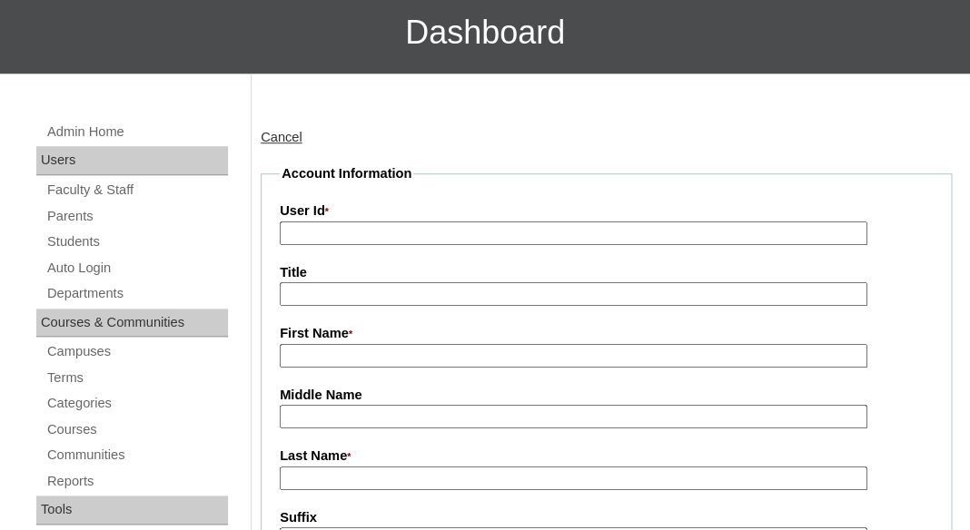
click at [354, 358] on input "First Name *" at bounding box center [574, 356] width 588 height 25
paste input "Sara Paz-Chavez"
drag, startPoint x: 318, startPoint y: 351, endPoint x: 504, endPoint y: 358, distance: 186.3
click at [504, 358] on input "Sara Paz-Chavez" at bounding box center [574, 356] width 588 height 25
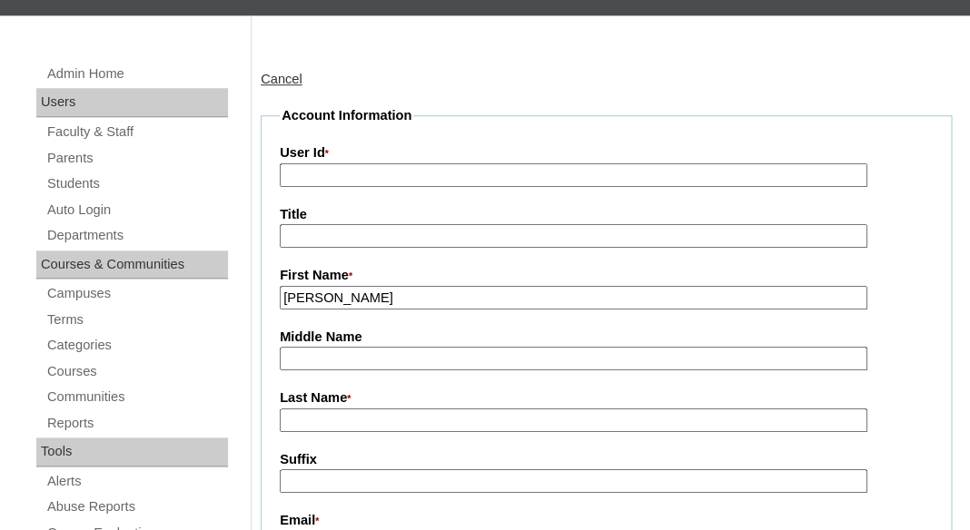
scroll to position [398, 0]
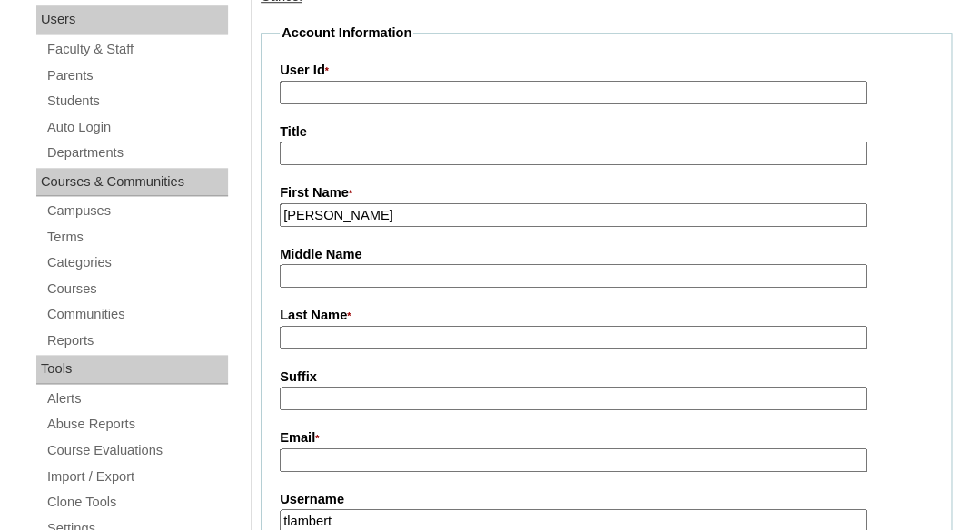
type input "Sara"
click at [429, 337] on input "Last Name *" at bounding box center [574, 338] width 588 height 25
paste input "[PERSON_NAME]"
type input "[PERSON_NAME]"
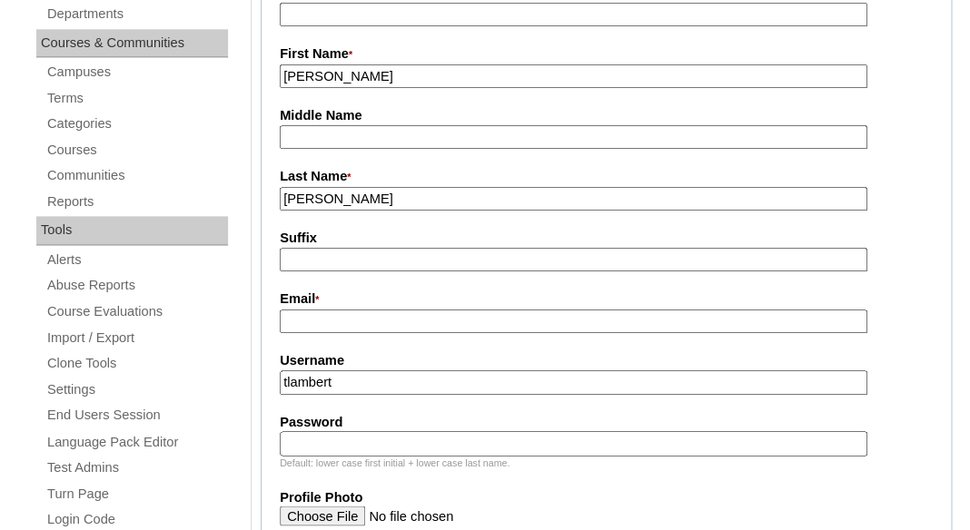
scroll to position [590, 0]
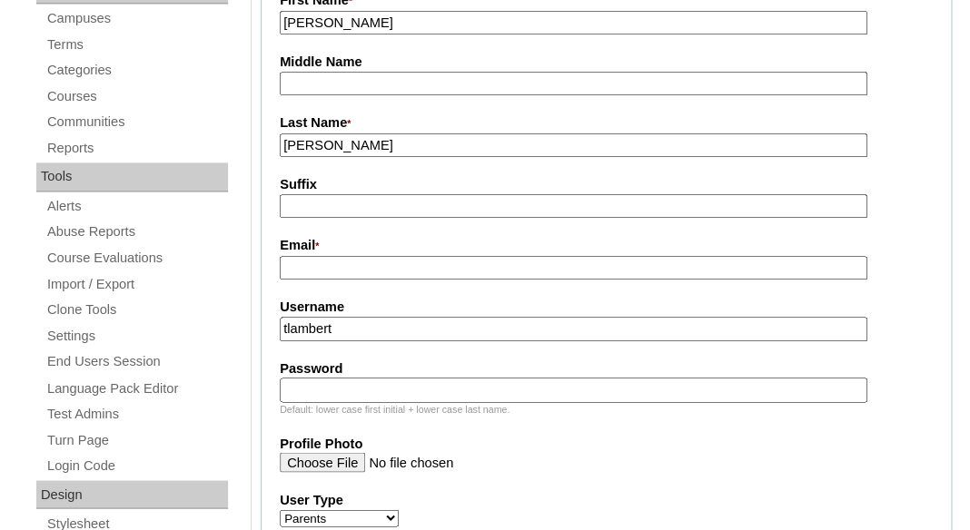
click at [414, 266] on input "Email *" at bounding box center [574, 268] width 588 height 25
paste input "sarapaz095@gmail.com"
type input "sarapaz095@gmail.com"
click at [409, 326] on input "tlambert" at bounding box center [574, 329] width 588 height 25
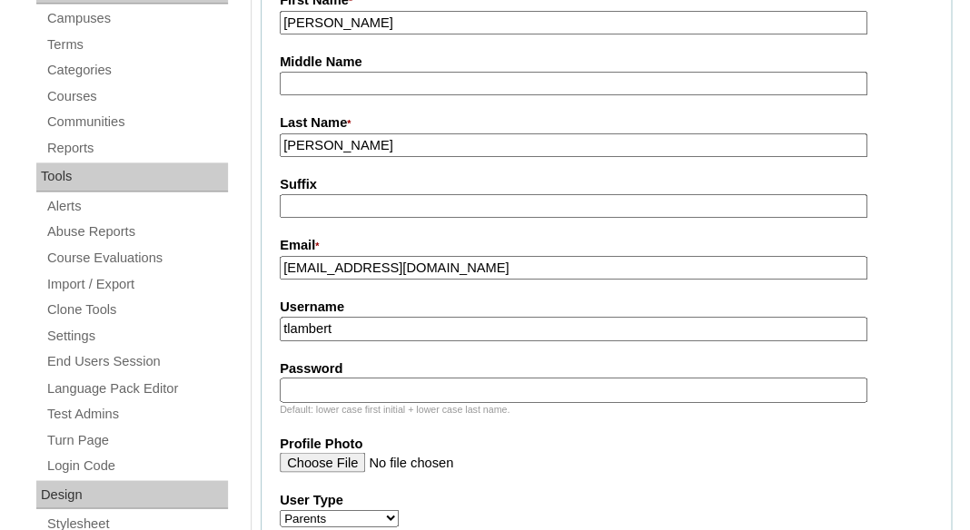
click at [409, 326] on input "tlambert" at bounding box center [574, 329] width 588 height 25
paste input "sarapaz095@gmail.com"
type input "sarapaz095@gmail.com"
click at [386, 388] on input "Password" at bounding box center [574, 390] width 588 height 25
paste input "sarapaz095@gmail.com"
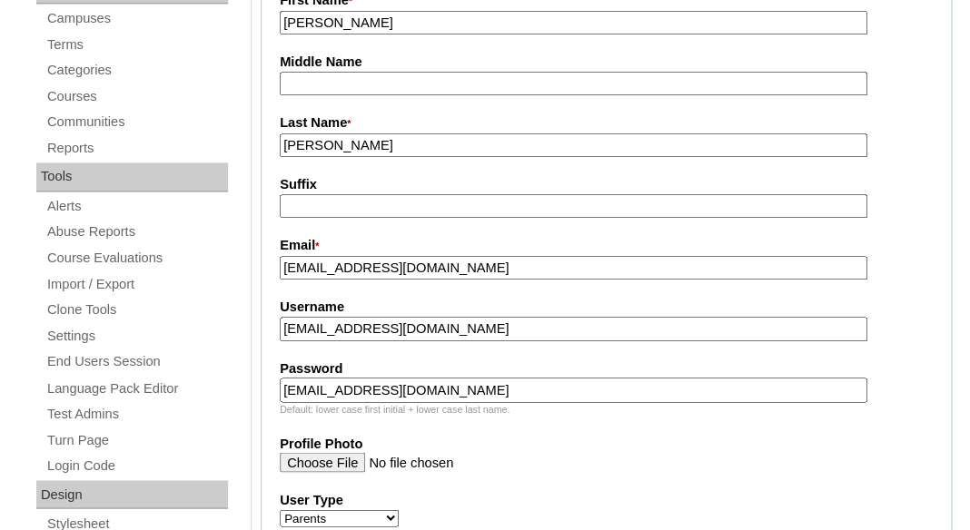
type input "sarapaz095@gmail.com"
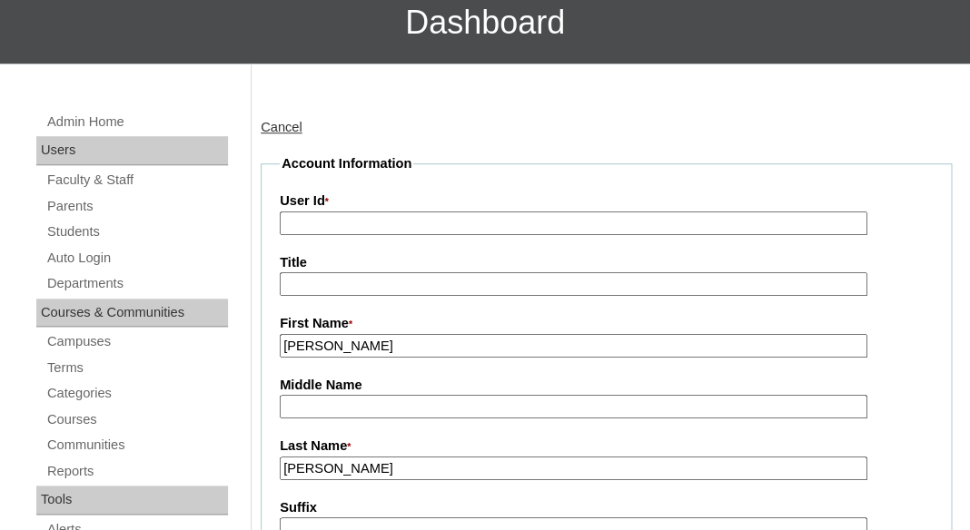
scroll to position [248, 0]
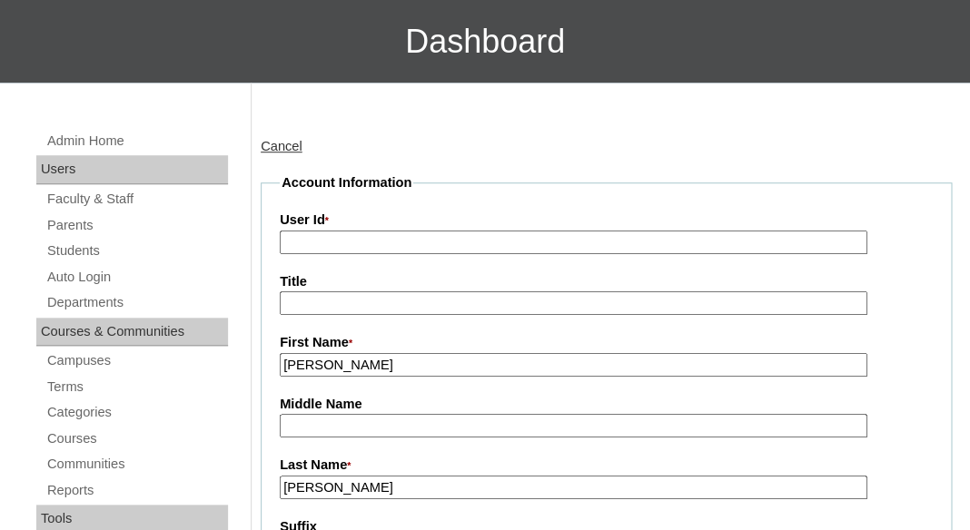
click at [387, 244] on input "User Id *" at bounding box center [574, 243] width 588 height 25
paste input "a7cVT0000000ngfYAA"
type input "a7cVT0000000ngfYAA"
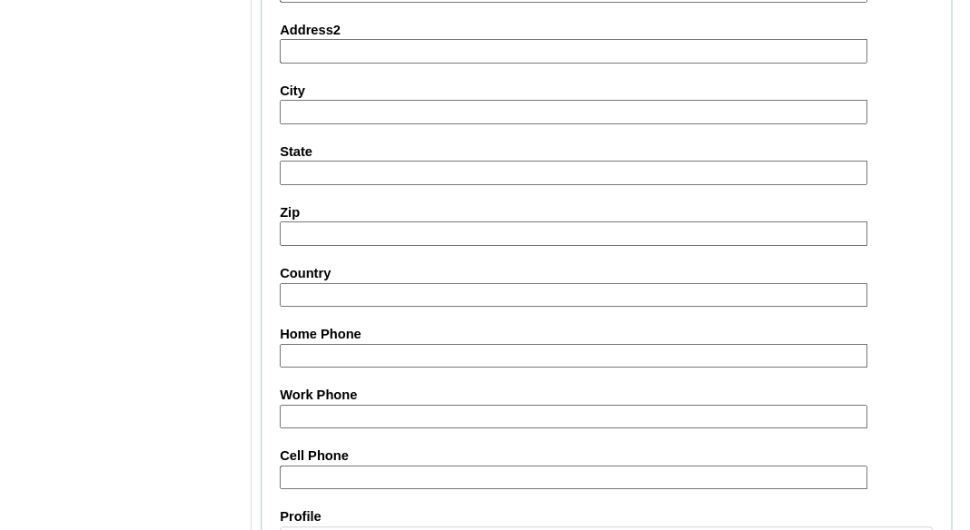
scroll to position [2051, 0]
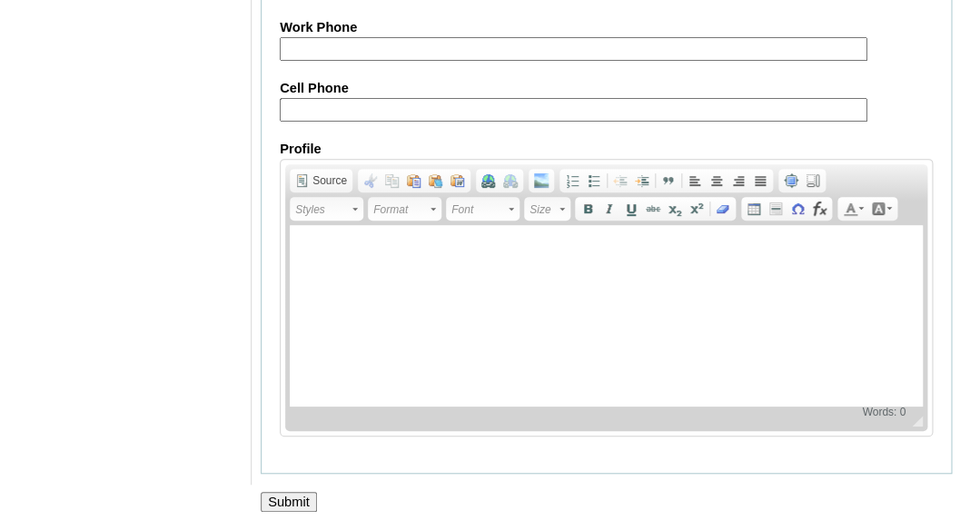
click at [276, 493] on input "Submit" at bounding box center [289, 502] width 56 height 20
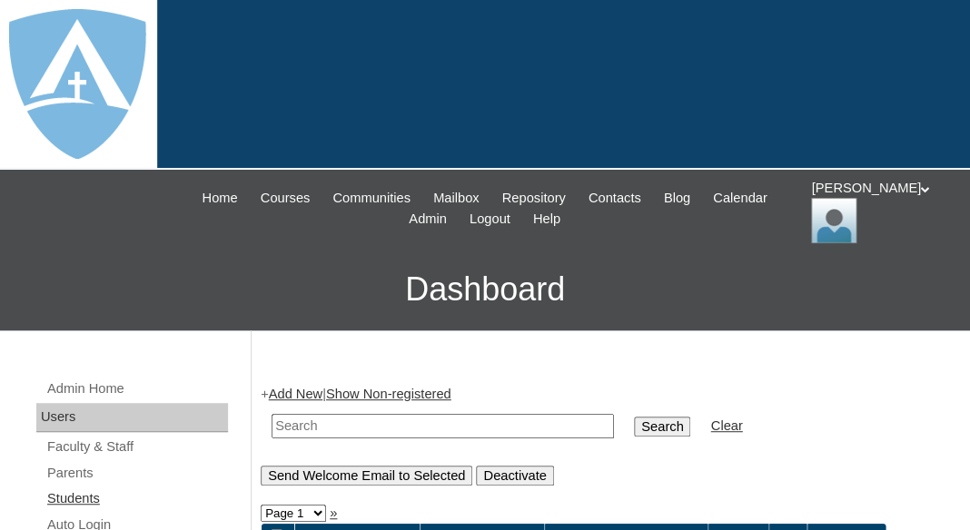
click at [75, 500] on link "Students" at bounding box center [136, 499] width 183 height 23
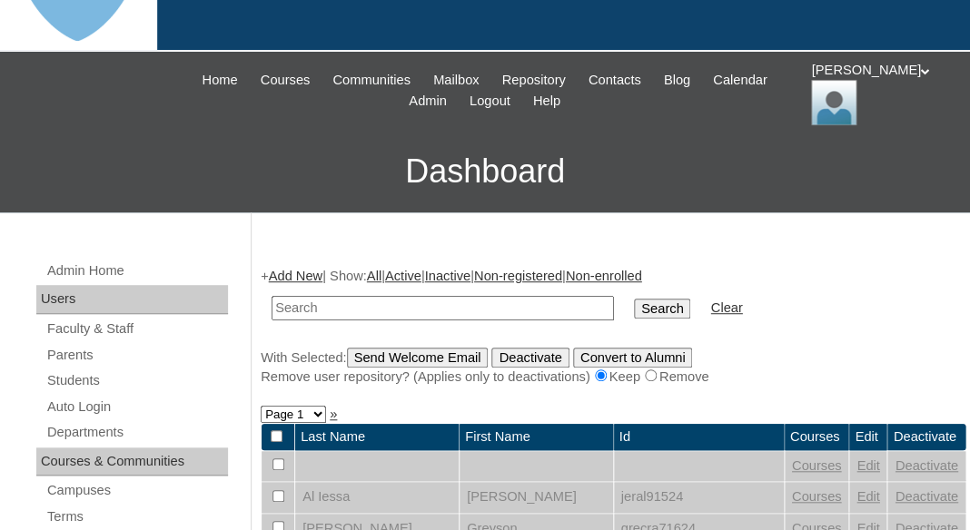
scroll to position [159, 0]
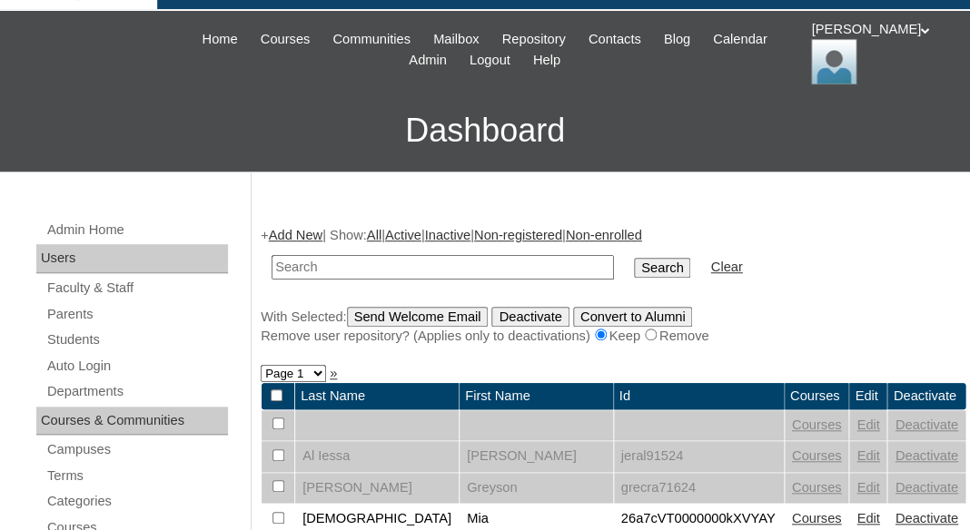
click at [304, 238] on link "Add New" at bounding box center [296, 235] width 54 height 15
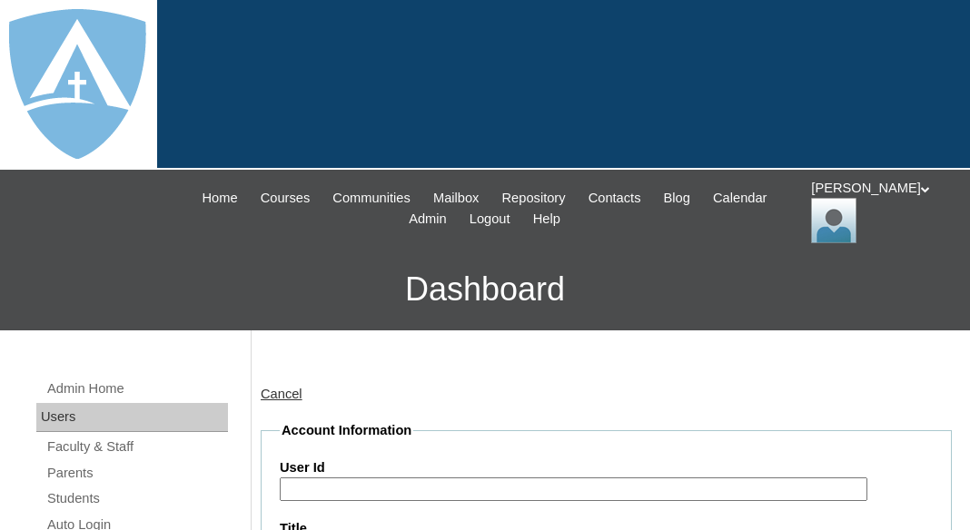
type input "tlambert"
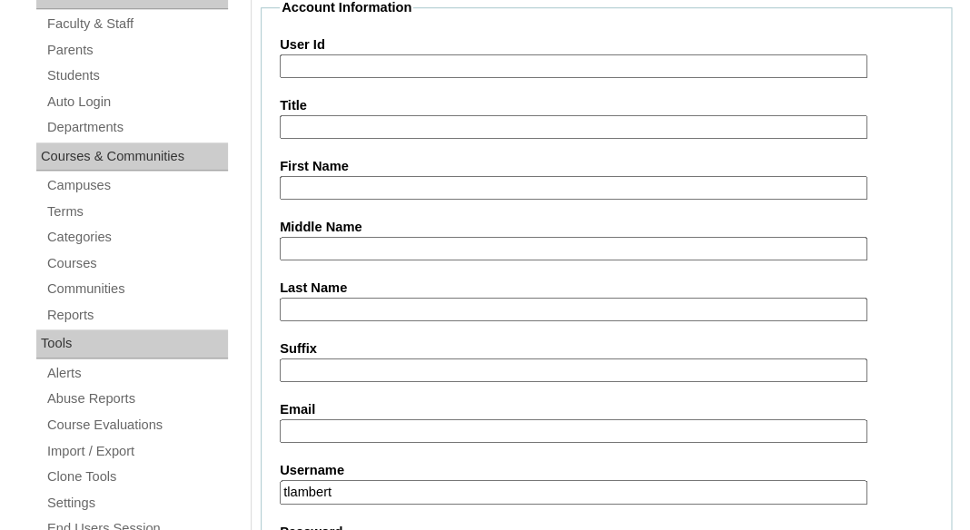
click at [341, 176] on input "First Name" at bounding box center [574, 188] width 588 height 25
paste input "Nehemias Paz-Chavez"
drag, startPoint x: 352, startPoint y: 183, endPoint x: 532, endPoint y: 200, distance: 180.6
click at [532, 200] on input "Nehemias Paz-Chavez" at bounding box center [574, 188] width 588 height 25
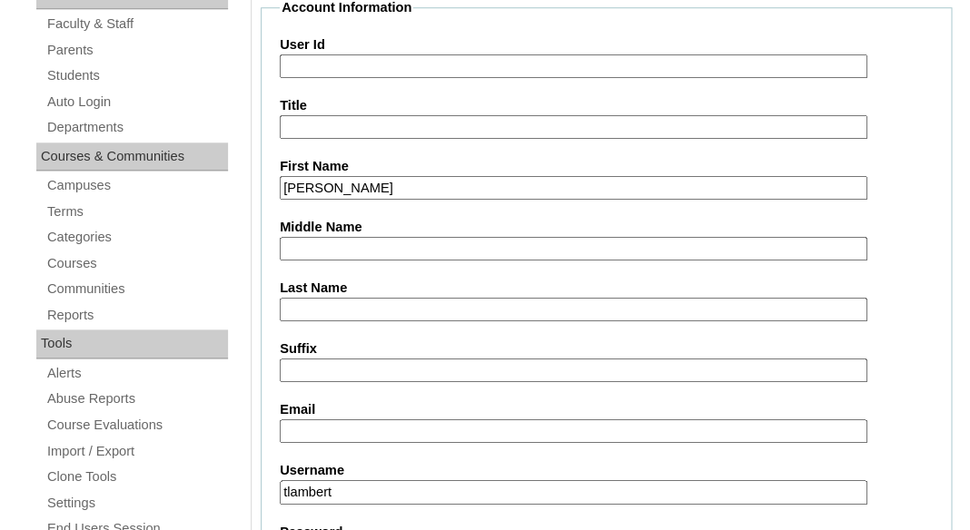
type input "Nehemias"
click at [430, 303] on input "Last Name" at bounding box center [574, 310] width 588 height 25
paste input "Paz-Chavez"
type input "Paz-Chavez"
click at [415, 370] on input "Suffix" at bounding box center [574, 371] width 588 height 25
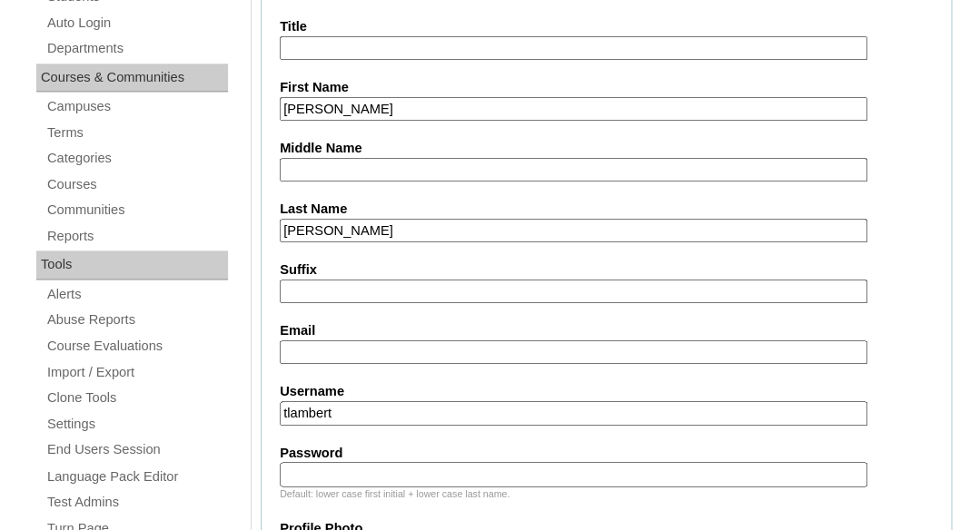
scroll to position [531, 0]
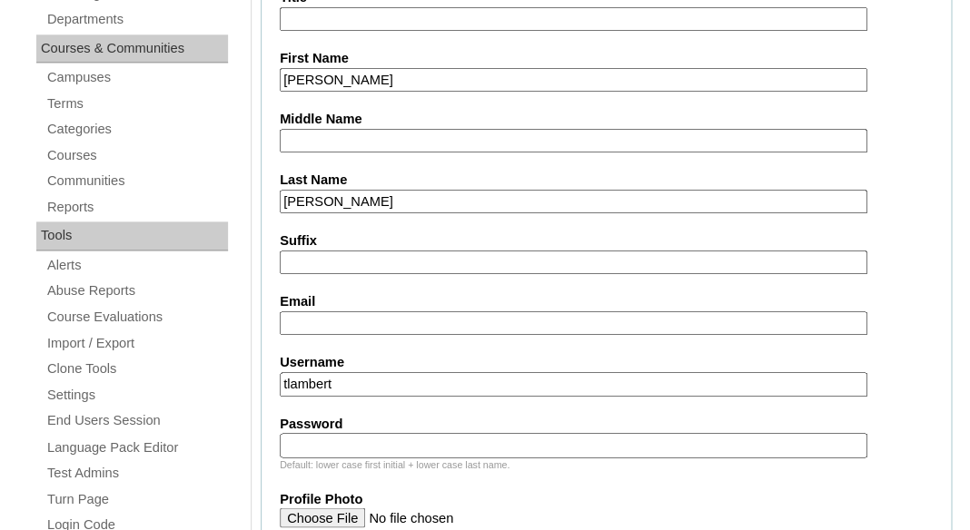
click at [479, 317] on input "Email" at bounding box center [574, 323] width 588 height 25
paste input "sarapaz095@gmail.com"
type input "sarapaz095@gmail.com"
click at [398, 374] on input "tlambert" at bounding box center [574, 384] width 588 height 25
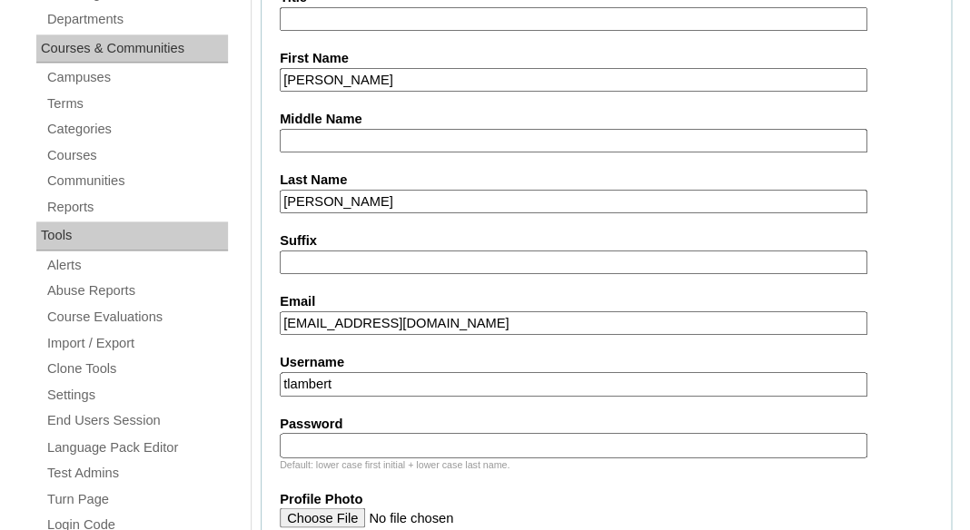
click at [398, 374] on input "tlambert" at bounding box center [574, 384] width 588 height 25
paste input "nehemias.pazchavez@enlightiumstudent.com"
type input "nehemias.pazchavez@enlightiumstudent.com"
click at [361, 429] on label "Password" at bounding box center [606, 424] width 653 height 19
click at [361, 433] on input "Password" at bounding box center [574, 445] width 588 height 25
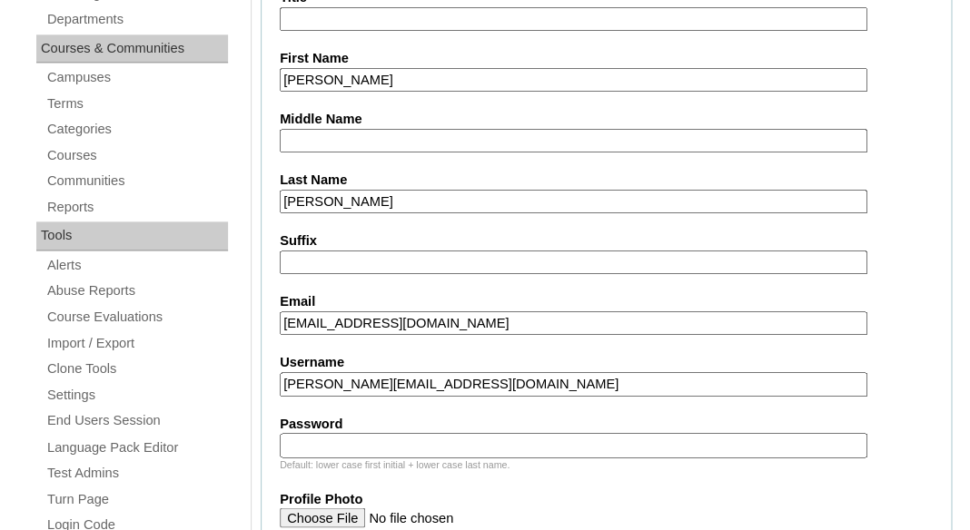
paste input "nehemias.pazchavez@enlightiumstudent.com"
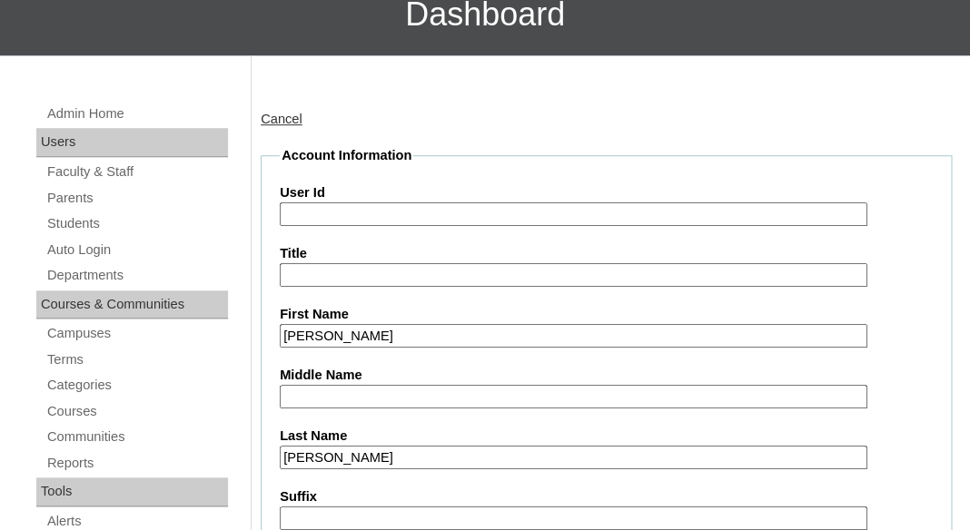
scroll to position [132, 0]
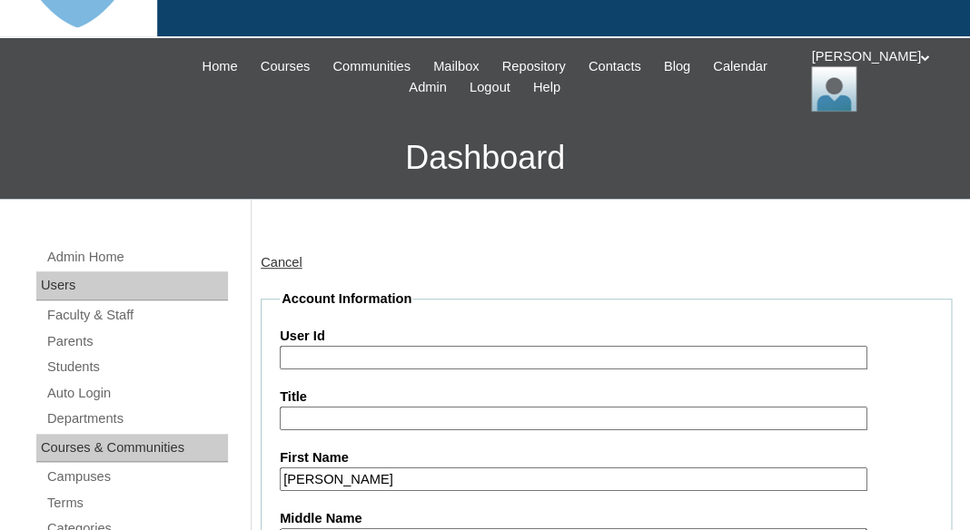
type input "nehemias.pazchavez@enlightiumstudent.com"
click at [372, 362] on input "User Id" at bounding box center [574, 358] width 588 height 25
paste input "nehemias.pazchavez@enlightiumstudent.com"
type input "26nehemias.pazchavez@enlightiumstudent.com"
click at [398, 329] on label "User Id" at bounding box center [606, 336] width 653 height 19
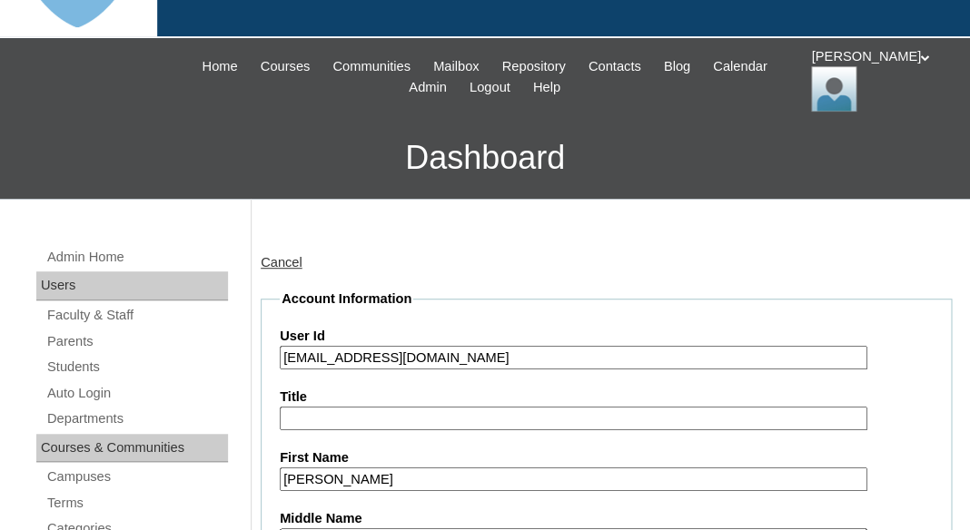
click at [398, 346] on input "26nehemias.pazchavez@enlightiumstudent.com" at bounding box center [574, 358] width 588 height 25
click at [610, 354] on input "26nehemias.pazchavez@enlightiumstudent.com" at bounding box center [574, 358] width 588 height 25
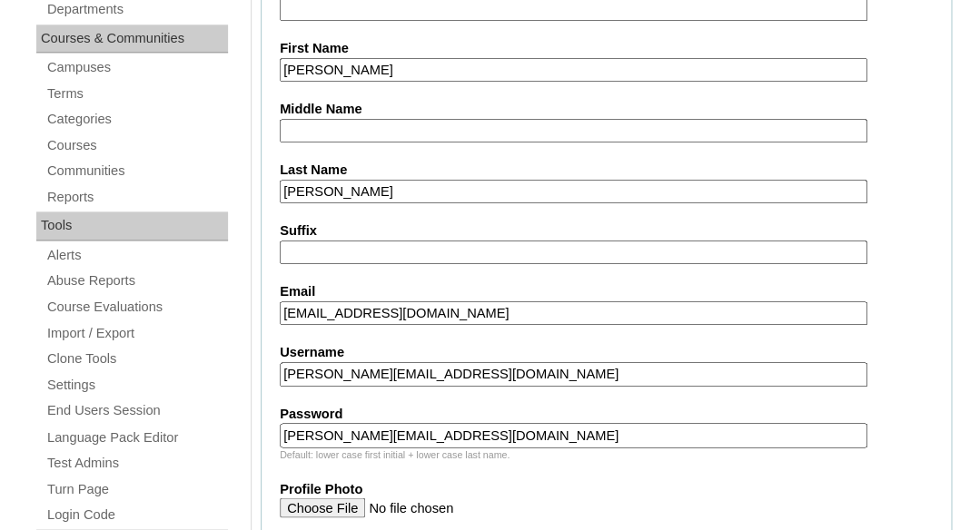
click at [628, 364] on input "nehemias.pazchavez@enlightiumstudent.com" at bounding box center [574, 374] width 588 height 25
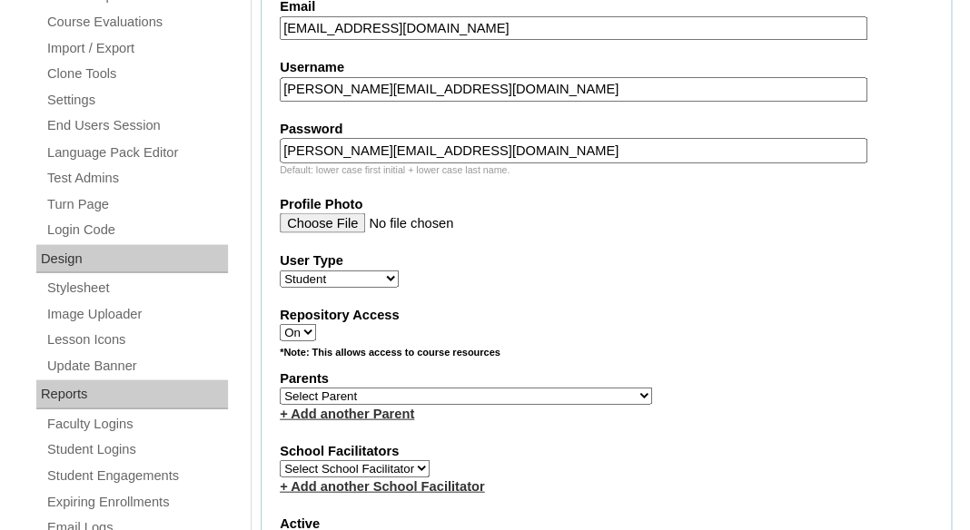
scroll to position [904, 0]
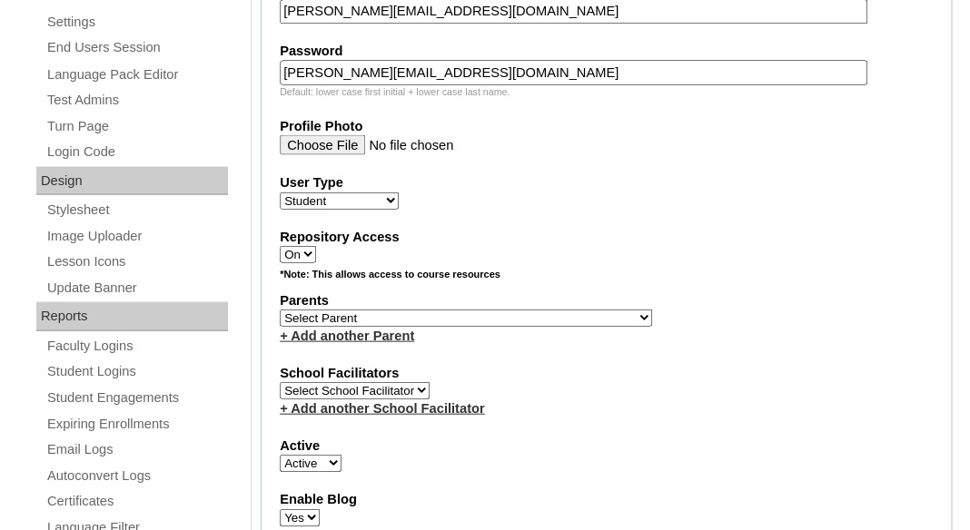
click at [619, 332] on div "+ Add another Parent" at bounding box center [606, 335] width 653 height 19
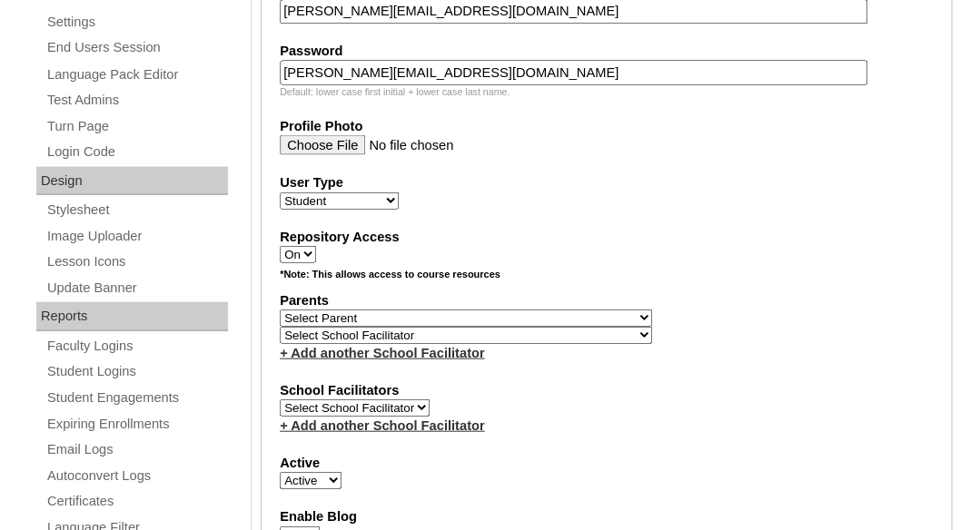
click at [280, 309] on select "Select Parent Abbas, Tahani Garcia, Rosa Kaneko, Chad Labourdette, Jessica Nich…" at bounding box center [466, 317] width 372 height 17
select select "101509"
click option "Paz-Chavez, Sara" at bounding box center [0, 0] width 0 height 0
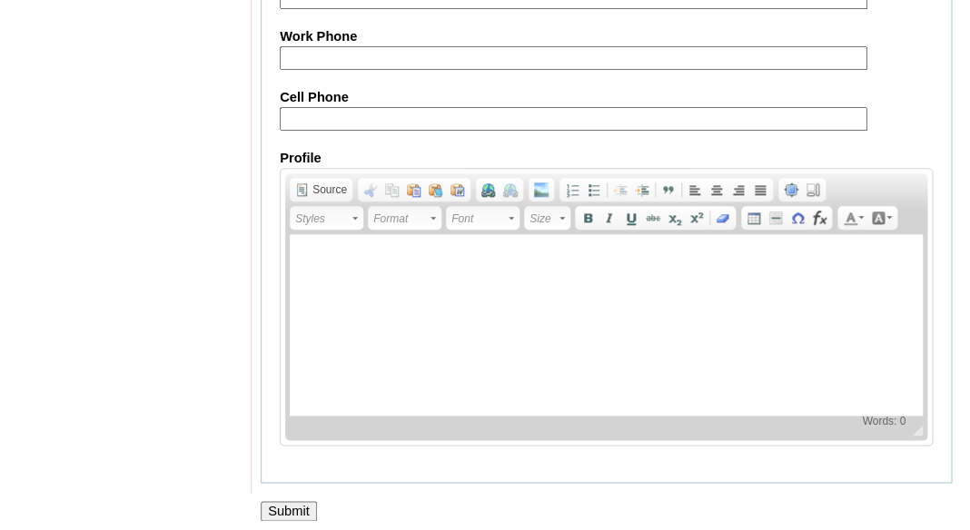
scroll to position [2396, 0]
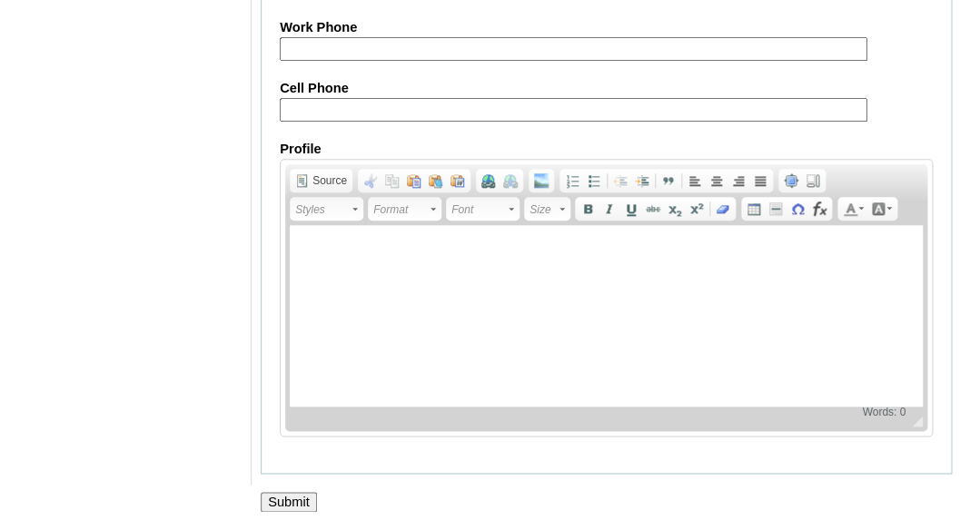
click at [283, 505] on input "Submit" at bounding box center [289, 502] width 56 height 20
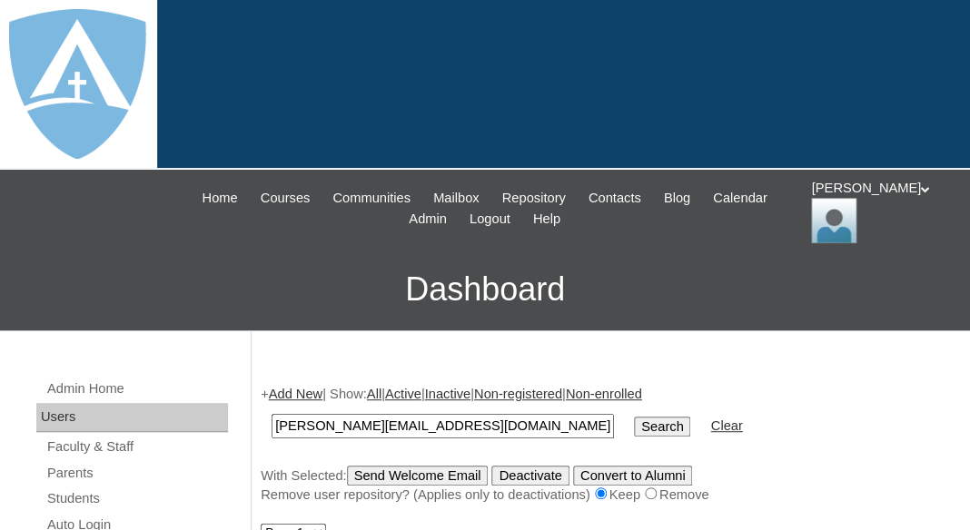
type input "[PERSON_NAME][EMAIL_ADDRESS][DOMAIN_NAME]"
click at [634, 417] on input "Search" at bounding box center [662, 427] width 56 height 20
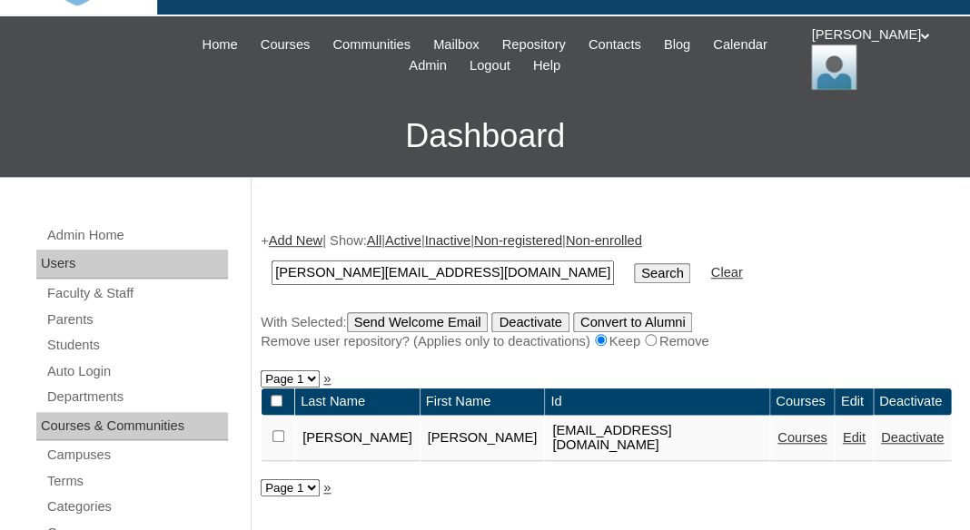
scroll to position [254, 0]
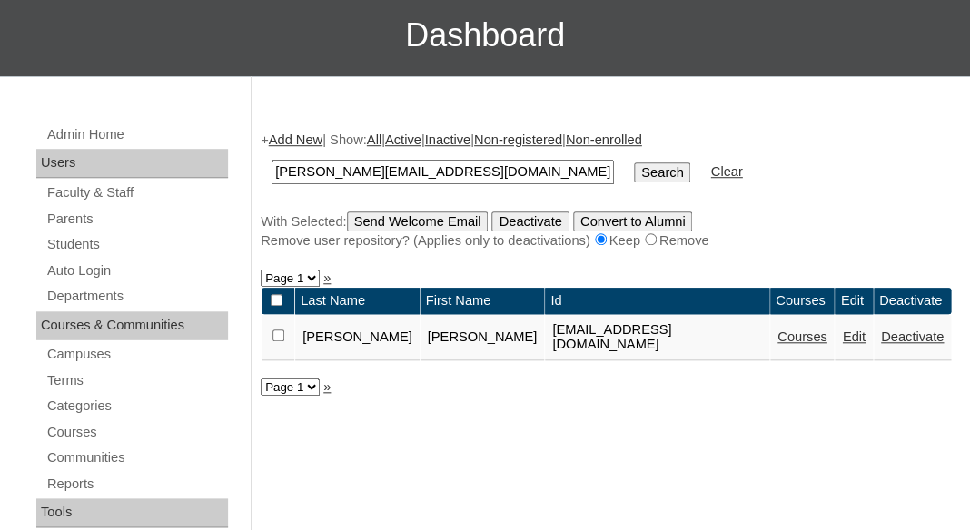
click at [797, 344] on link "Courses" at bounding box center [802, 337] width 50 height 15
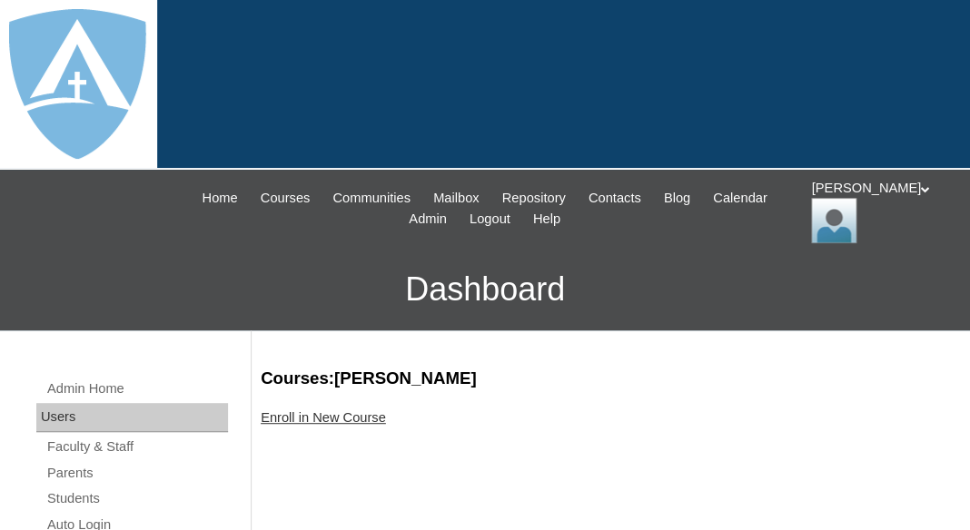
click at [354, 417] on link "Enroll in New Course" at bounding box center [323, 417] width 125 height 15
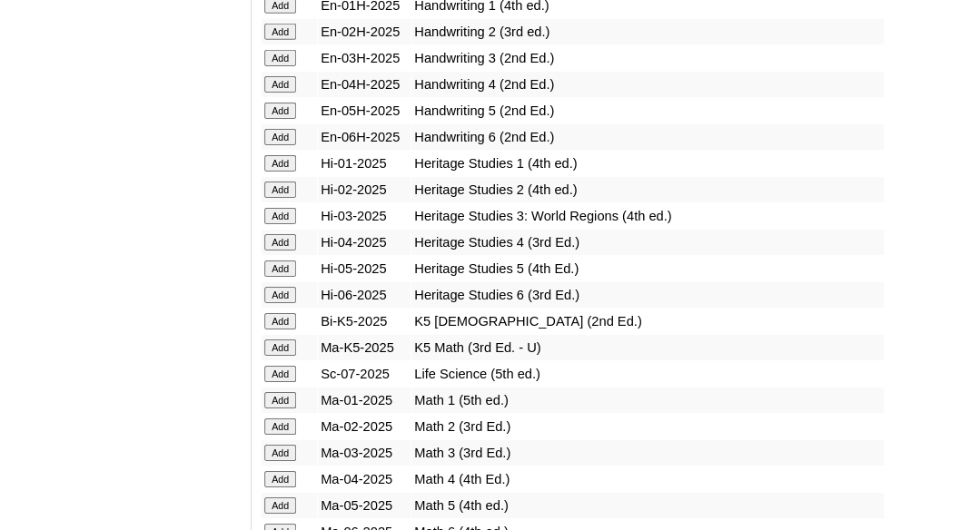
scroll to position [1719, 0]
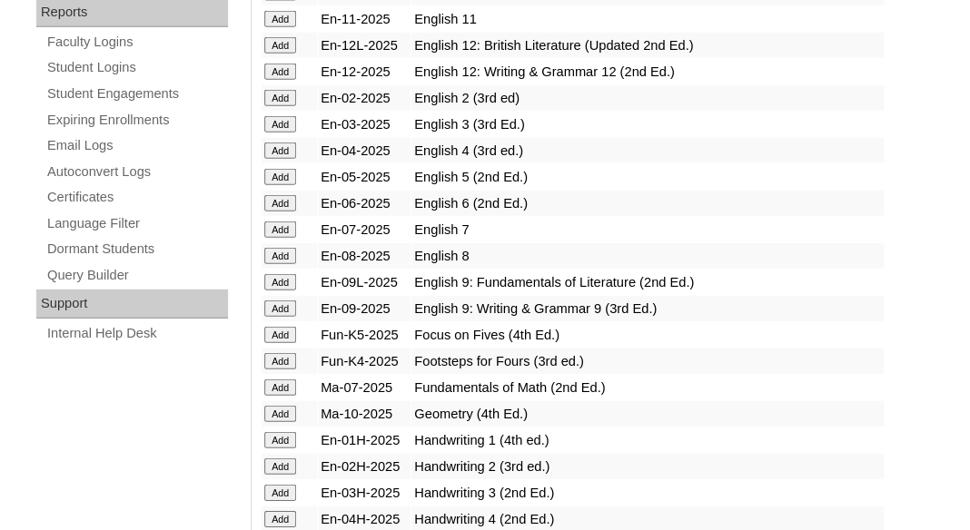
scroll to position [1209, 0]
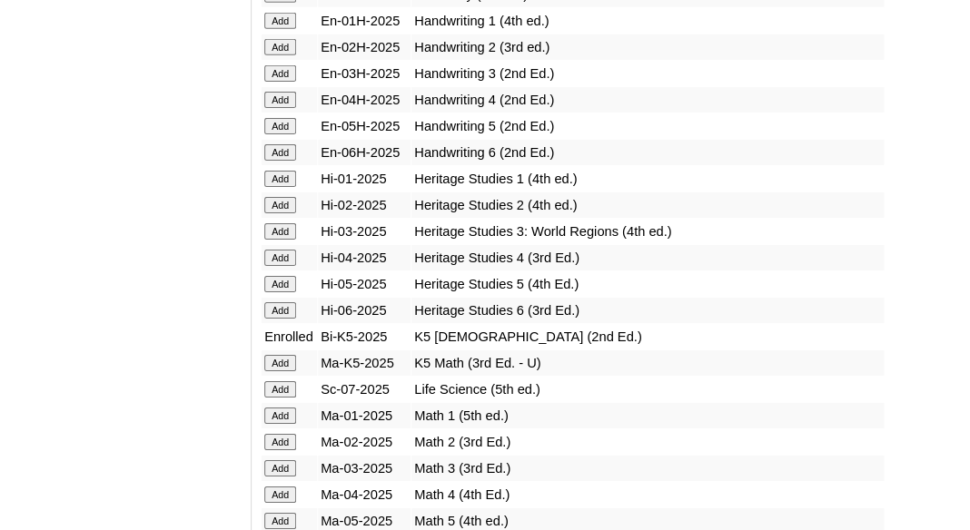
scroll to position [1683, 0]
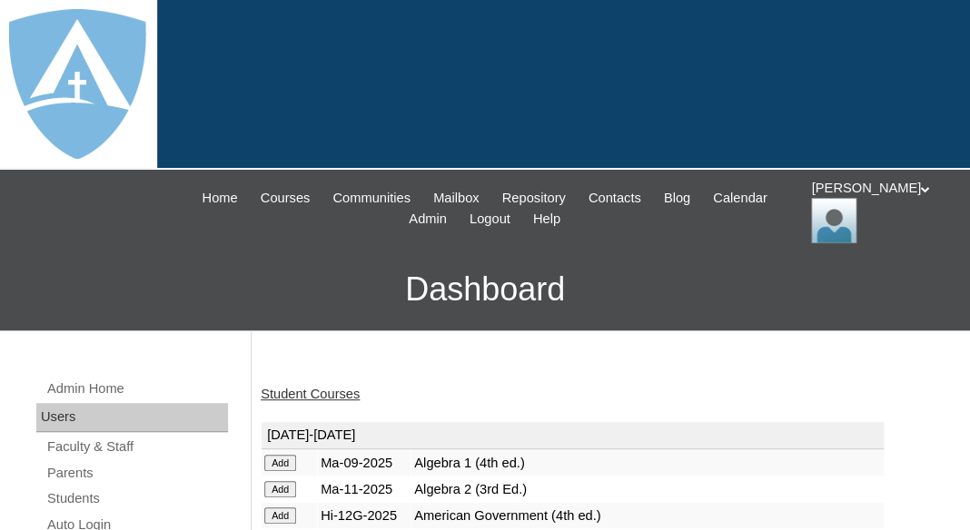
click at [322, 390] on link "Student Courses" at bounding box center [310, 394] width 99 height 15
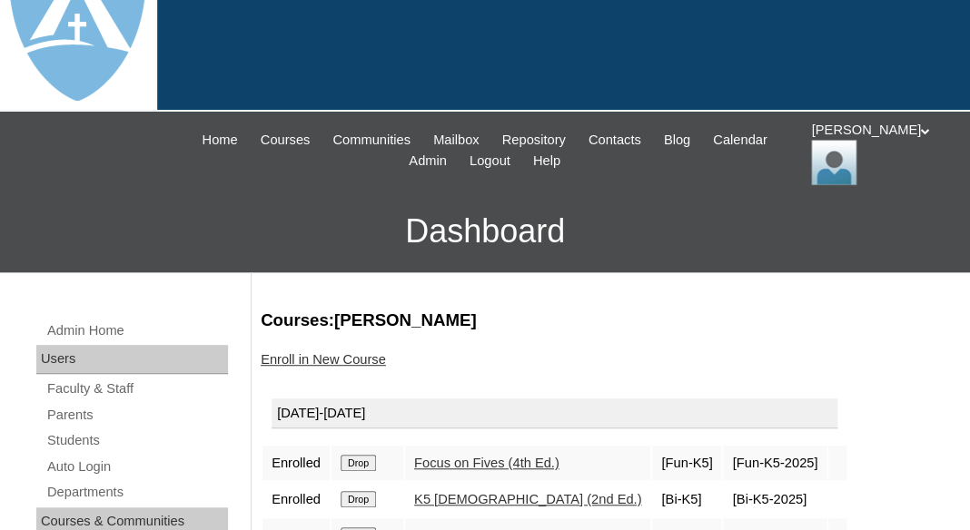
scroll to position [155, 0]
